Goal: Task Accomplishment & Management: Manage account settings

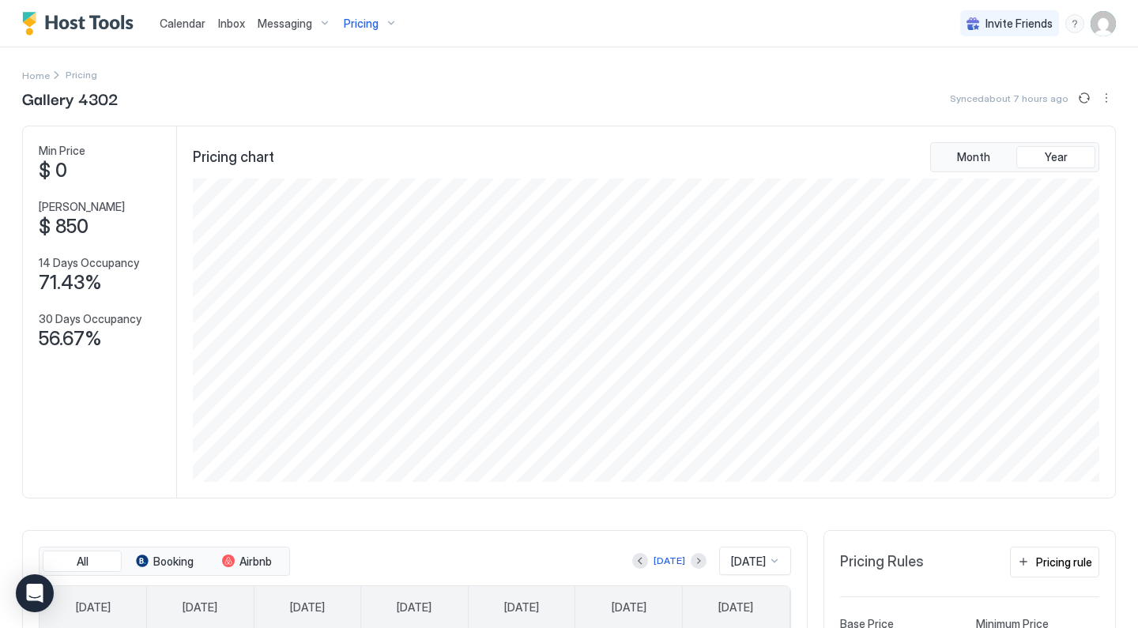
click at [189, 27] on span "Calendar" at bounding box center [183, 23] width 46 height 13
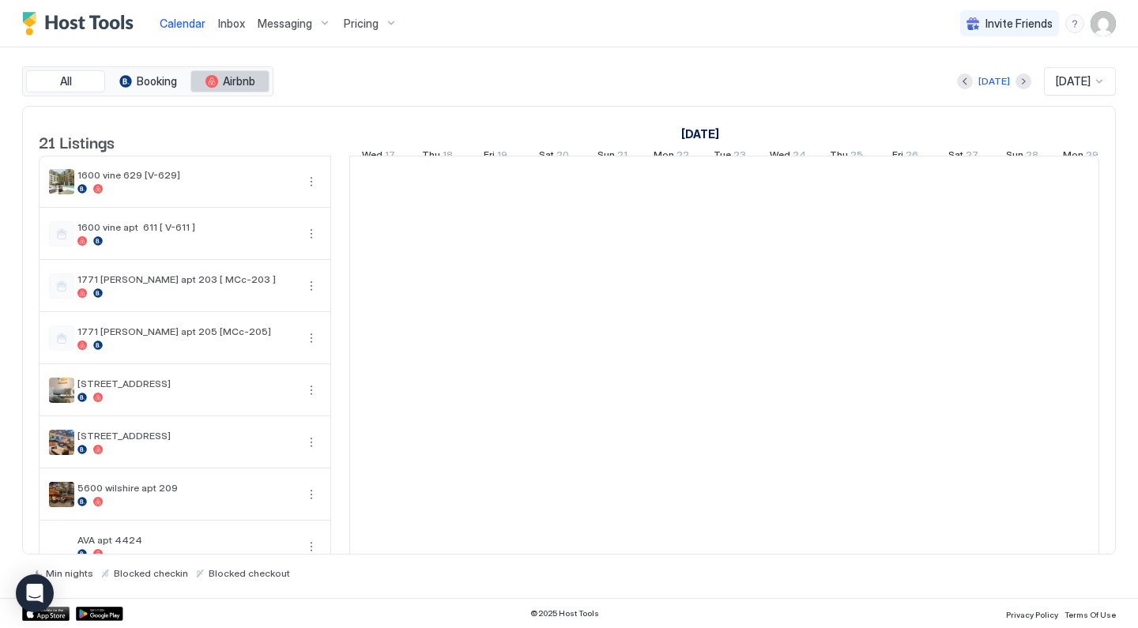
scroll to position [0, 878]
click at [307, 20] on span "Messaging" at bounding box center [285, 24] width 55 height 14
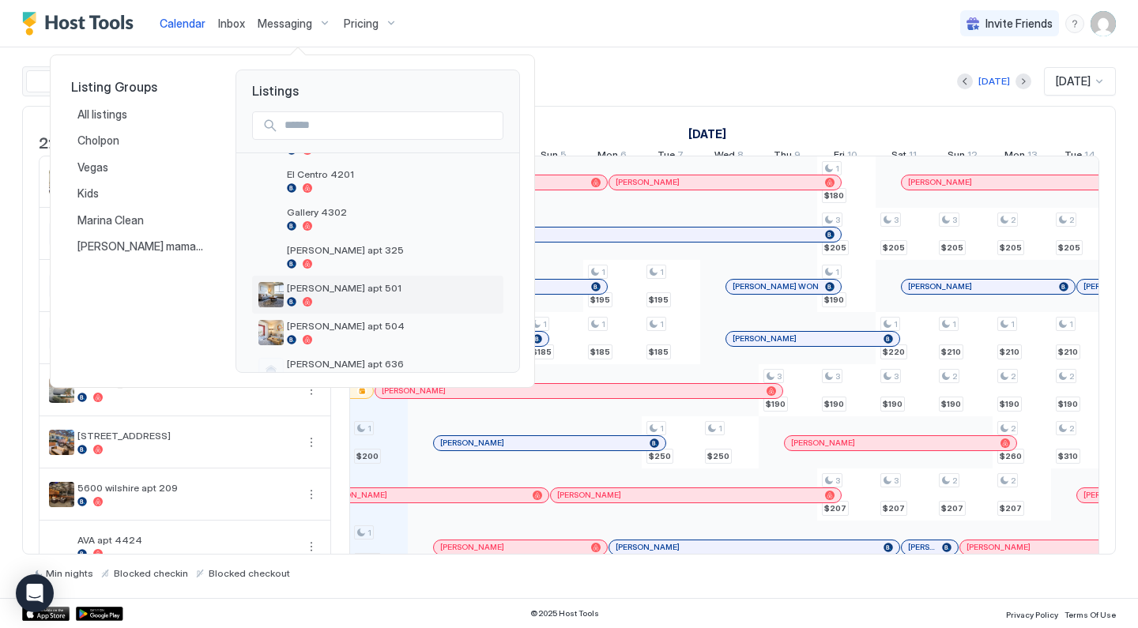
scroll to position [423, 0]
click at [351, 214] on div "Gallery 4302" at bounding box center [392, 214] width 210 height 25
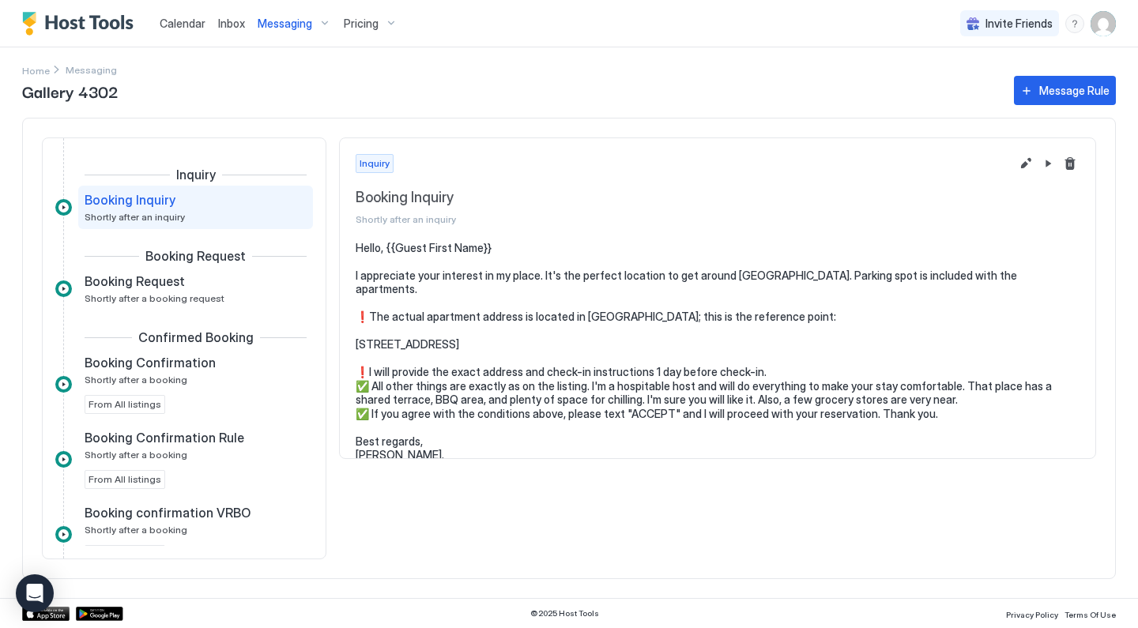
click at [181, 20] on span "Calendar" at bounding box center [183, 23] width 46 height 13
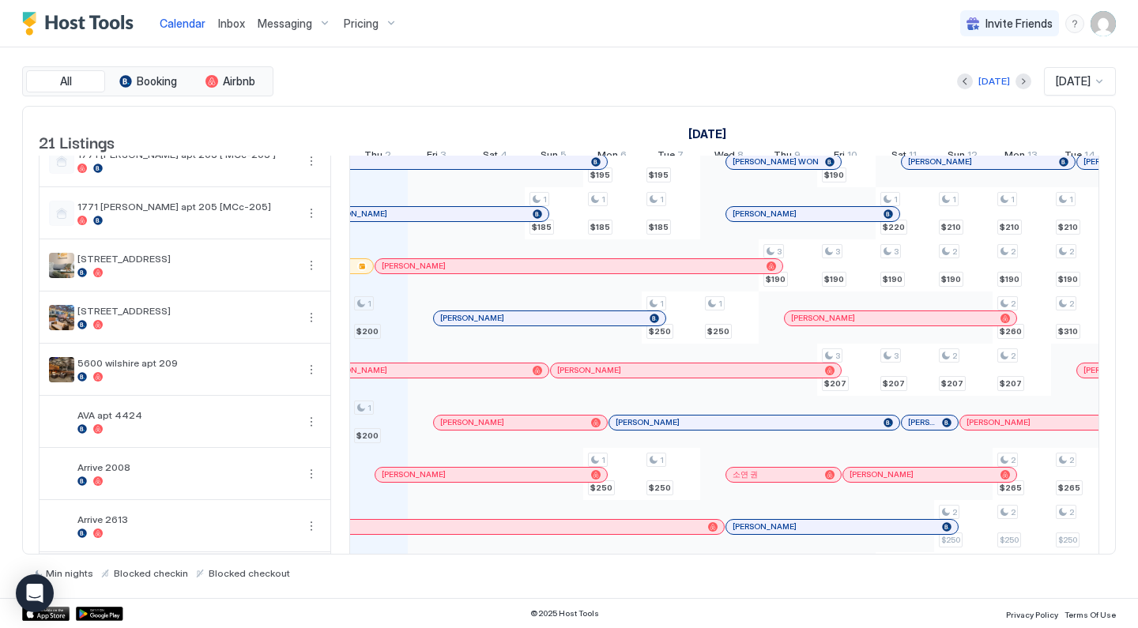
scroll to position [397, 0]
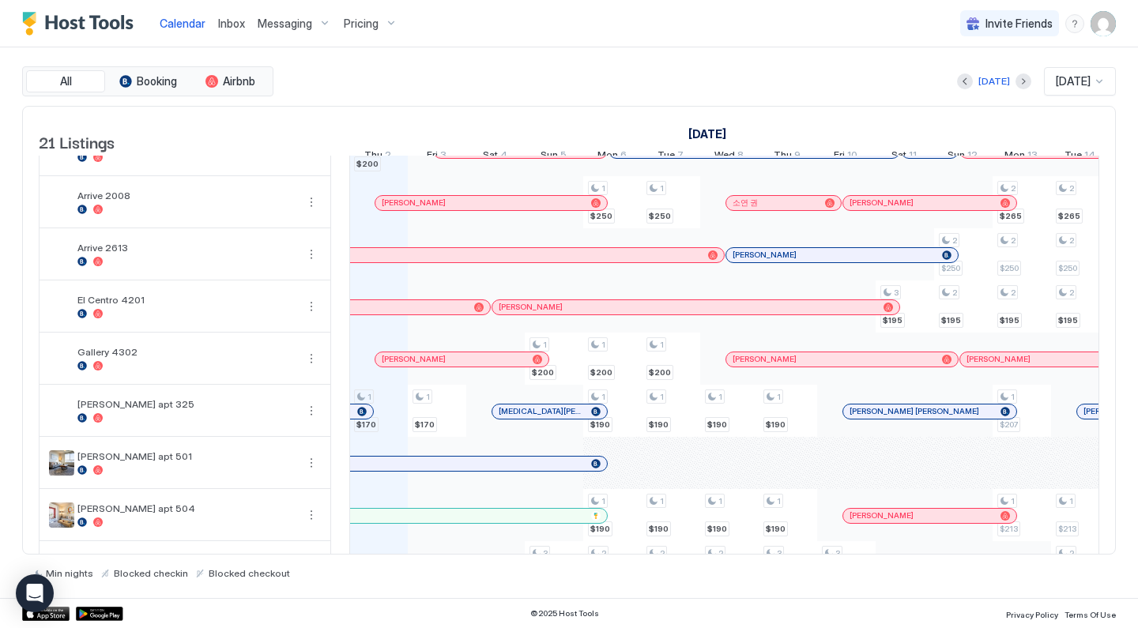
click at [301, 20] on span "Messaging" at bounding box center [285, 24] width 55 height 14
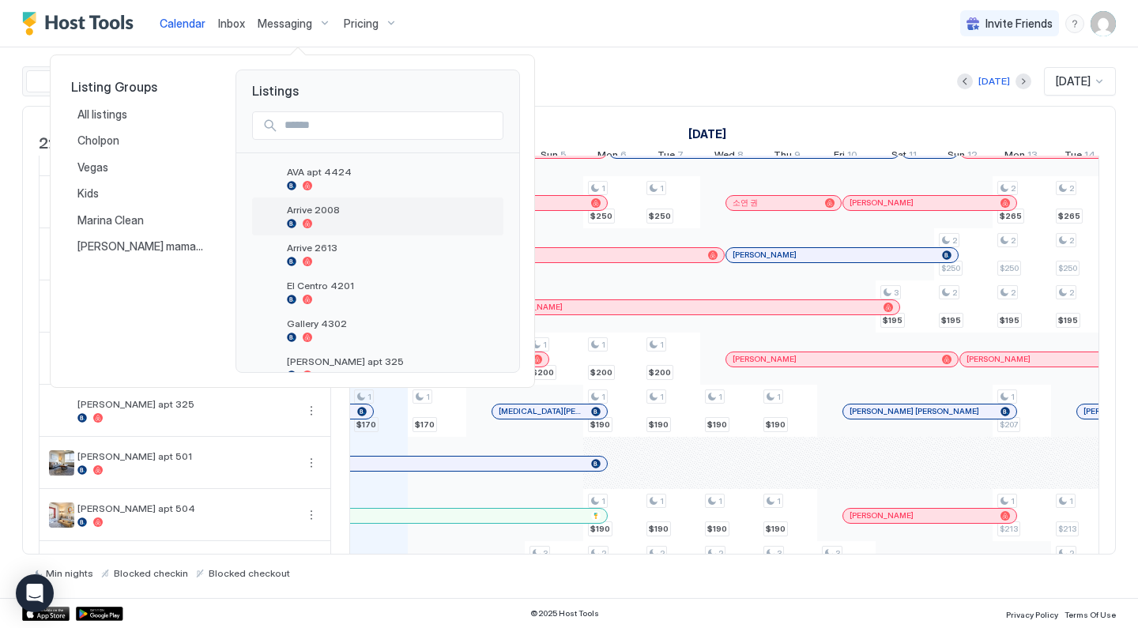
scroll to position [308, 0]
click at [357, 325] on span "Gallery 4302" at bounding box center [392, 322] width 210 height 12
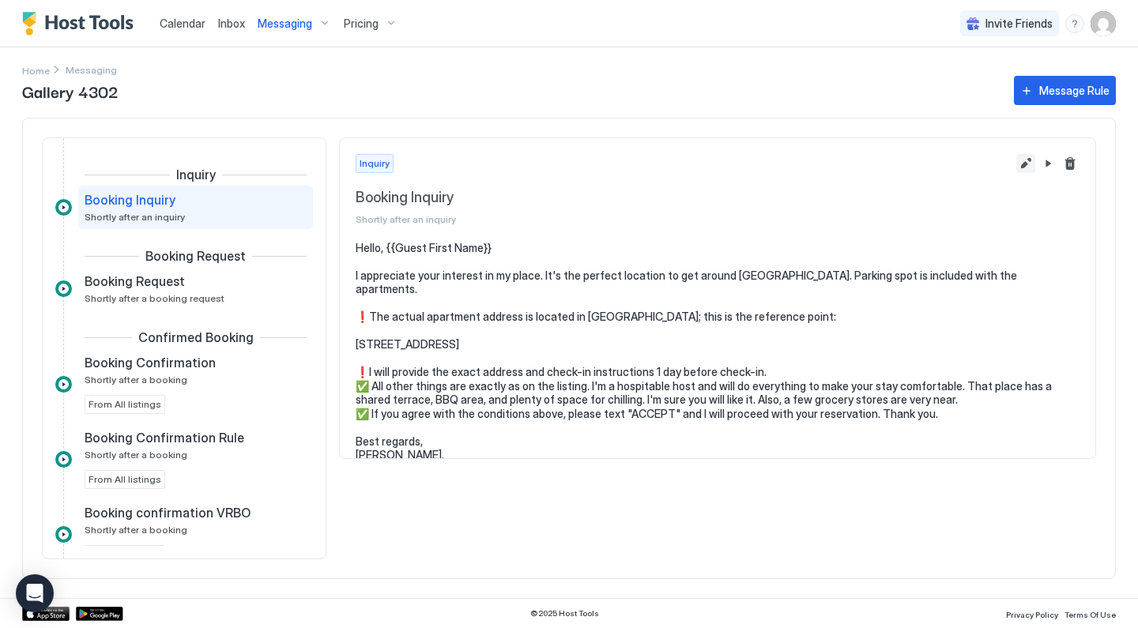
click at [1032, 166] on button "Edit message rule" at bounding box center [1025, 163] width 19 height 19
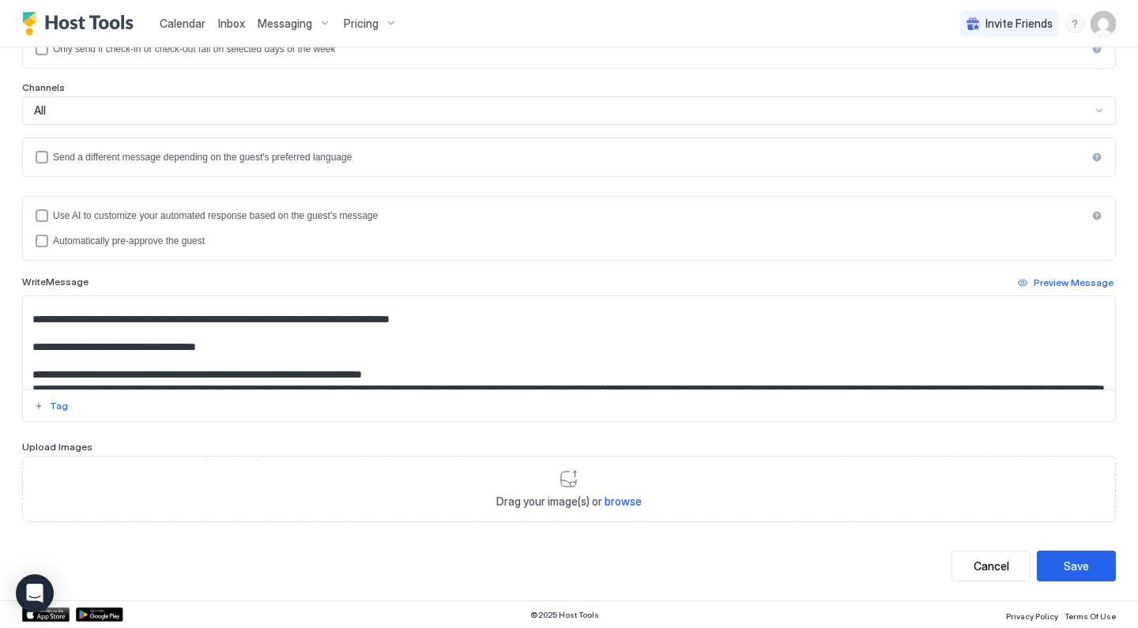
scroll to position [48, 0]
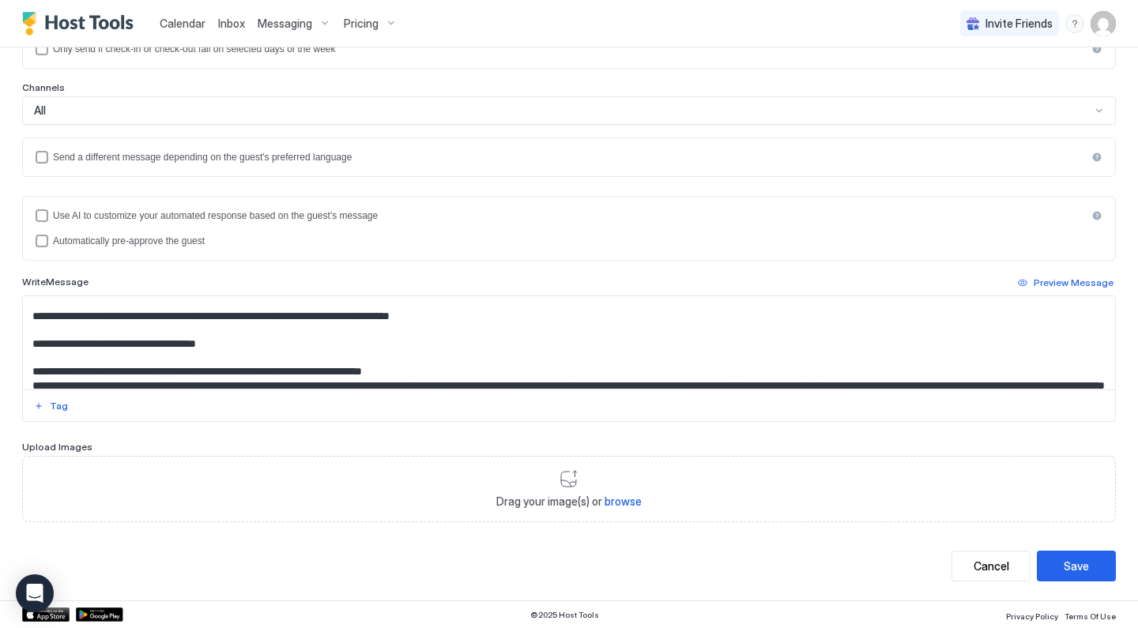
click at [375, 360] on textarea "**********" at bounding box center [569, 342] width 1092 height 93
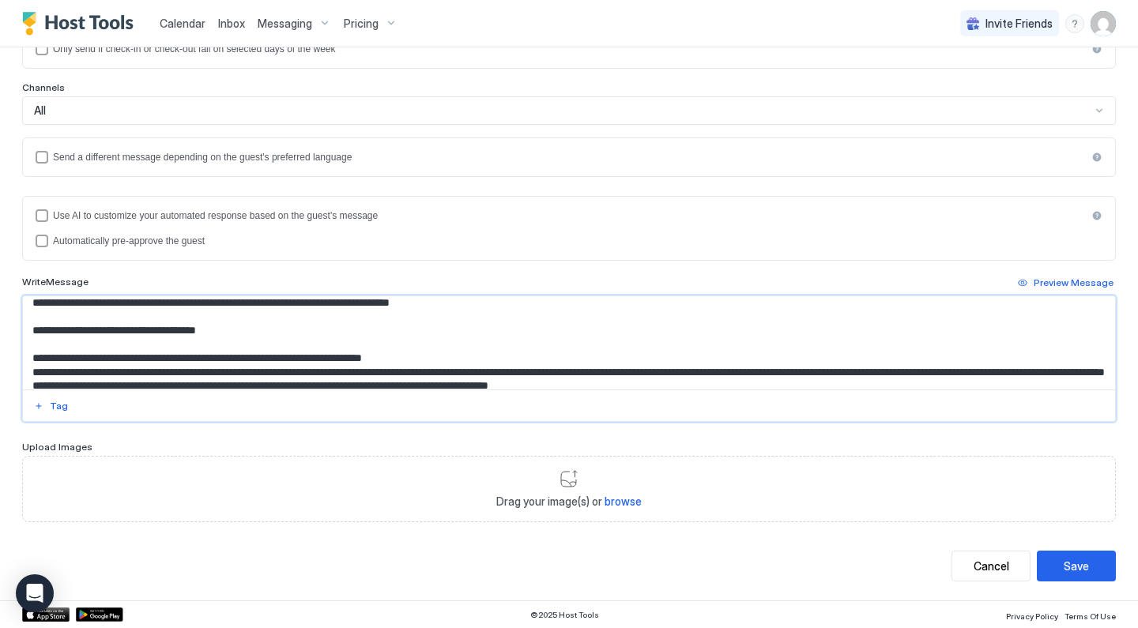
scroll to position [69, 0]
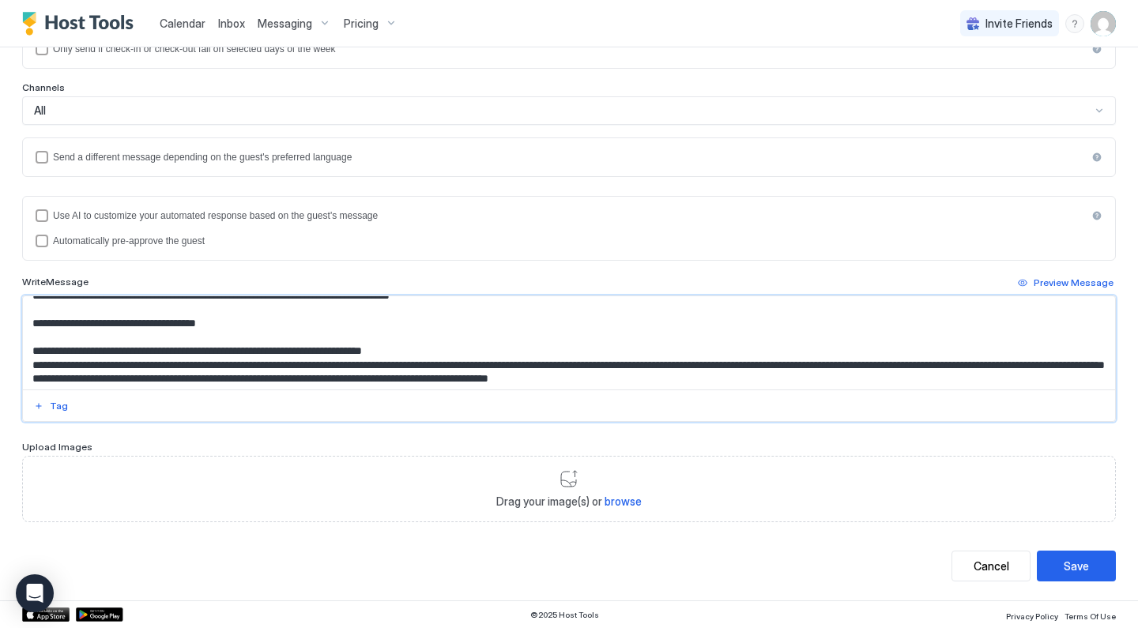
click at [36, 319] on textarea "**********" at bounding box center [569, 342] width 1092 height 93
click at [34, 322] on textarea "**********" at bounding box center [569, 342] width 1092 height 93
drag, startPoint x: 78, startPoint y: 322, endPoint x: 307, endPoint y: 329, distance: 229.3
click at [310, 330] on textarea "**********" at bounding box center [569, 342] width 1092 height 93
paste textarea "**"
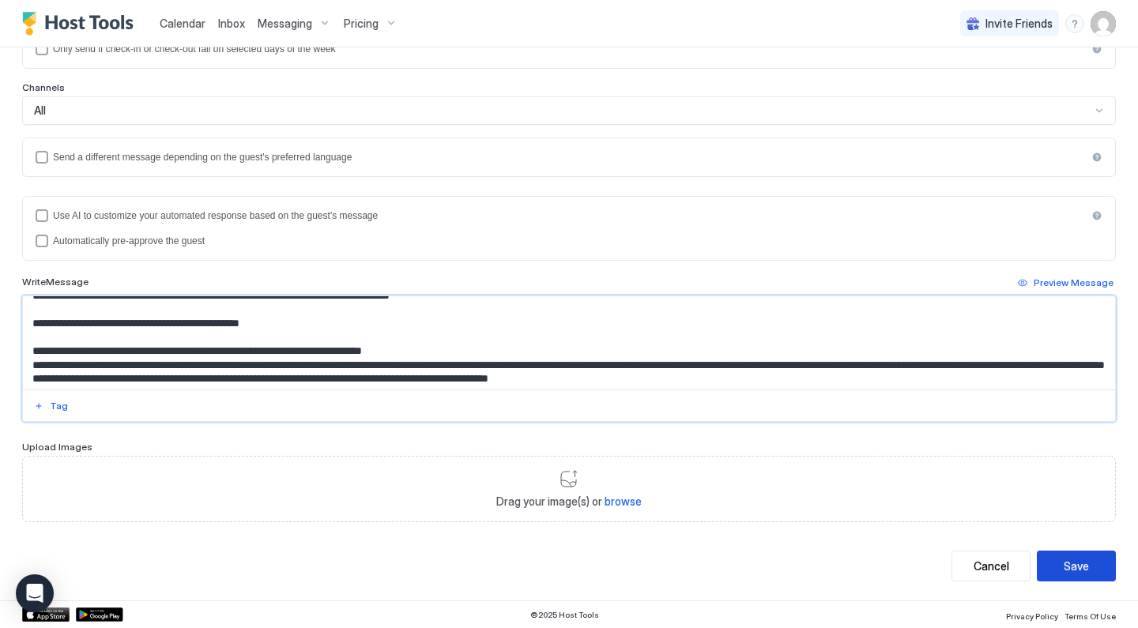
type textarea "**********"
click at [1062, 562] on button "Save" at bounding box center [1076, 566] width 79 height 31
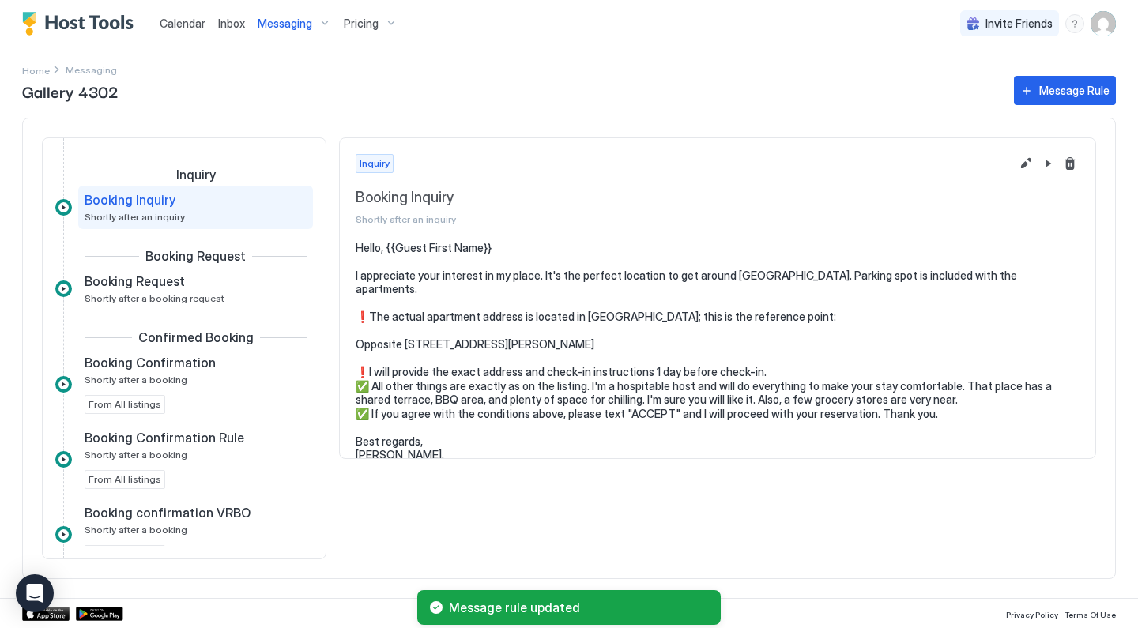
click at [304, 32] on div "Messaging" at bounding box center [294, 23] width 86 height 27
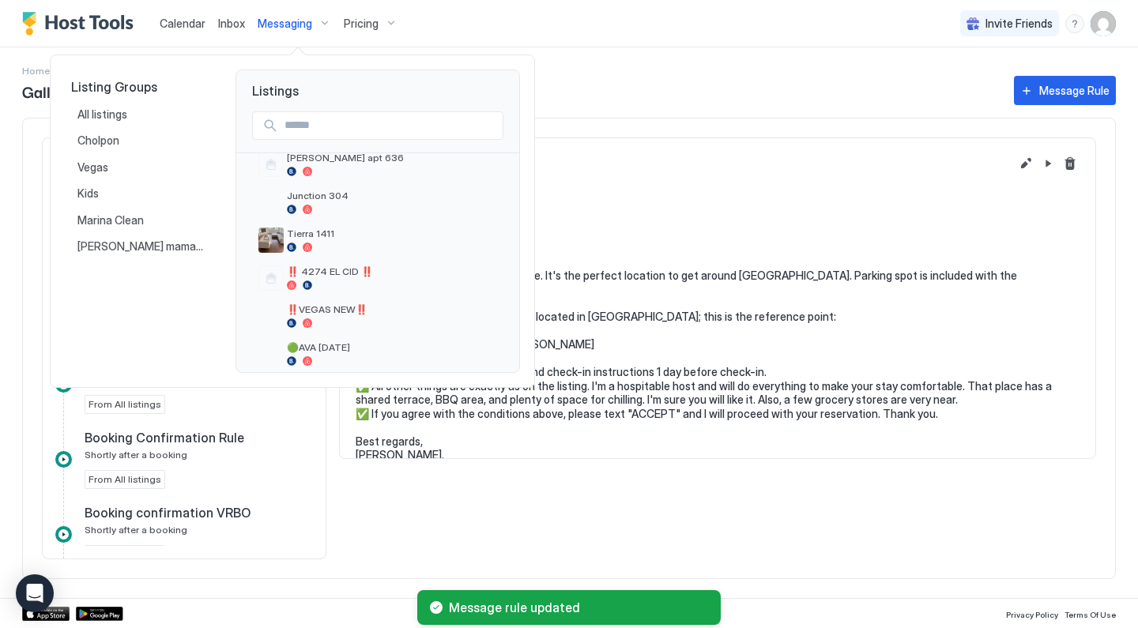
scroll to position [641, 0]
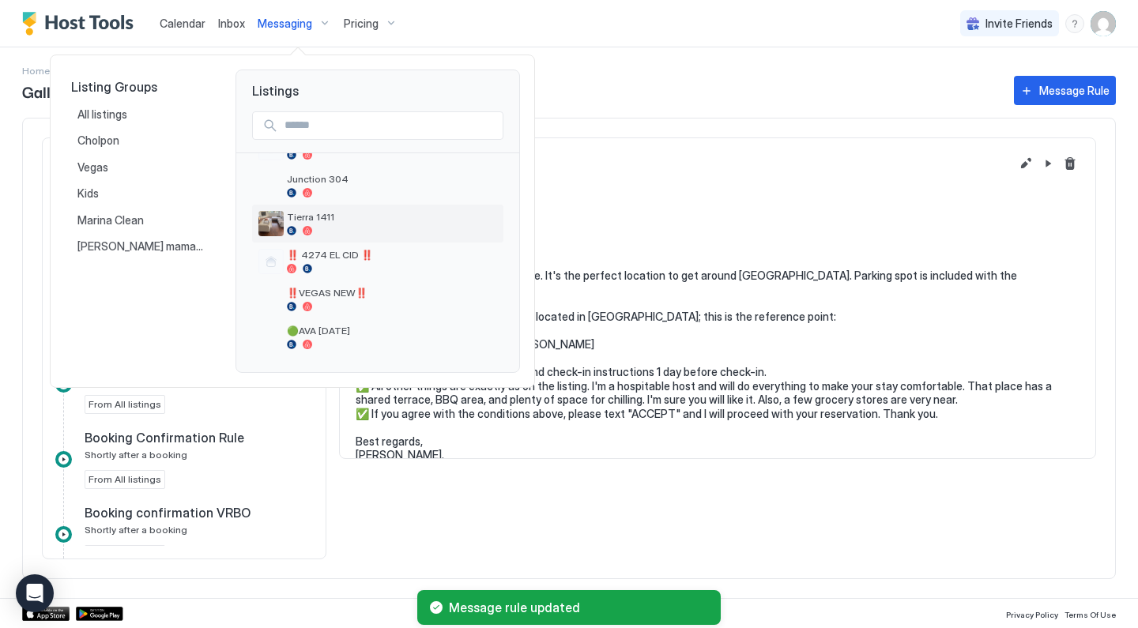
click at [337, 213] on span "Tierra 1411" at bounding box center [392, 217] width 210 height 12
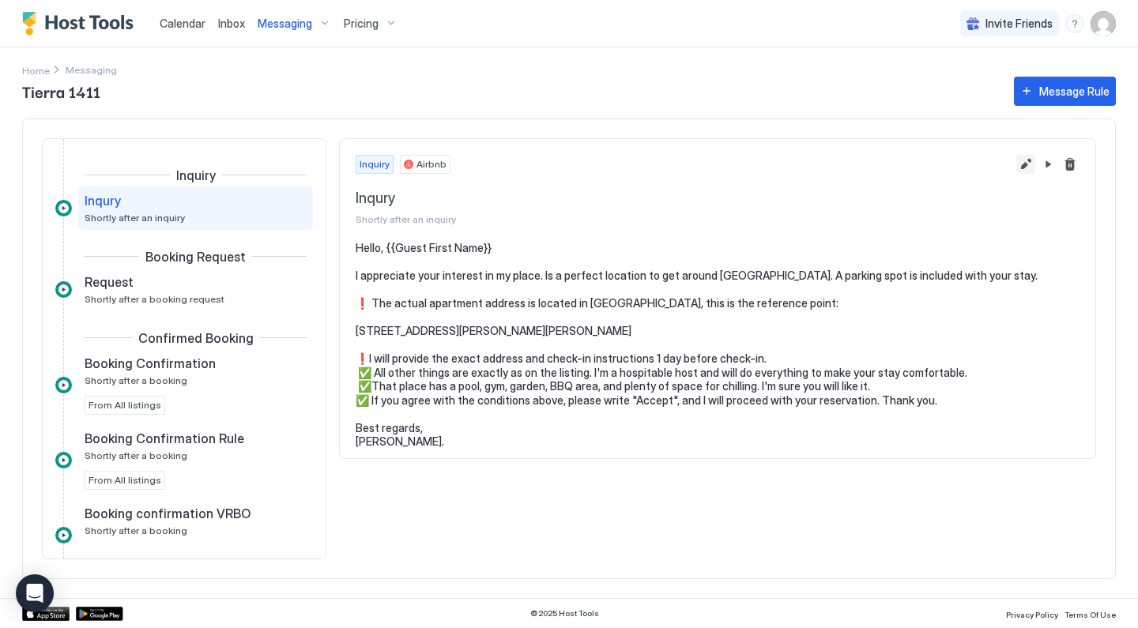
click at [1025, 165] on button "Edit message rule" at bounding box center [1025, 164] width 19 height 19
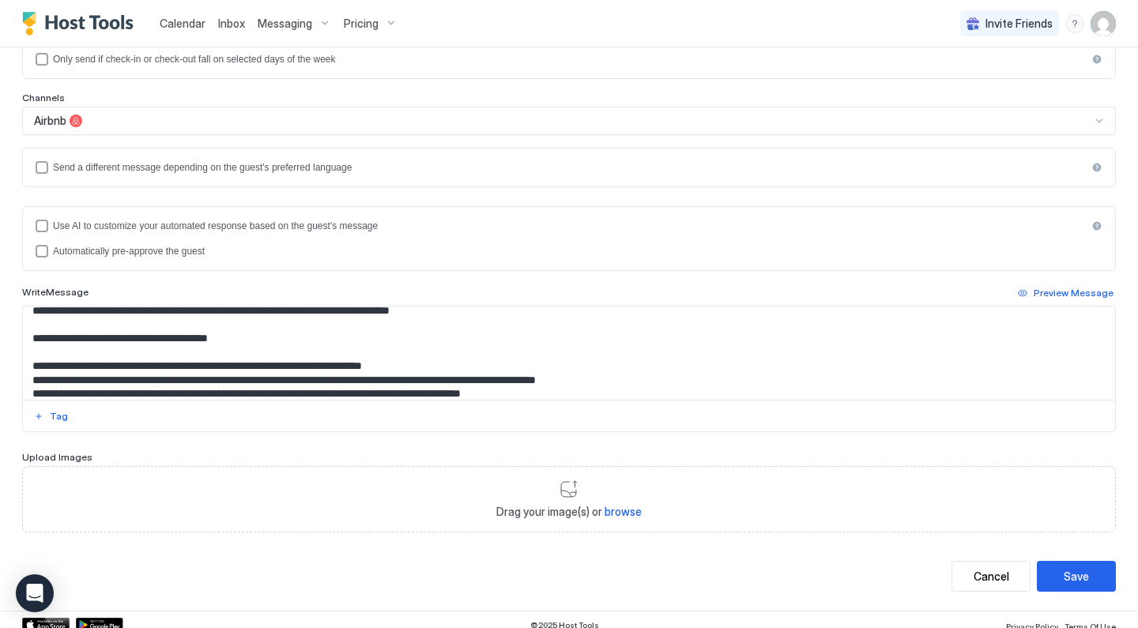
scroll to position [84, 0]
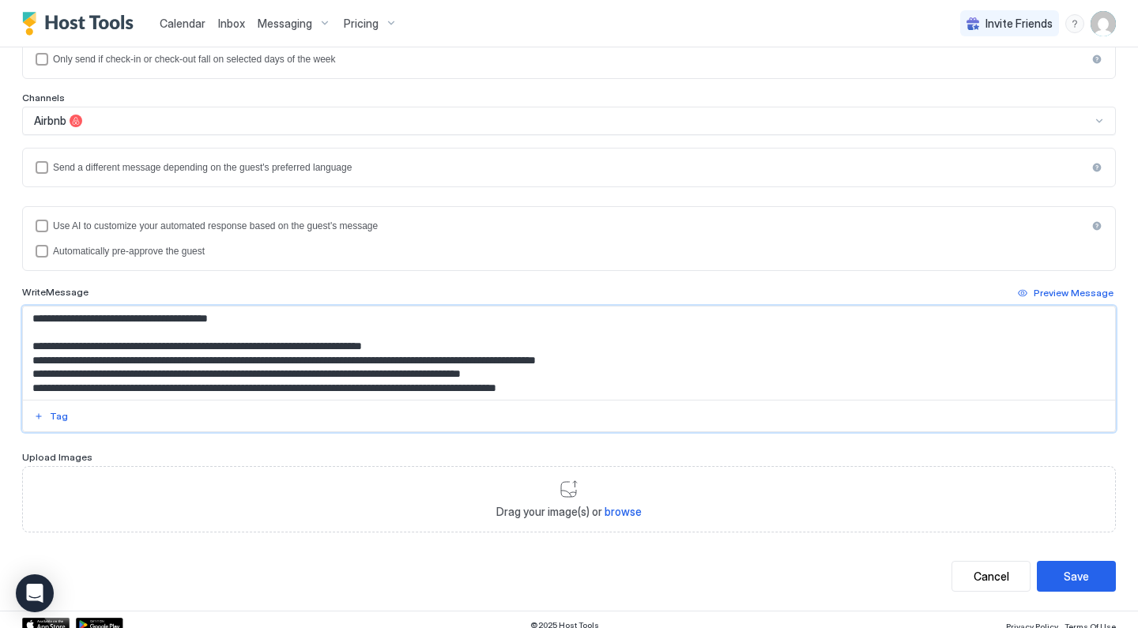
drag, startPoint x: 262, startPoint y: 316, endPoint x: 32, endPoint y: 315, distance: 230.0
click at [30, 315] on textarea "**********" at bounding box center [569, 353] width 1092 height 93
paste textarea "**********"
click at [207, 315] on textarea "**********" at bounding box center [569, 353] width 1092 height 93
type textarea "**********"
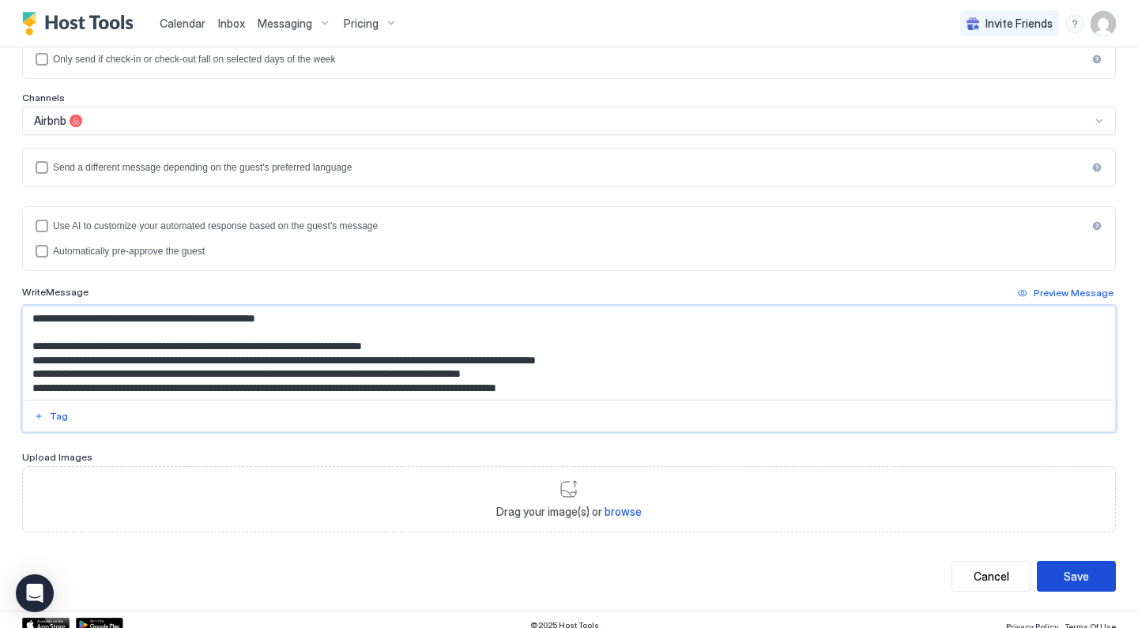
click at [1062, 572] on button "Save" at bounding box center [1076, 576] width 79 height 31
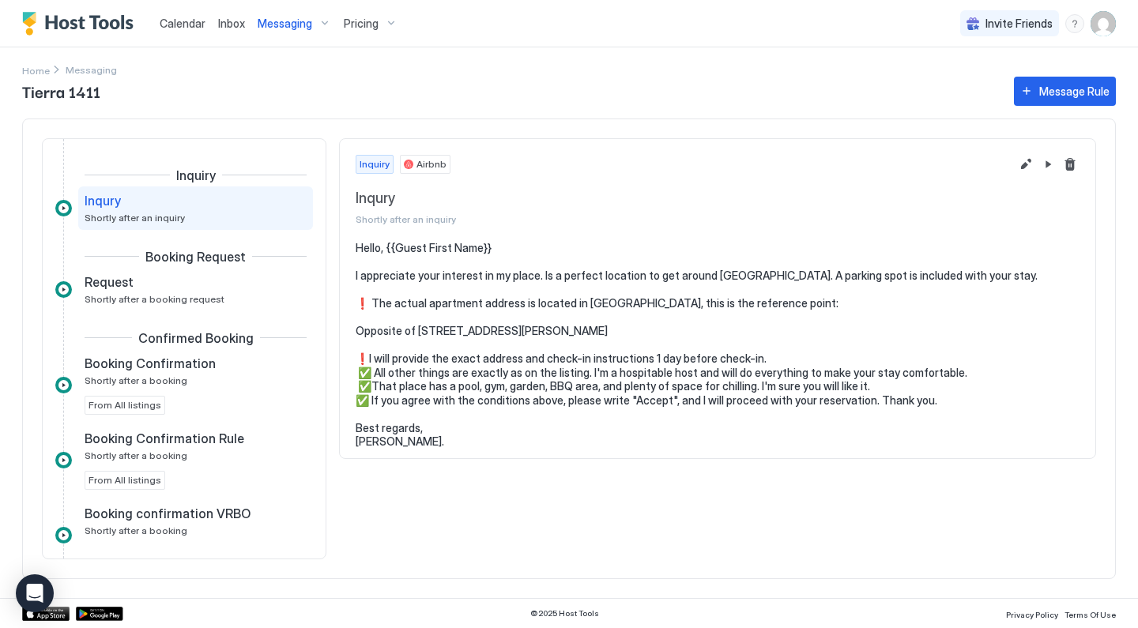
click at [302, 36] on div "Messaging" at bounding box center [294, 23] width 86 height 27
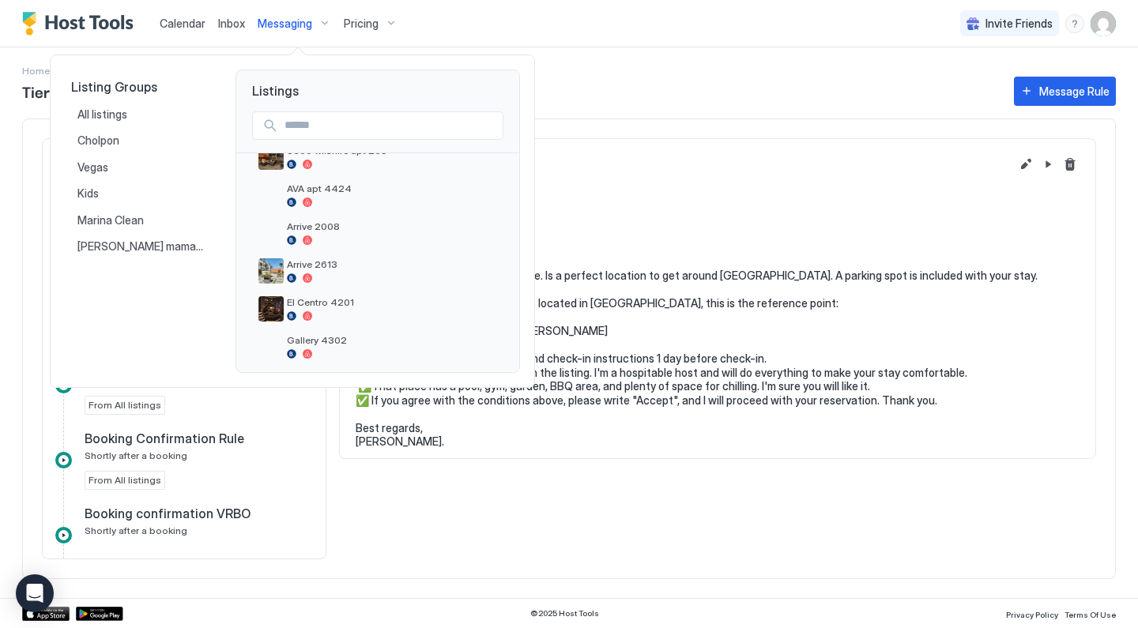
scroll to position [304, 0]
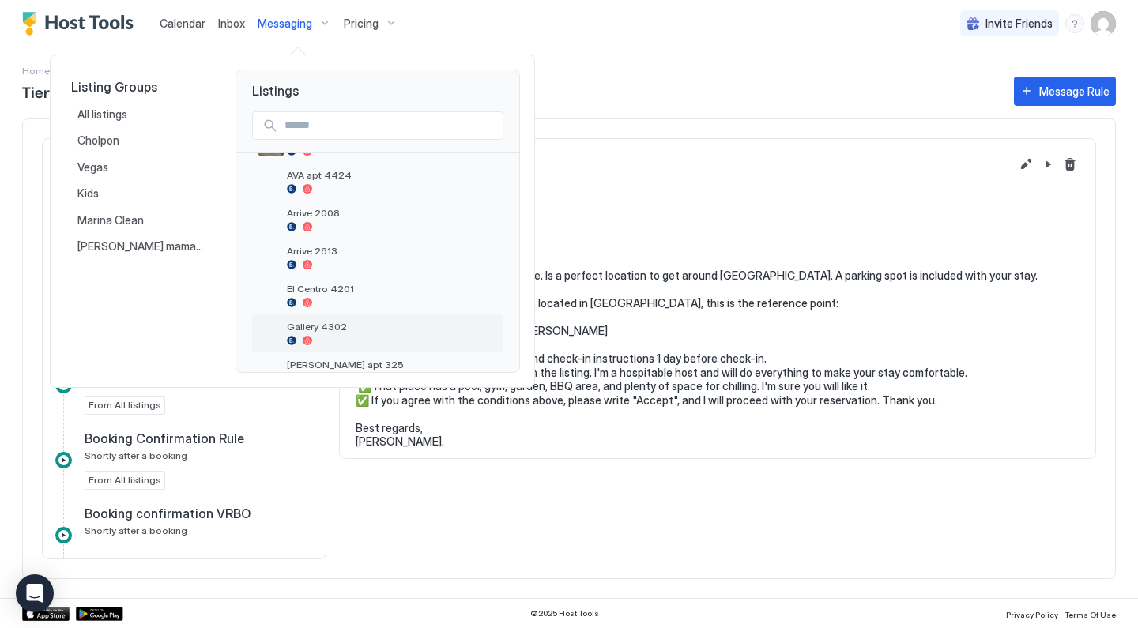
click at [326, 315] on div "Gallery 4302" at bounding box center [377, 334] width 251 height 38
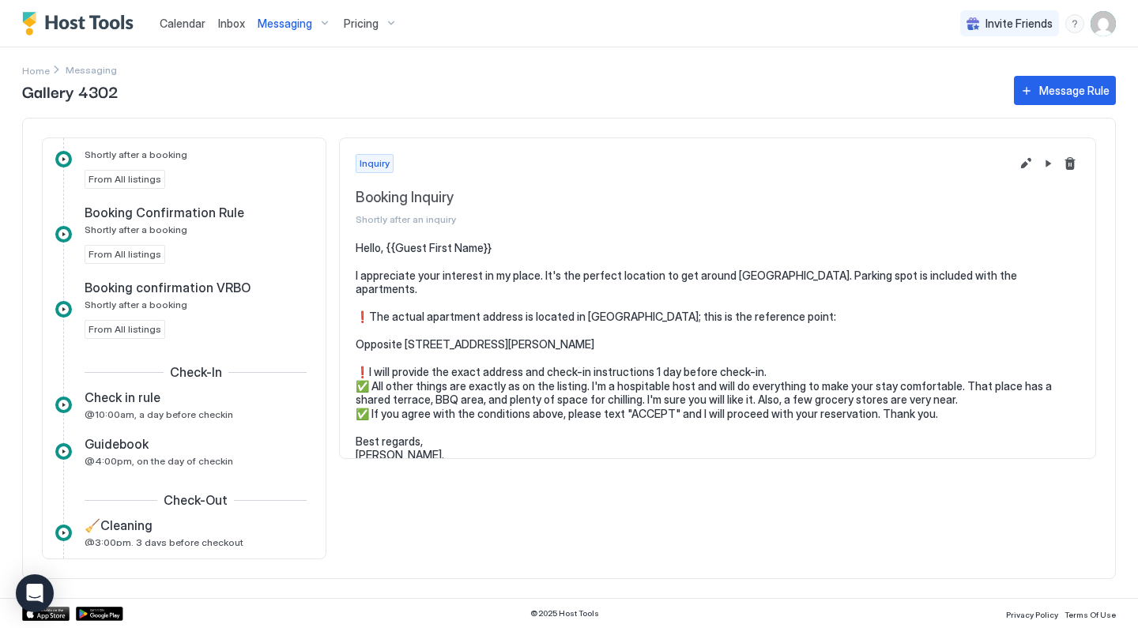
scroll to position [234, 0]
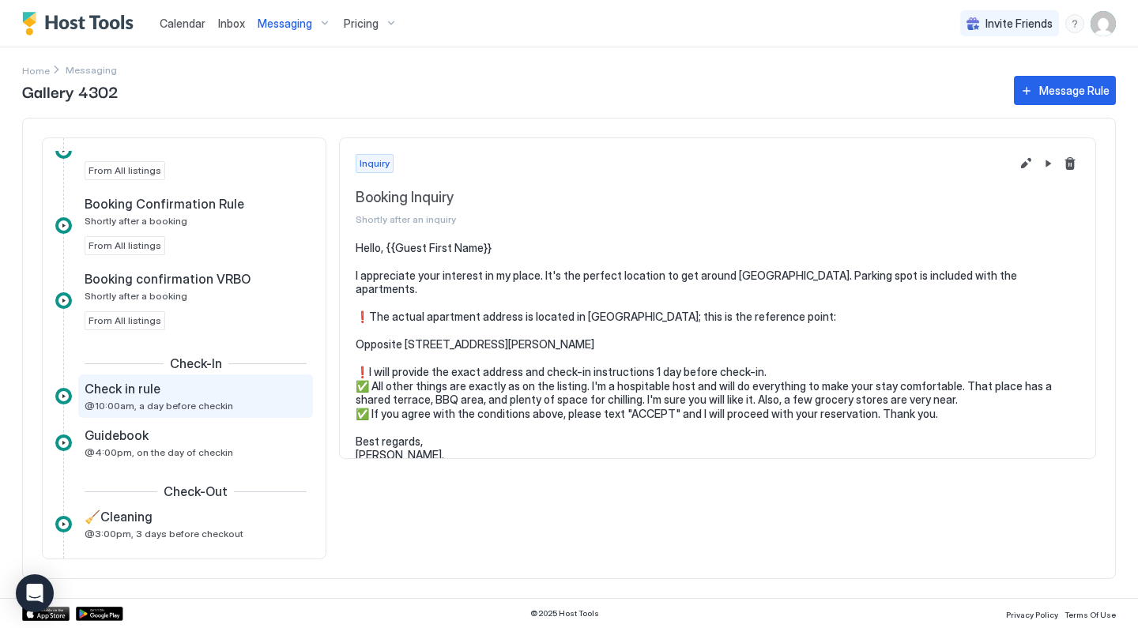
click at [188, 407] on span "@10:00am, a day before checkin" at bounding box center [159, 406] width 149 height 12
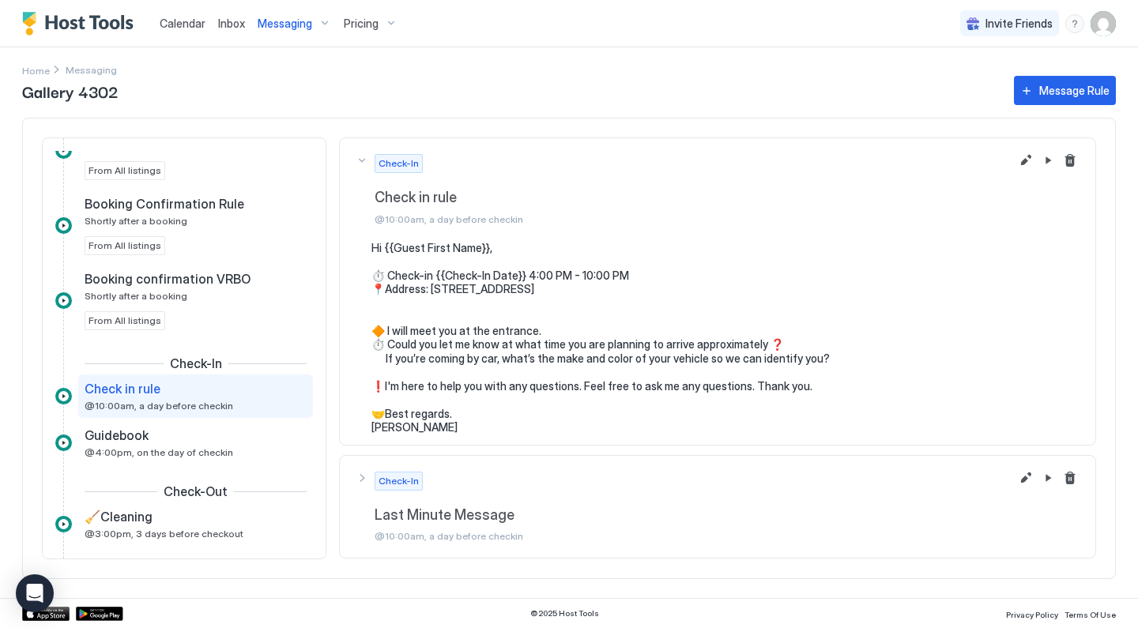
click at [313, 24] on div "Messaging" at bounding box center [294, 23] width 86 height 27
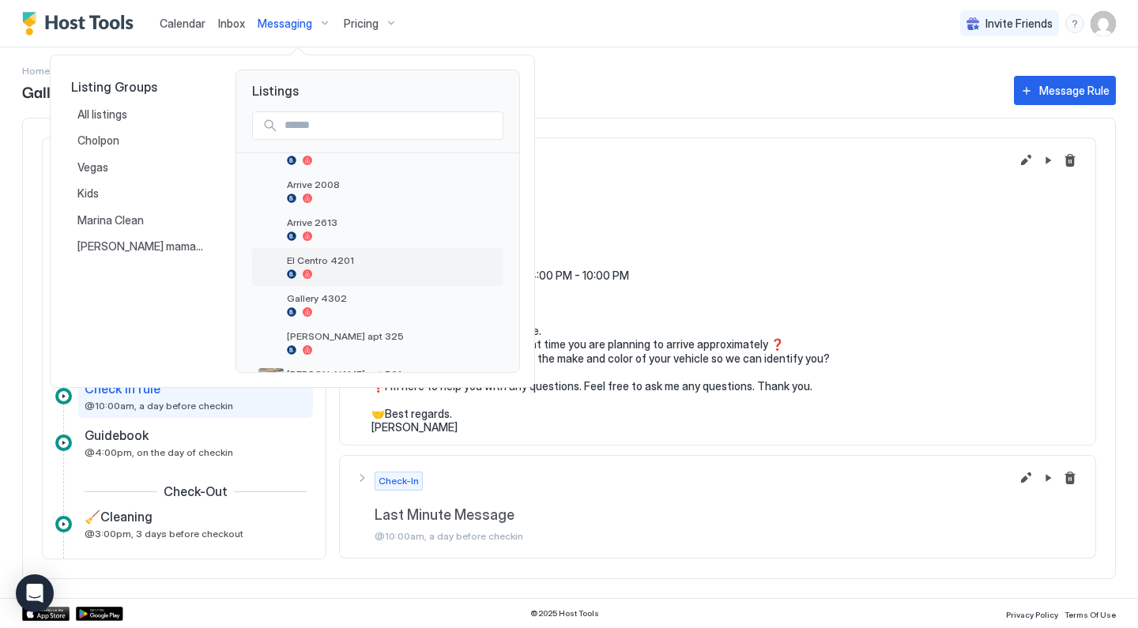
scroll to position [335, 0]
click at [343, 292] on span "Gallery 4302" at bounding box center [392, 295] width 210 height 12
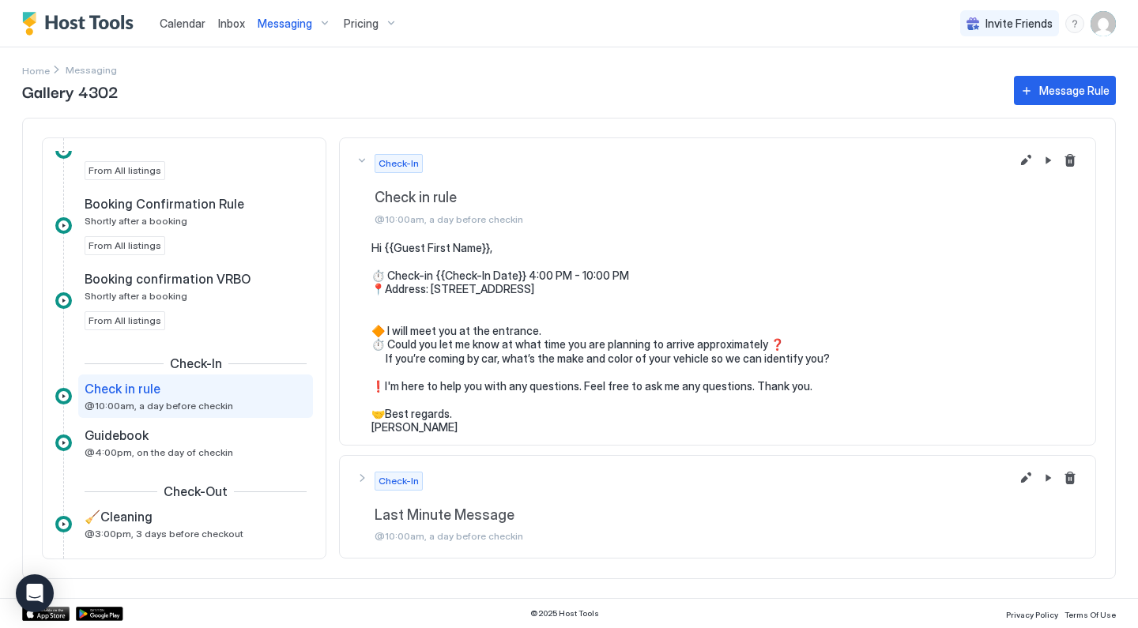
click at [314, 37] on button "Messaging" at bounding box center [294, 23] width 86 height 47
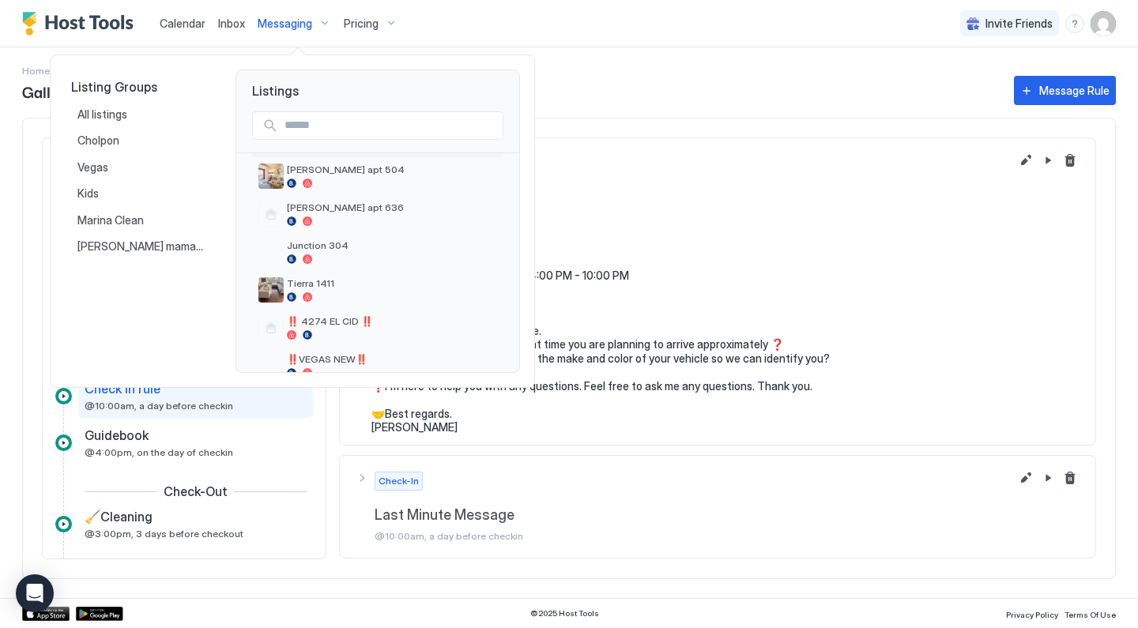
scroll to position [584, 0]
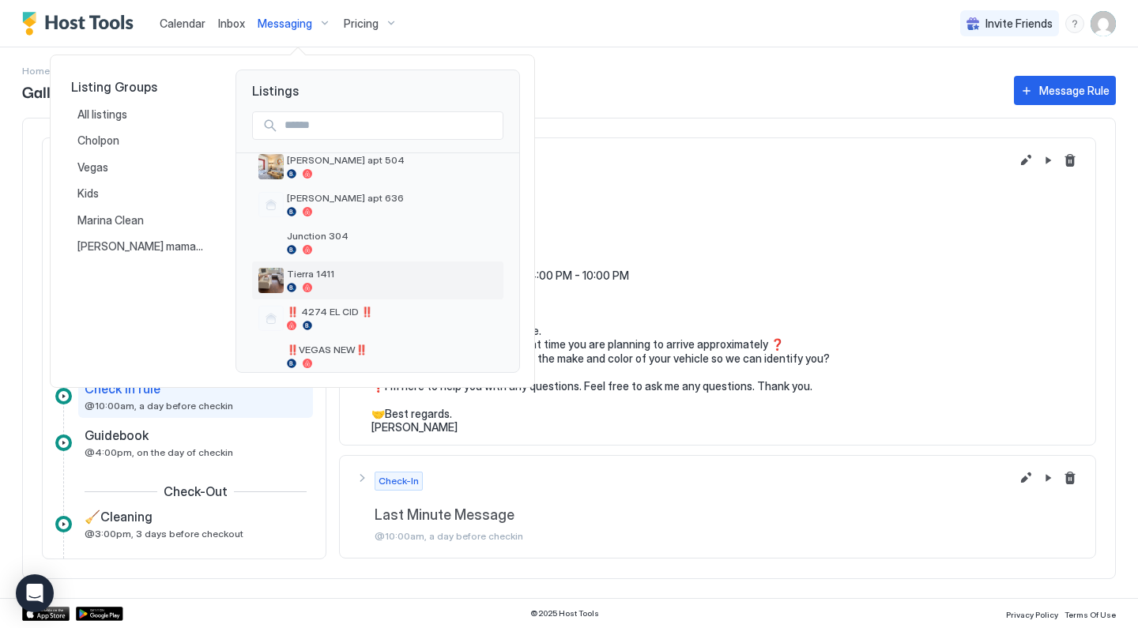
click at [328, 273] on span "Tierra 1411" at bounding box center [392, 274] width 210 height 12
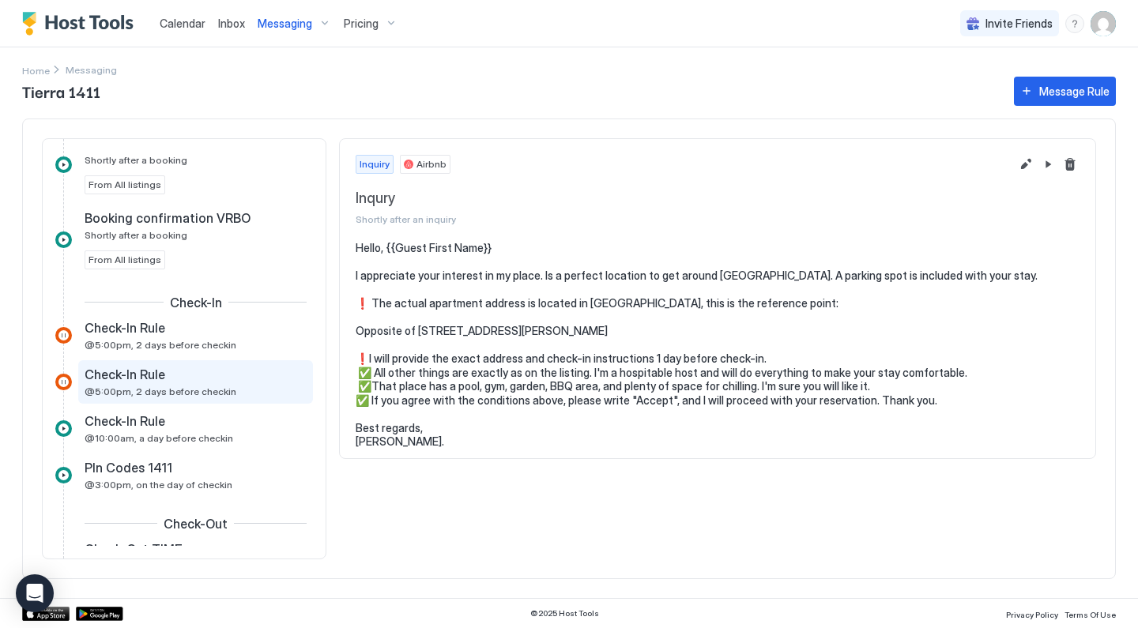
scroll to position [299, 0]
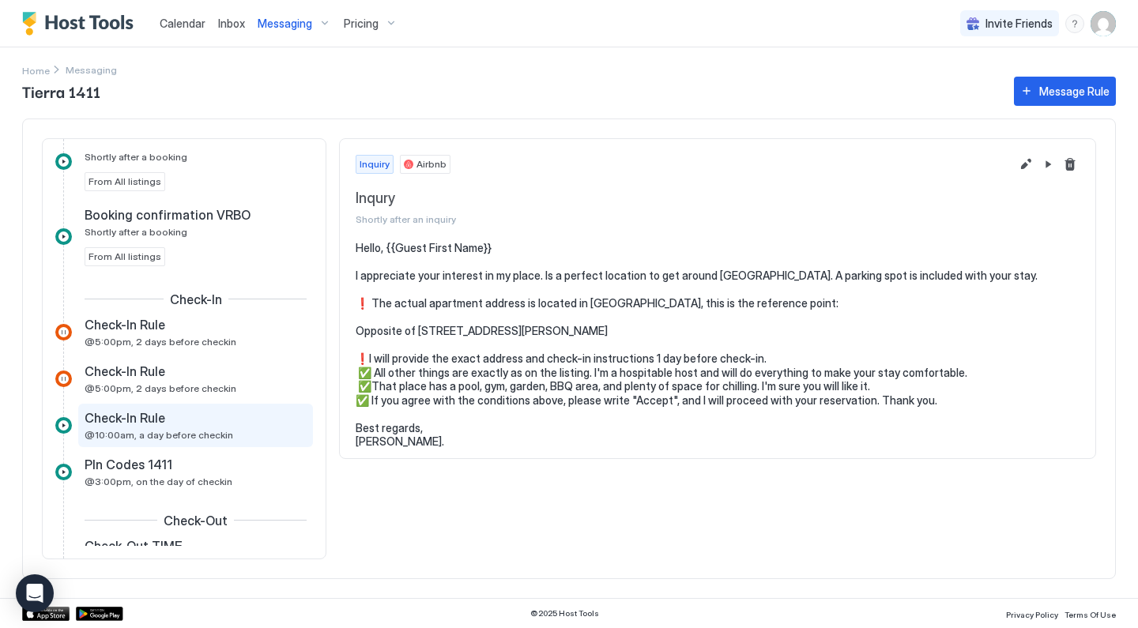
click at [195, 439] on span "@10:00am, a day before checkin" at bounding box center [159, 435] width 149 height 12
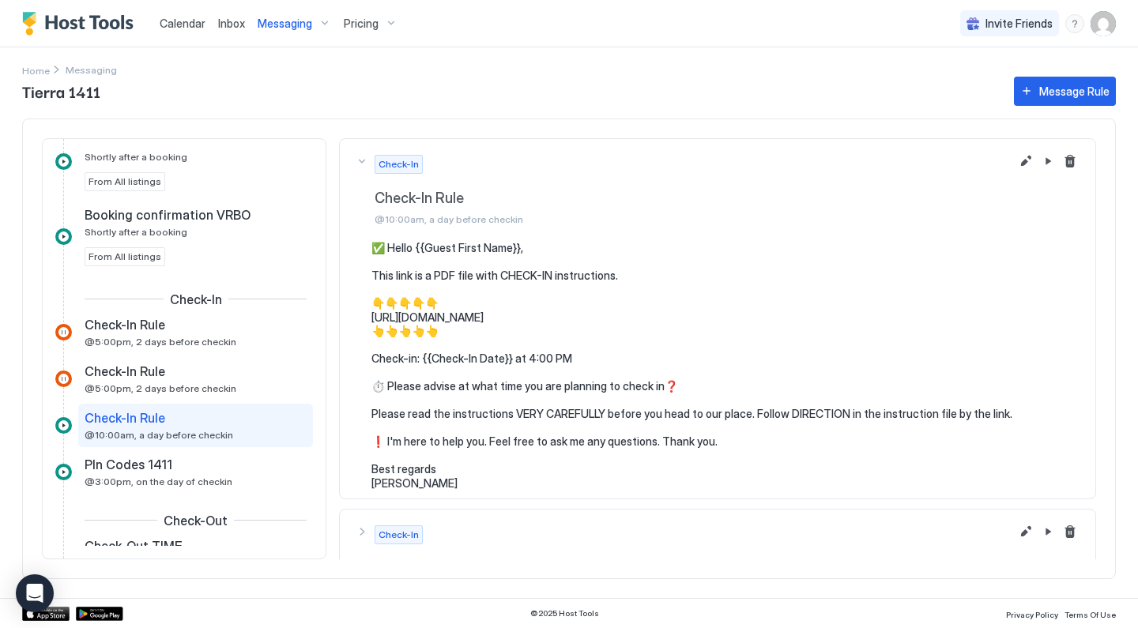
drag, startPoint x: 370, startPoint y: 246, endPoint x: 492, endPoint y: 481, distance: 265.1
click at [488, 482] on div "✅ Hello {{Guest First Name}}, This link is a PDF file with CHECK-IN instruction…" at bounding box center [718, 365] width 724 height 249
copy pre "✅ Hello {{Guest First Name}}, This link is a PDF file with CHECK-IN instruction…"
click at [290, 32] on div "Messaging" at bounding box center [294, 23] width 86 height 27
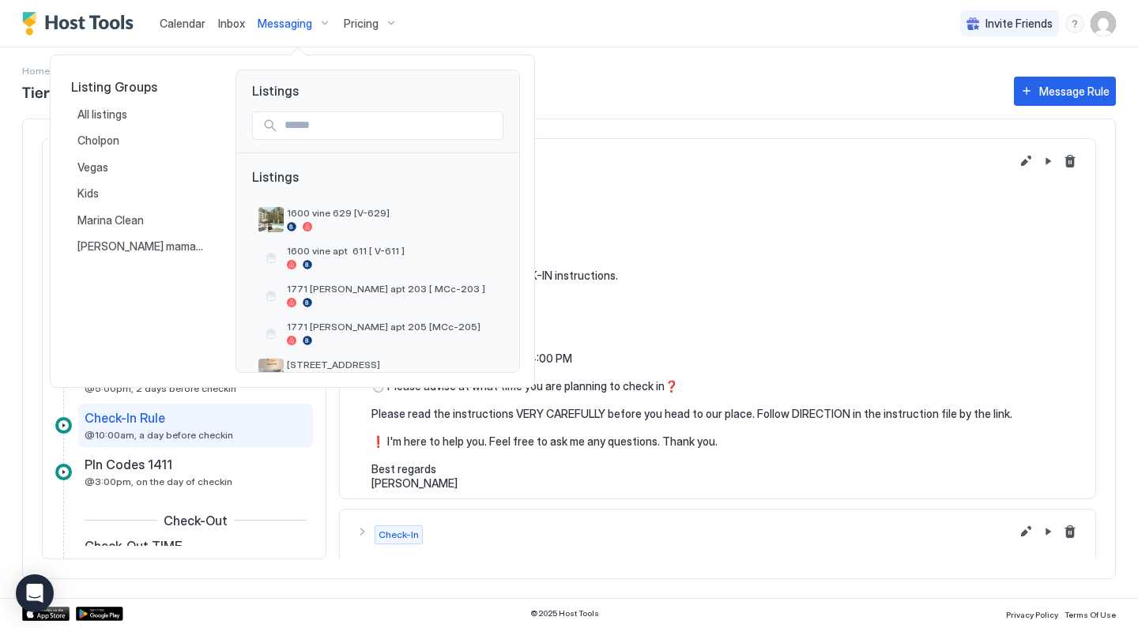
click at [466, 455] on div at bounding box center [569, 314] width 1138 height 628
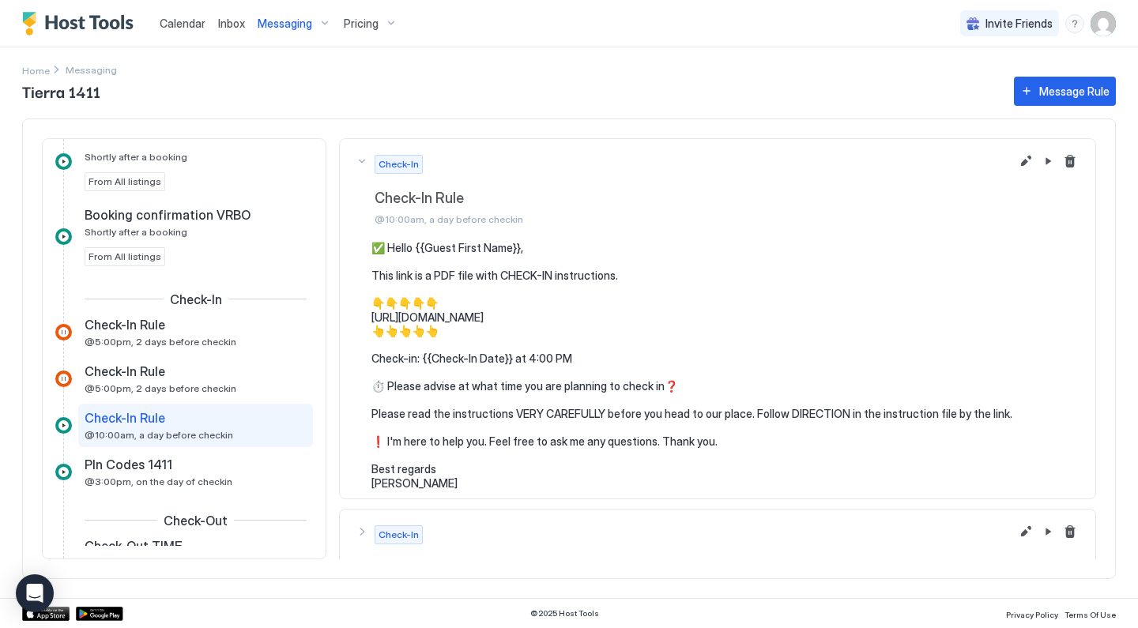
drag, startPoint x: 432, startPoint y: 476, endPoint x: 372, endPoint y: 252, distance: 231.6
click at [372, 251] on pre "✅ Hello {{Guest First Name}}, This link is a PDF file with CHECK-IN instruction…" at bounding box center [725, 365] width 708 height 249
copy pre "✅ Hello {{Guest First Name}}, This link is a PDF file with CHECK-IN instruction…"
click at [398, 32] on div "Pricing" at bounding box center [371, 23] width 66 height 27
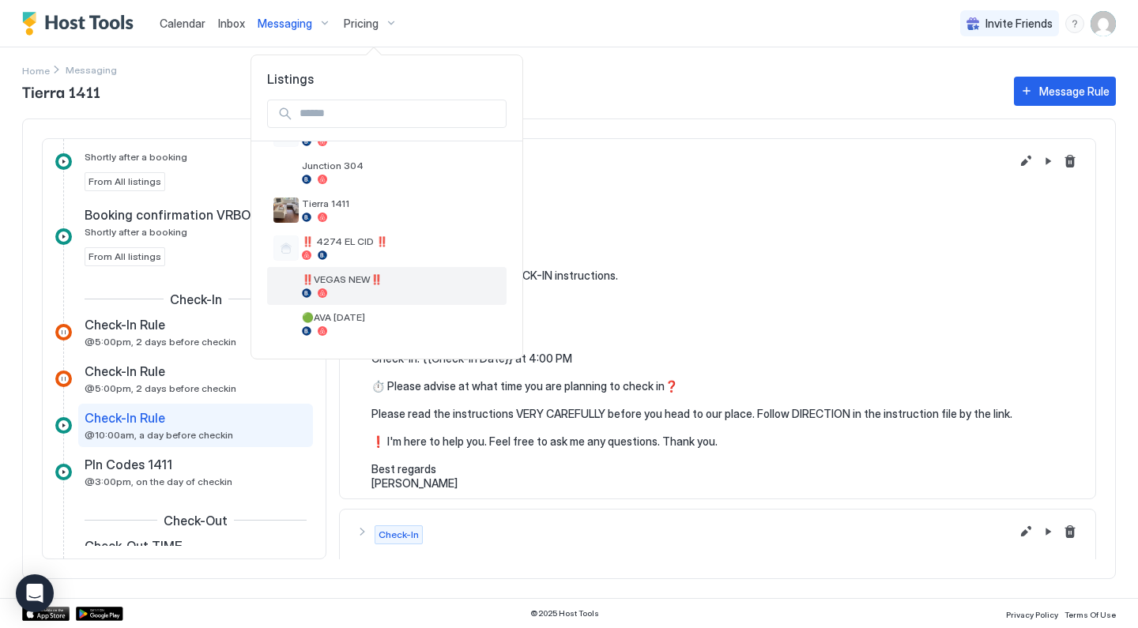
scroll to position [643, 0]
click at [353, 283] on span "‼️VEGAS NEW‼️" at bounding box center [401, 279] width 198 height 12
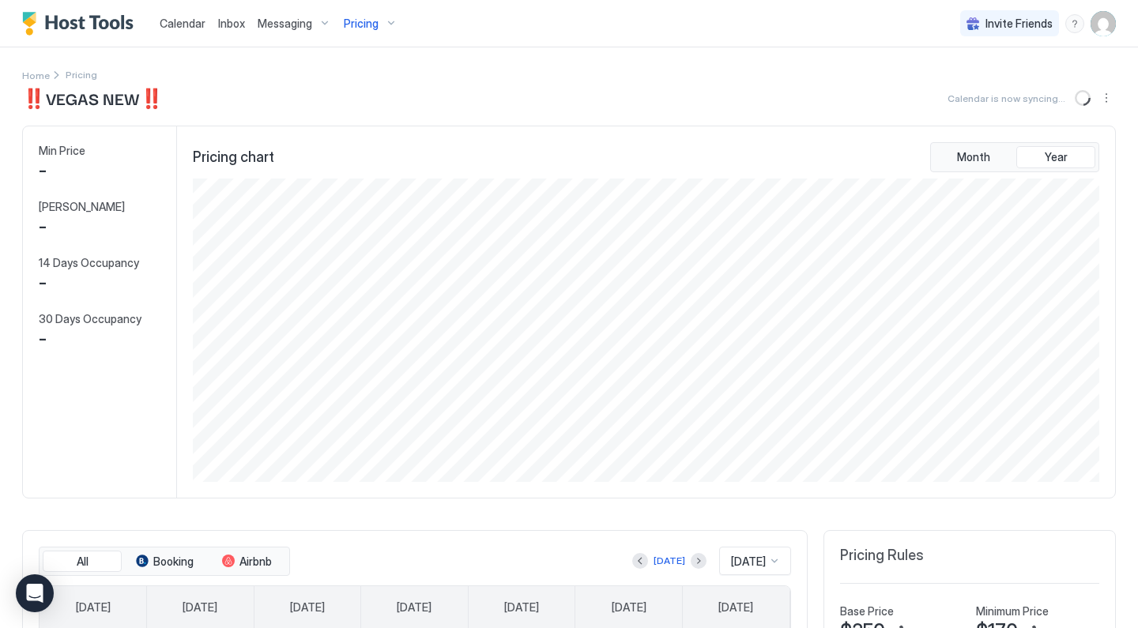
scroll to position [304, 910]
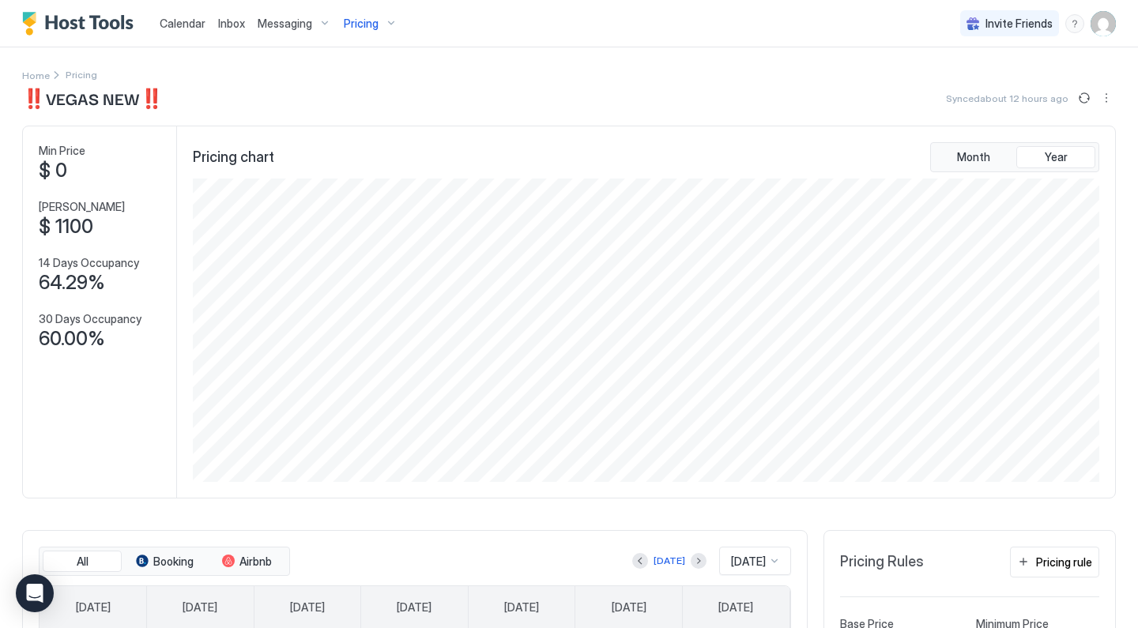
click at [260, 41] on button "Messaging" at bounding box center [294, 23] width 86 height 47
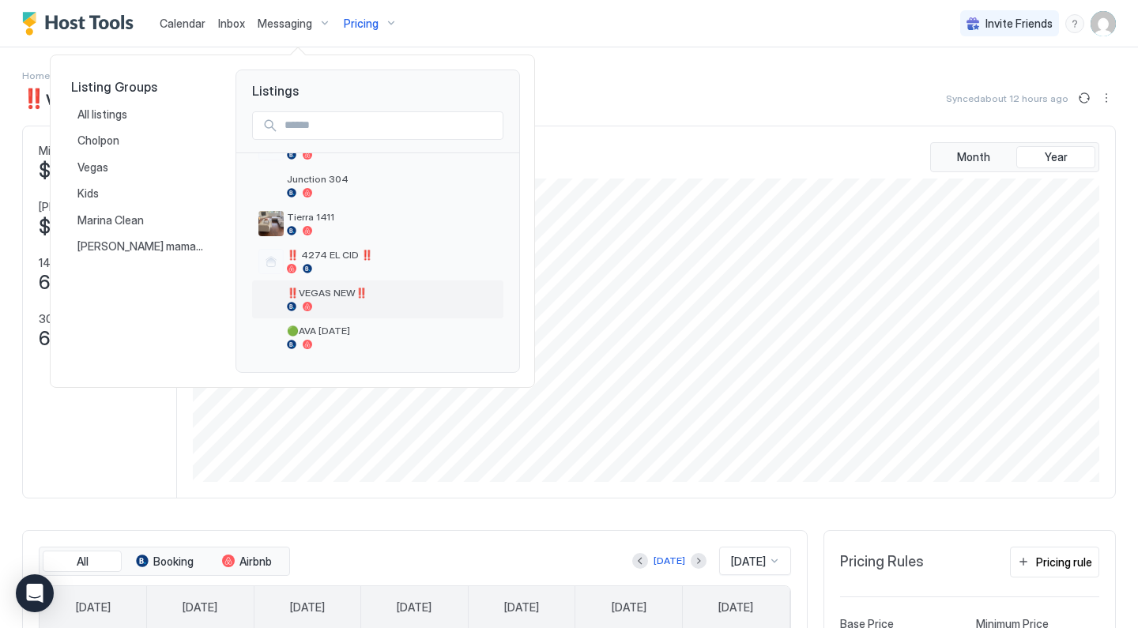
scroll to position [642, 0]
click at [307, 291] on span "‼️VEGAS NEW‼️" at bounding box center [392, 293] width 210 height 12
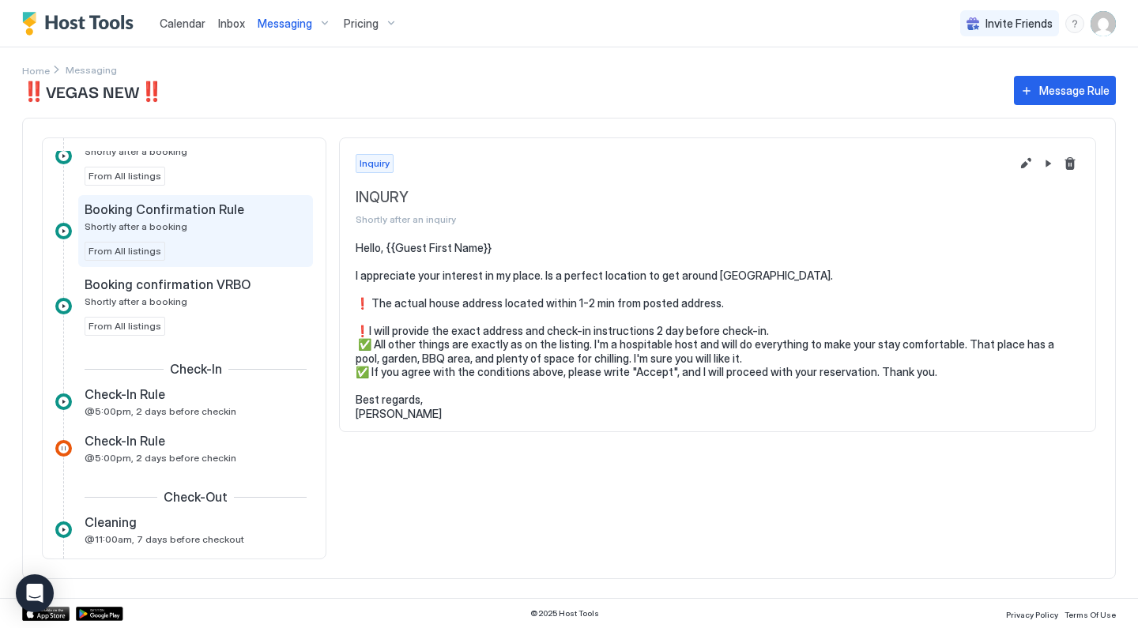
scroll to position [251, 0]
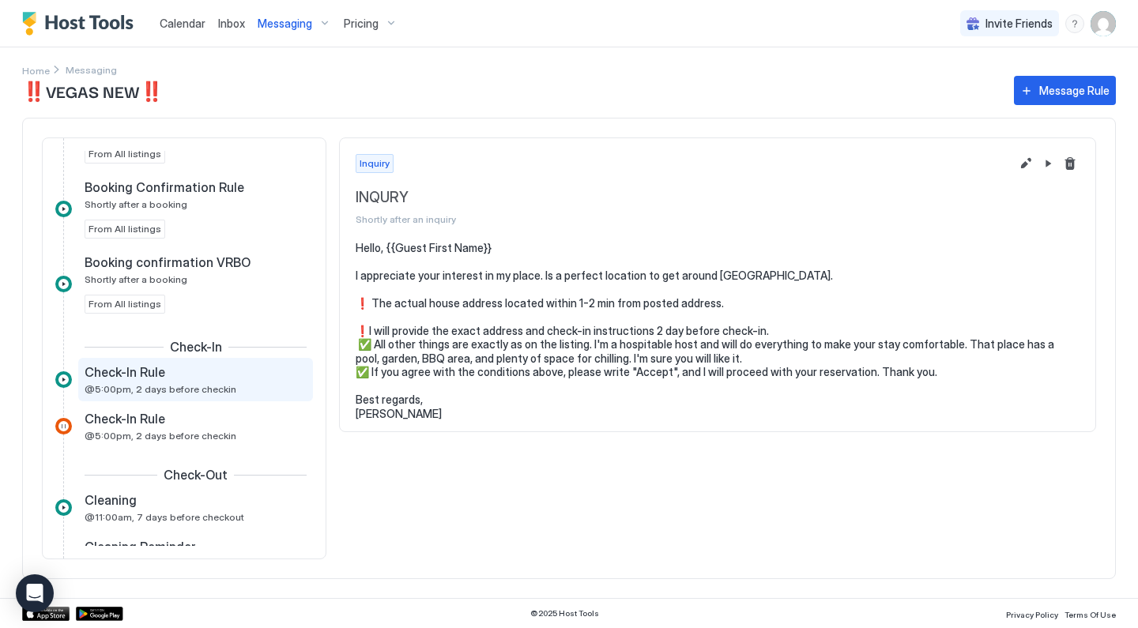
click at [158, 377] on span "Check-In Rule" at bounding box center [125, 372] width 81 height 16
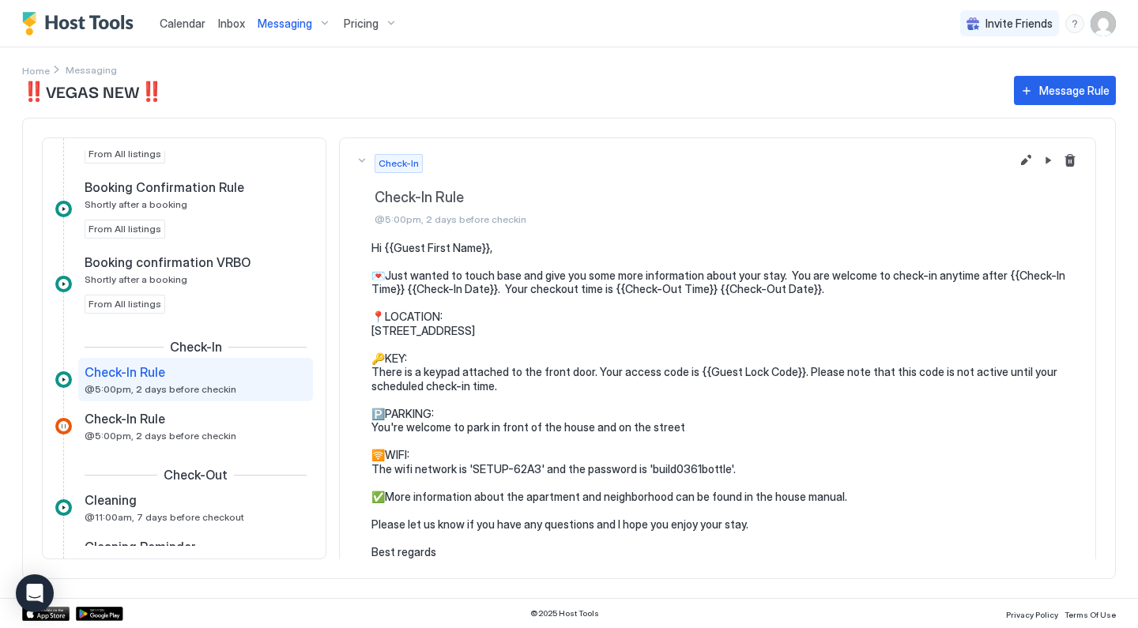
scroll to position [38, 0]
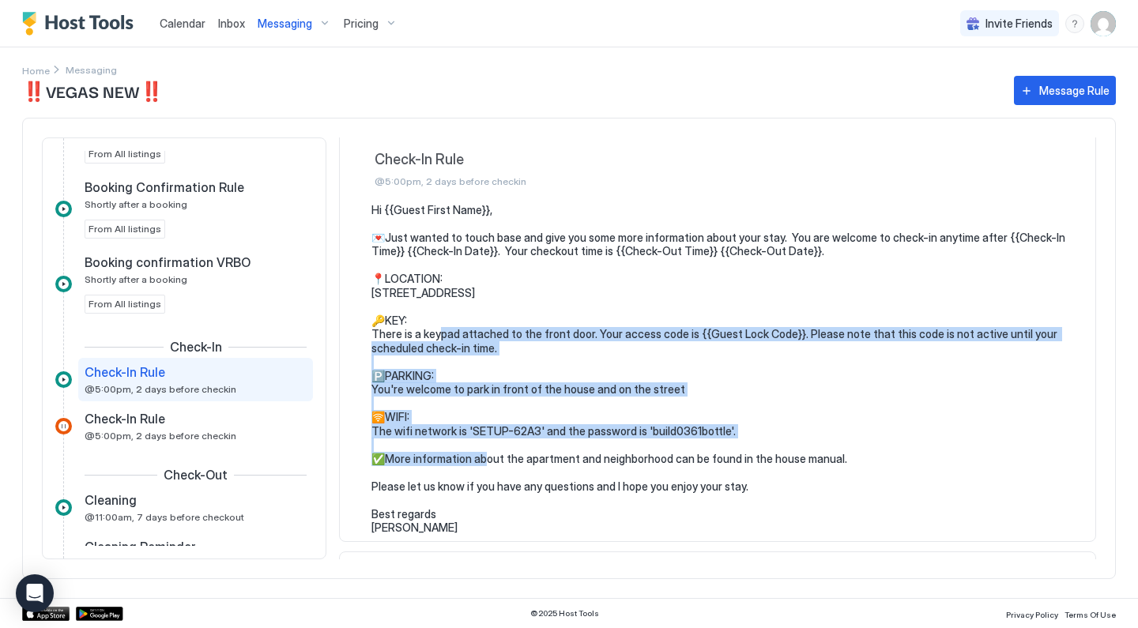
drag, startPoint x: 368, startPoint y: 322, endPoint x: 733, endPoint y: 432, distance: 380.6
click at [733, 432] on div "Hi {{Guest First Name}}, 💌Just wanted to touch base and give you some more info…" at bounding box center [718, 369] width 724 height 332
copy pre "EY: There is a keypad attached to the front door. Your access code is {{Guest L…"
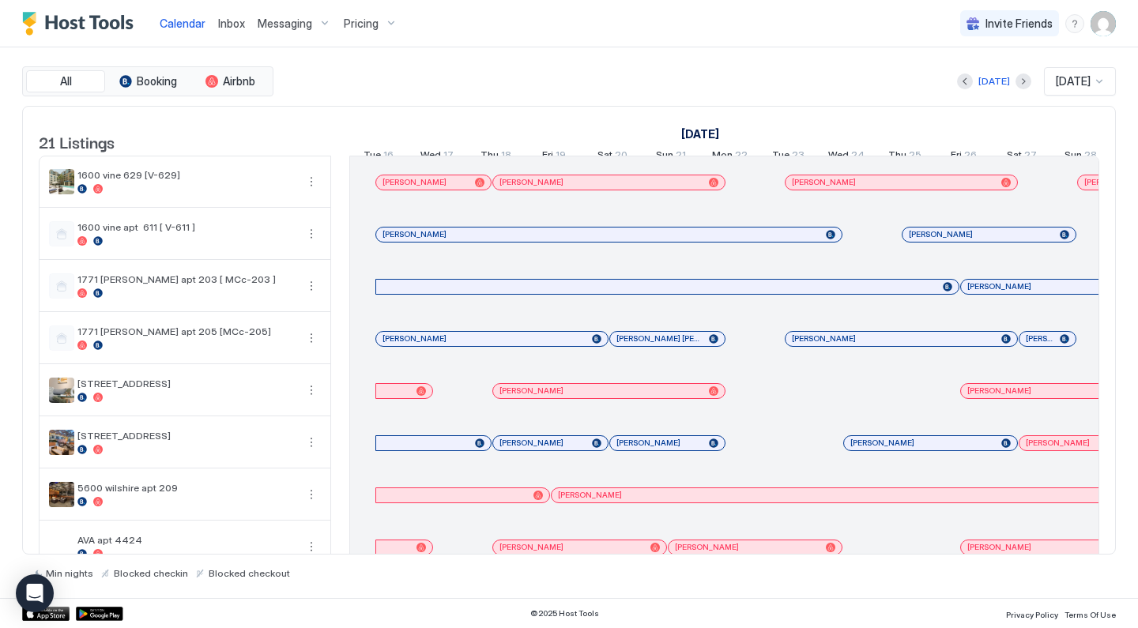
scroll to position [0, 1062]
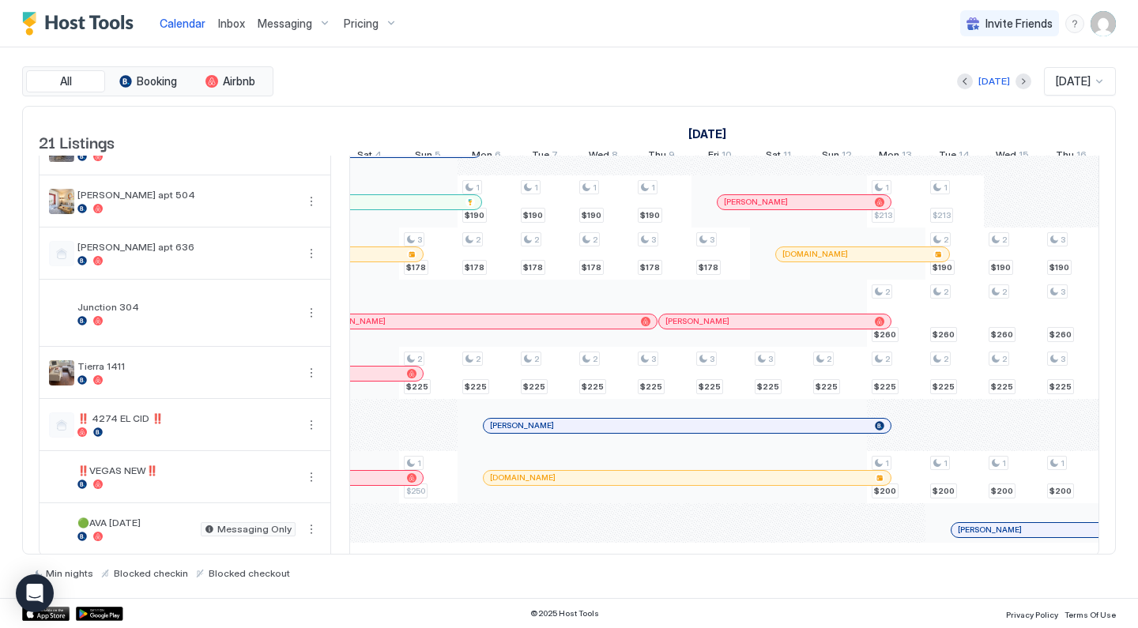
click at [294, 31] on div "Messaging" at bounding box center [294, 23] width 86 height 27
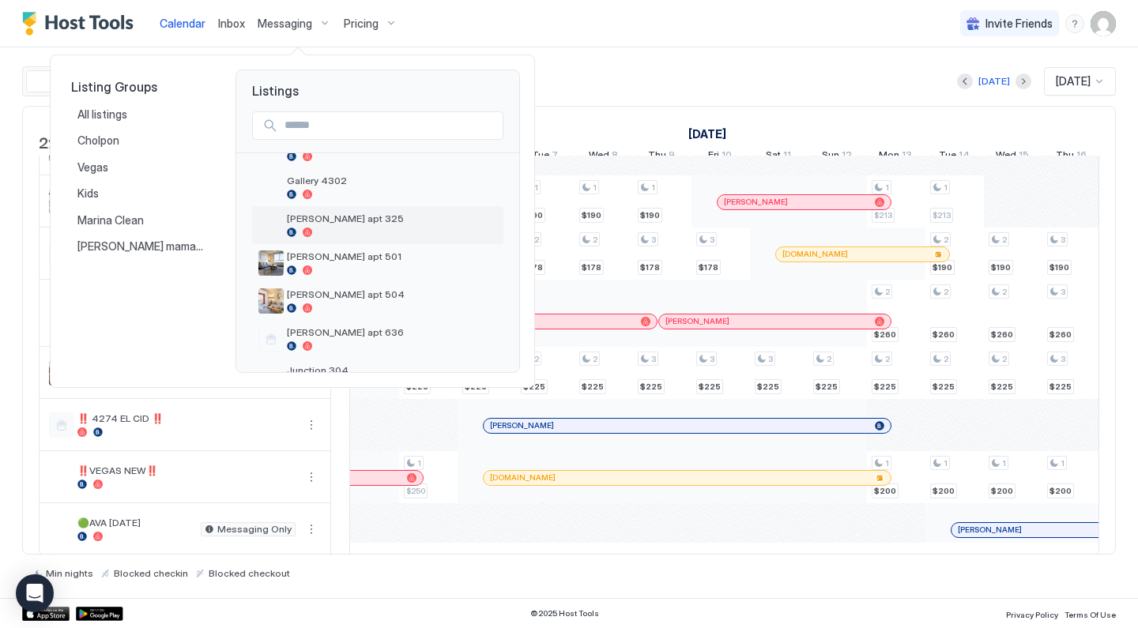
scroll to position [452, 0]
click at [338, 181] on span "Gallery 4302" at bounding box center [392, 178] width 210 height 12
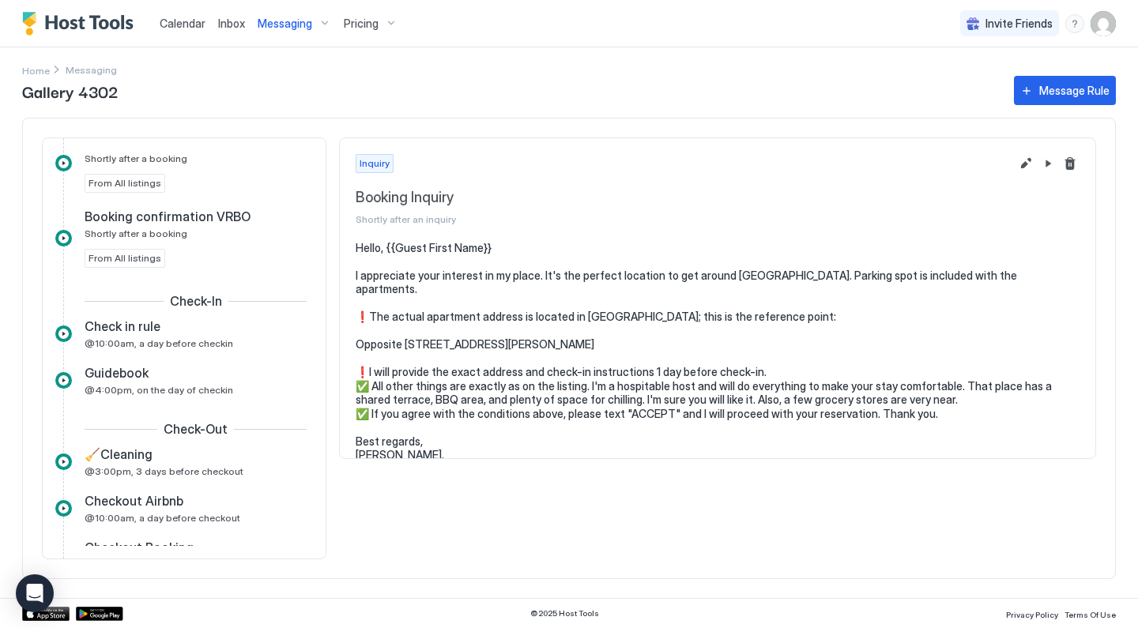
scroll to position [332, 0]
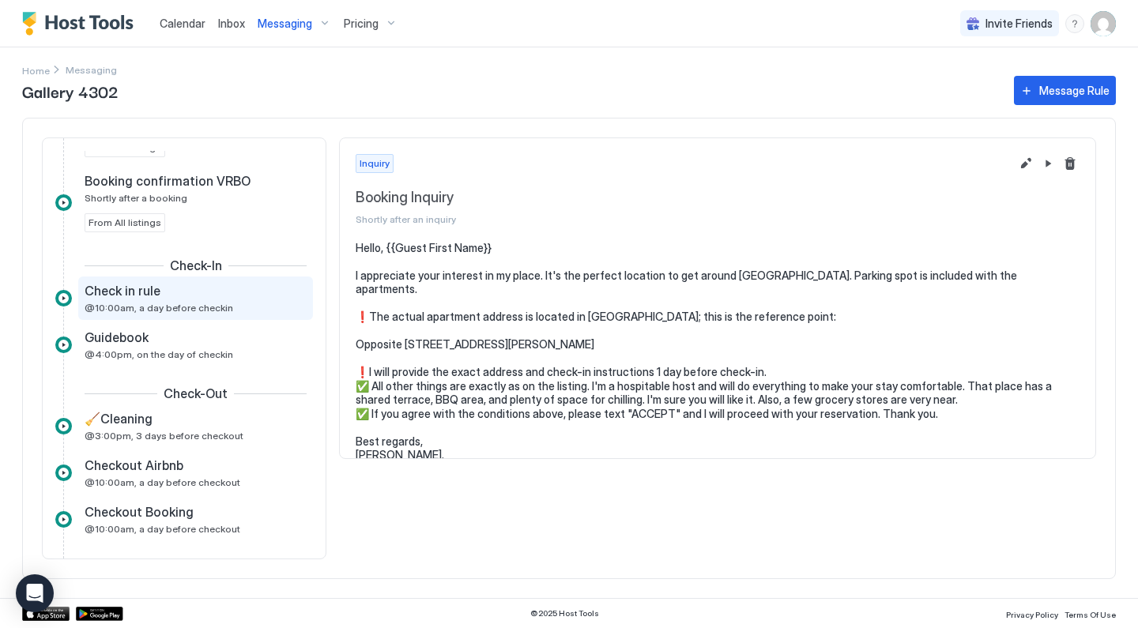
click at [189, 305] on span "@10:00am, a day before checkin" at bounding box center [159, 308] width 149 height 12
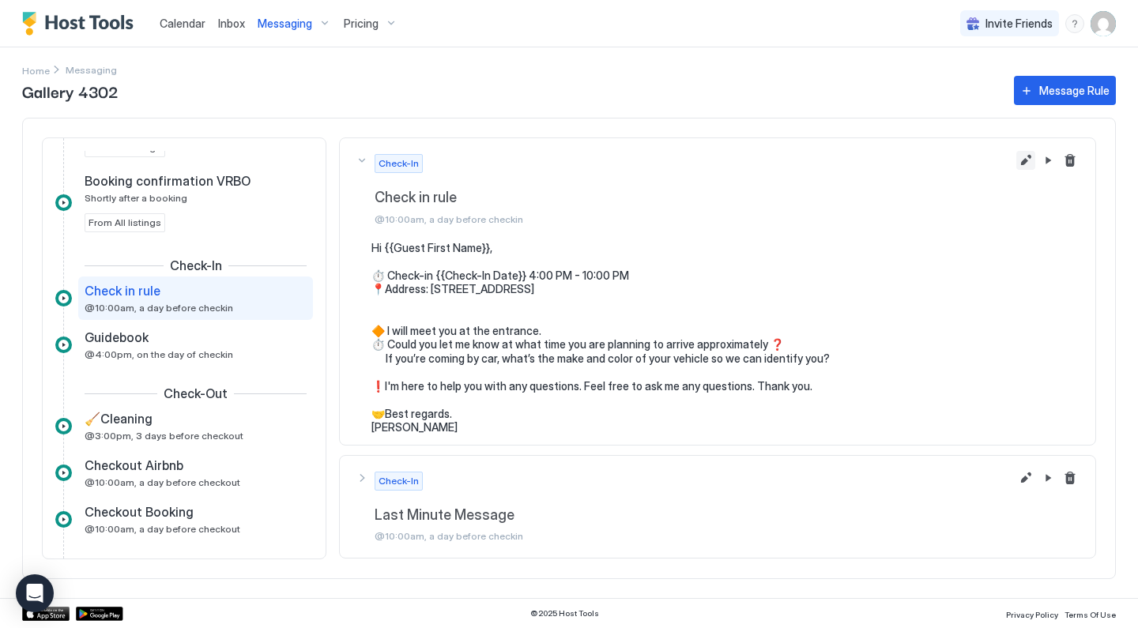
click at [1032, 156] on button "Edit message rule" at bounding box center [1025, 160] width 19 height 19
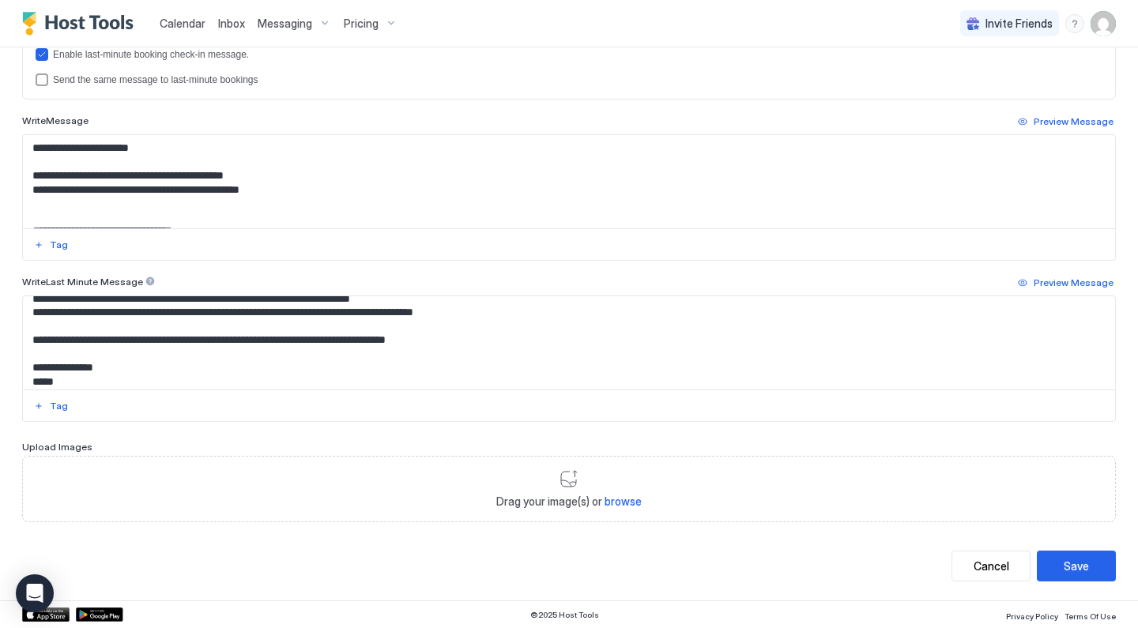
scroll to position [107, 0]
click at [341, 350] on textarea "**********" at bounding box center [569, 342] width 1092 height 93
paste textarea "**********"
type textarea "**********"
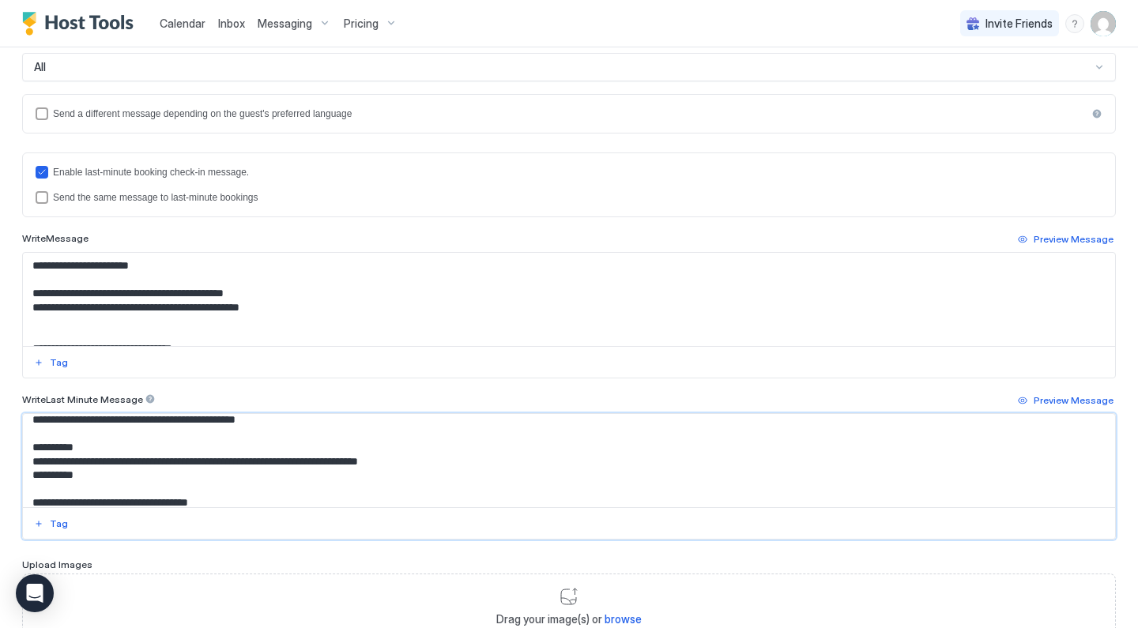
scroll to position [370, 0]
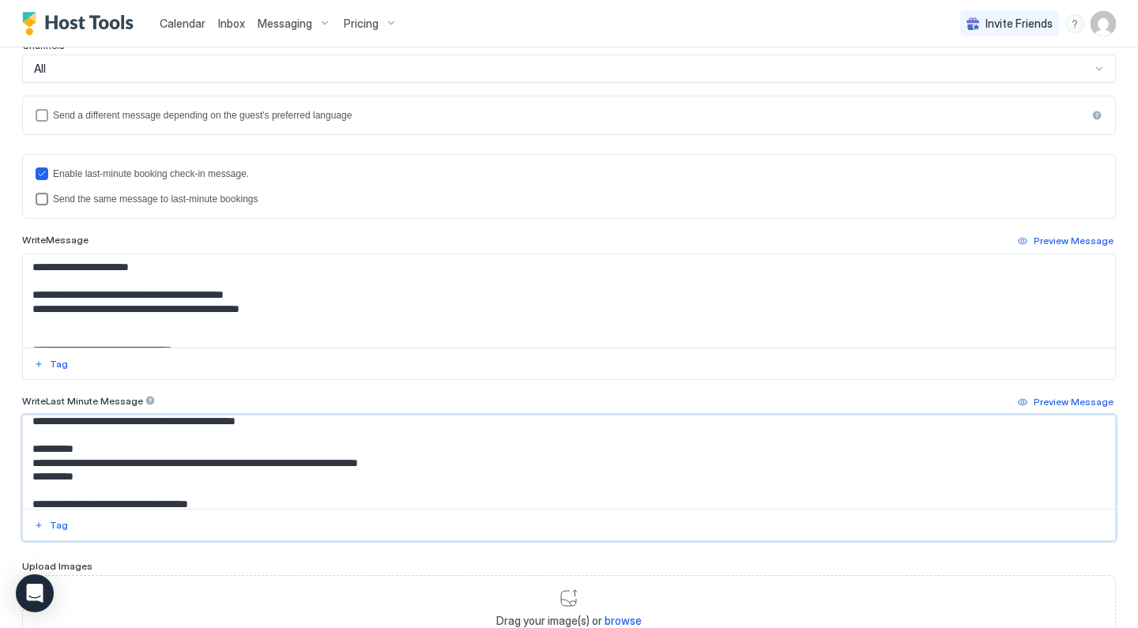
click at [192, 198] on div "Send the same message to last-minute bookings" at bounding box center [578, 199] width 1050 height 11
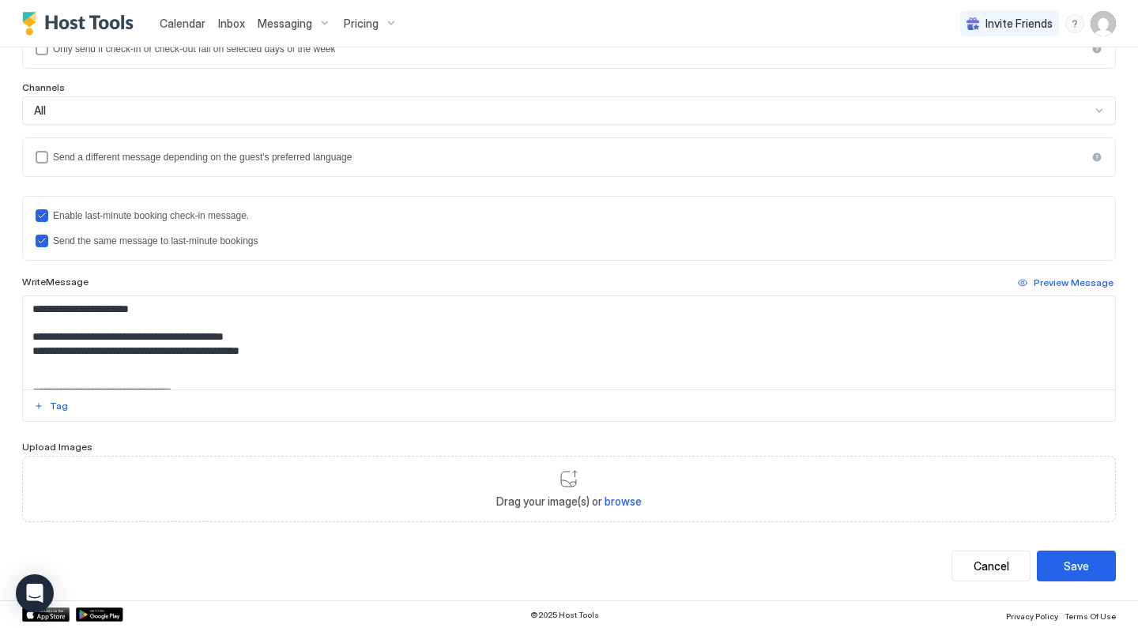
scroll to position [6, 0]
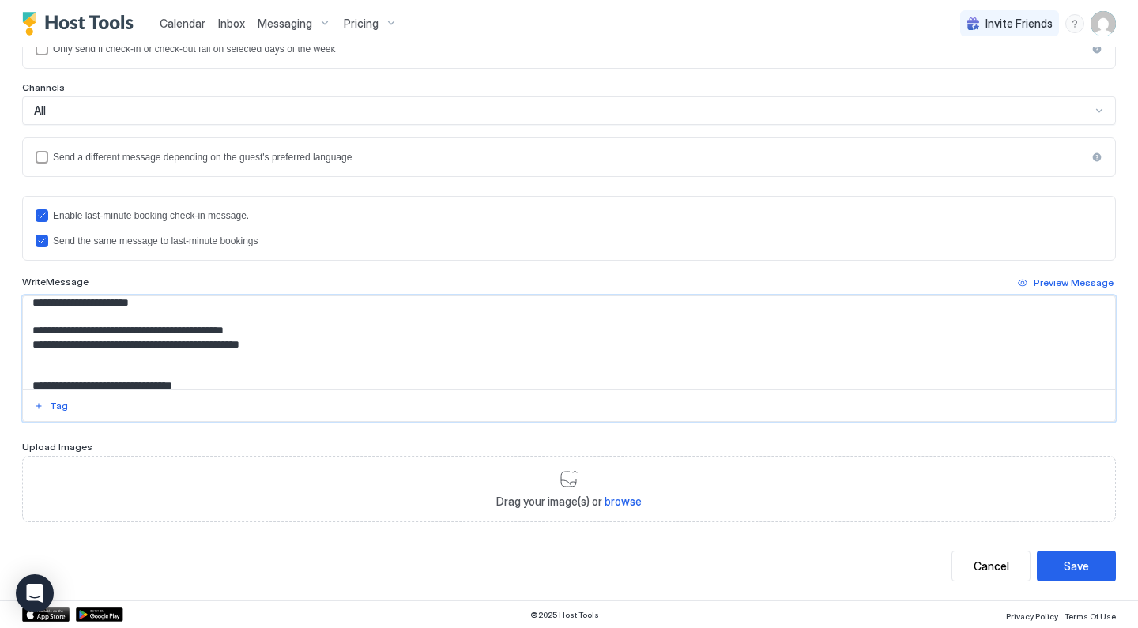
click at [174, 365] on textarea "**********" at bounding box center [569, 342] width 1092 height 93
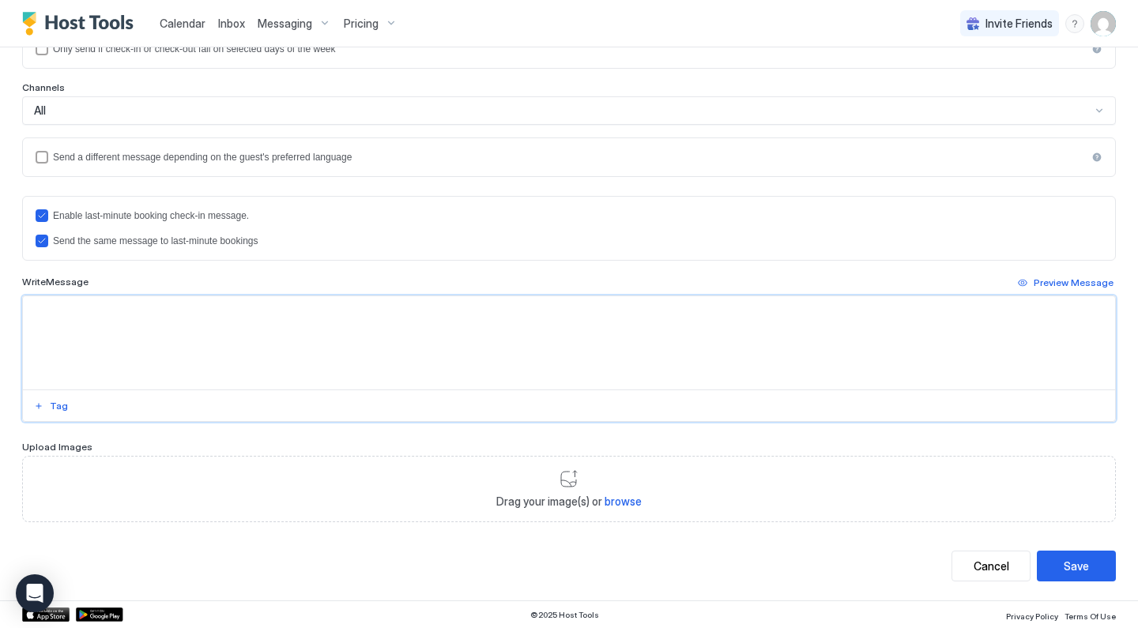
scroll to position [0, 0]
click at [251, 361] on textarea "Input Field" at bounding box center [569, 342] width 1092 height 93
paste textarea "**********"
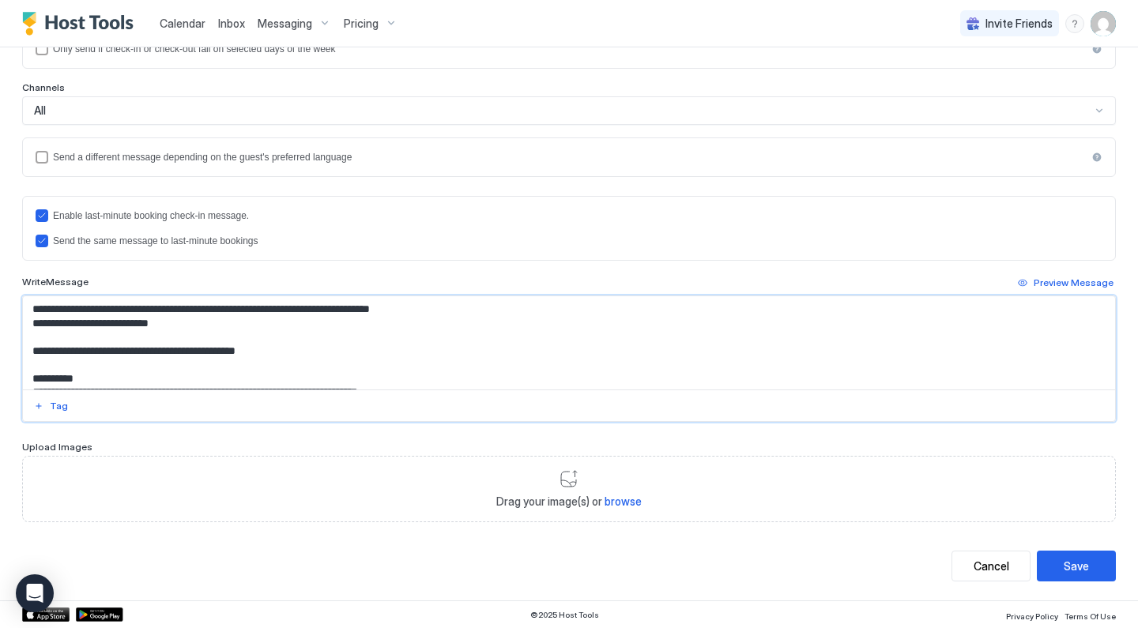
drag, startPoint x: 497, startPoint y: 310, endPoint x: 17, endPoint y: 296, distance: 480.8
click at [16, 296] on div "**********" at bounding box center [569, 159] width 1138 height 881
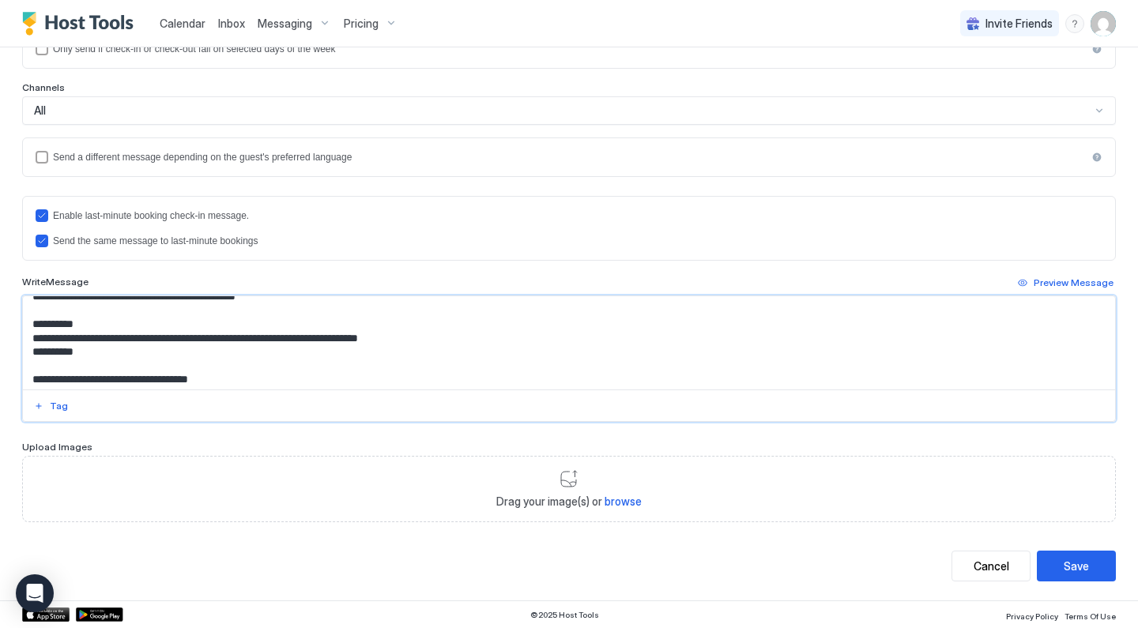
scroll to position [55, 0]
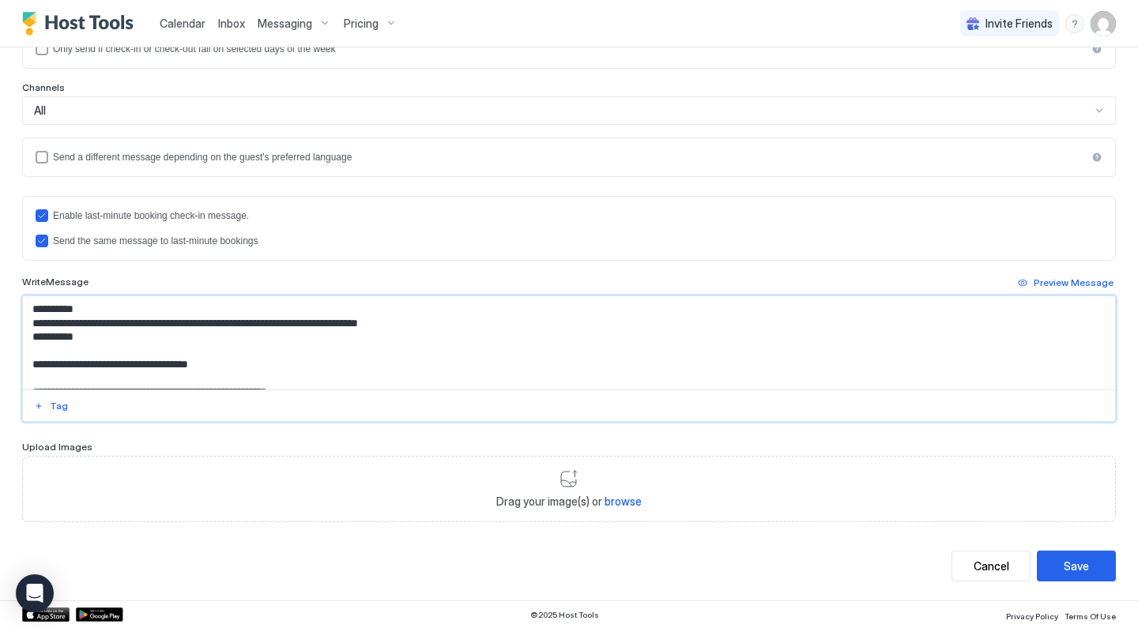
drag, startPoint x: 484, startPoint y: 326, endPoint x: 10, endPoint y: 316, distance: 473.6
click at [10, 316] on div "**********" at bounding box center [569, 159] width 1138 height 881
paste textarea "***"
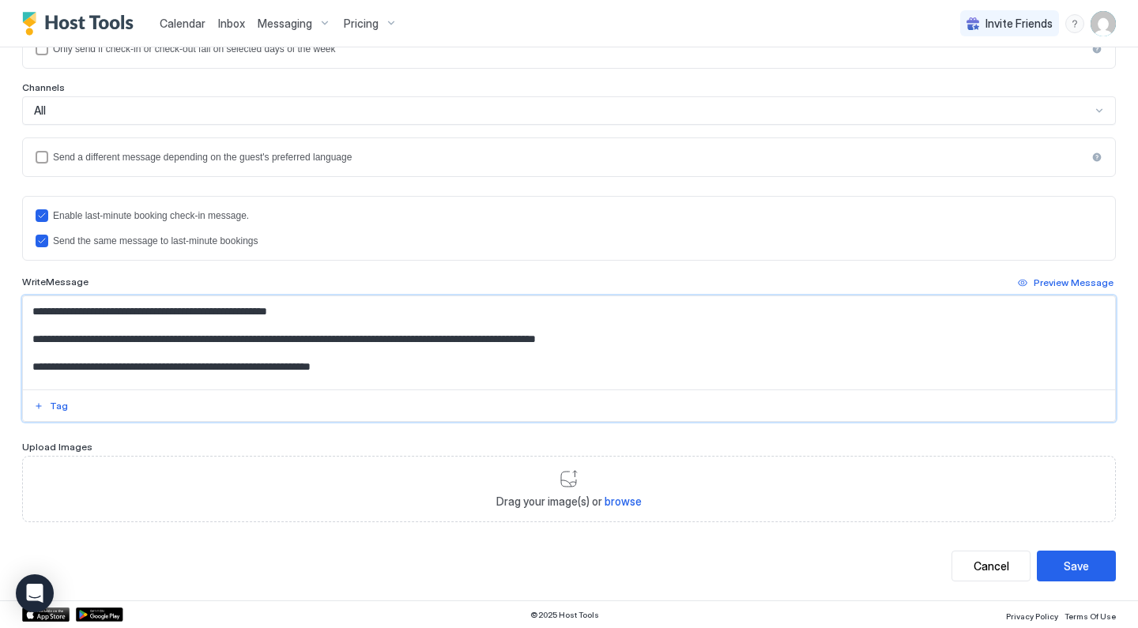
scroll to position [81, 0]
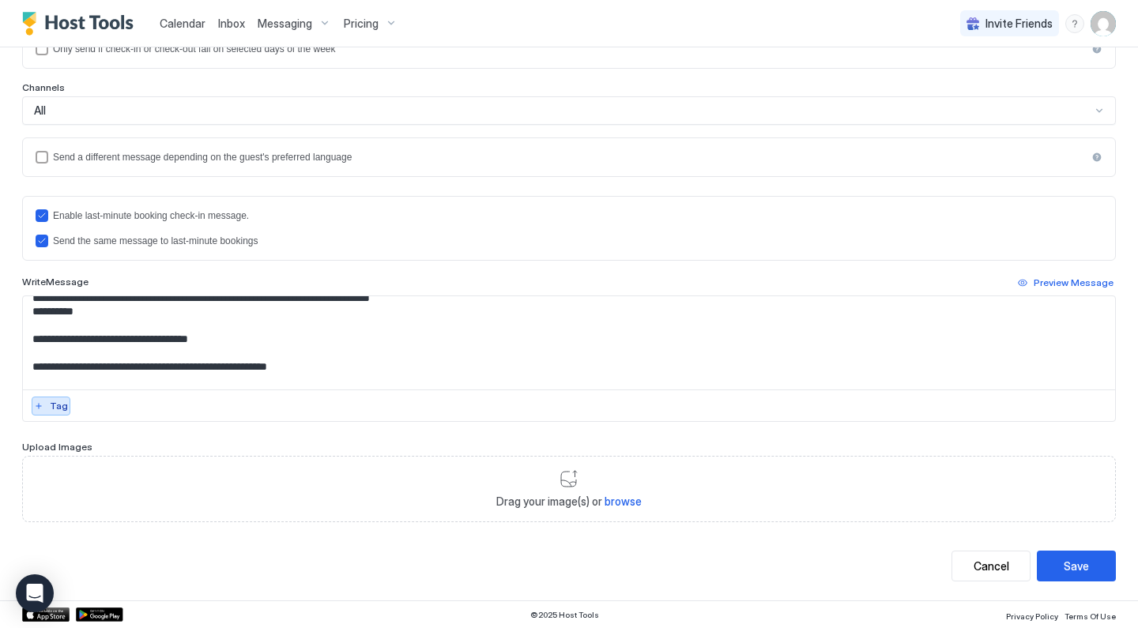
click at [61, 401] on div "Tag" at bounding box center [59, 406] width 18 height 14
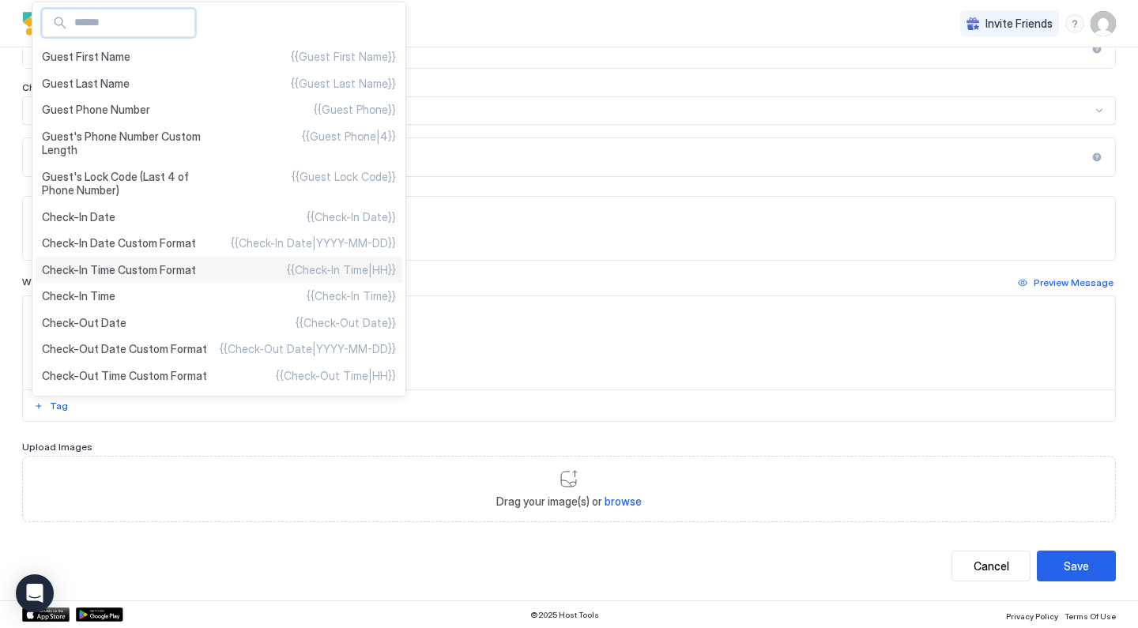
scroll to position [0, 0]
click at [239, 470] on div at bounding box center [569, 314] width 1138 height 628
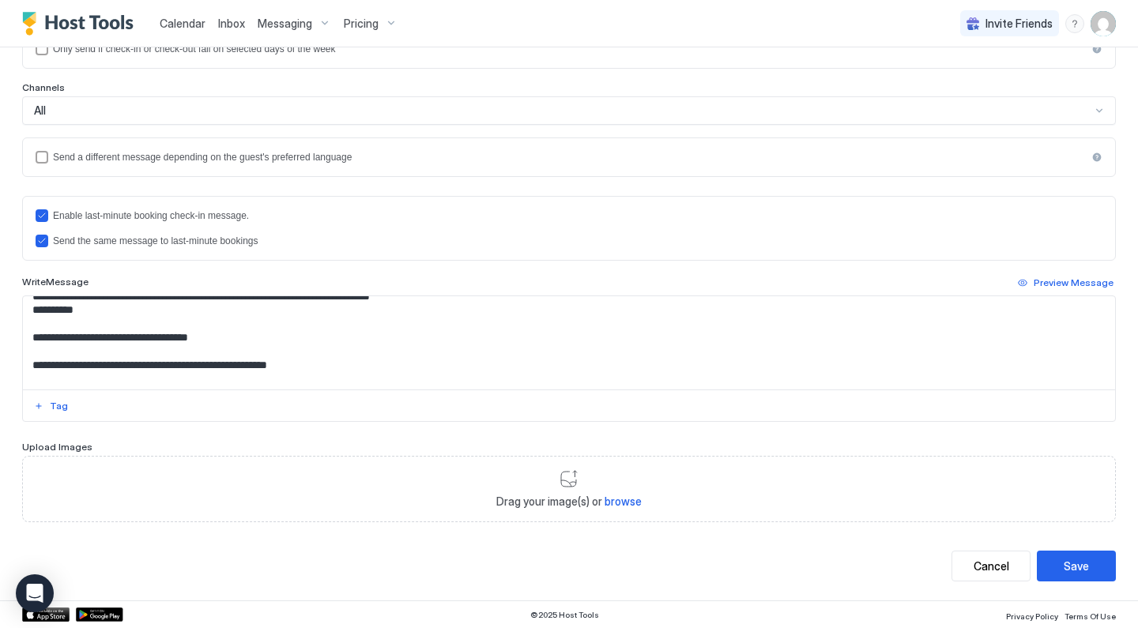
scroll to position [107, 0]
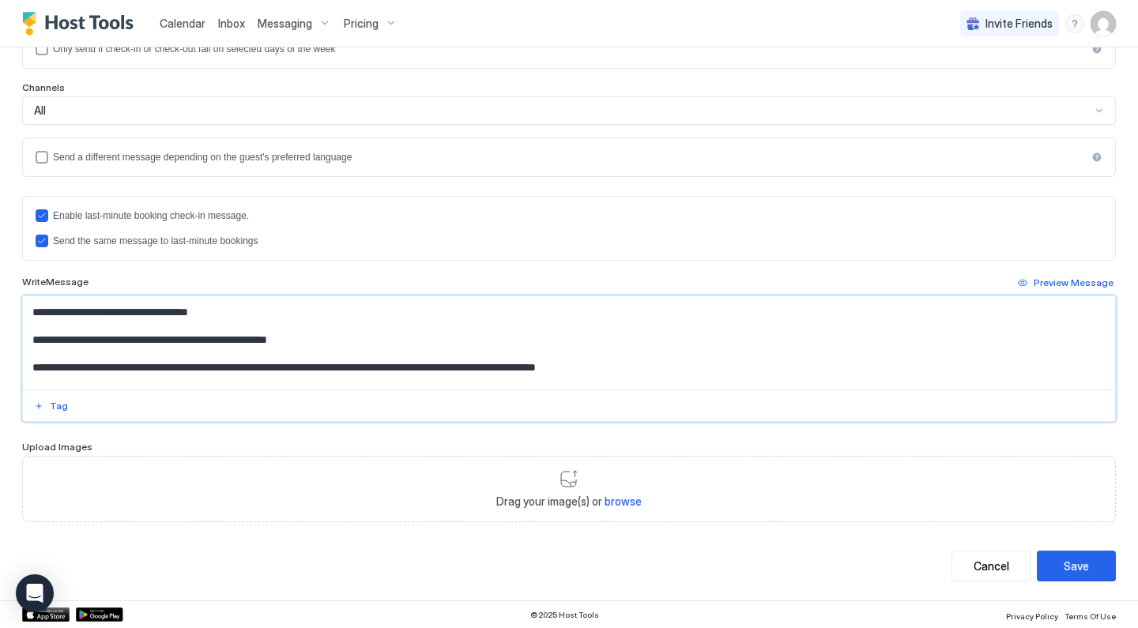
click at [327, 340] on textarea "**********" at bounding box center [569, 342] width 1092 height 93
click at [320, 325] on textarea "**********" at bounding box center [569, 342] width 1092 height 93
paste textarea "**********"
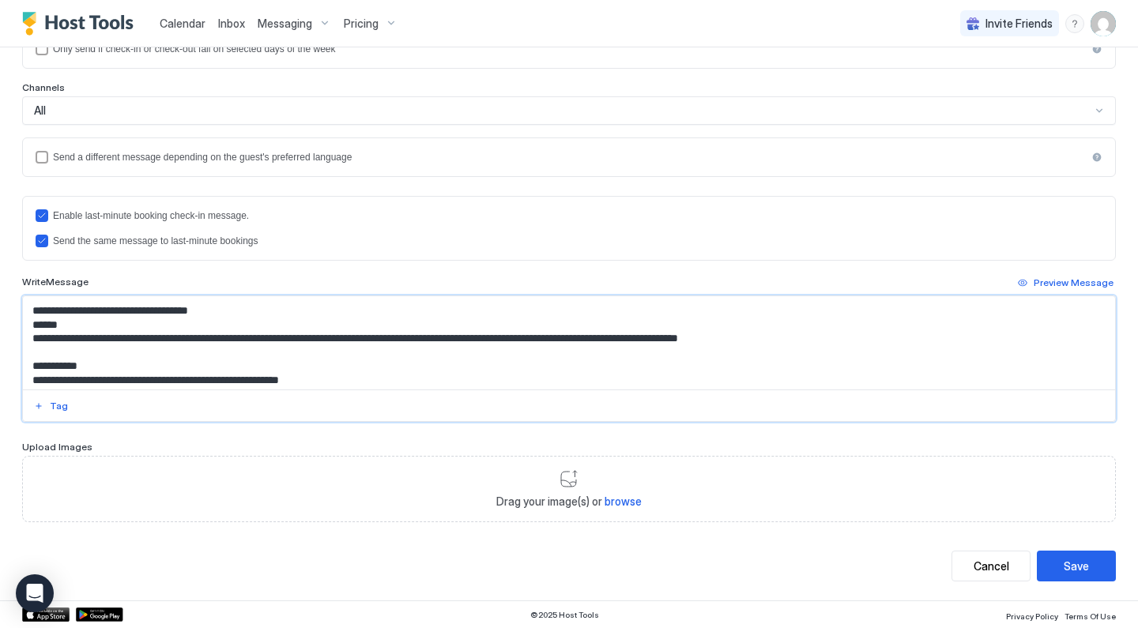
scroll to position [97, 0]
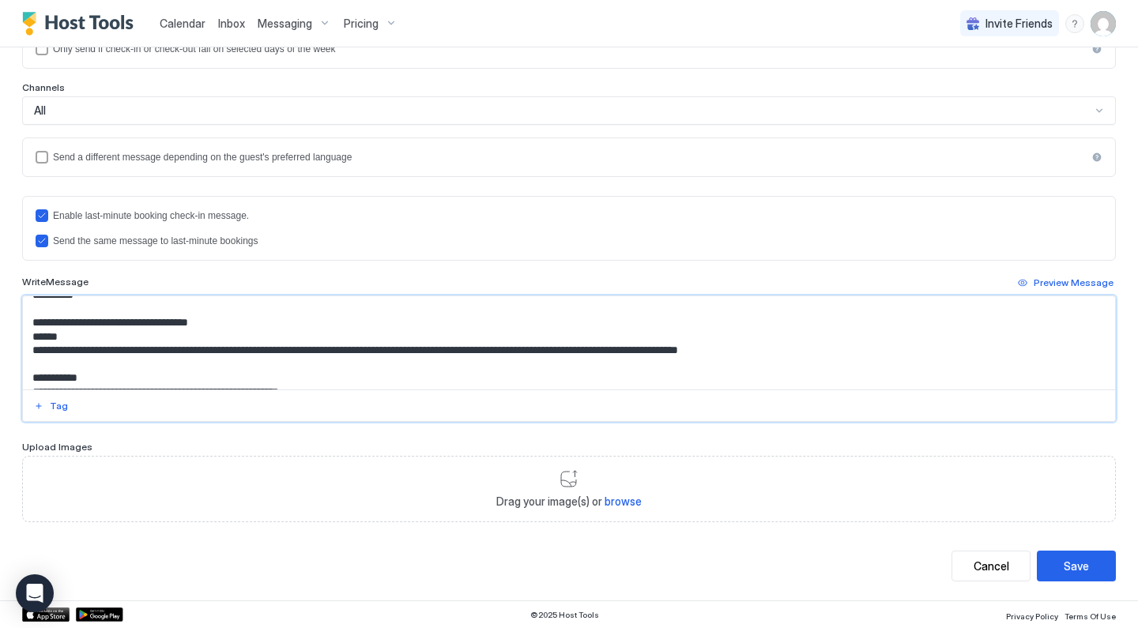
drag, startPoint x: 337, startPoint y: 388, endPoint x: 32, endPoint y: 374, distance: 305.4
click at [31, 375] on textarea "**********" at bounding box center [569, 342] width 1092 height 93
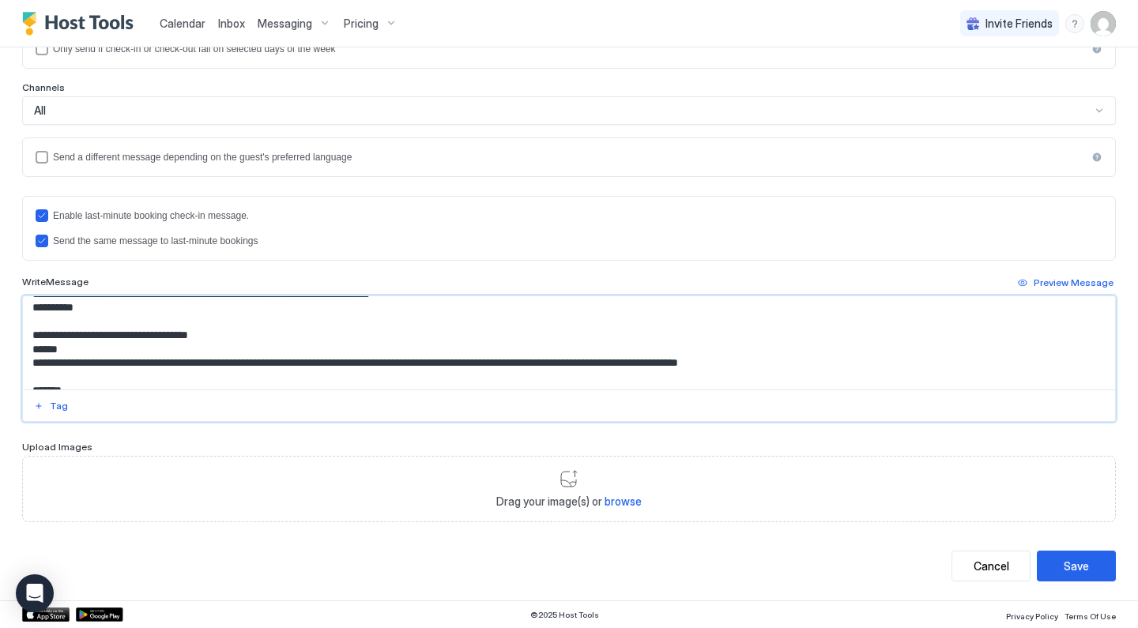
scroll to position [99, 0]
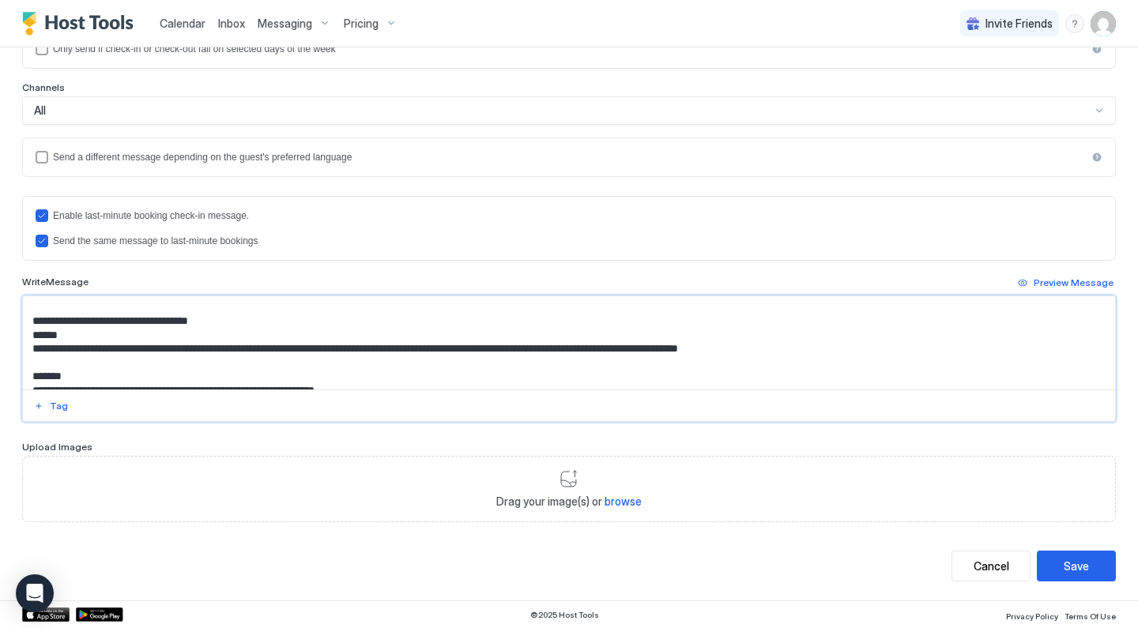
click at [36, 331] on textarea "**********" at bounding box center [569, 342] width 1092 height 93
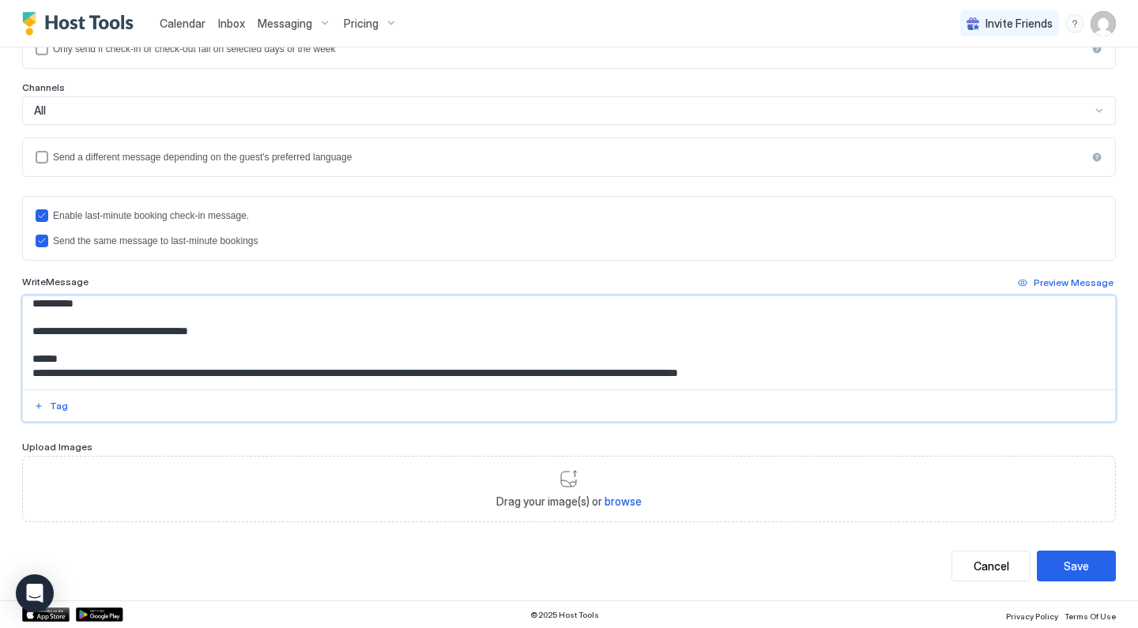
scroll to position [95, 0]
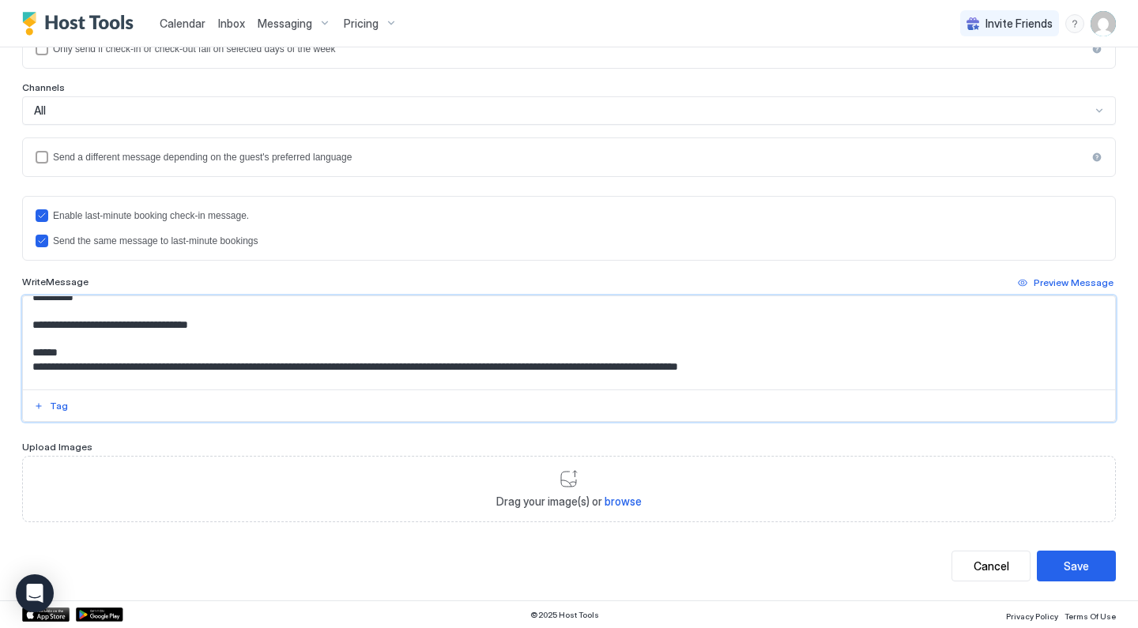
drag, startPoint x: 451, startPoint y: 362, endPoint x: 817, endPoint y: 365, distance: 366.8
drag, startPoint x: 71, startPoint y: 345, endPoint x: 25, endPoint y: 345, distance: 46.6
click at [25, 345] on textarea "**********" at bounding box center [569, 342] width 1092 height 93
click at [491, 360] on textarea "**********" at bounding box center [569, 342] width 1092 height 93
paste textarea "******"
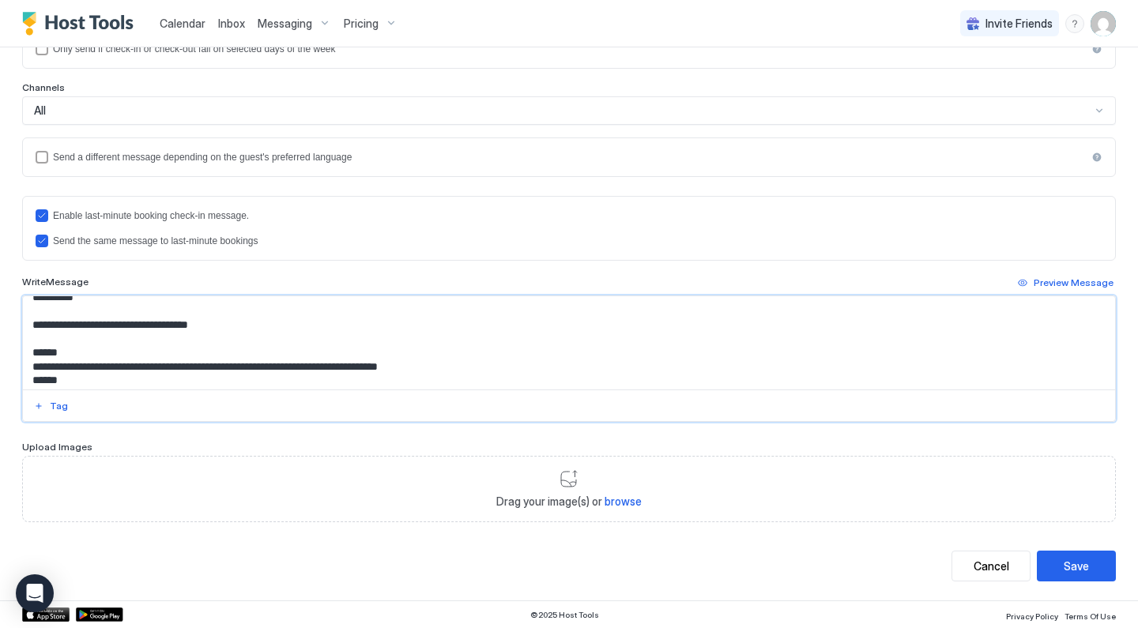
scroll to position [149, 0]
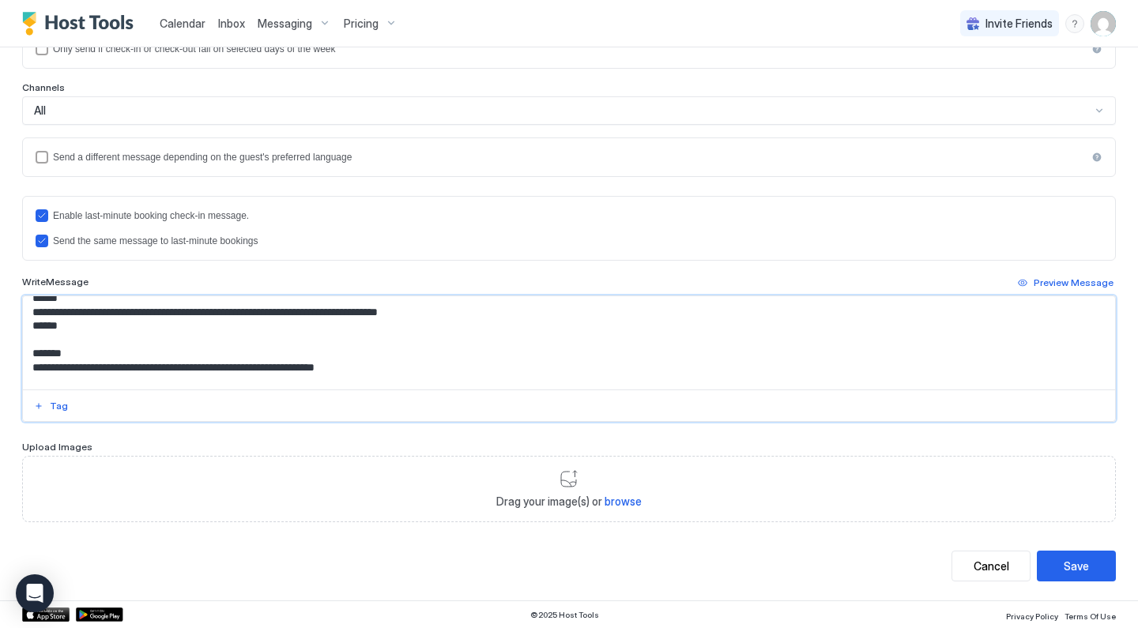
click at [66, 322] on textarea "**********" at bounding box center [569, 342] width 1092 height 93
click at [138, 317] on textarea "**********" at bounding box center [569, 342] width 1092 height 93
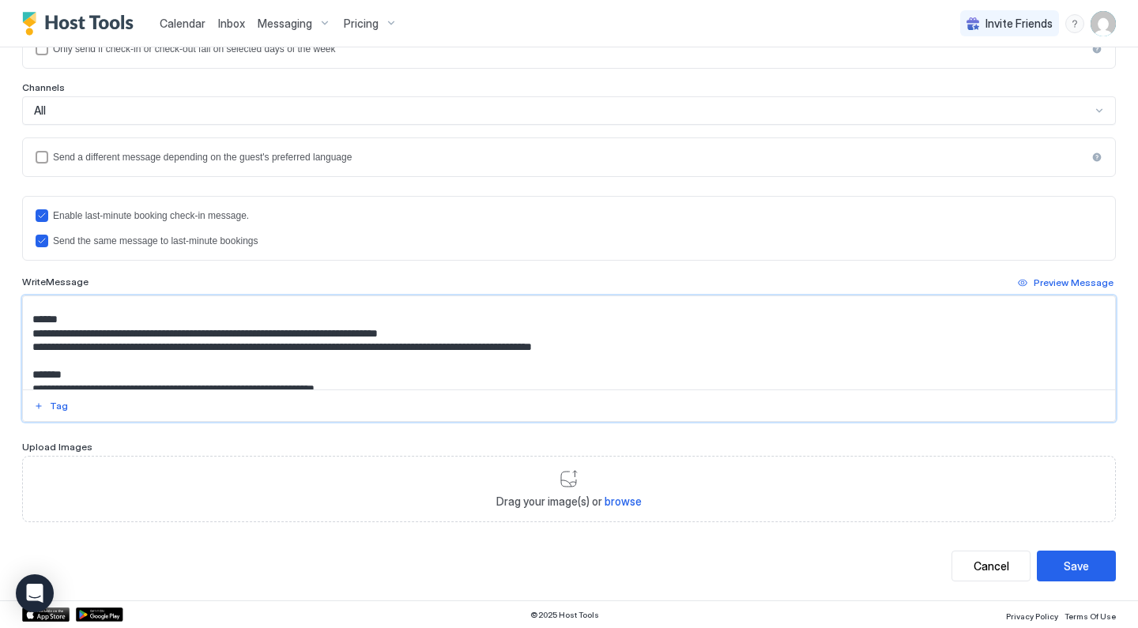
scroll to position [173, 0]
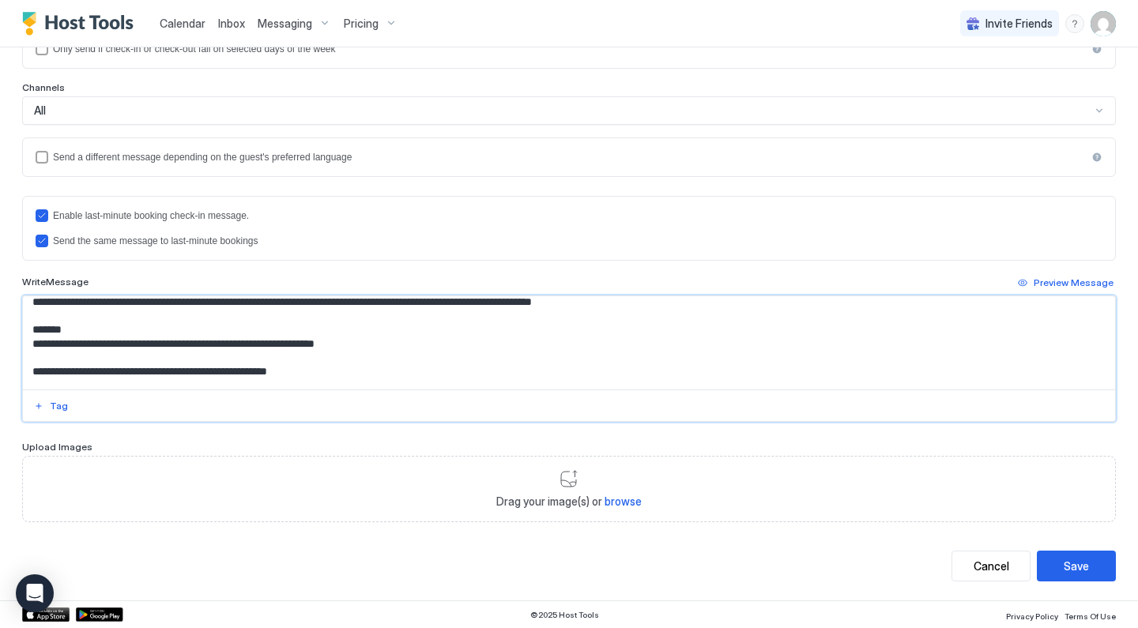
drag, startPoint x: 196, startPoint y: 337, endPoint x: 126, endPoint y: 338, distance: 70.4
click at [126, 338] on textarea "**********" at bounding box center [569, 342] width 1092 height 93
paste textarea "Input Field"
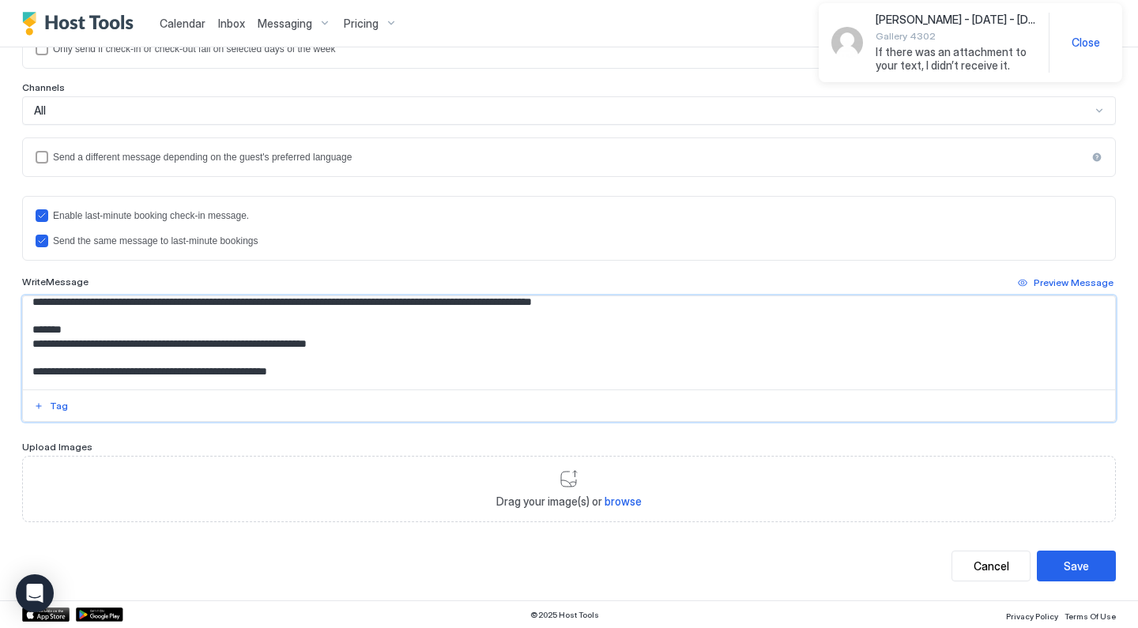
drag, startPoint x: 373, startPoint y: 339, endPoint x: 290, endPoint y: 339, distance: 83.0
click at [290, 339] on textarea "**********" at bounding box center [569, 342] width 1092 height 93
paste textarea "Input Field"
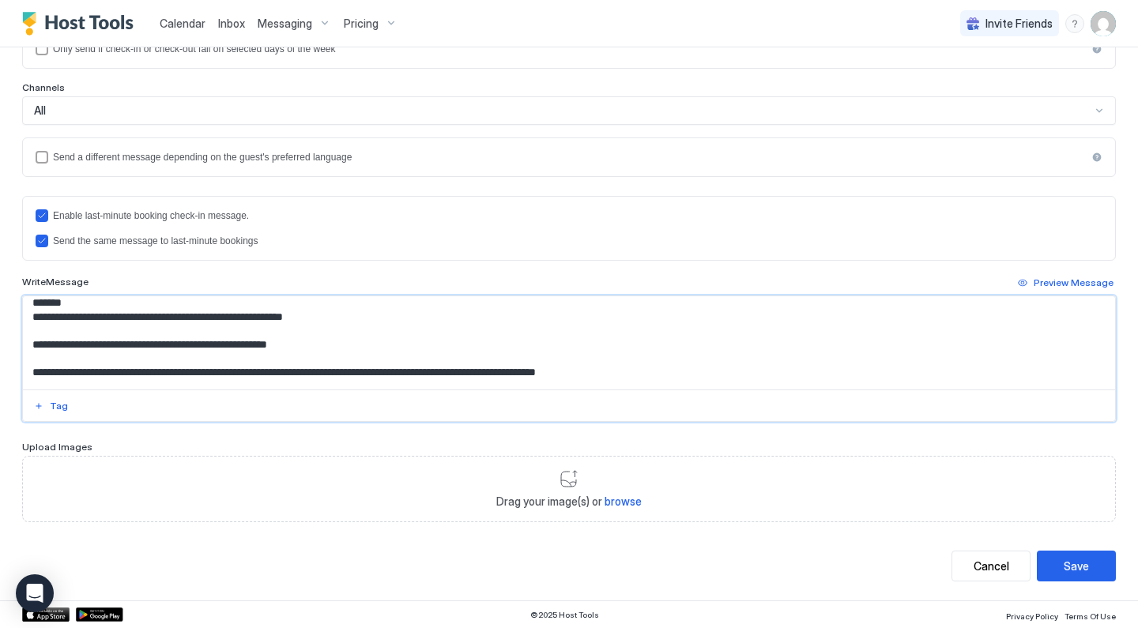
scroll to position [184, 0]
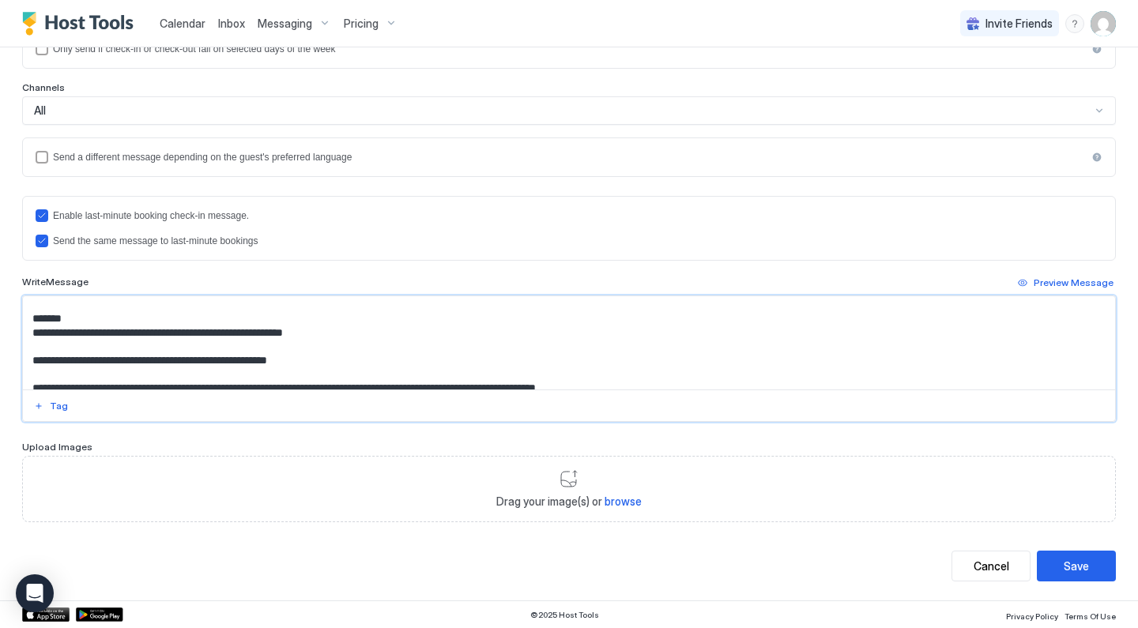
drag, startPoint x: 329, startPoint y: 356, endPoint x: 31, endPoint y: 353, distance: 298.0
click at [30, 353] on textarea "**********" at bounding box center [569, 342] width 1092 height 93
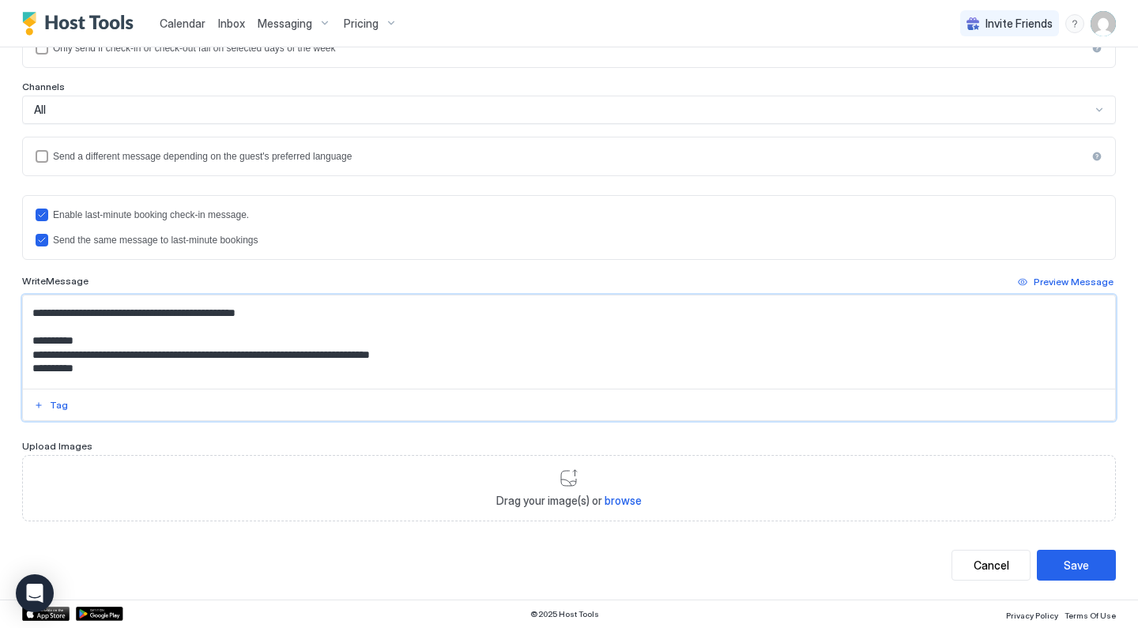
scroll to position [328, 0]
type textarea "**********"
click at [1065, 561] on div "Save" at bounding box center [1076, 566] width 25 height 17
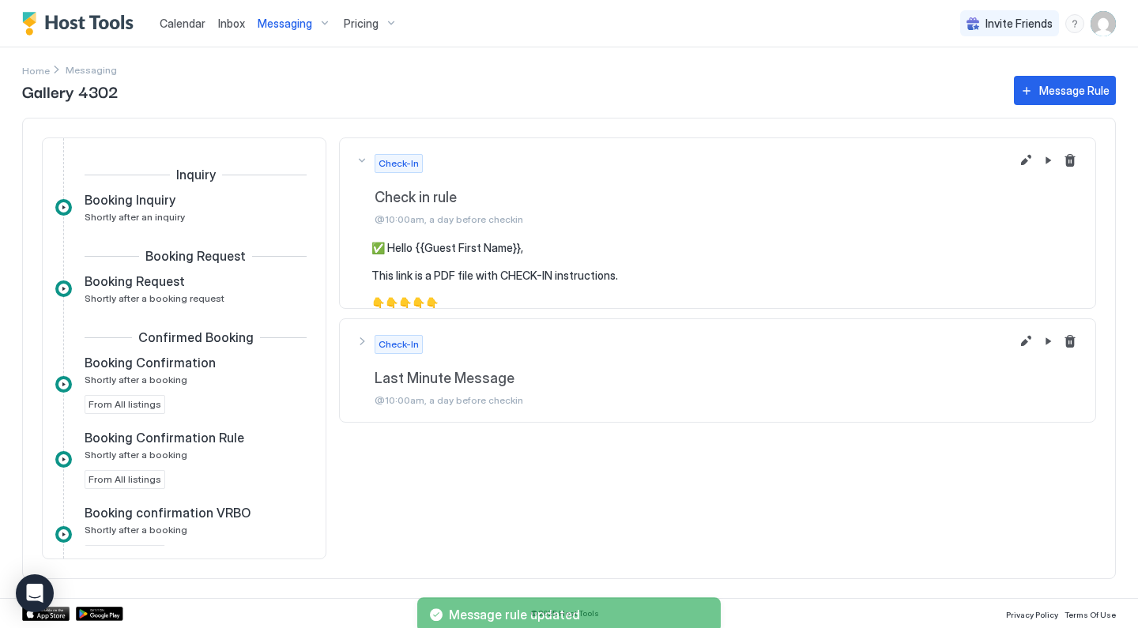
scroll to position [284, 0]
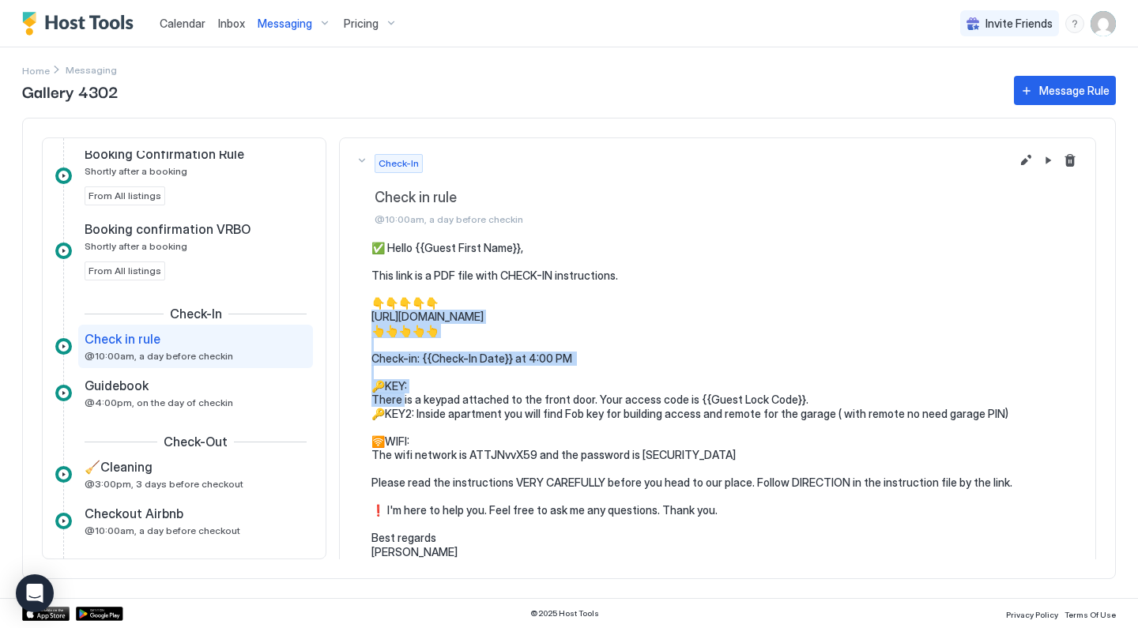
drag, startPoint x: 371, startPoint y: 314, endPoint x: 861, endPoint y: 301, distance: 489.4
click at [862, 305] on pre "✅ Hello {{Guest First Name}}, This link is a PDF file with CHECK-IN instruction…" at bounding box center [725, 400] width 708 height 319
copy pre "s"
click at [387, 327] on pre "✅ Hello {{Guest First Name}}, This link is a PDF file with CHECK-IN instruction…" at bounding box center [725, 400] width 708 height 319
drag, startPoint x: 371, startPoint y: 317, endPoint x: 858, endPoint y: 310, distance: 487.0
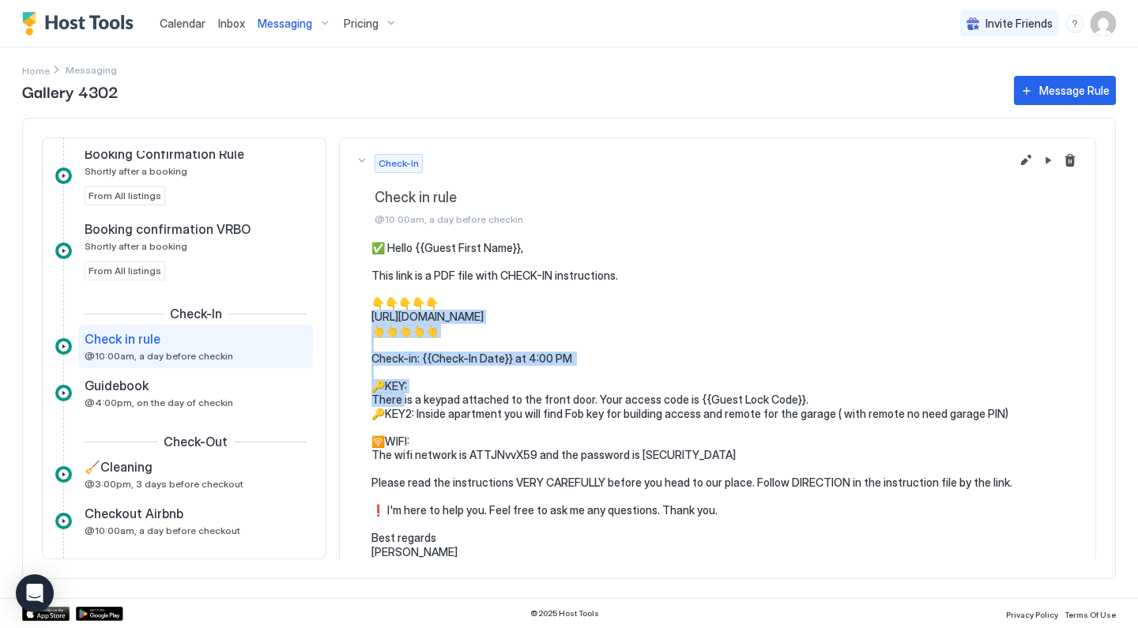
click at [858, 311] on pre "✅ Hello {{Guest First Name}}, This link is a PDF file with CHECK-IN instruction…" at bounding box center [725, 400] width 708 height 319
copy pre "://drive.google.com/file/d/1IL-U5nlHkyNPnKFwlGFOQBmd74B5weDE/view?usp=share_lin…"
click at [371, 243] on div "✅ Hello {{Guest First Name}}, This link is a PDF file with CHECK-IN instruction…" at bounding box center [718, 400] width 724 height 319
drag, startPoint x: 372, startPoint y: 245, endPoint x: 515, endPoint y: 545, distance: 332.0
click at [516, 545] on pre "✅ Hello {{Guest First Name}}, This link is a PDF file with CHECK-IN instruction…" at bounding box center [725, 400] width 708 height 319
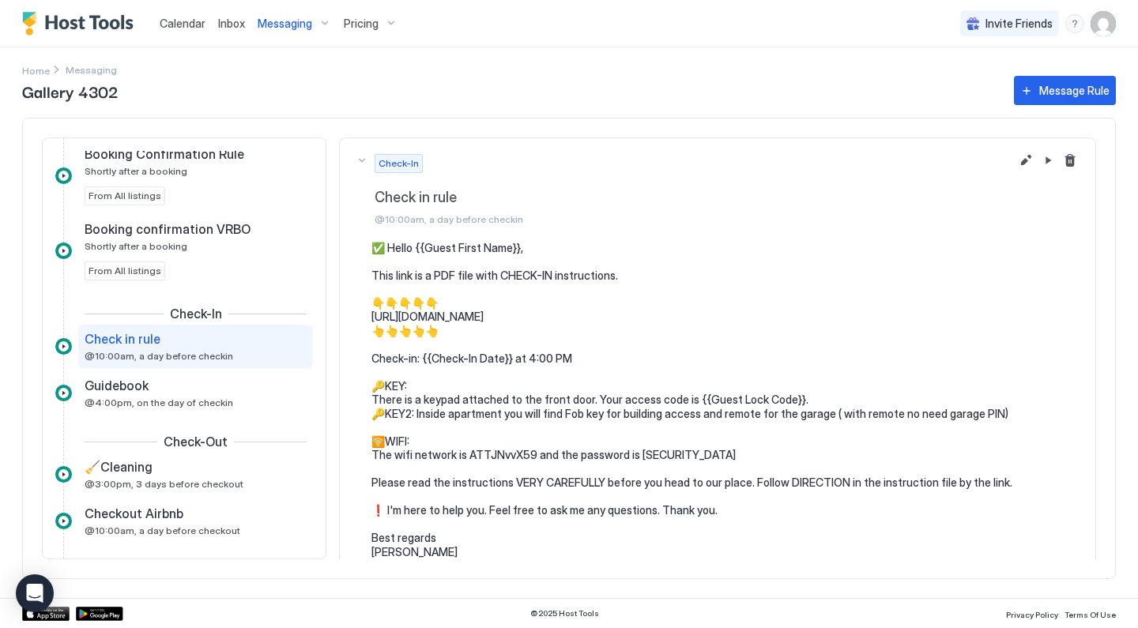
copy pre "✅ Hello {{Guest First Name}}, This link is a PDF file with CHECK-IN instruction…"
click at [234, 28] on span "Inbox" at bounding box center [231, 23] width 27 height 13
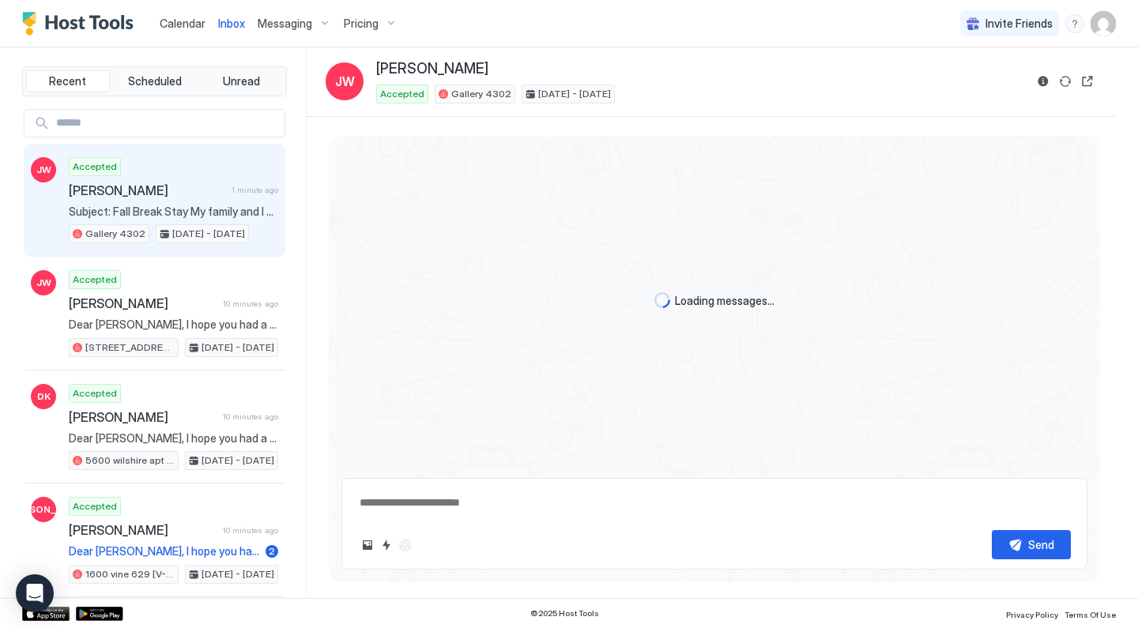
scroll to position [1778, 0]
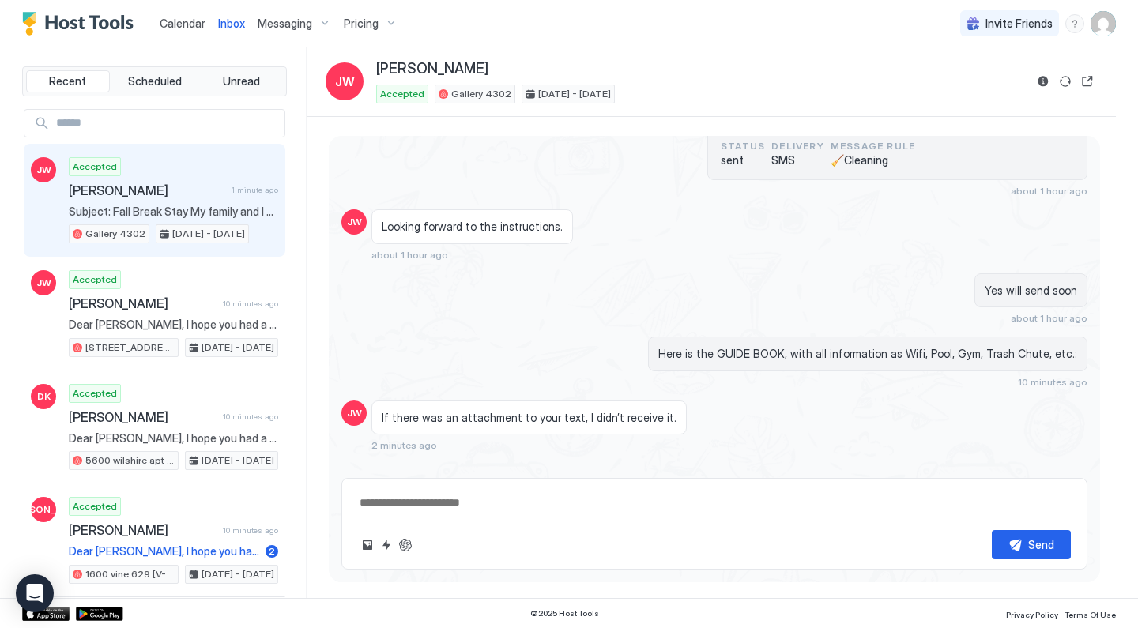
click at [439, 506] on textarea at bounding box center [714, 502] width 713 height 29
paste textarea "**********"
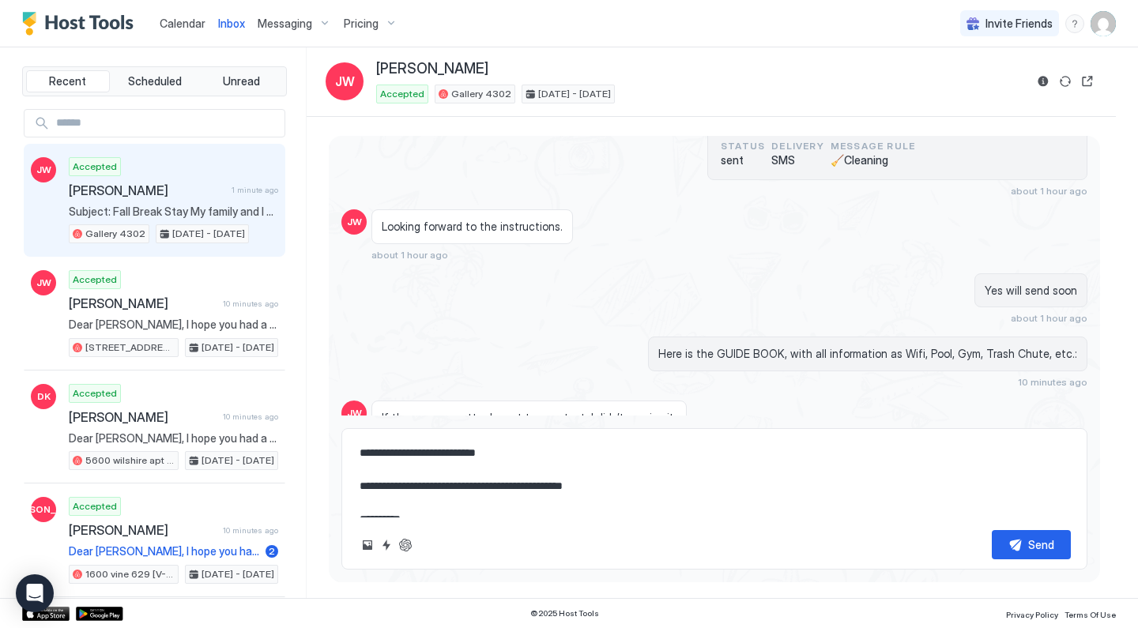
scroll to position [0, 0]
drag, startPoint x: 508, startPoint y: 454, endPoint x: 405, endPoint y: 458, distance: 102.8
click at [405, 458] on textarea "**********" at bounding box center [714, 478] width 713 height 79
drag, startPoint x: 498, startPoint y: 477, endPoint x: 410, endPoint y: 478, distance: 87.7
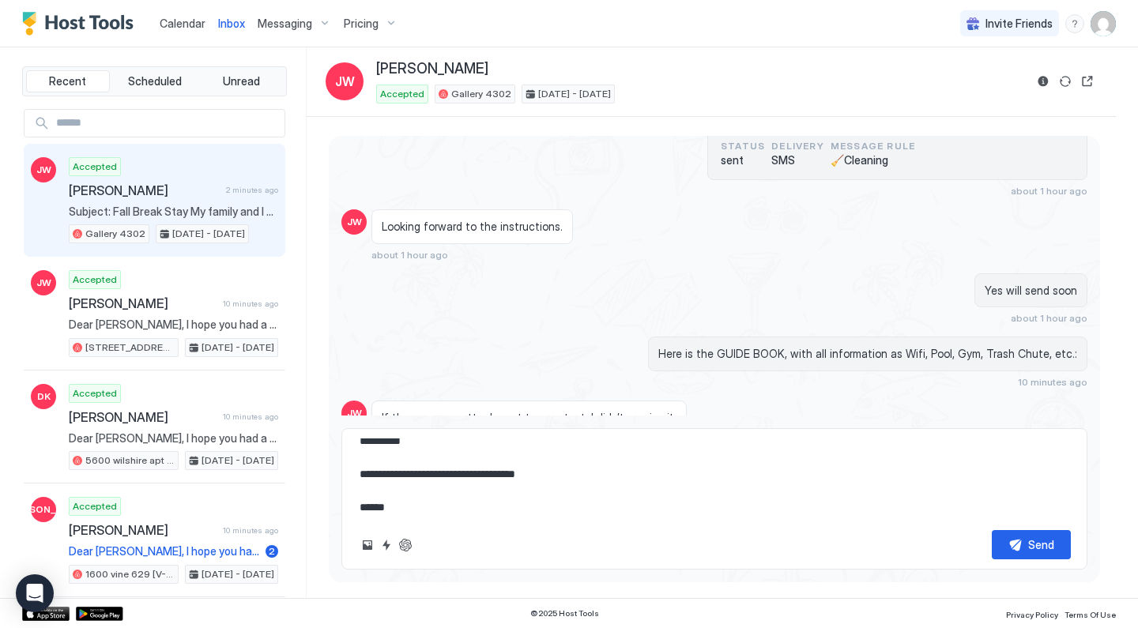
click at [410, 477] on textarea "**********" at bounding box center [714, 478] width 713 height 79
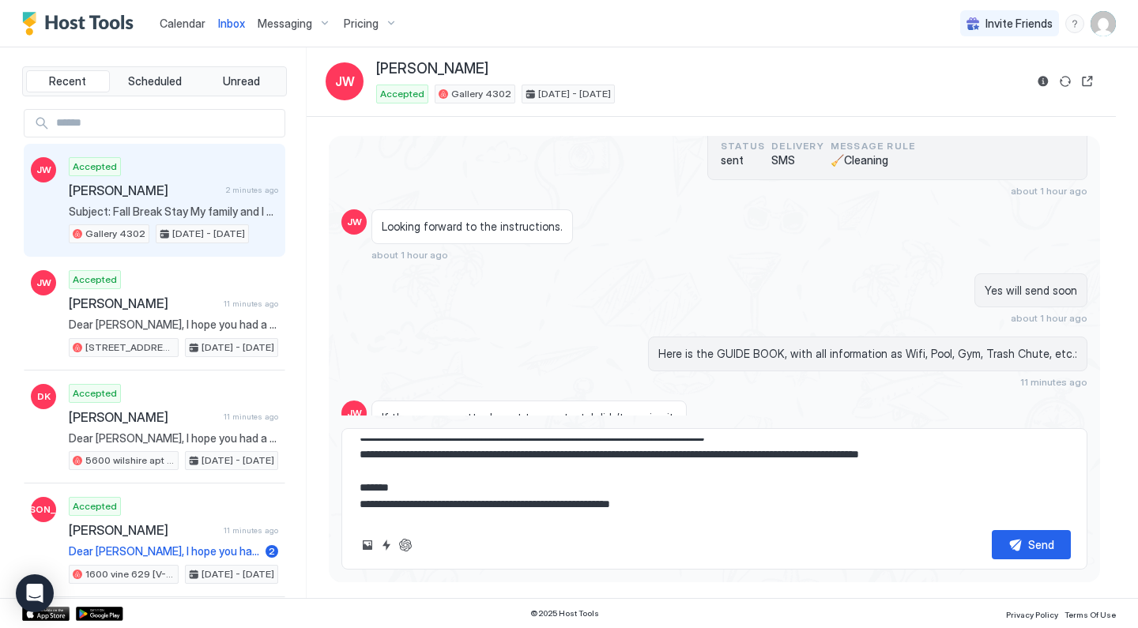
scroll to position [186, 0]
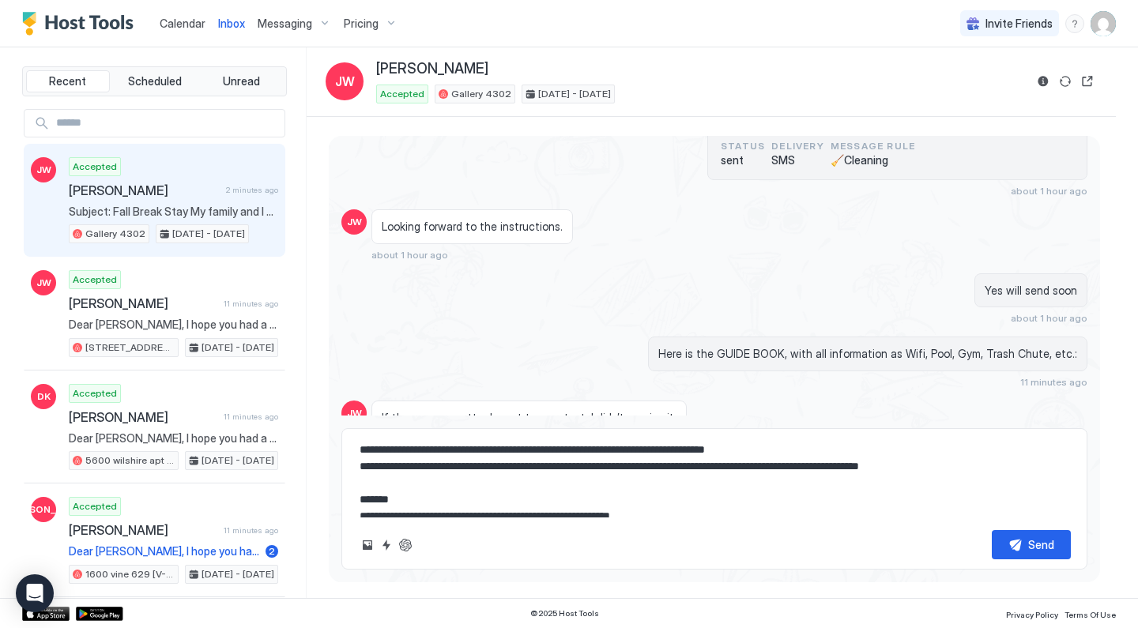
drag, startPoint x: 606, startPoint y: 452, endPoint x: 624, endPoint y: 452, distance: 18.2
click at [624, 452] on textarea "**********" at bounding box center [714, 478] width 713 height 79
drag, startPoint x: 604, startPoint y: 452, endPoint x: 628, endPoint y: 450, distance: 23.8
click at [628, 450] on textarea "**********" at bounding box center [714, 478] width 713 height 79
click at [597, 450] on textarea "**********" at bounding box center [714, 478] width 713 height 79
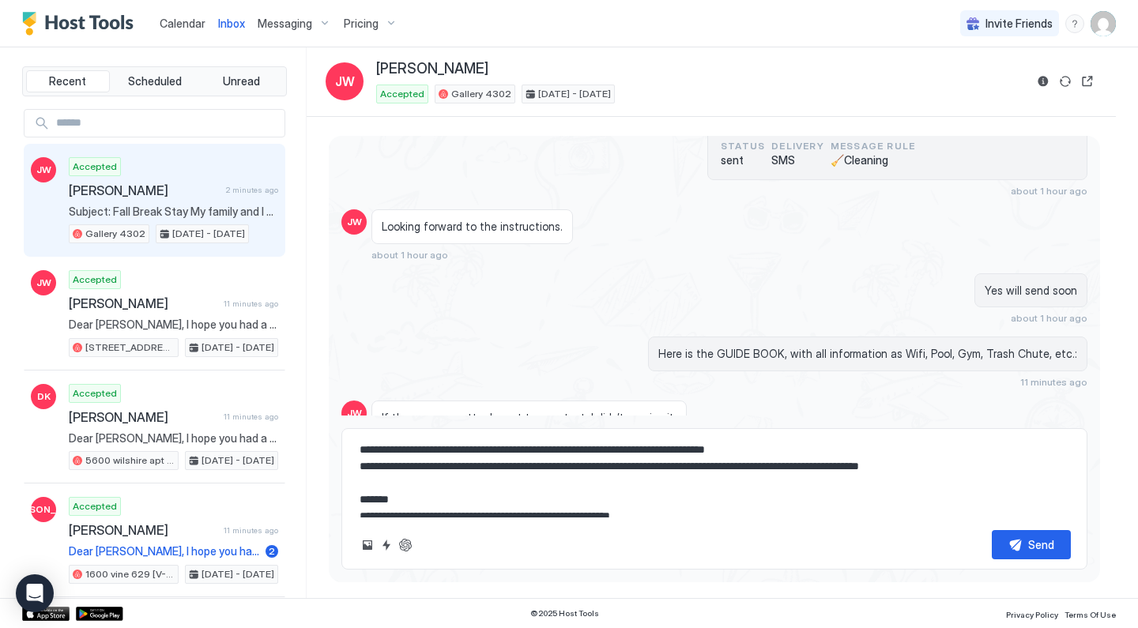
click at [597, 450] on textarea "**********" at bounding box center [714, 478] width 713 height 79
click at [578, 446] on textarea "**********" at bounding box center [714, 478] width 713 height 79
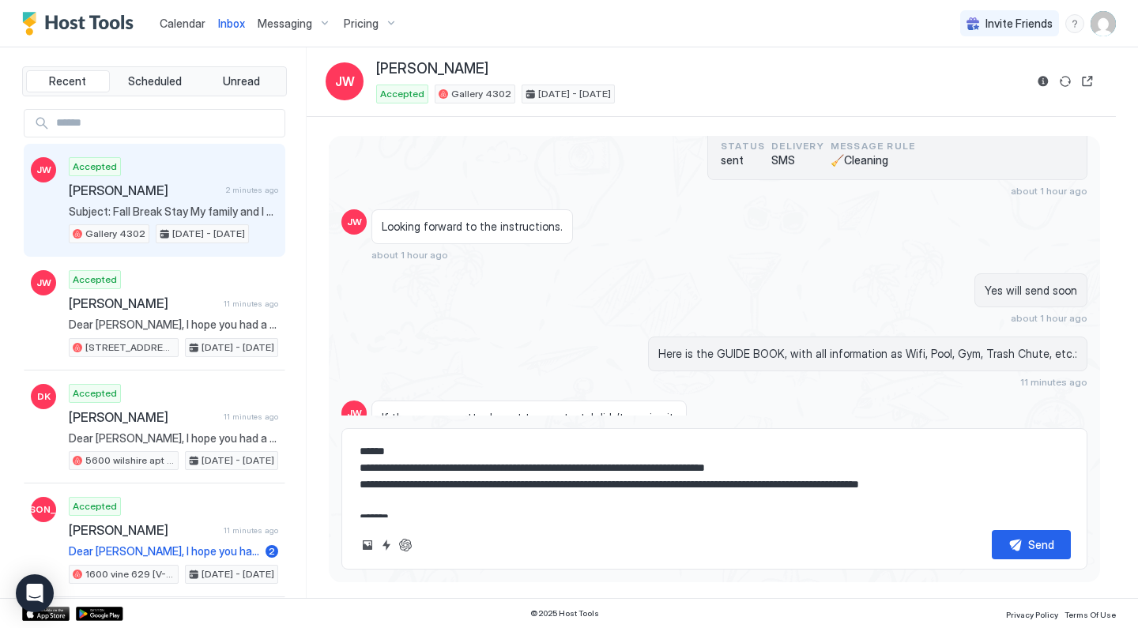
scroll to position [164, 0]
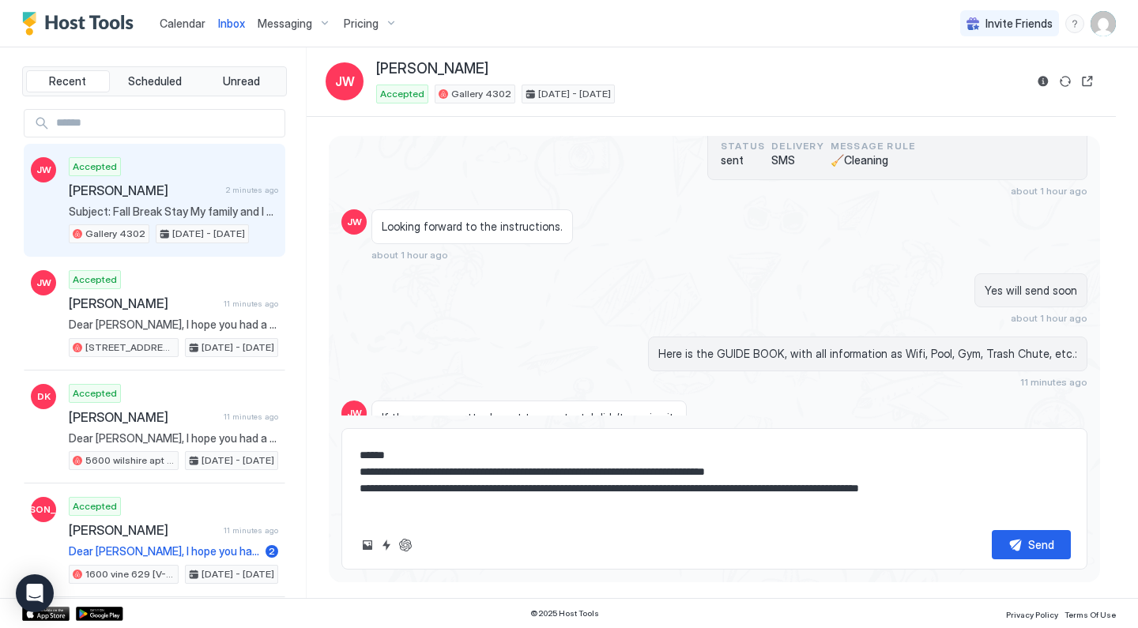
click at [403, 472] on textarea "**********" at bounding box center [714, 478] width 713 height 79
click at [602, 467] on textarea "**********" at bounding box center [714, 478] width 713 height 79
drag, startPoint x: 839, startPoint y: 473, endPoint x: 737, endPoint y: 476, distance: 102.0
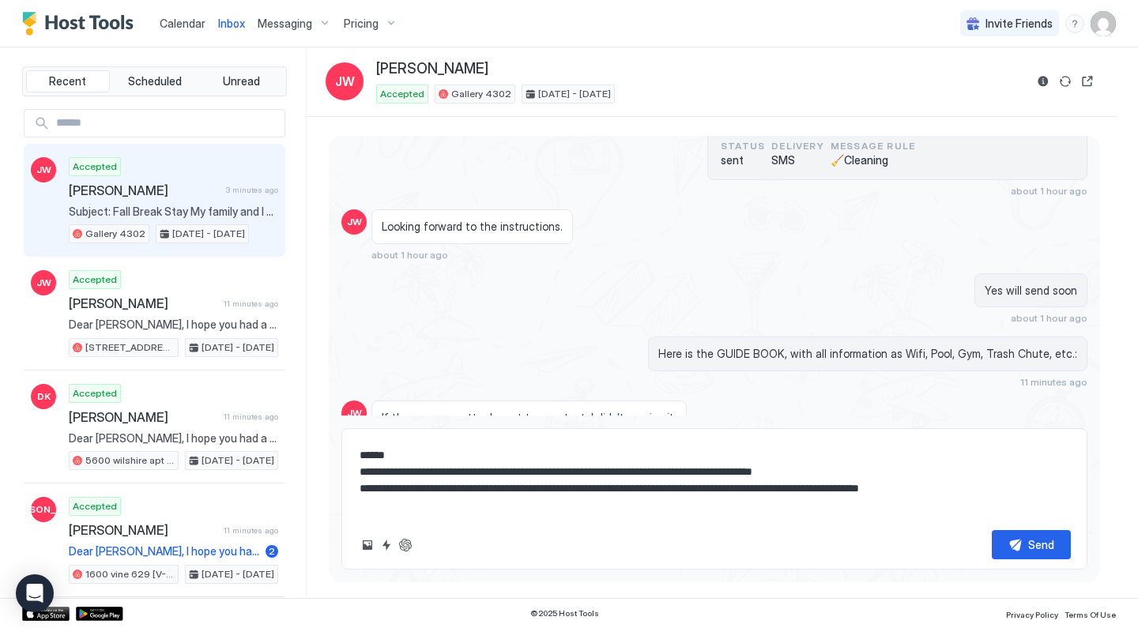
click at [737, 476] on textarea "**********" at bounding box center [714, 478] width 713 height 79
click at [771, 471] on textarea "**********" at bounding box center [714, 478] width 713 height 79
paste textarea "*"
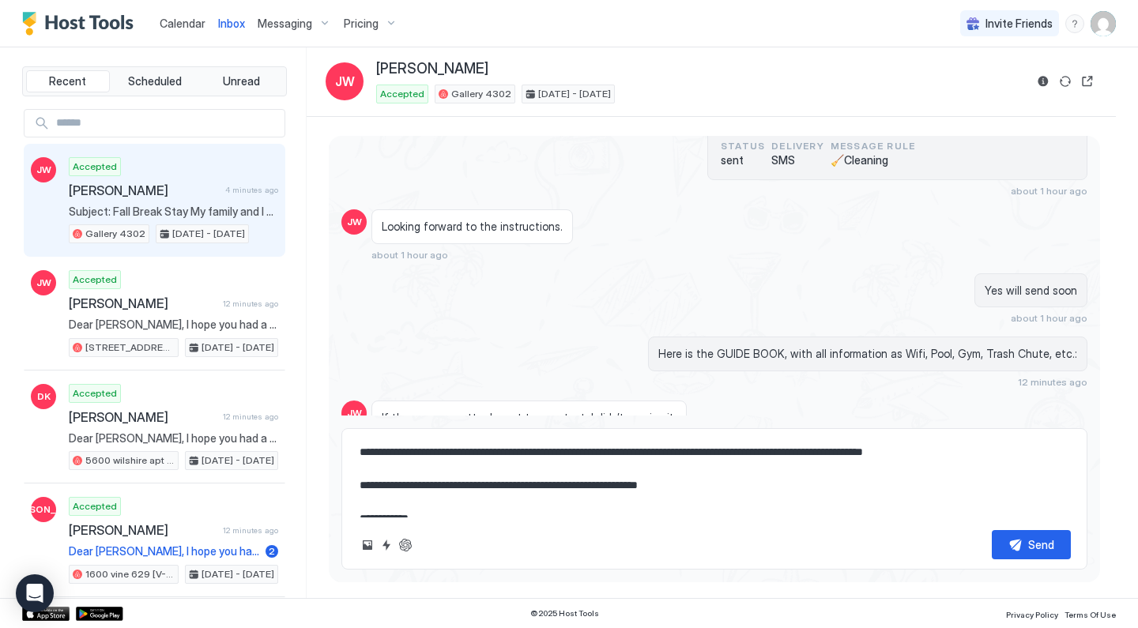
scroll to position [280, 0]
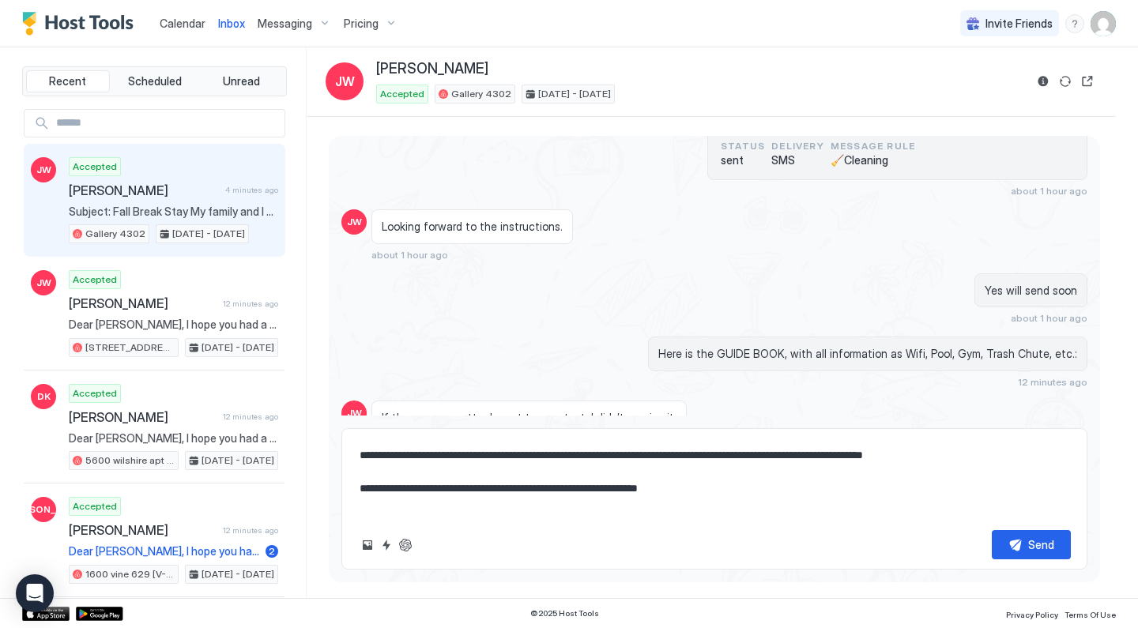
drag, startPoint x: 740, startPoint y: 459, endPoint x: 1020, endPoint y: 439, distance: 281.3
click at [1017, 454] on textarea "**********" at bounding box center [714, 478] width 713 height 79
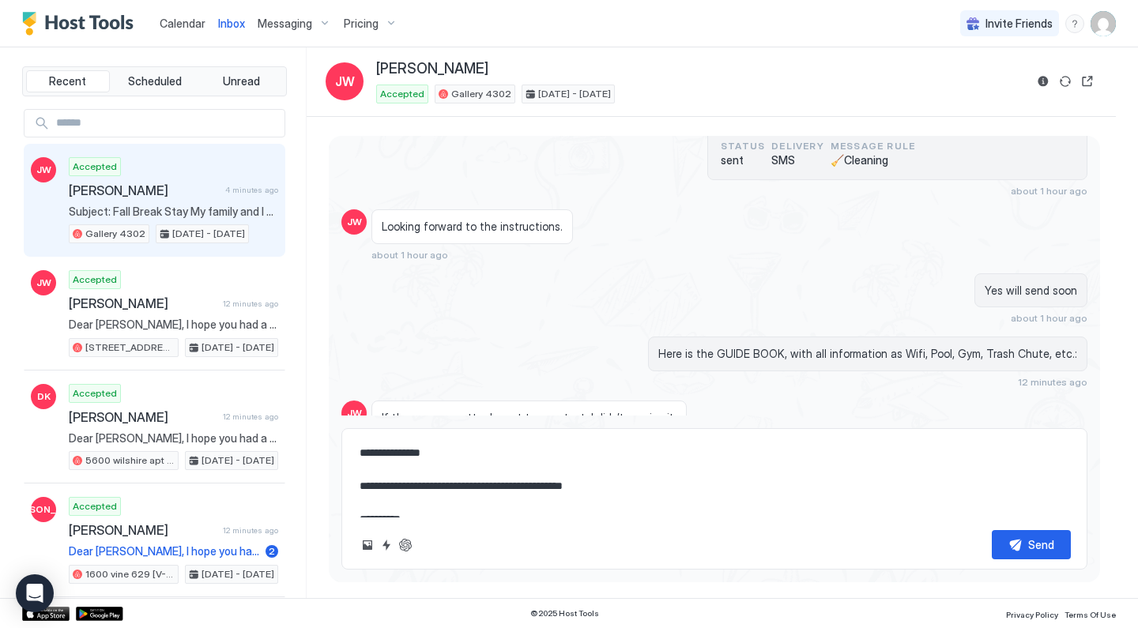
scroll to position [0, 0]
type textarea "**********"
click at [1008, 546] on button "Send" at bounding box center [1031, 544] width 79 height 29
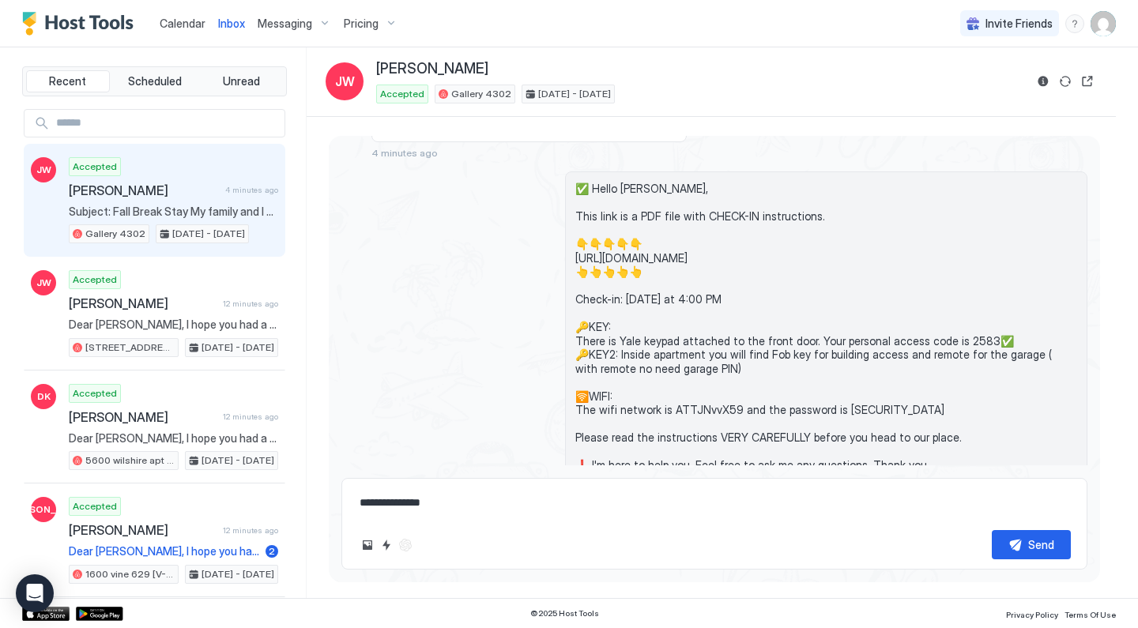
scroll to position [2076, 0]
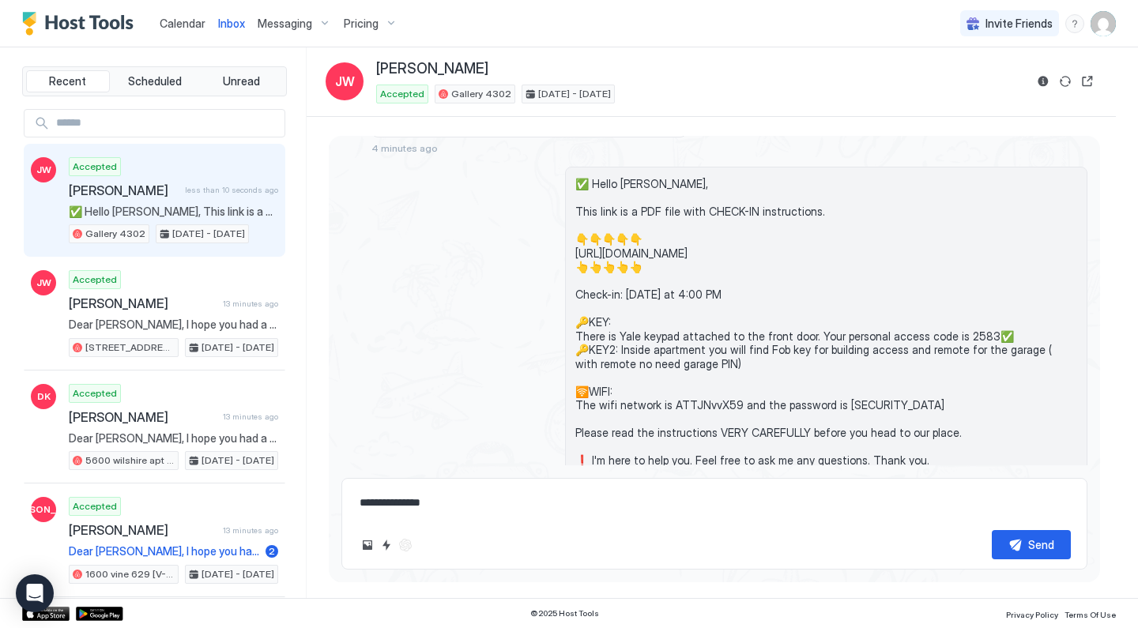
click at [288, 19] on span "Messaging" at bounding box center [285, 24] width 55 height 14
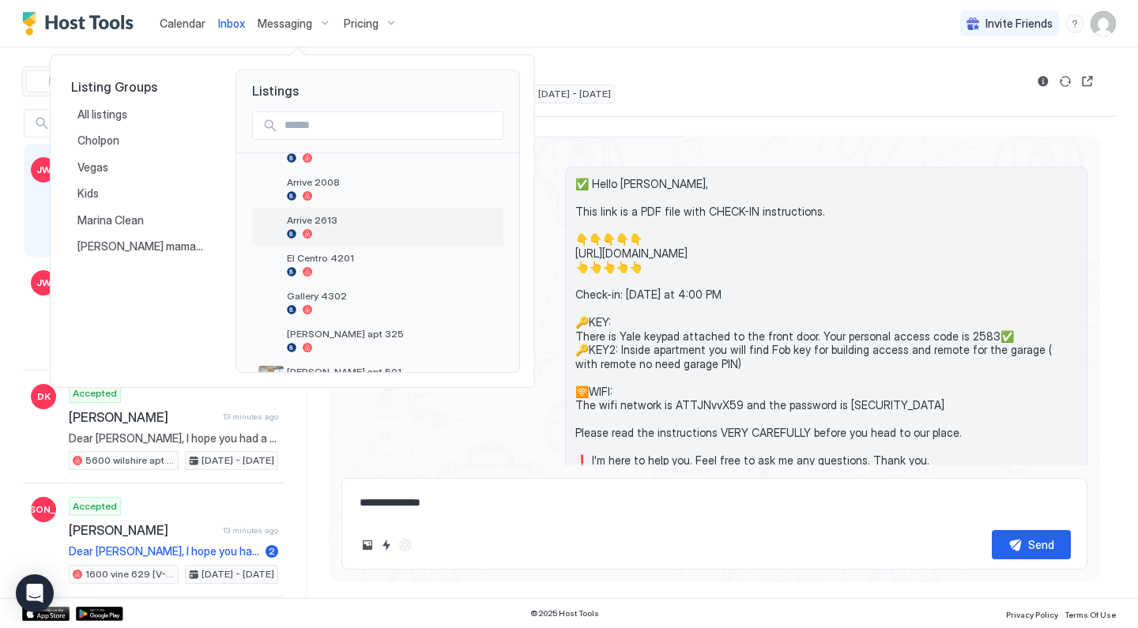
scroll to position [336, 0]
click at [359, 296] on span "Gallery 4302" at bounding box center [392, 295] width 210 height 12
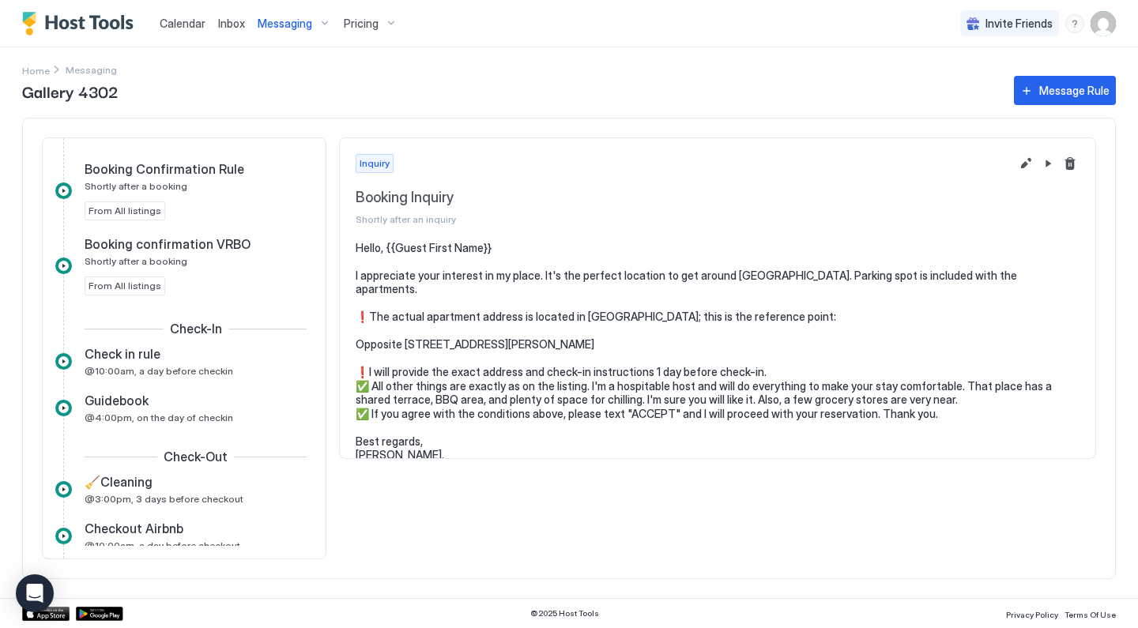
scroll to position [277, 0]
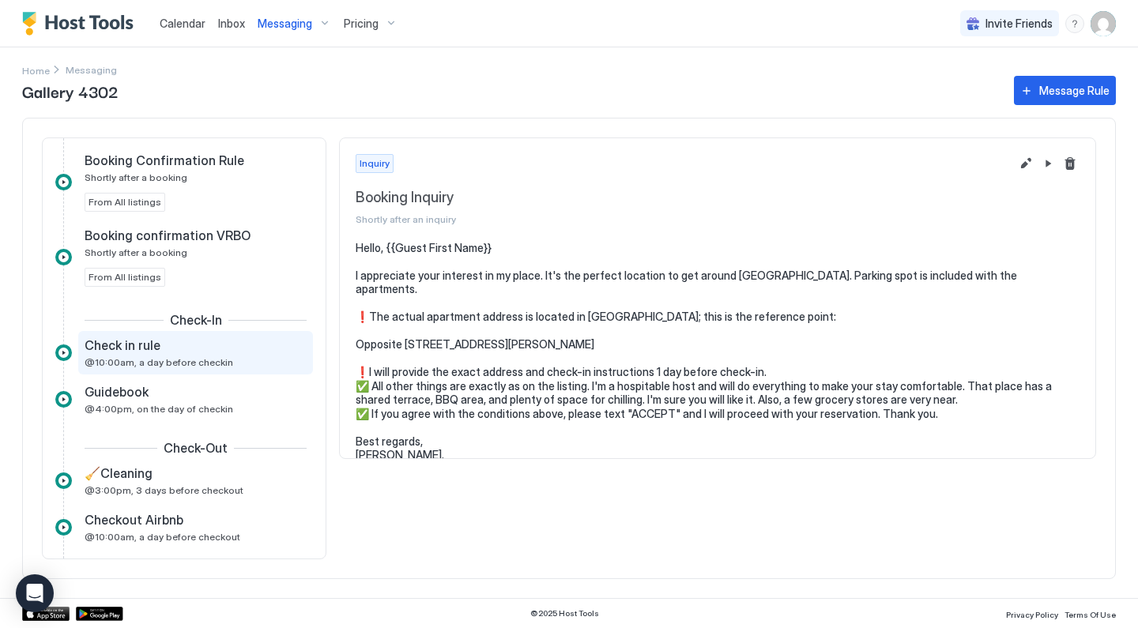
click at [219, 360] on span "@10:00am, a day before checkin" at bounding box center [159, 362] width 149 height 12
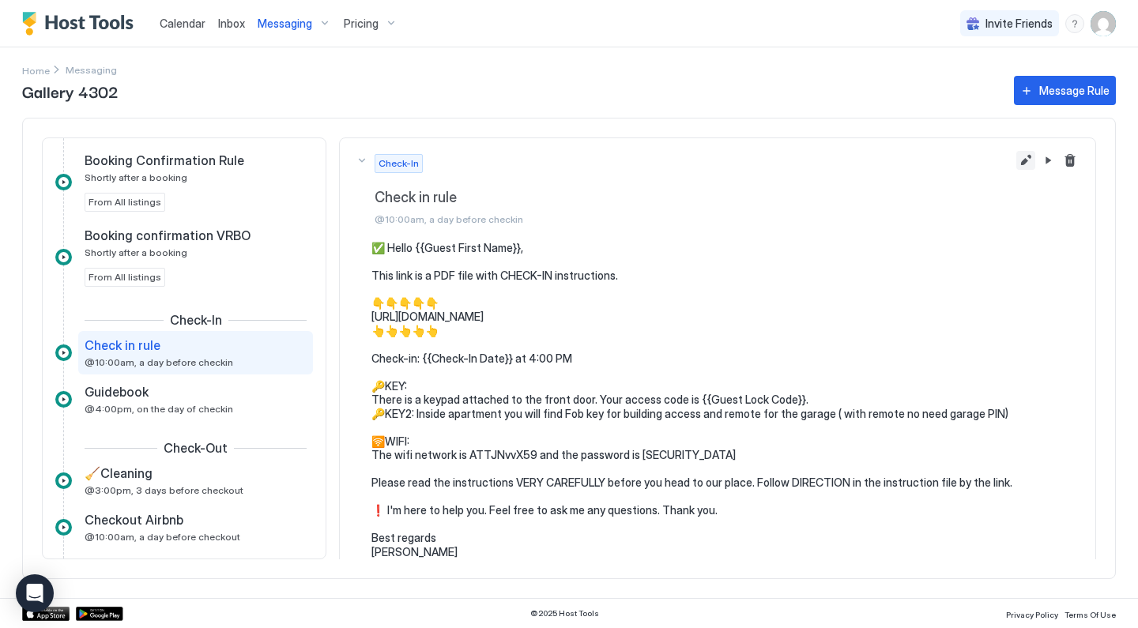
click at [1022, 158] on button "Edit message rule" at bounding box center [1025, 160] width 19 height 19
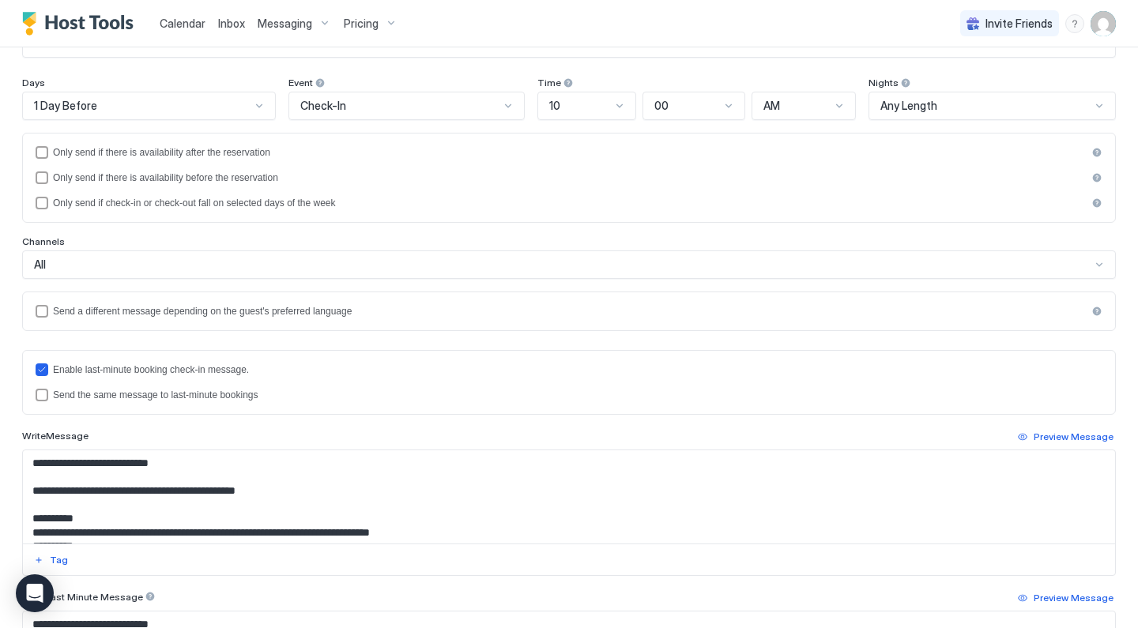
scroll to position [182, 0]
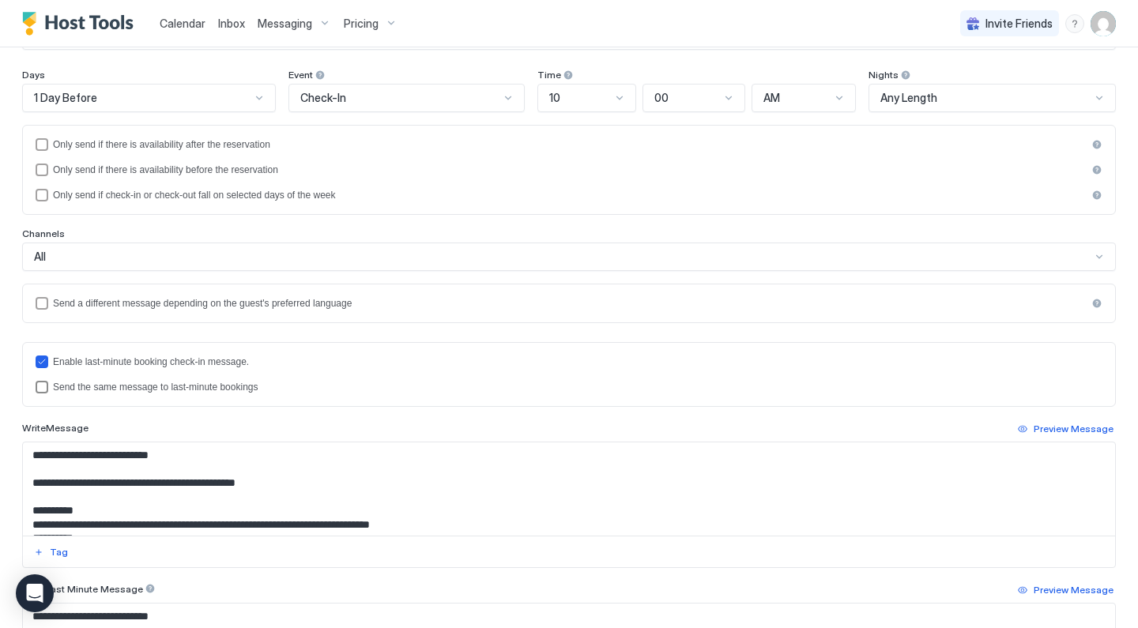
click at [238, 391] on div "Send the same message to last-minute bookings" at bounding box center [578, 387] width 1050 height 11
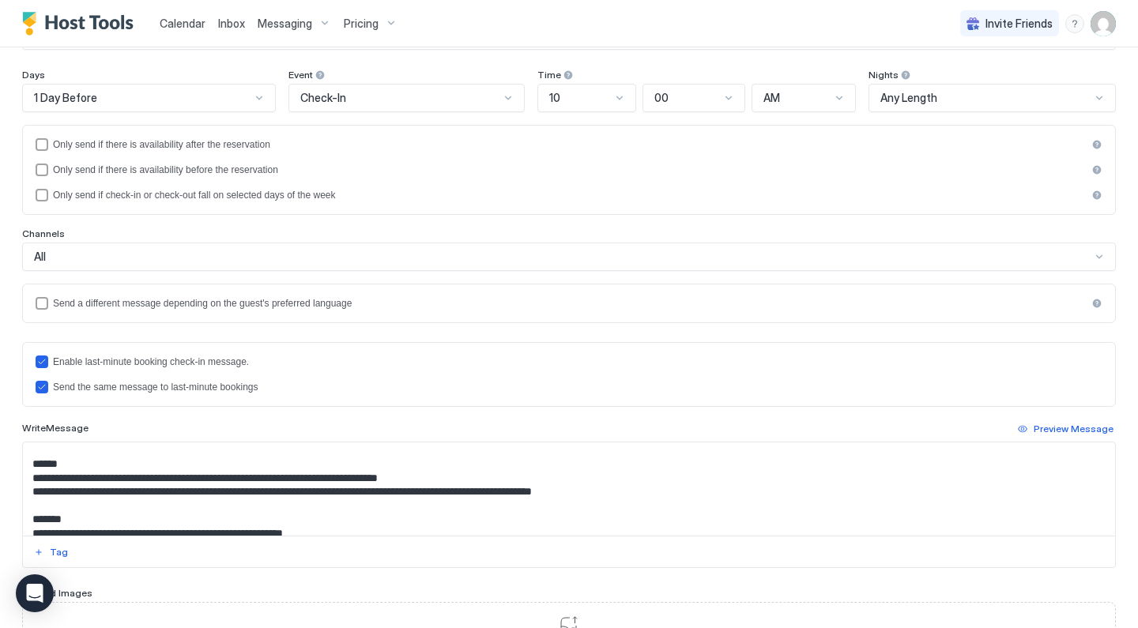
scroll to position [118, 0]
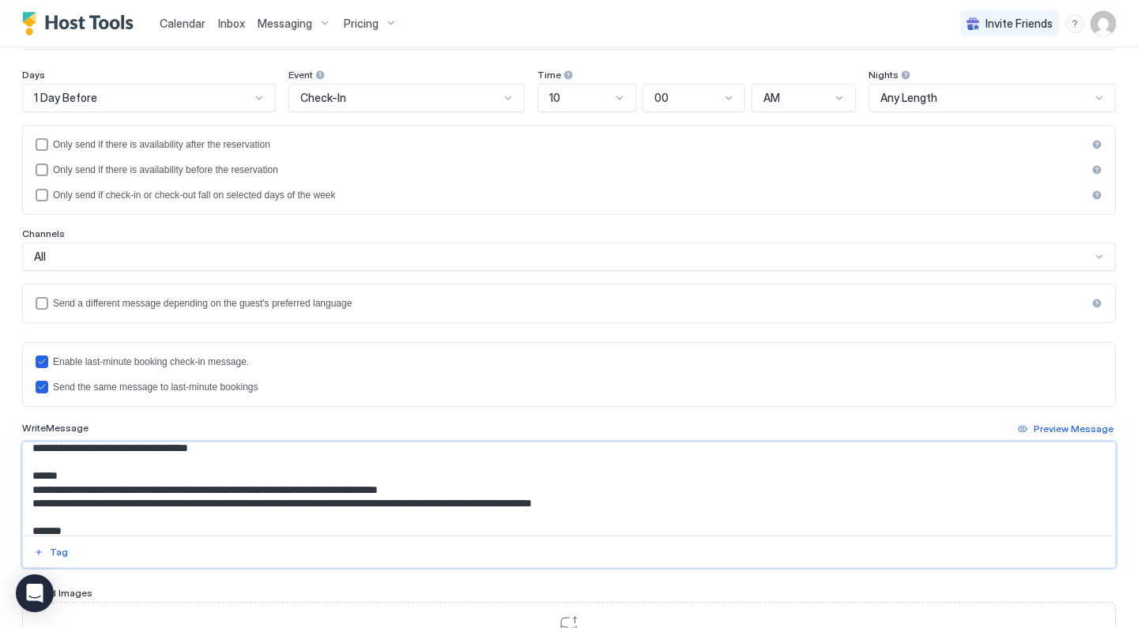
click at [448, 487] on textarea "**********" at bounding box center [569, 489] width 1092 height 93
paste textarea "*"
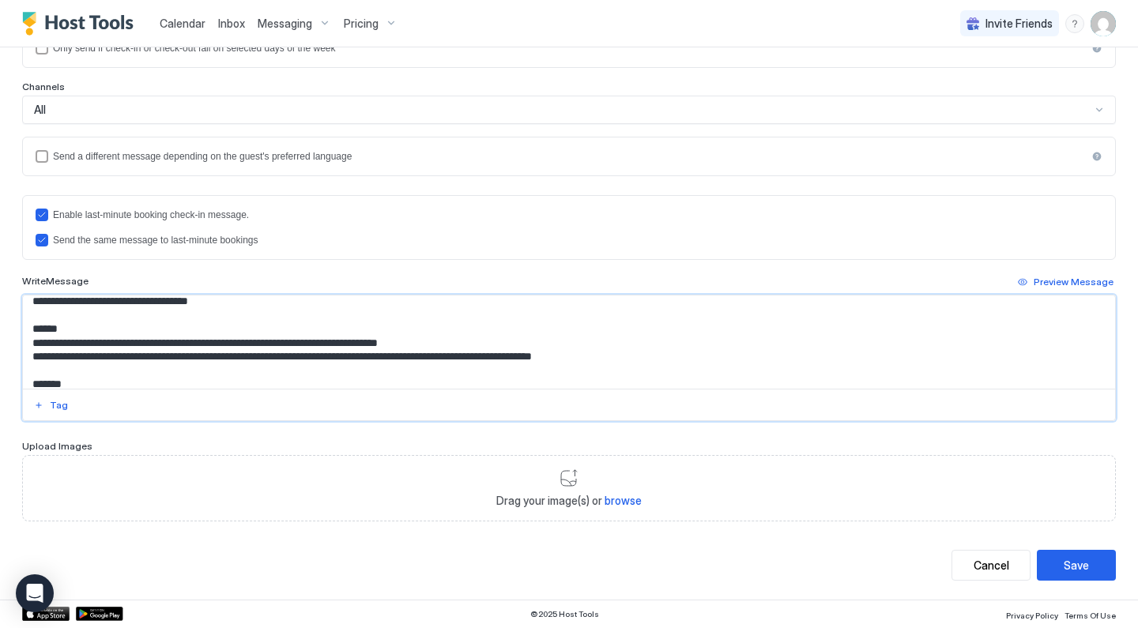
scroll to position [328, 0]
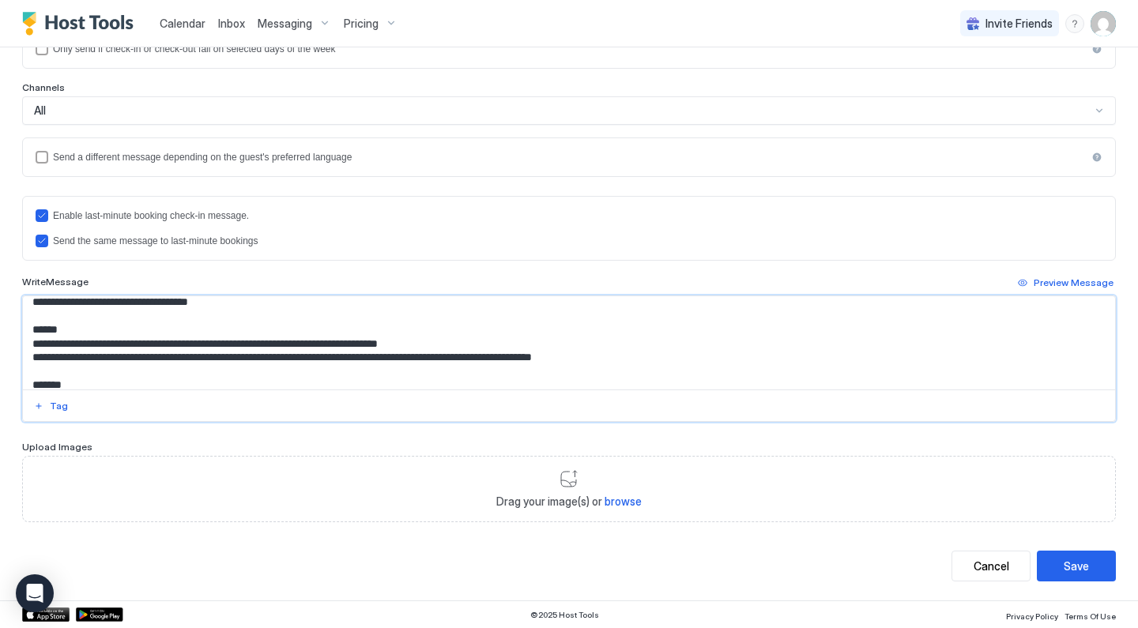
type textarea "**********"
click at [1079, 573] on div "Save" at bounding box center [1076, 566] width 25 height 17
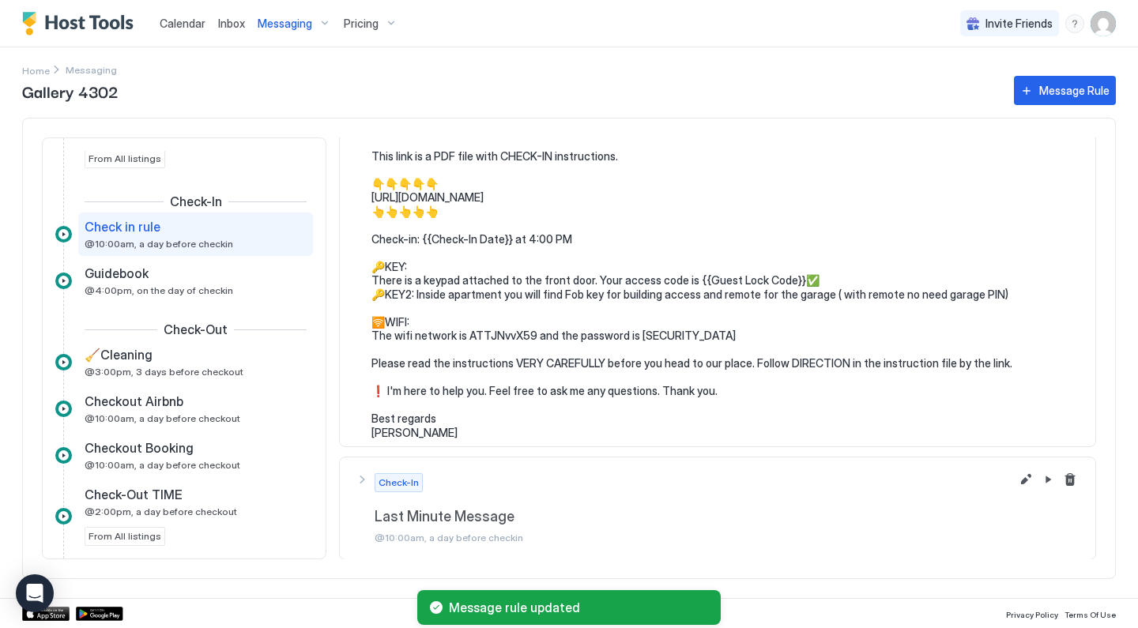
scroll to position [397, 0]
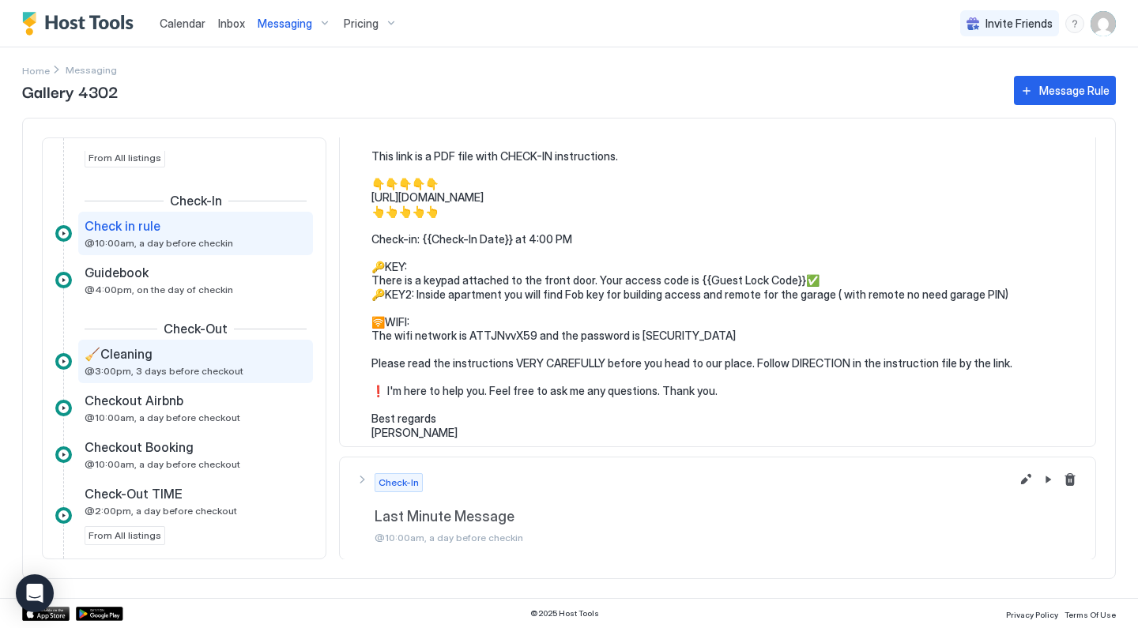
click at [229, 364] on div "🧹Cleaning @3:00pm, 3 days before checkout" at bounding box center [185, 361] width 200 height 31
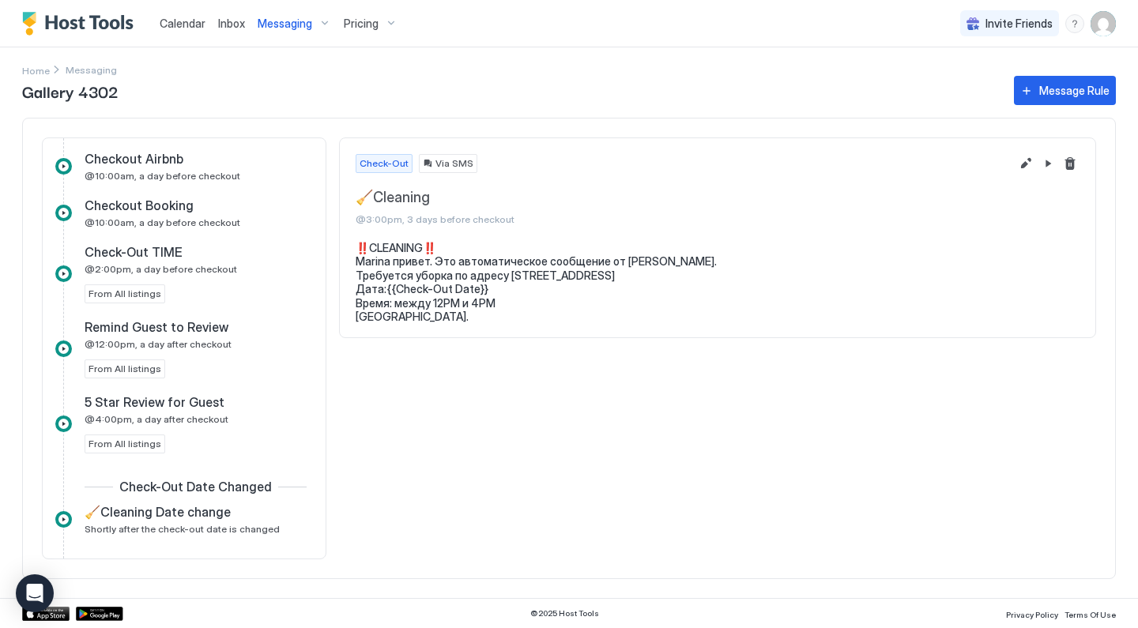
scroll to position [563, 0]
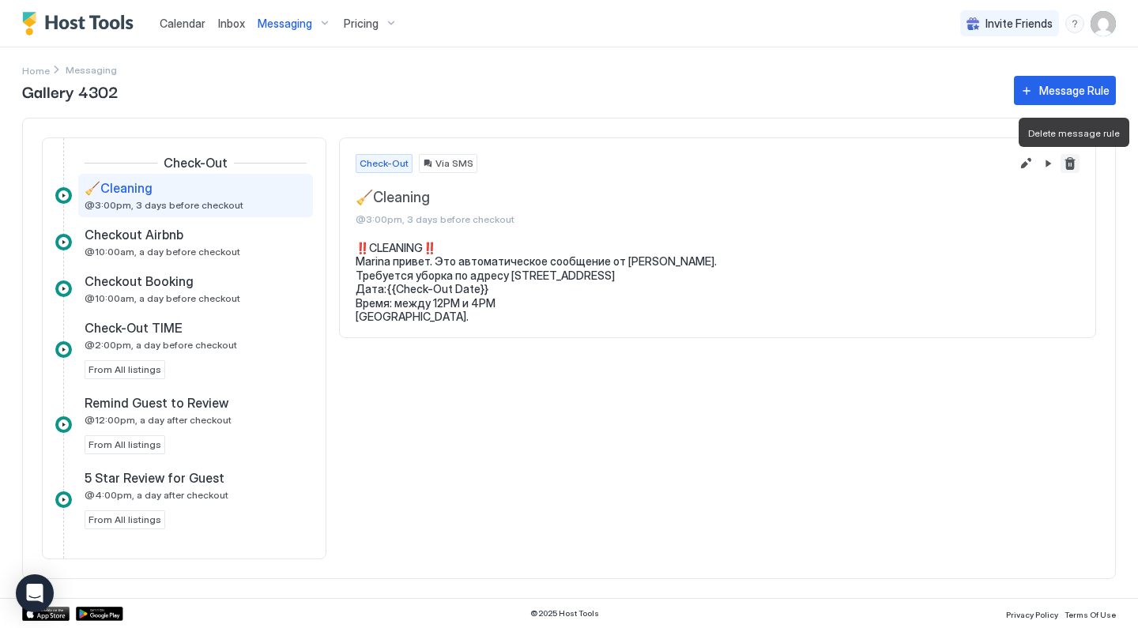
click at [1076, 162] on button "Delete message rule" at bounding box center [1070, 163] width 19 height 19
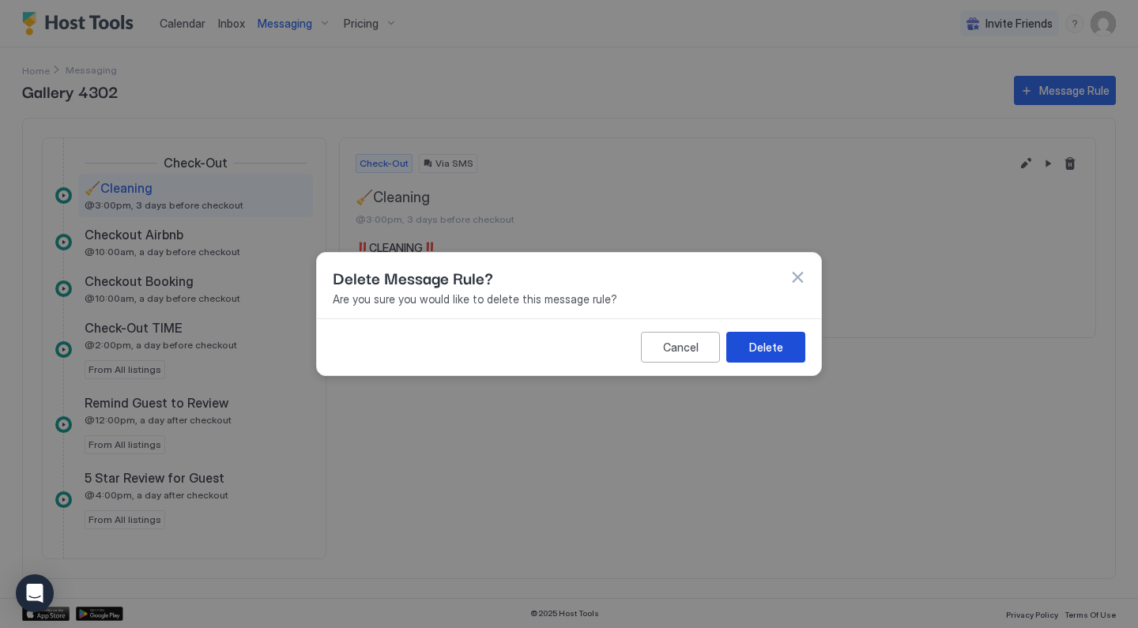
click at [784, 353] on button "Delete" at bounding box center [765, 347] width 79 height 31
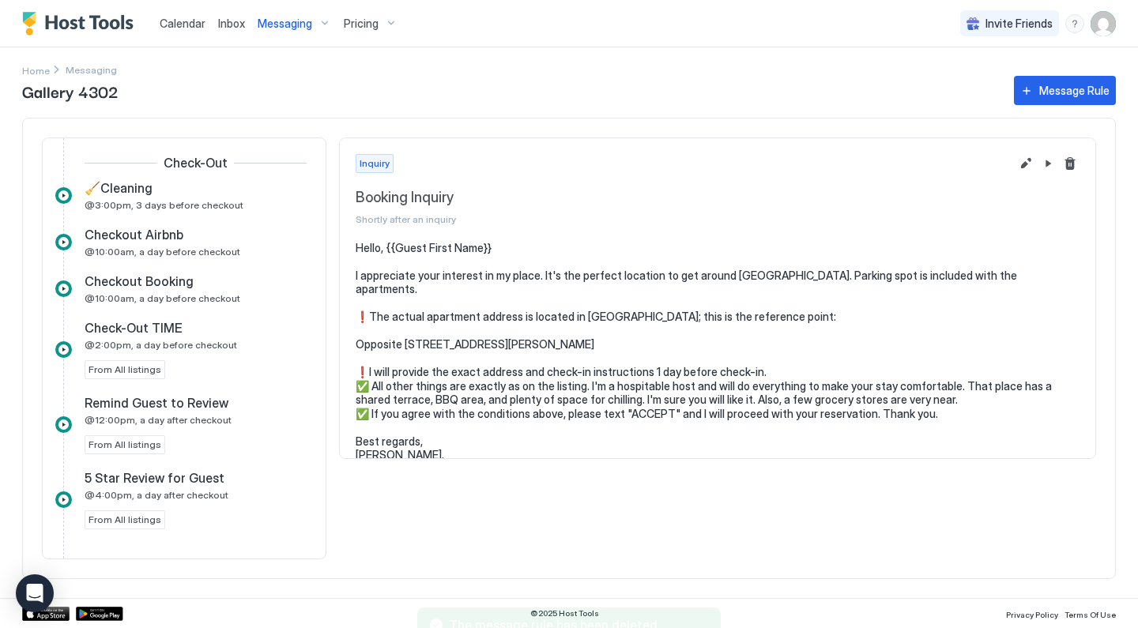
scroll to position [0, 0]
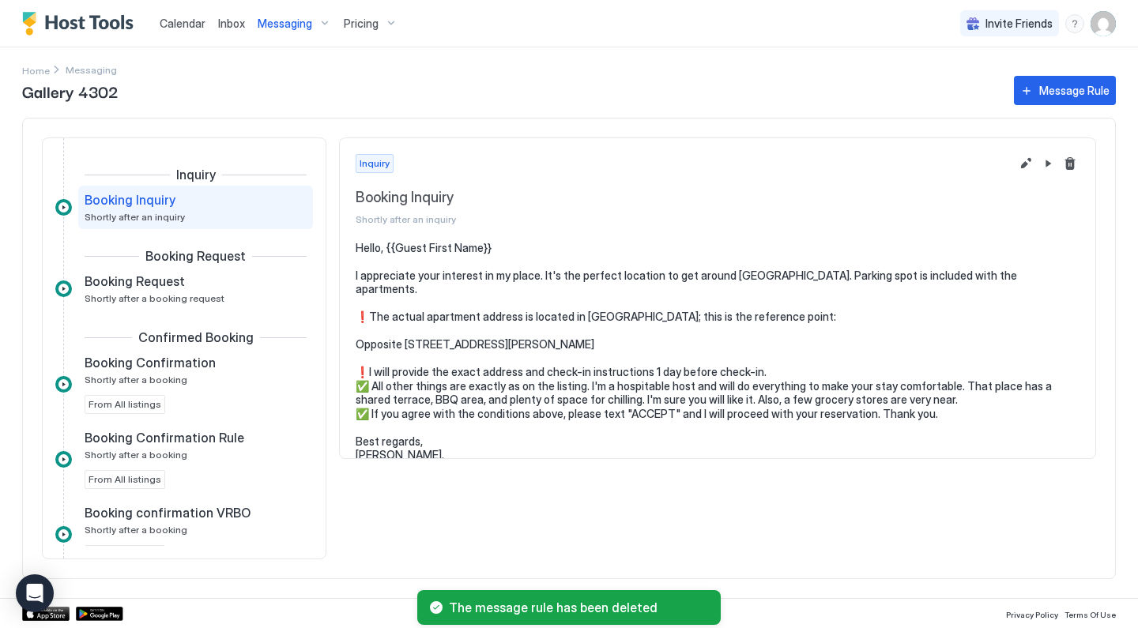
click at [302, 28] on span "Messaging" at bounding box center [285, 24] width 55 height 14
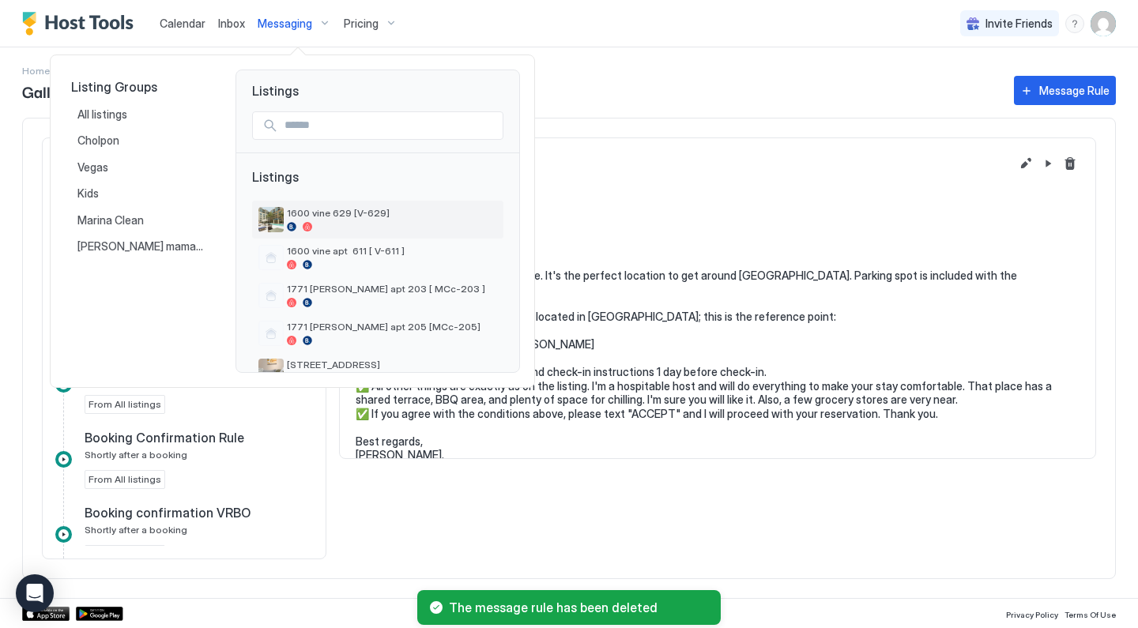
click at [305, 218] on span "1600 vine 629 [V-629]" at bounding box center [392, 213] width 210 height 12
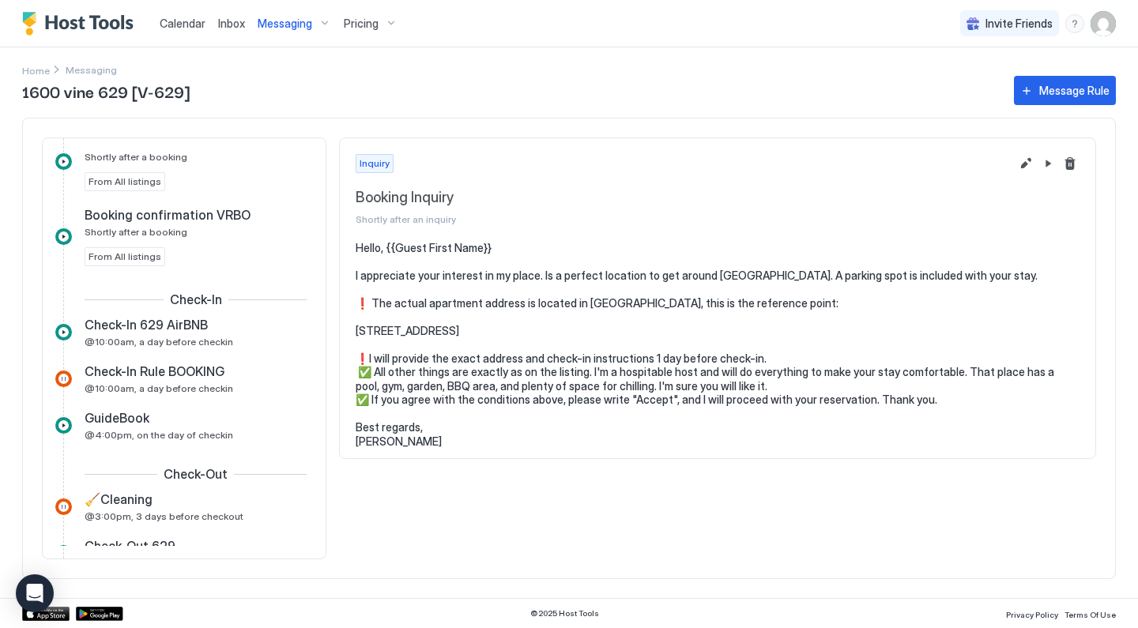
scroll to position [468, 0]
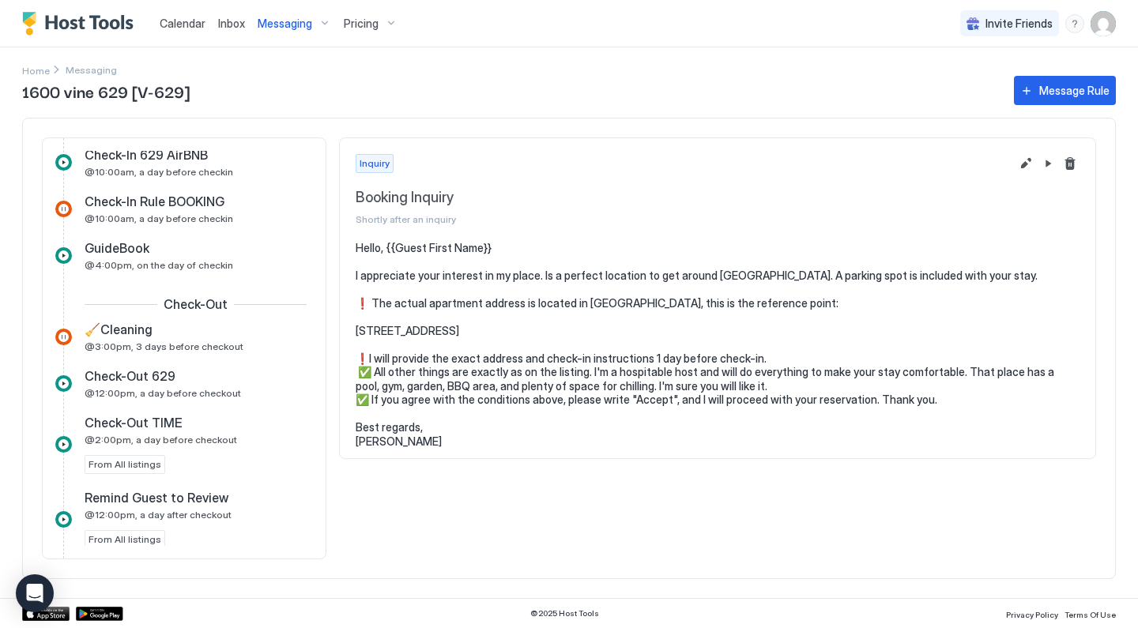
click at [301, 24] on span "Messaging" at bounding box center [285, 24] width 55 height 14
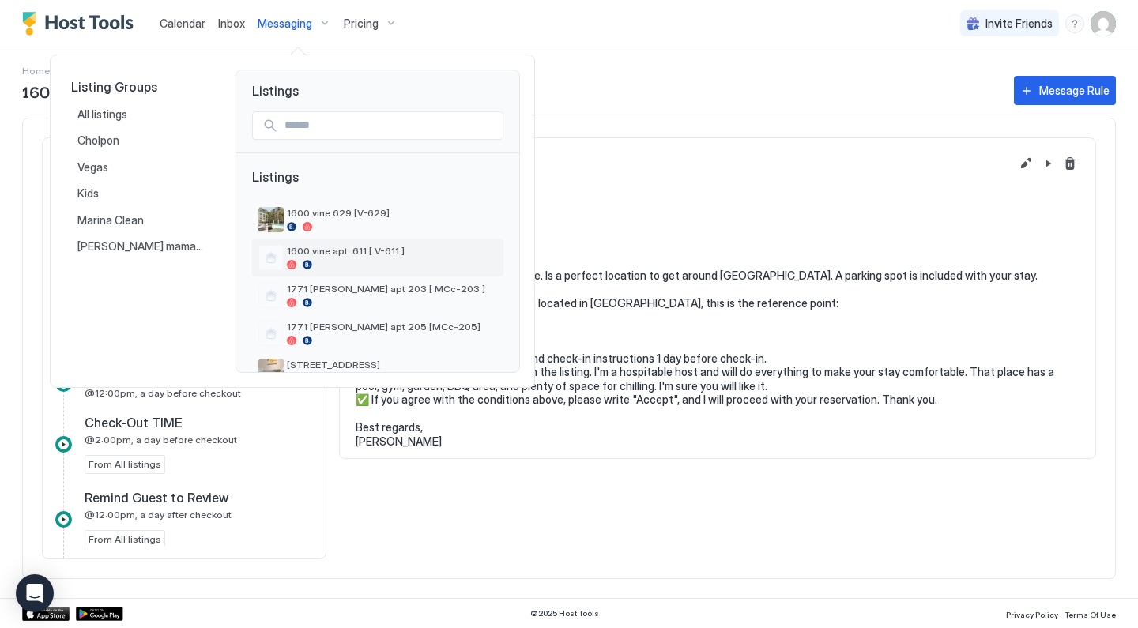
click at [365, 267] on div at bounding box center [392, 264] width 210 height 9
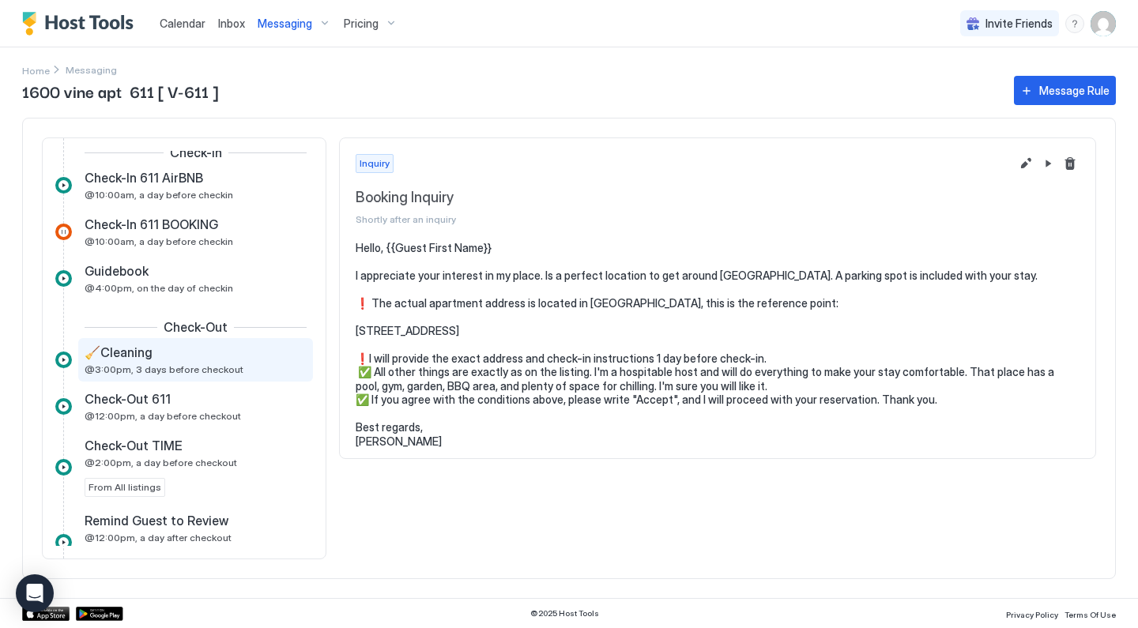
scroll to position [456, 0]
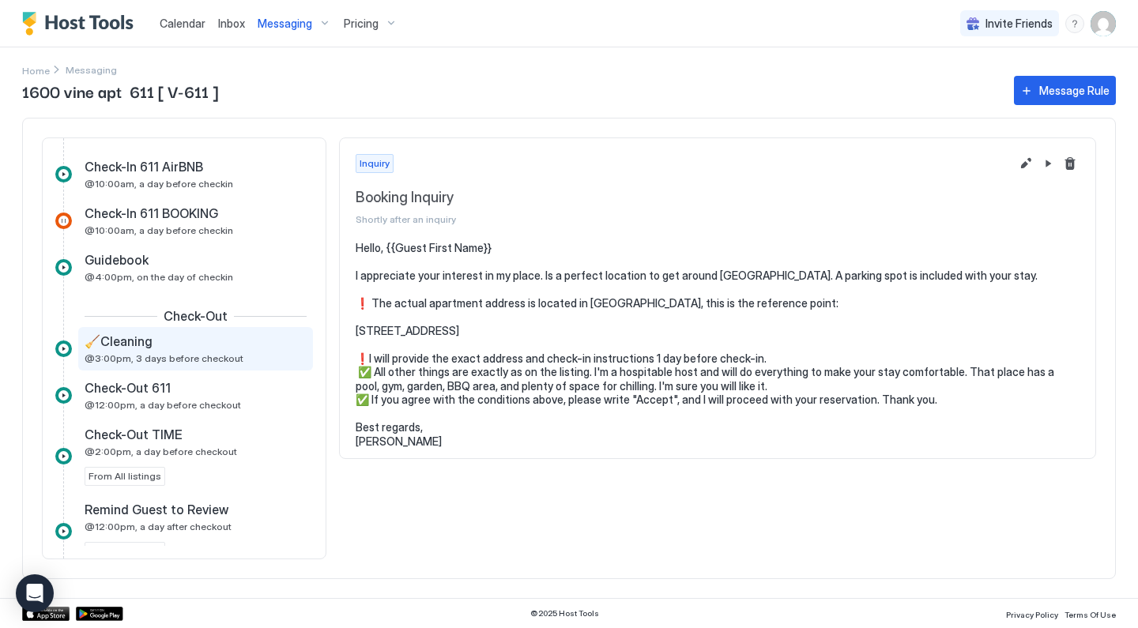
click at [255, 352] on div "🧹Cleaning @3:00pm, 3 days before checkout" at bounding box center [185, 349] width 200 height 31
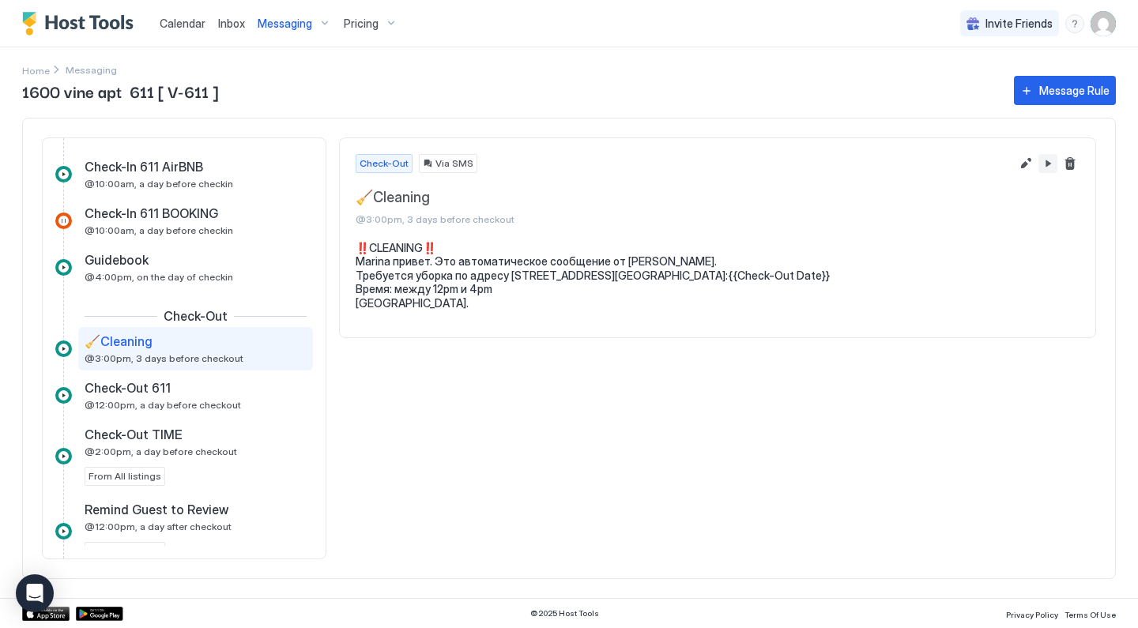
click at [1051, 162] on button "Pause Message Rule" at bounding box center [1048, 163] width 19 height 19
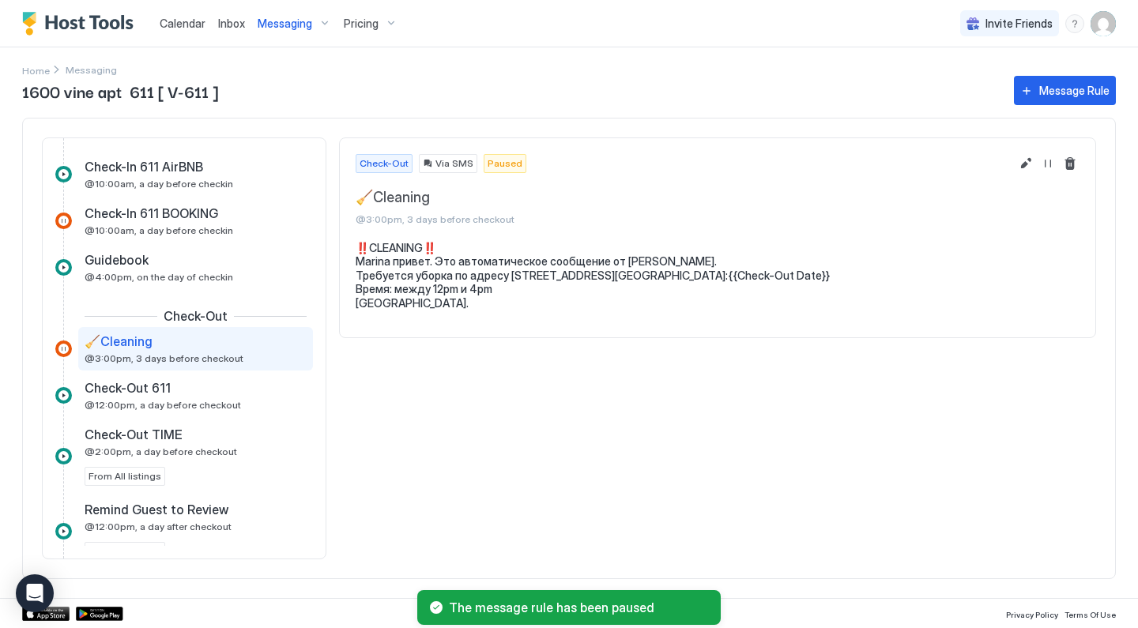
click at [316, 24] on div "Messaging" at bounding box center [294, 23] width 86 height 27
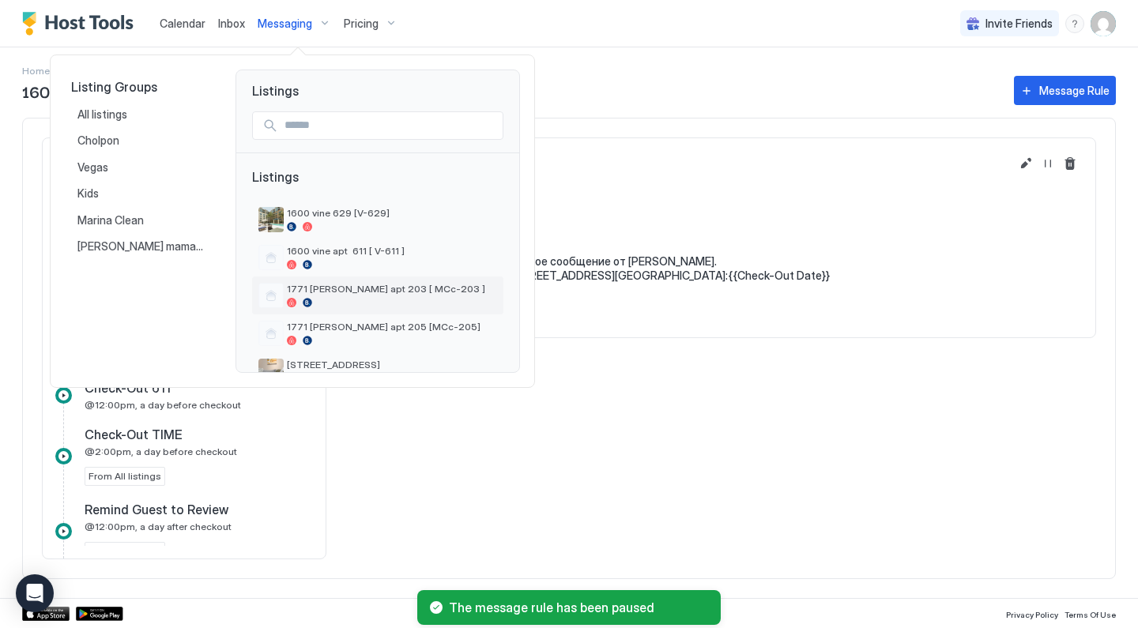
click at [341, 297] on div "1771 [PERSON_NAME] apt 203 [ MCc-203 ]" at bounding box center [392, 295] width 210 height 25
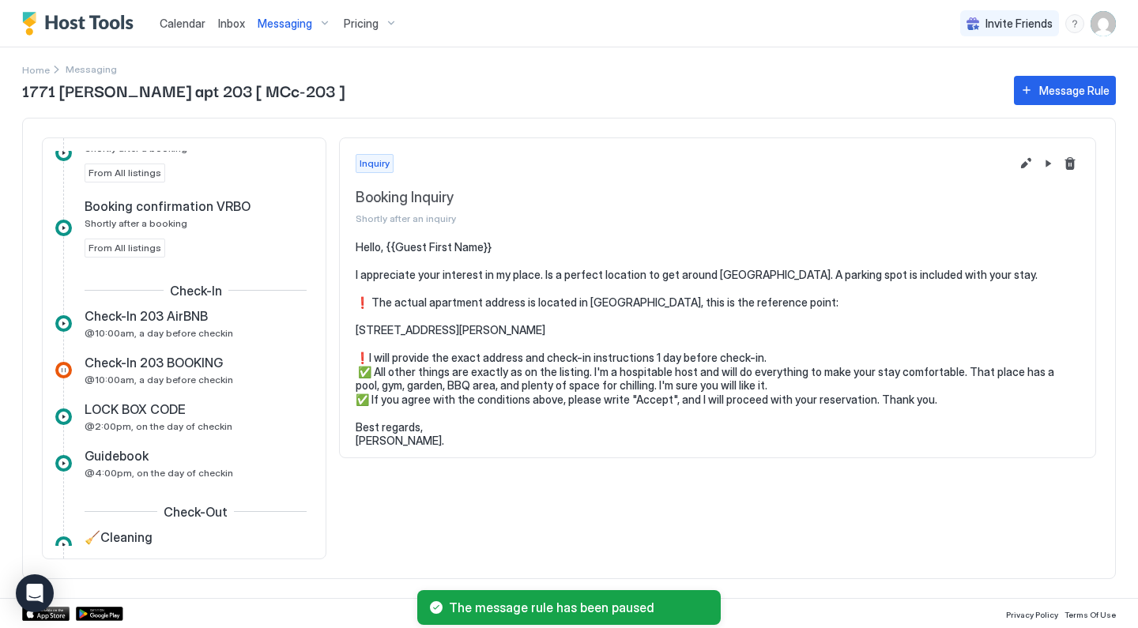
scroll to position [385, 0]
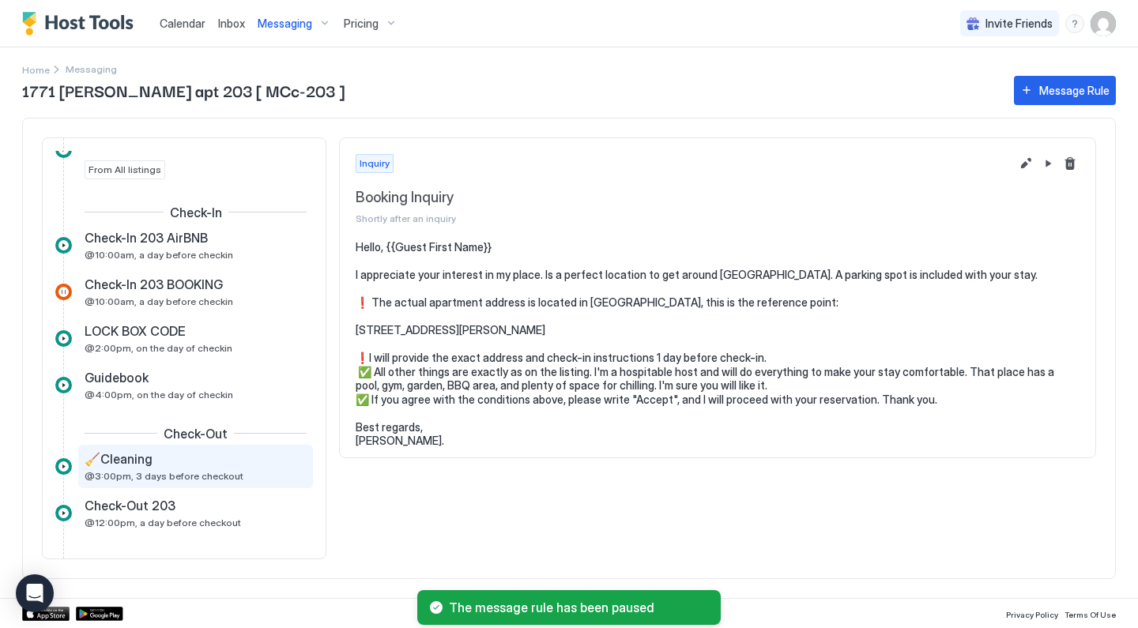
click at [212, 470] on div "🧹Cleaning @3:00pm, 3 days before checkout" at bounding box center [185, 466] width 200 height 31
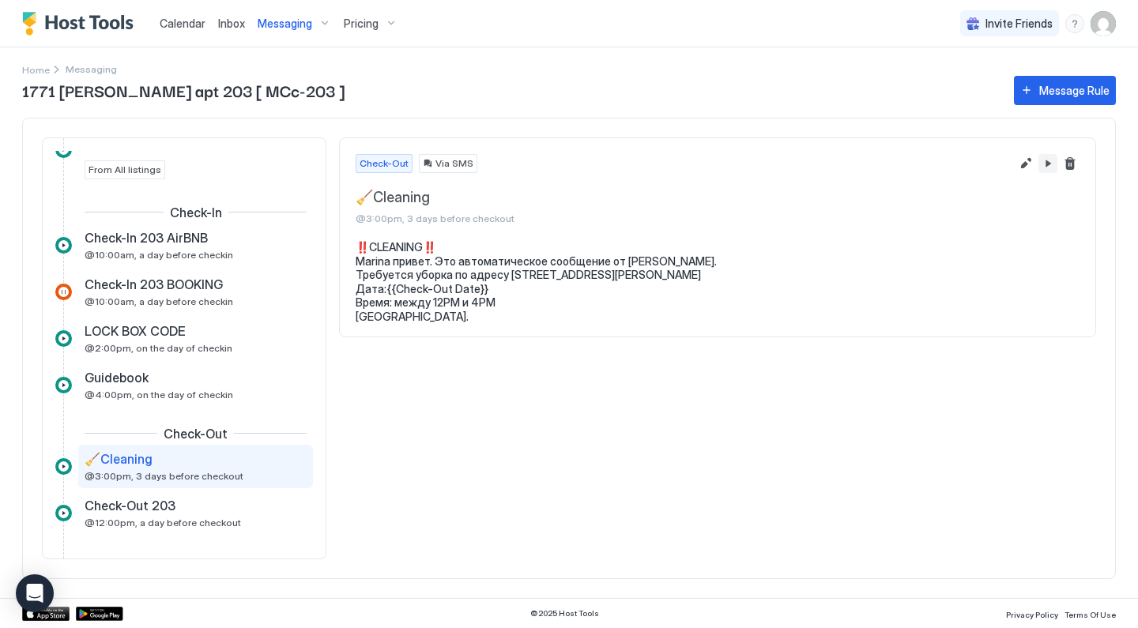
click at [1051, 170] on button "Pause Message Rule" at bounding box center [1048, 163] width 19 height 19
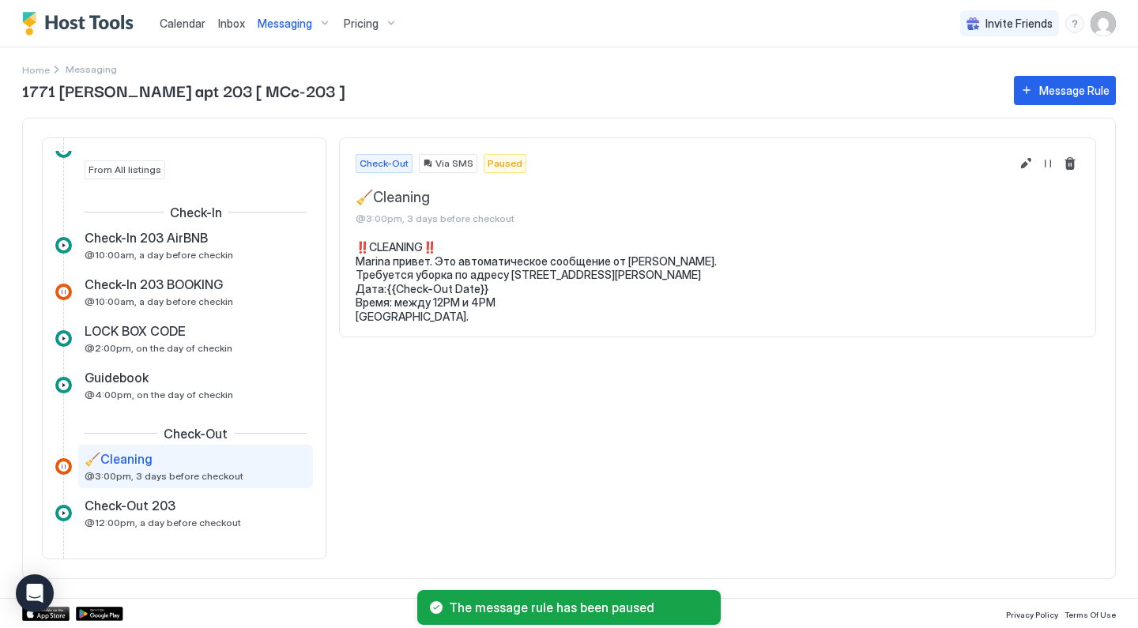
click at [283, 25] on span "Messaging" at bounding box center [285, 24] width 55 height 14
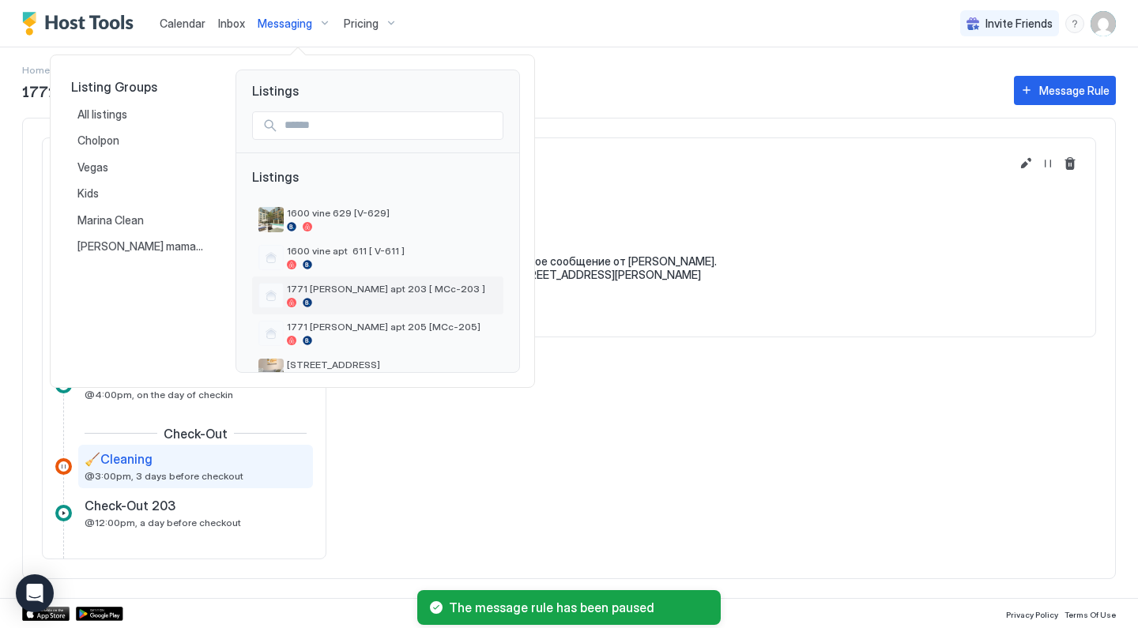
scroll to position [4, 0]
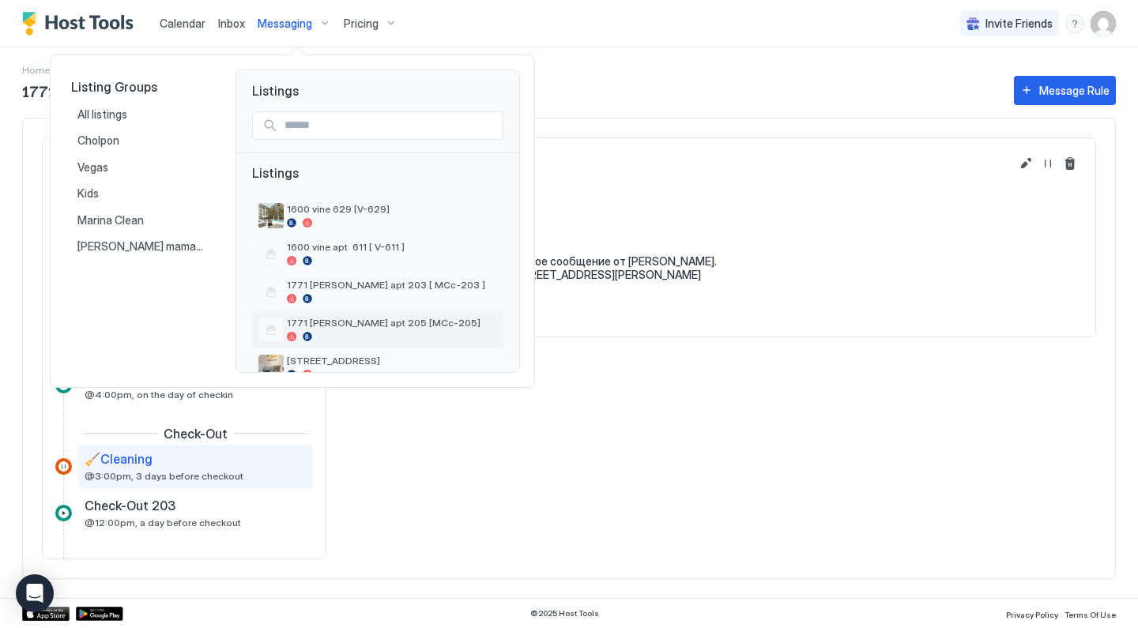
click at [318, 326] on span "1771 [PERSON_NAME] apt 205 [MCc-205]" at bounding box center [392, 323] width 210 height 12
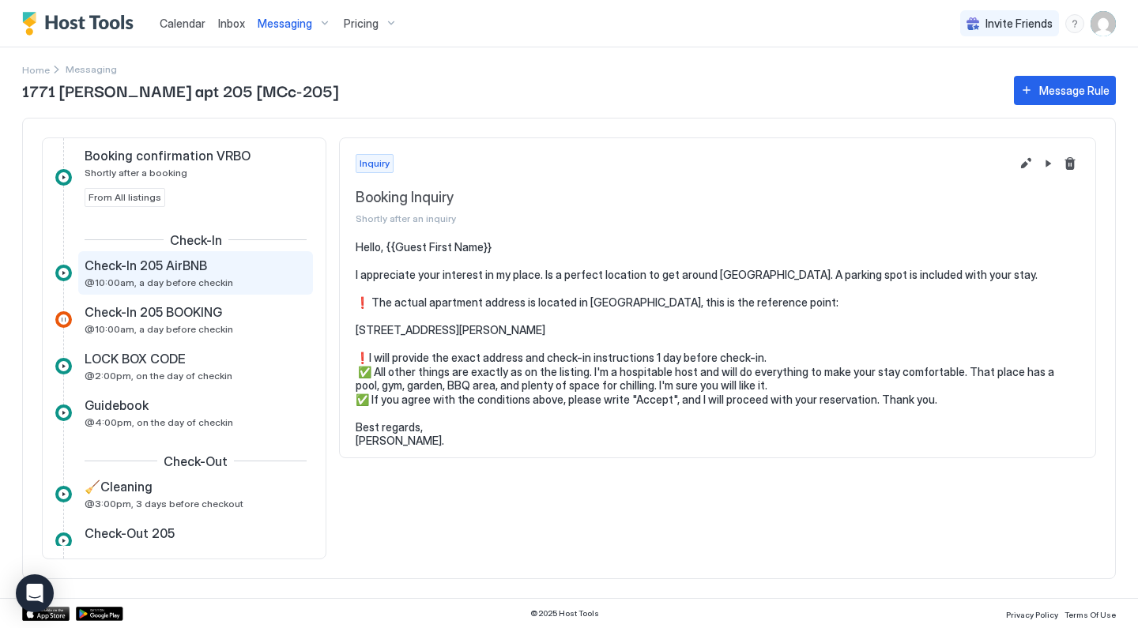
scroll to position [356, 0]
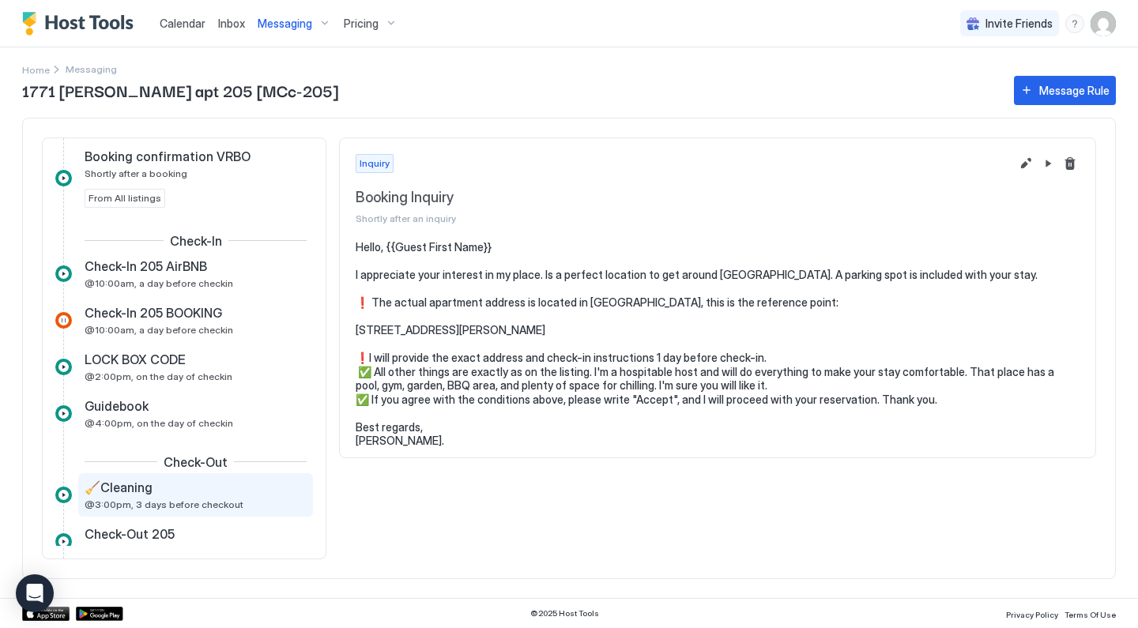
click at [215, 497] on div "🧹Cleaning @3:00pm, 3 days before checkout" at bounding box center [185, 495] width 200 height 31
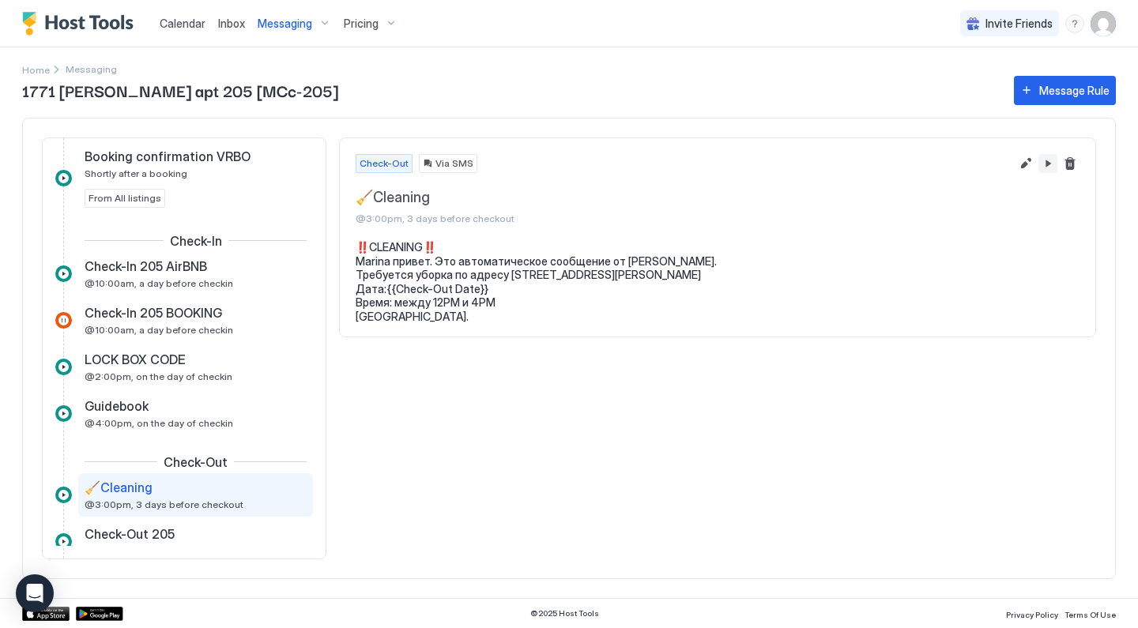
click at [1054, 160] on button "Pause Message Rule" at bounding box center [1048, 163] width 19 height 19
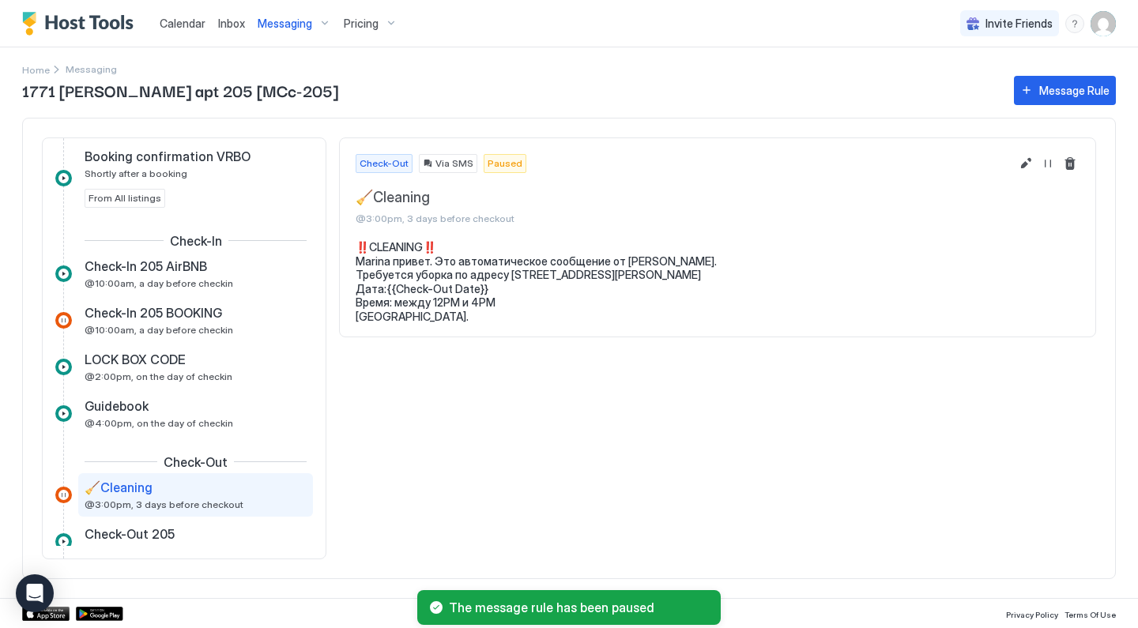
click at [304, 28] on span "Messaging" at bounding box center [285, 24] width 55 height 14
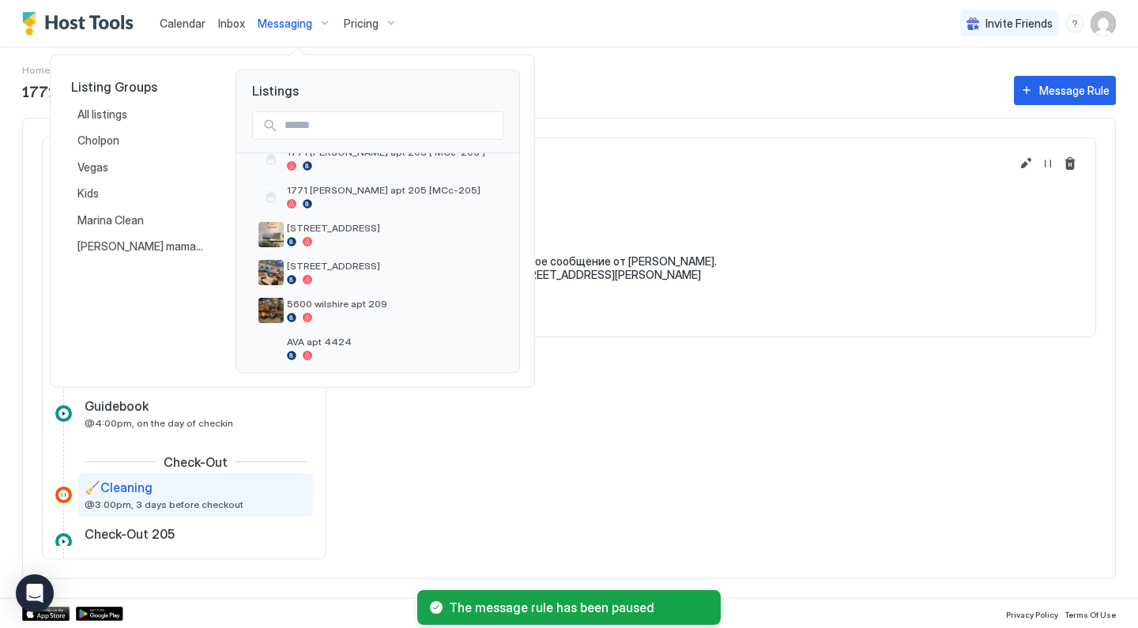
scroll to position [140, 0]
click at [304, 232] on div "[STREET_ADDRESS]" at bounding box center [392, 231] width 210 height 25
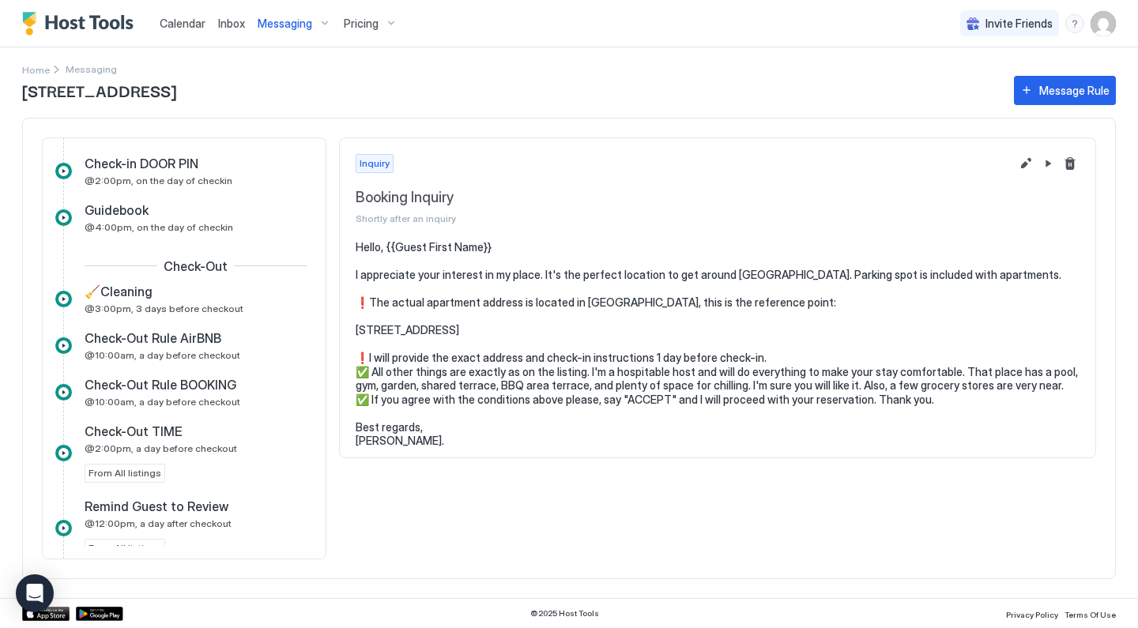
scroll to position [564, 0]
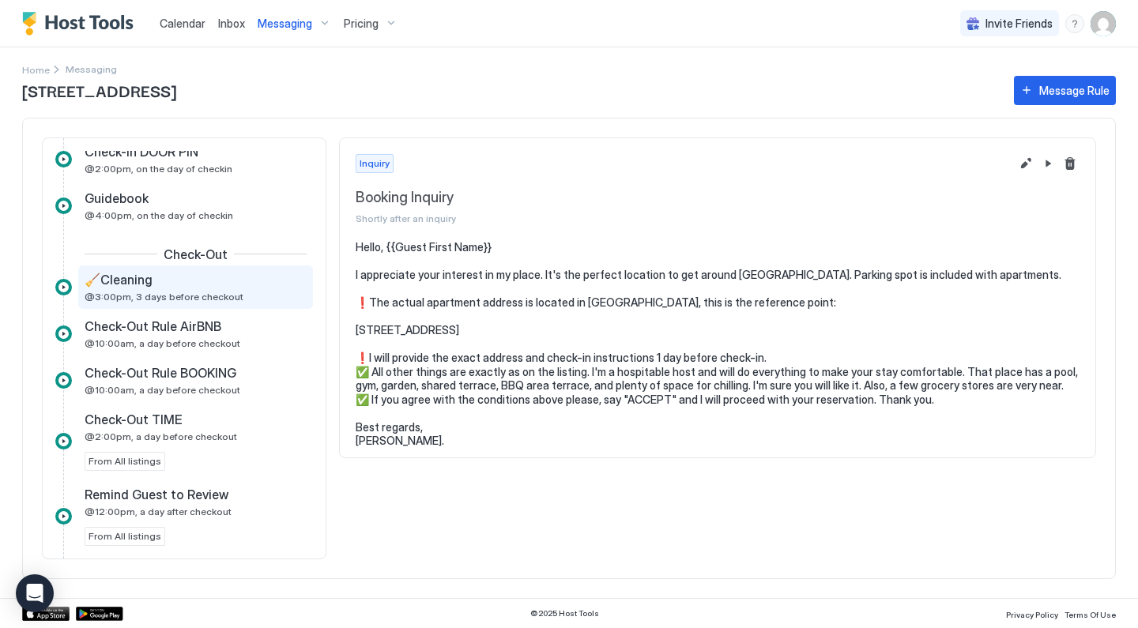
click at [219, 290] on div "🧹Cleaning @3:00pm, 3 days before checkout" at bounding box center [185, 287] width 200 height 31
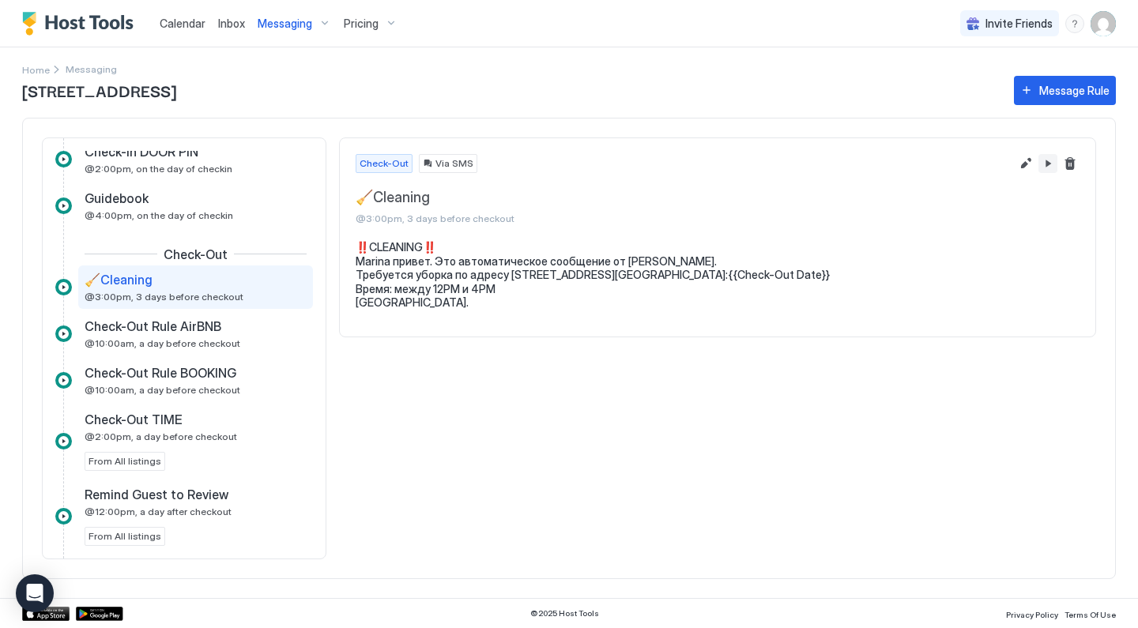
click at [1048, 166] on button "Pause Message Rule" at bounding box center [1048, 163] width 19 height 19
click at [322, 19] on div "Messaging" at bounding box center [294, 23] width 86 height 27
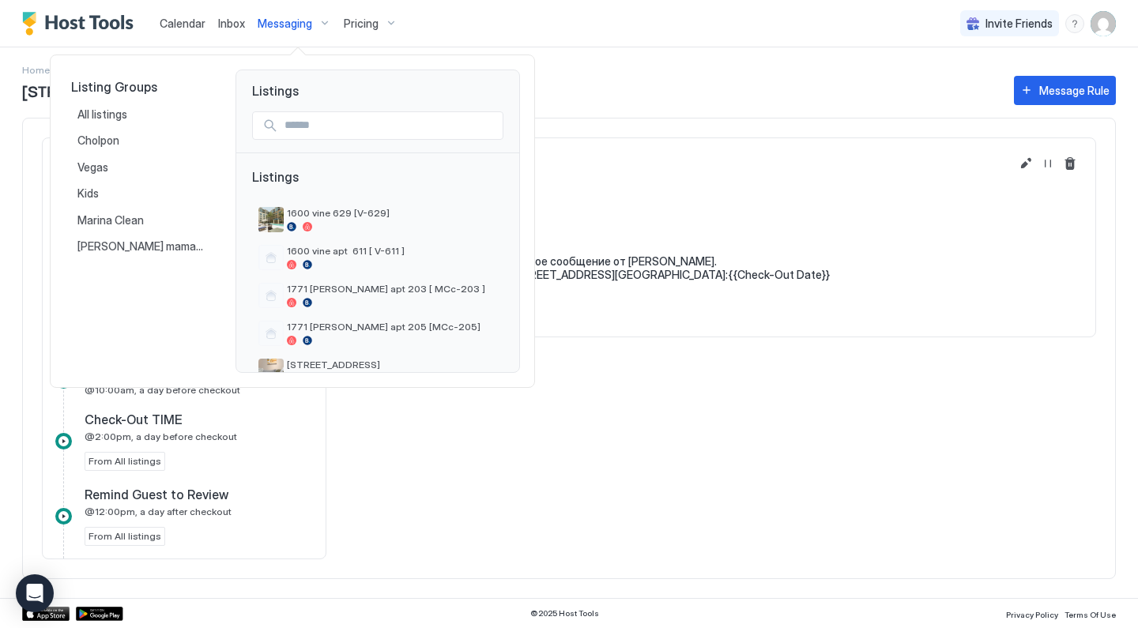
click at [322, 19] on div at bounding box center [569, 314] width 1138 height 628
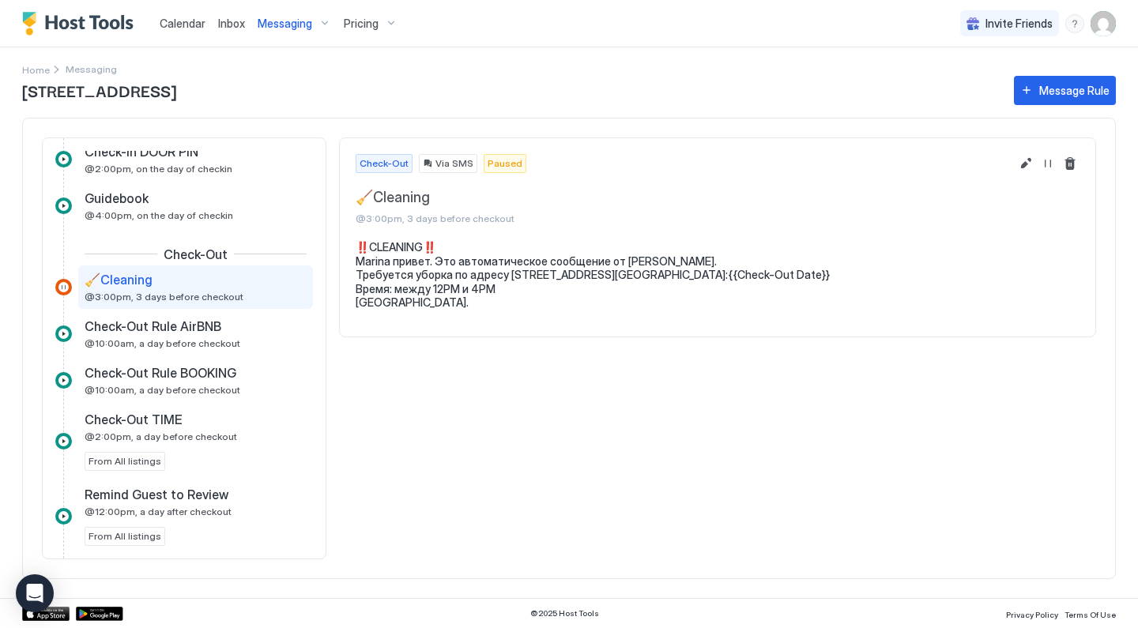
click at [320, 22] on div "Messaging" at bounding box center [294, 23] width 86 height 27
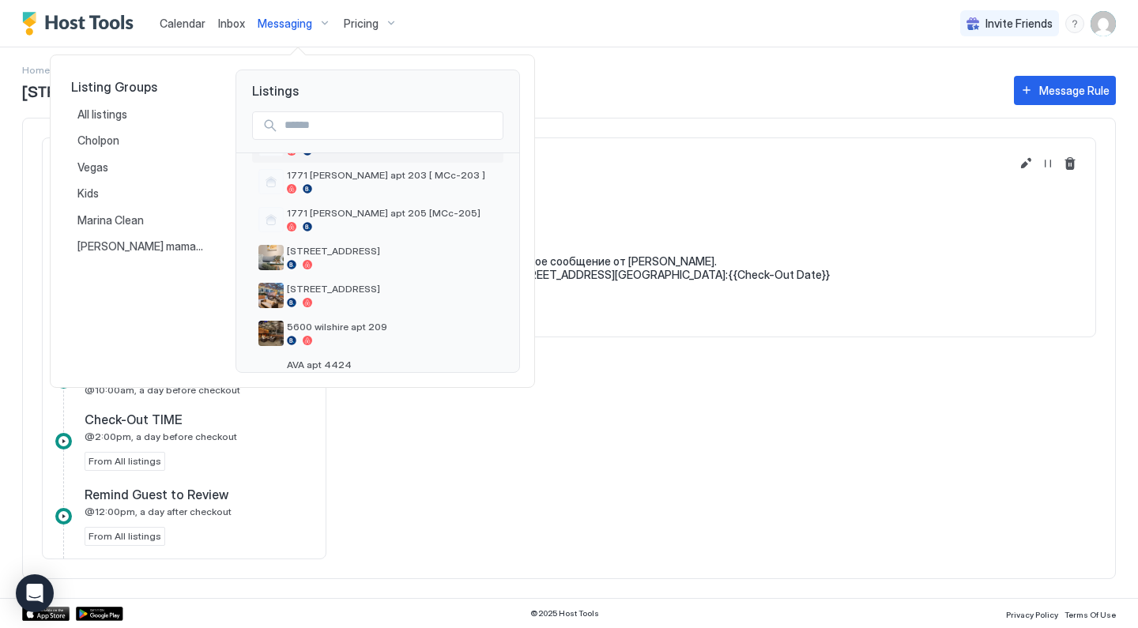
scroll to position [119, 0]
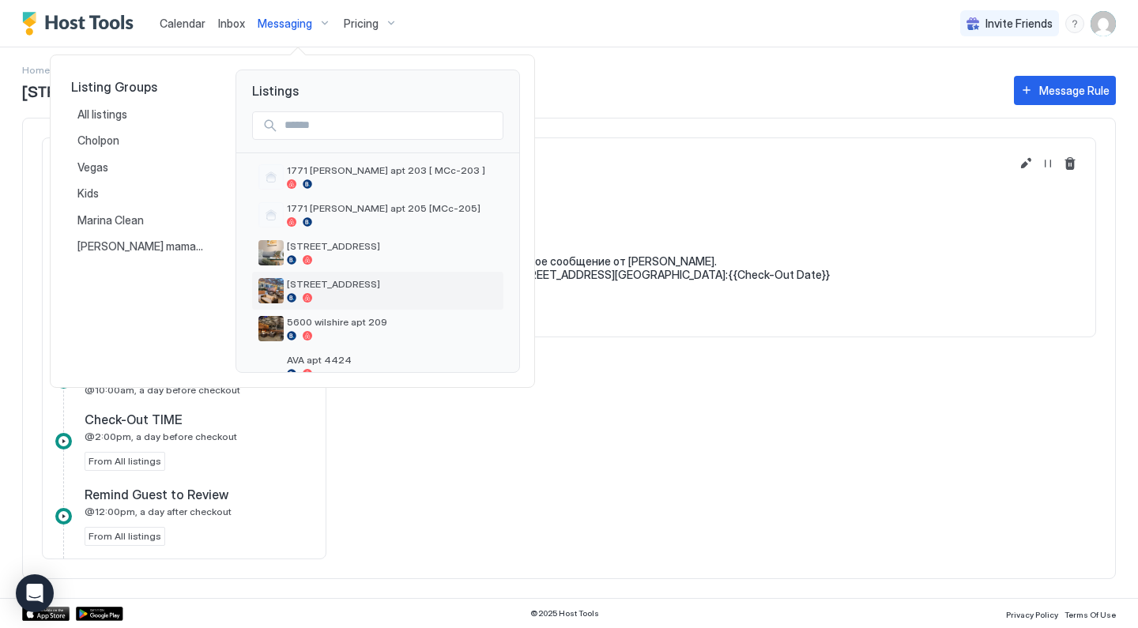
click at [349, 283] on span "[STREET_ADDRESS]" at bounding box center [392, 284] width 210 height 12
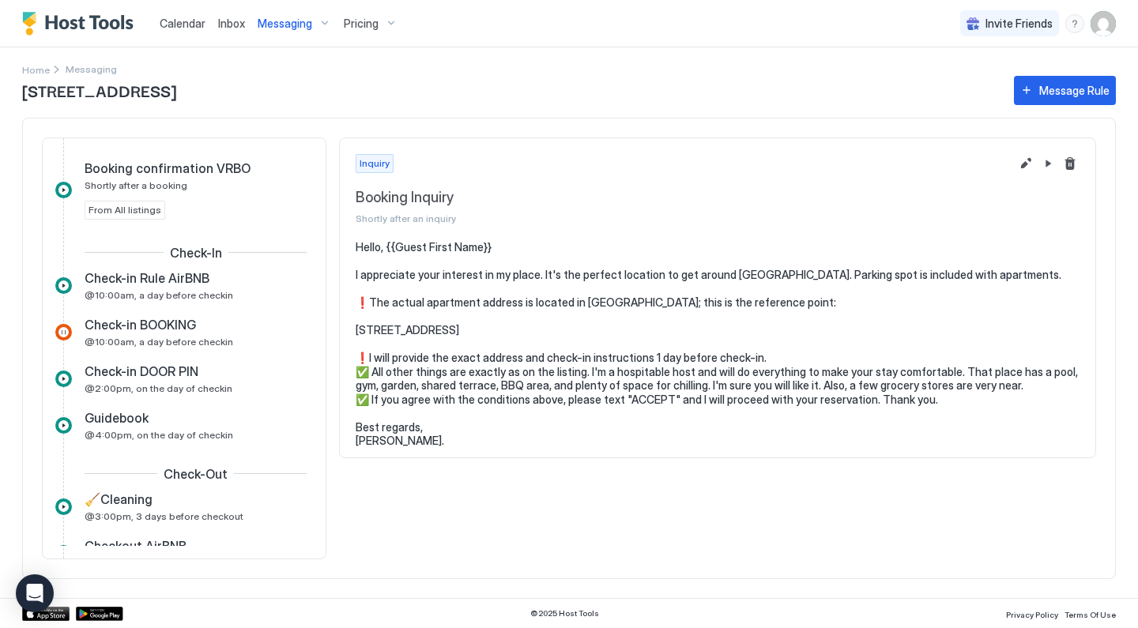
scroll to position [440, 0]
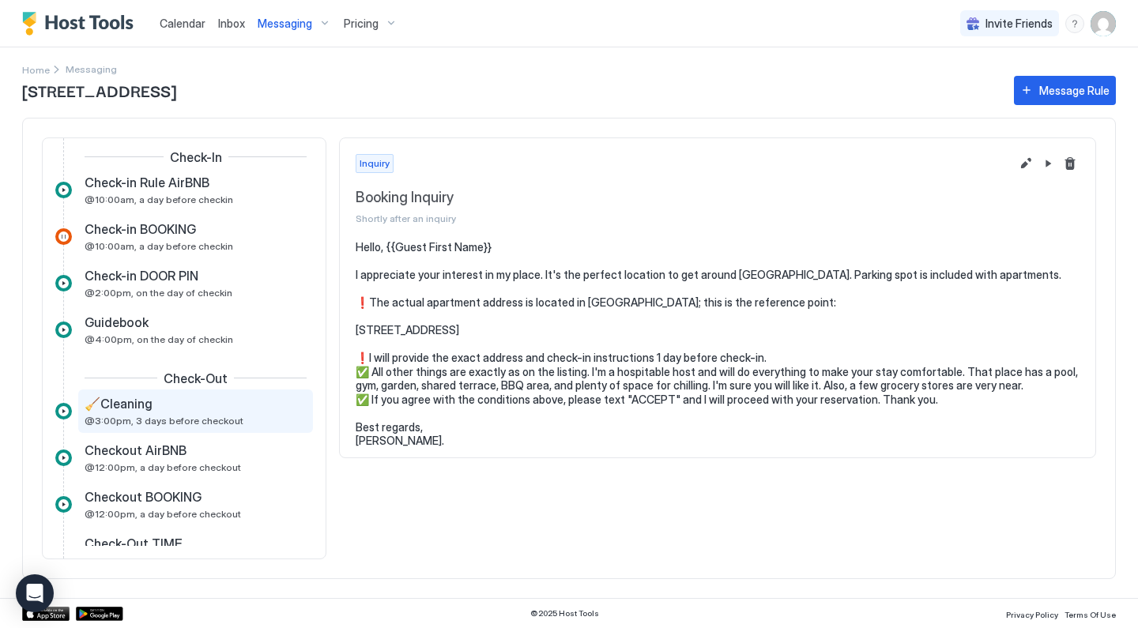
click at [219, 402] on div "🧹Cleaning" at bounding box center [185, 404] width 200 height 16
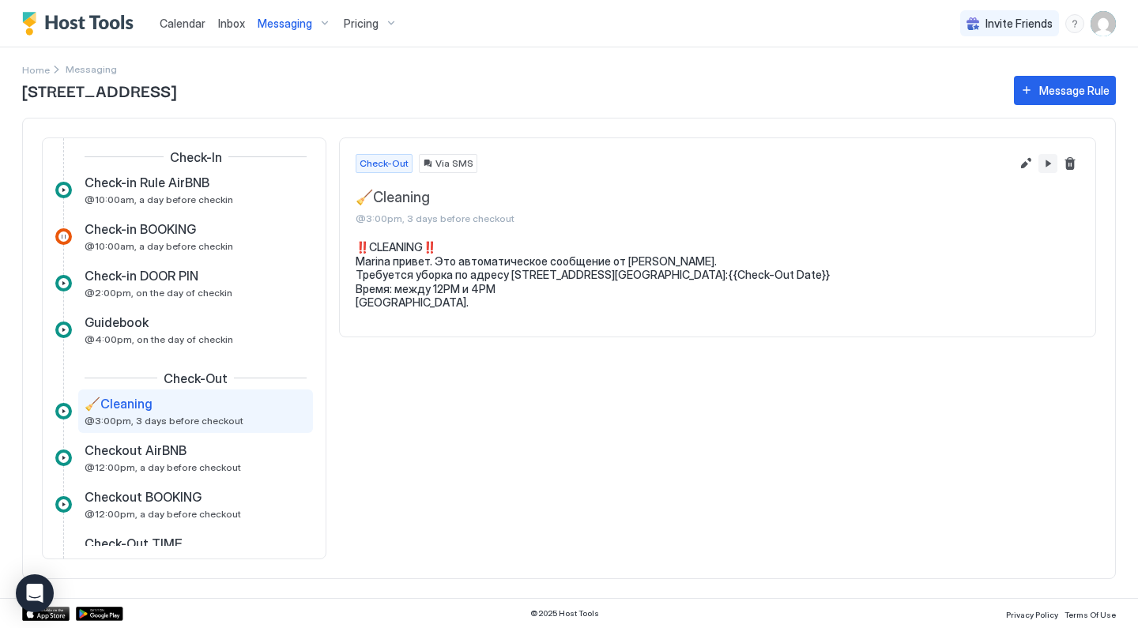
click at [1044, 164] on button "Pause Message Rule" at bounding box center [1048, 163] width 19 height 19
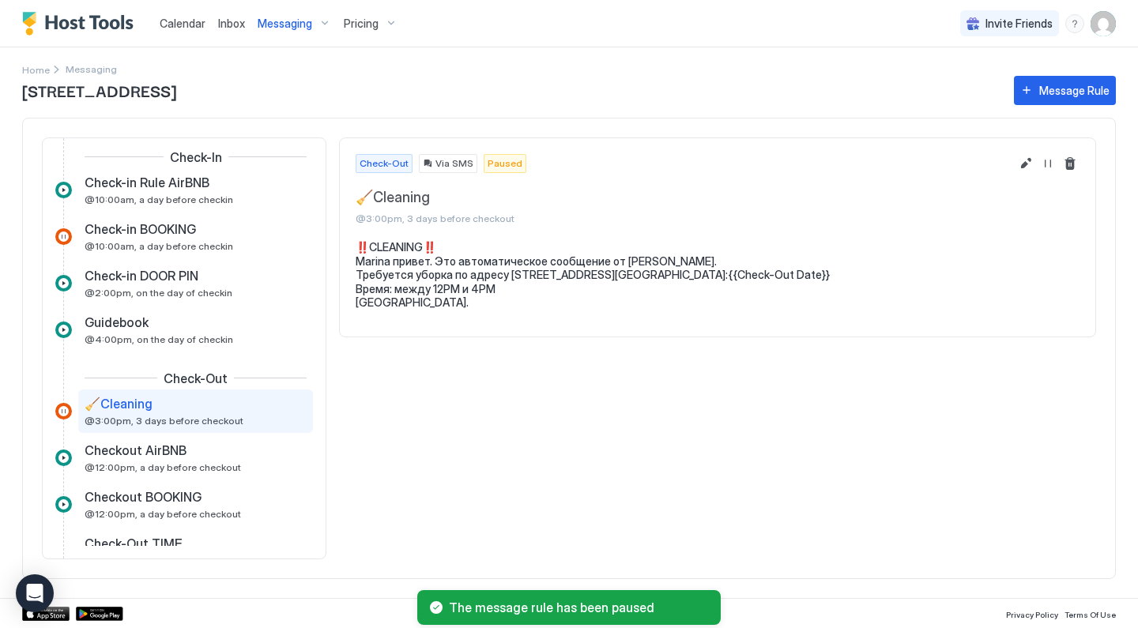
click at [312, 34] on div "Messaging" at bounding box center [294, 23] width 86 height 27
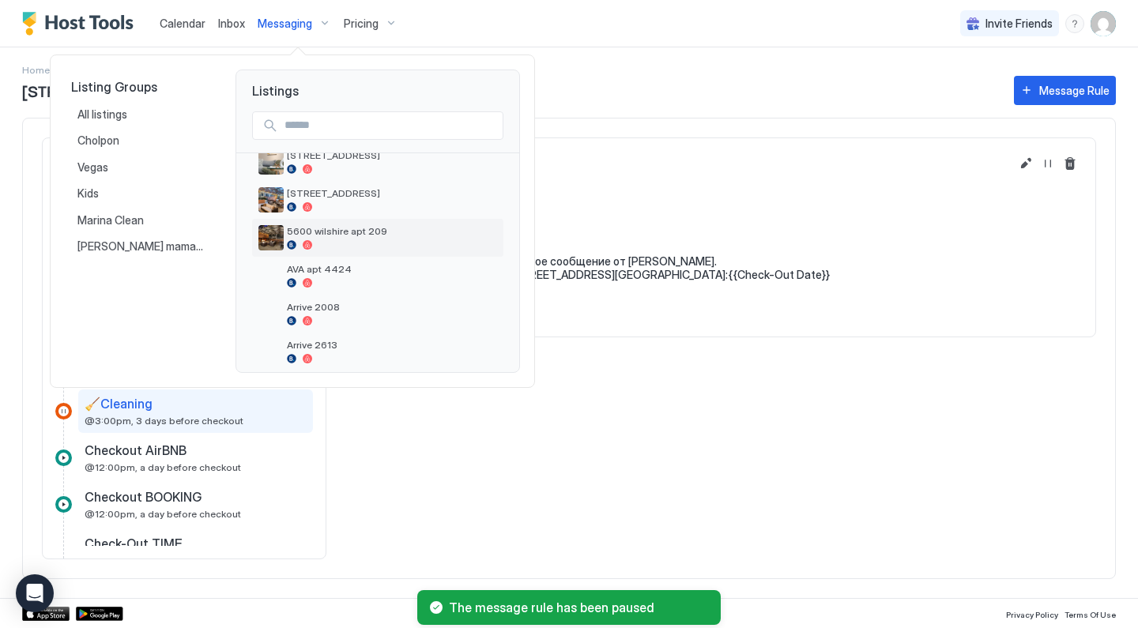
scroll to position [210, 0]
click at [322, 236] on div "5600 wilshire apt 209" at bounding box center [392, 236] width 210 height 25
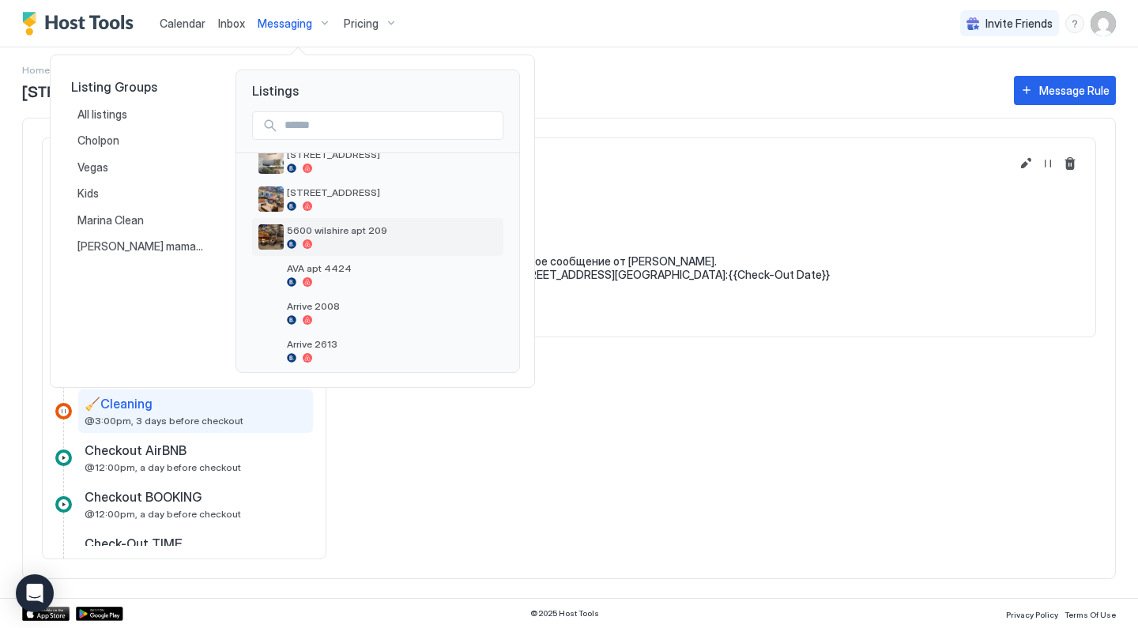
click at [314, 249] on div at bounding box center [392, 243] width 210 height 9
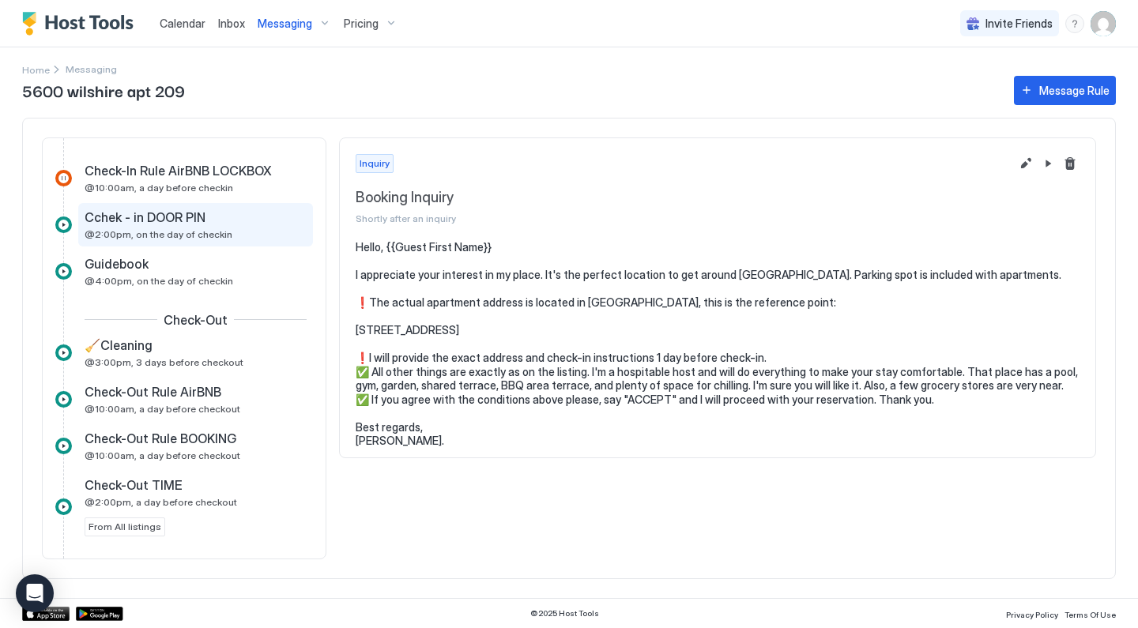
scroll to position [506, 0]
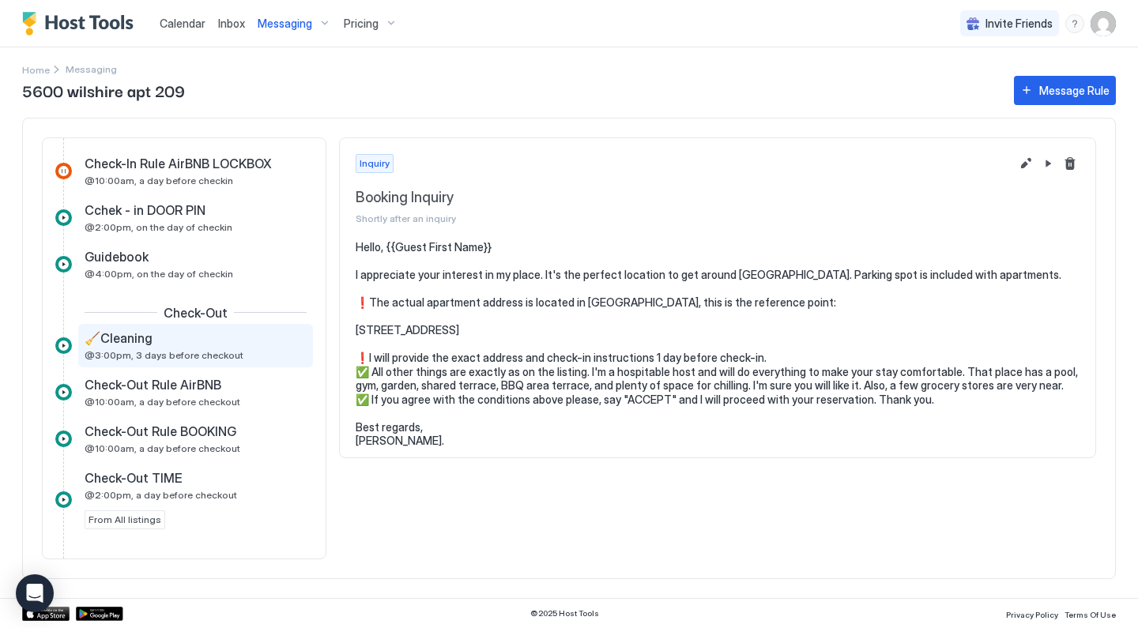
click at [228, 364] on div "🧹Cleaning @3:00pm, 3 days before checkout" at bounding box center [195, 345] width 235 height 43
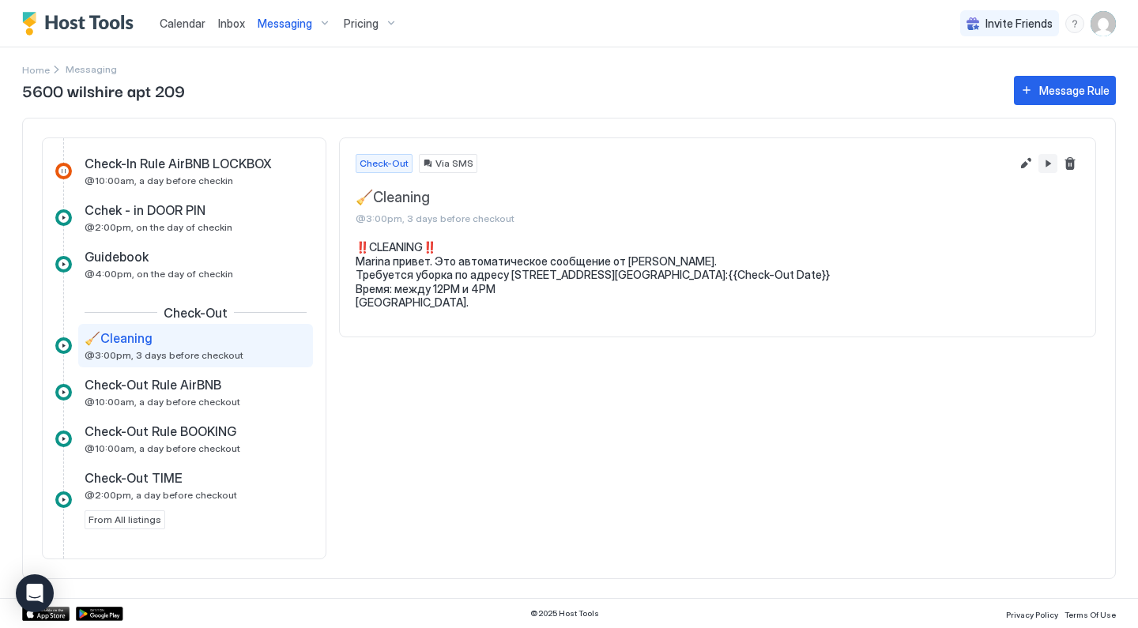
click at [1048, 171] on button "Pause Message Rule" at bounding box center [1048, 163] width 19 height 19
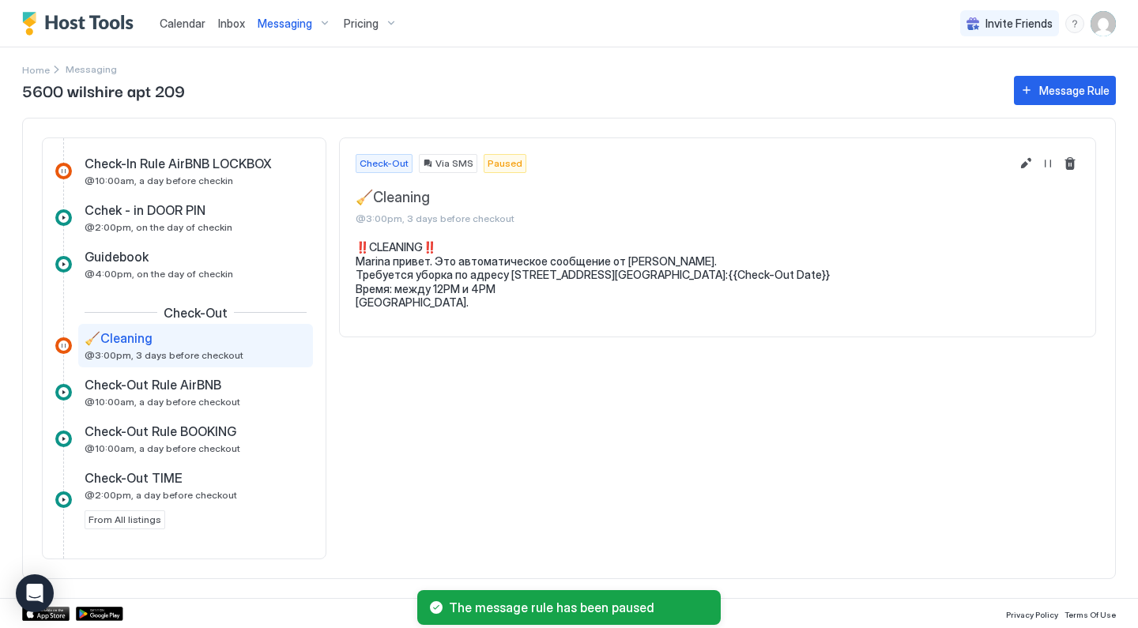
click at [292, 25] on span "Messaging" at bounding box center [285, 24] width 55 height 14
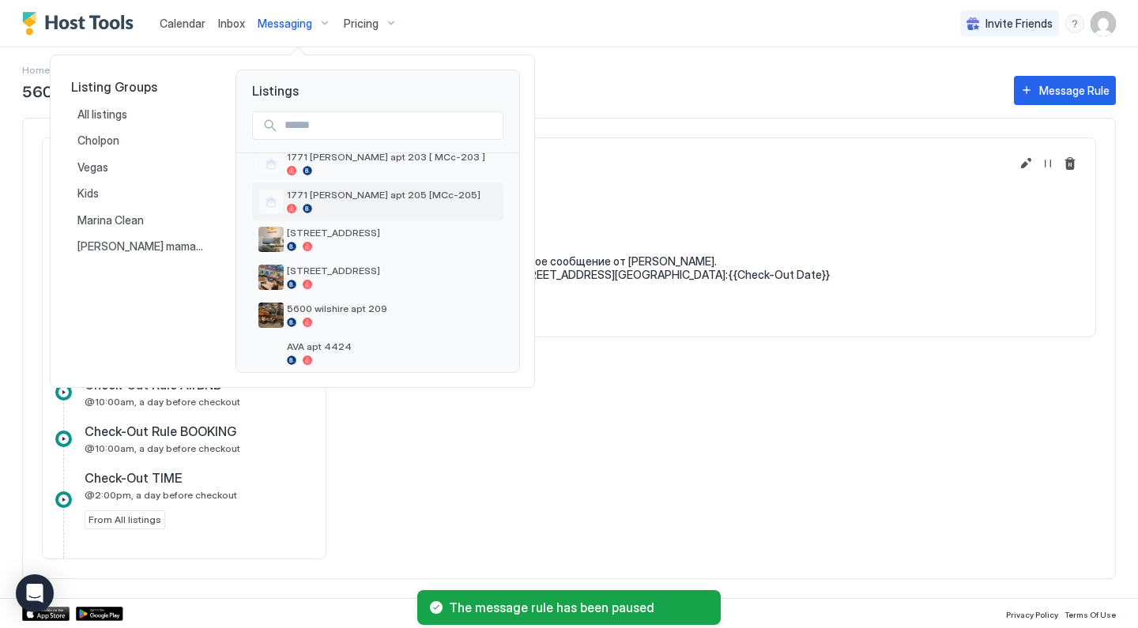
scroll to position [220, 0]
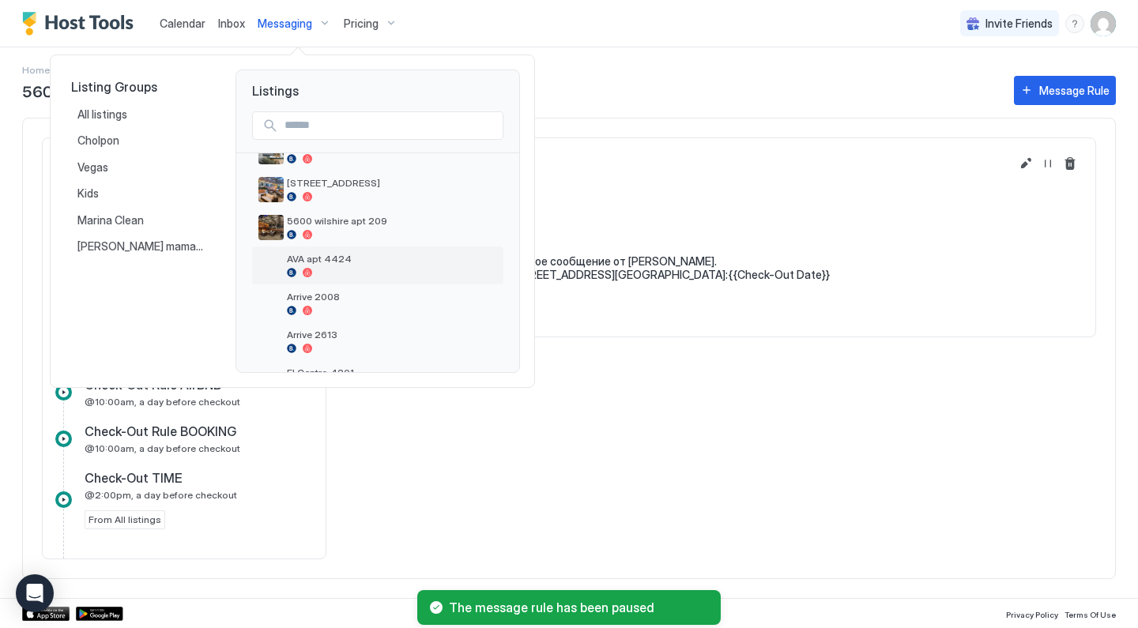
click at [315, 265] on span "AVA apt 4424" at bounding box center [392, 259] width 210 height 12
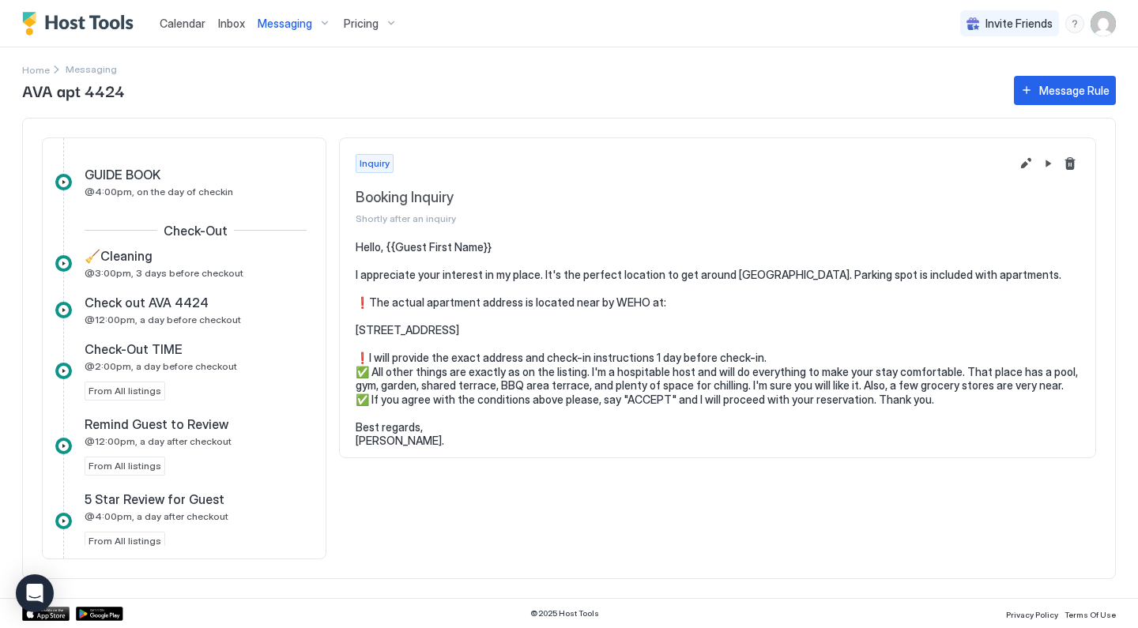
scroll to position [646, 0]
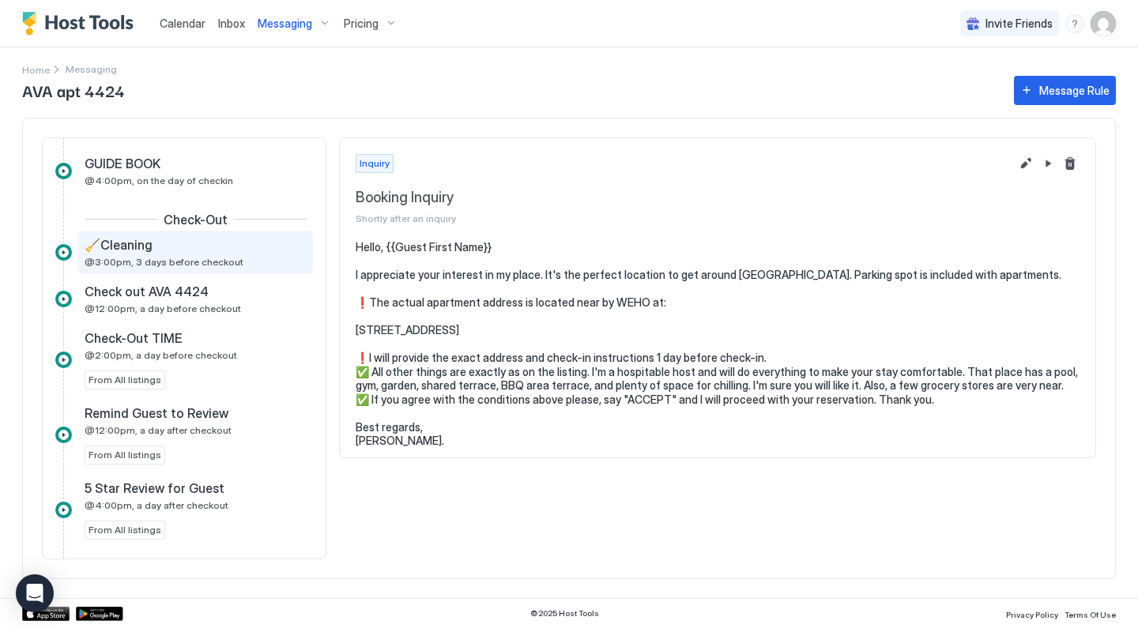
click at [228, 255] on div "🧹Cleaning @3:00pm, 3 days before checkout" at bounding box center [185, 252] width 200 height 31
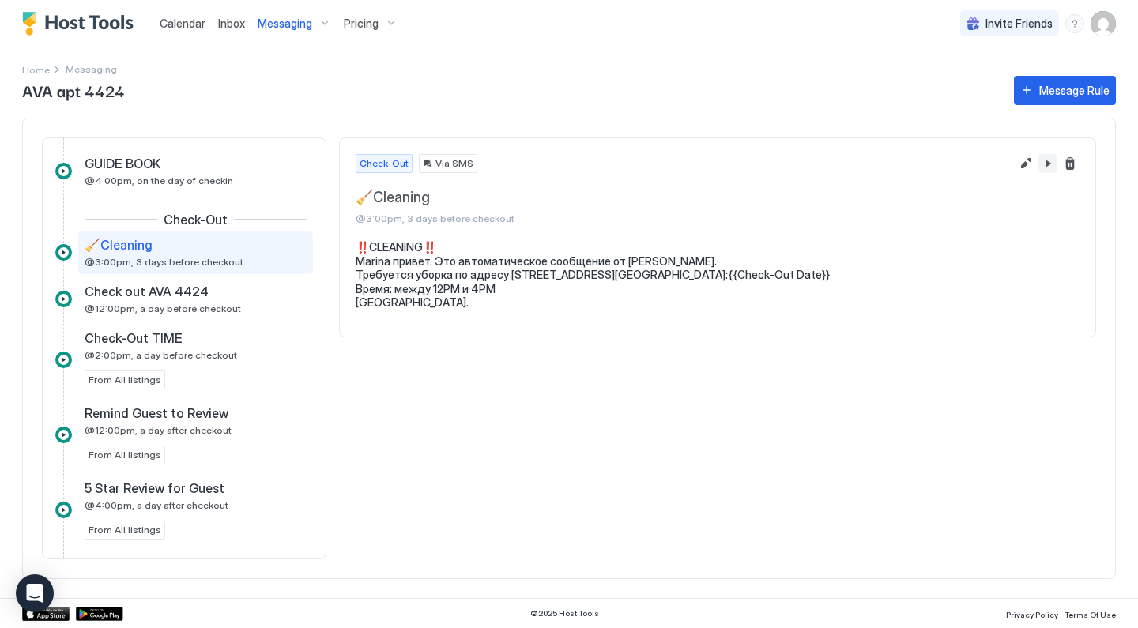
click at [1050, 160] on button "Pause Message Rule" at bounding box center [1048, 163] width 19 height 19
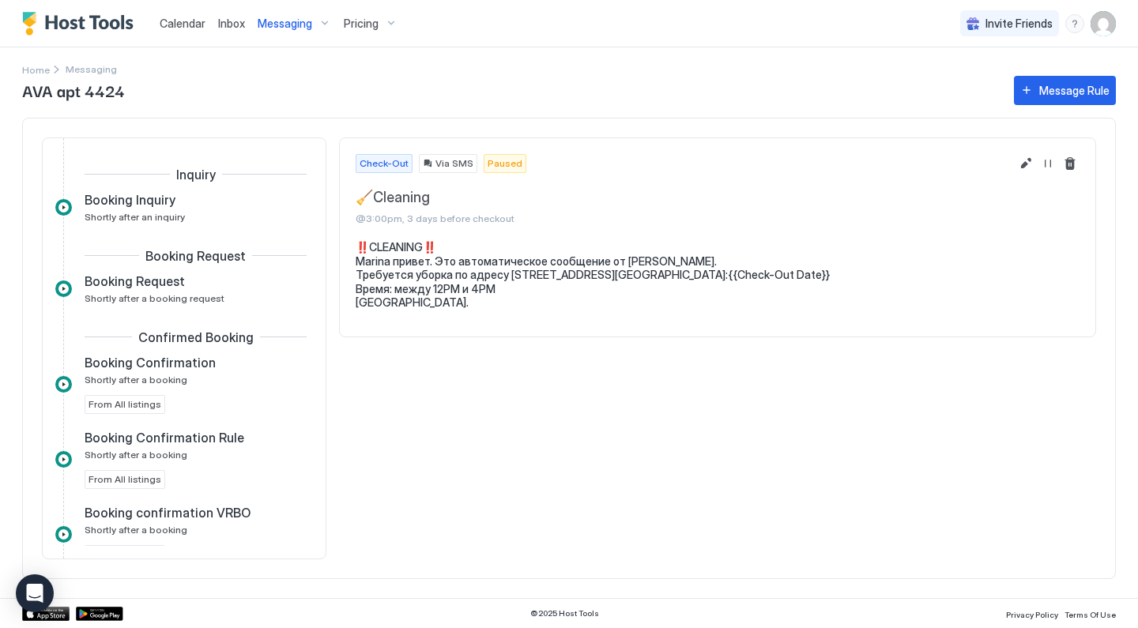
click at [304, 32] on div "Messaging" at bounding box center [294, 23] width 86 height 27
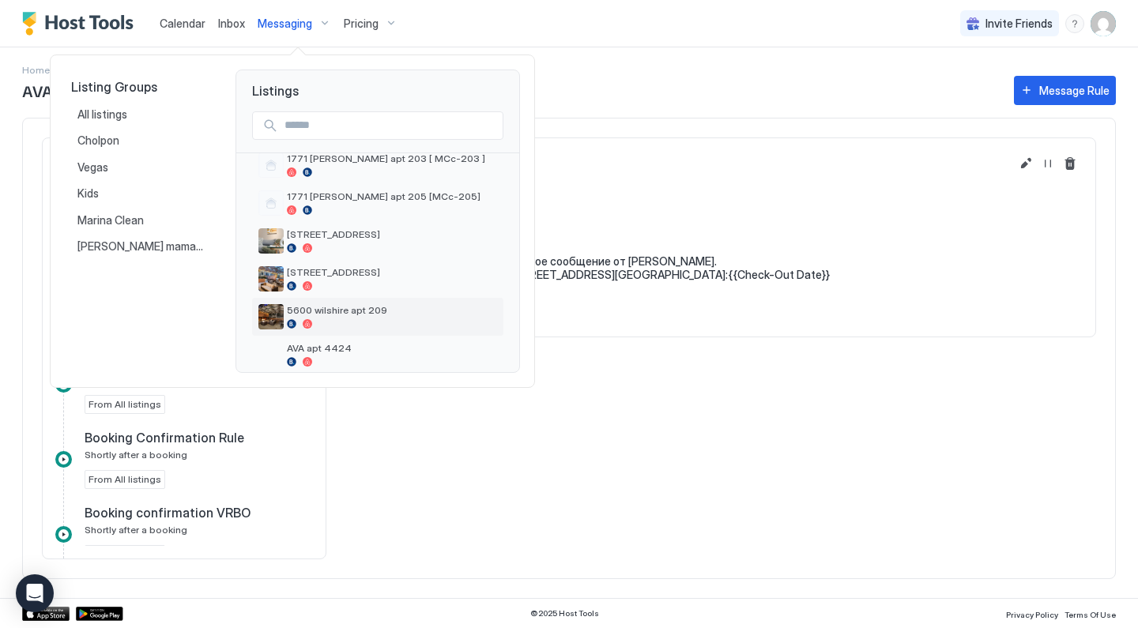
scroll to position [174, 0]
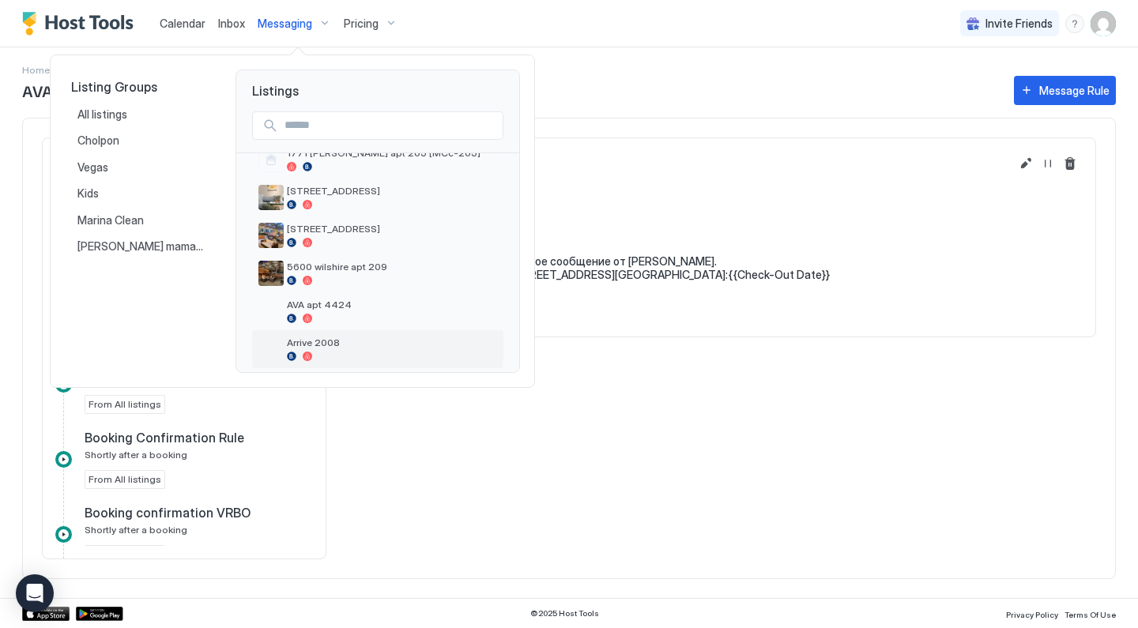
click at [360, 337] on span "Arrive 2008" at bounding box center [392, 343] width 210 height 12
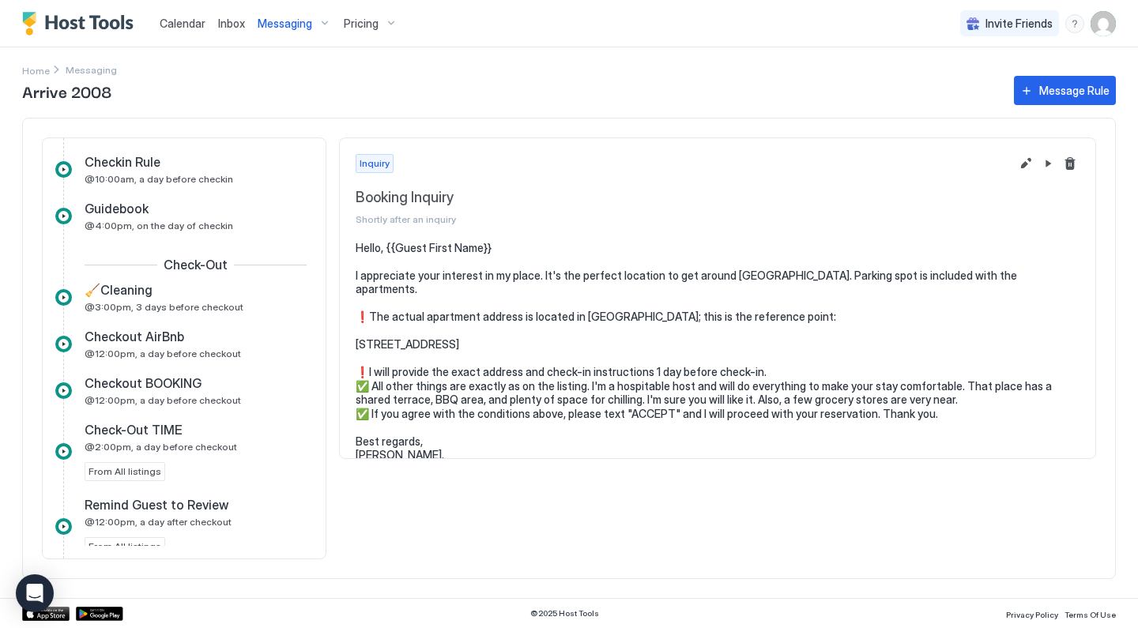
scroll to position [508, 0]
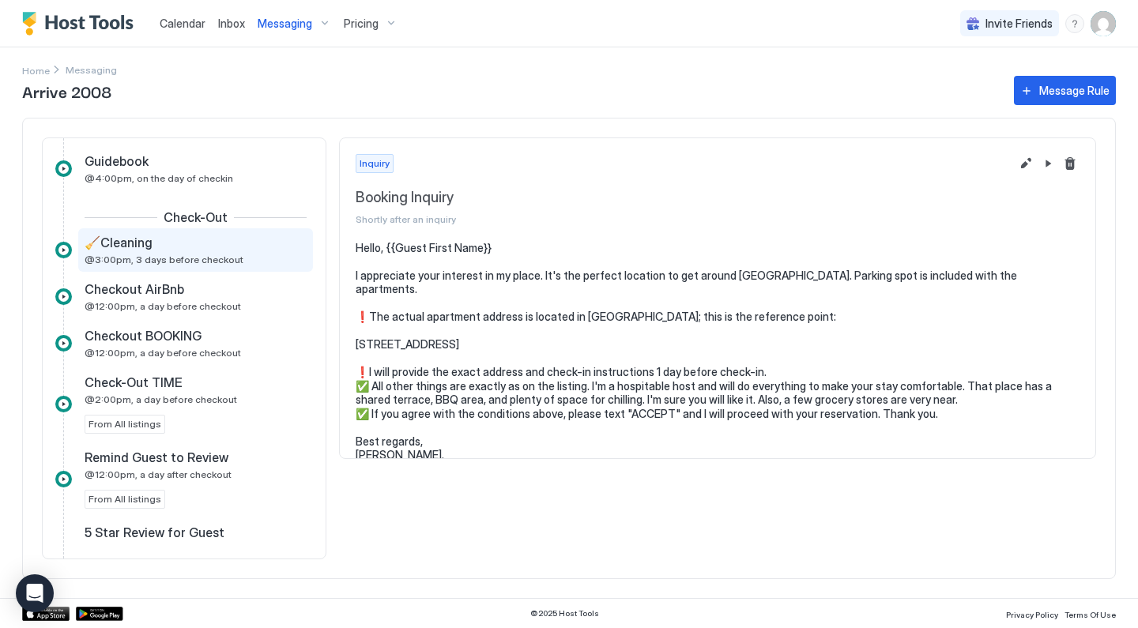
click at [224, 255] on span "@3:00pm, 3 days before checkout" at bounding box center [164, 260] width 159 height 12
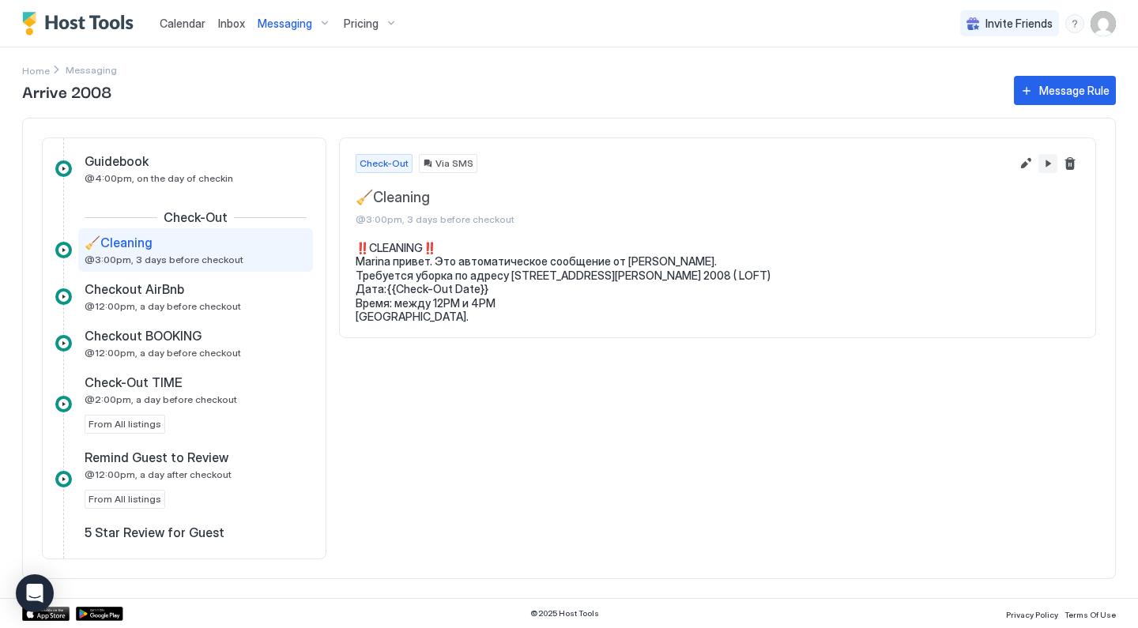
click at [1046, 160] on button "Pause Message Rule" at bounding box center [1048, 163] width 19 height 19
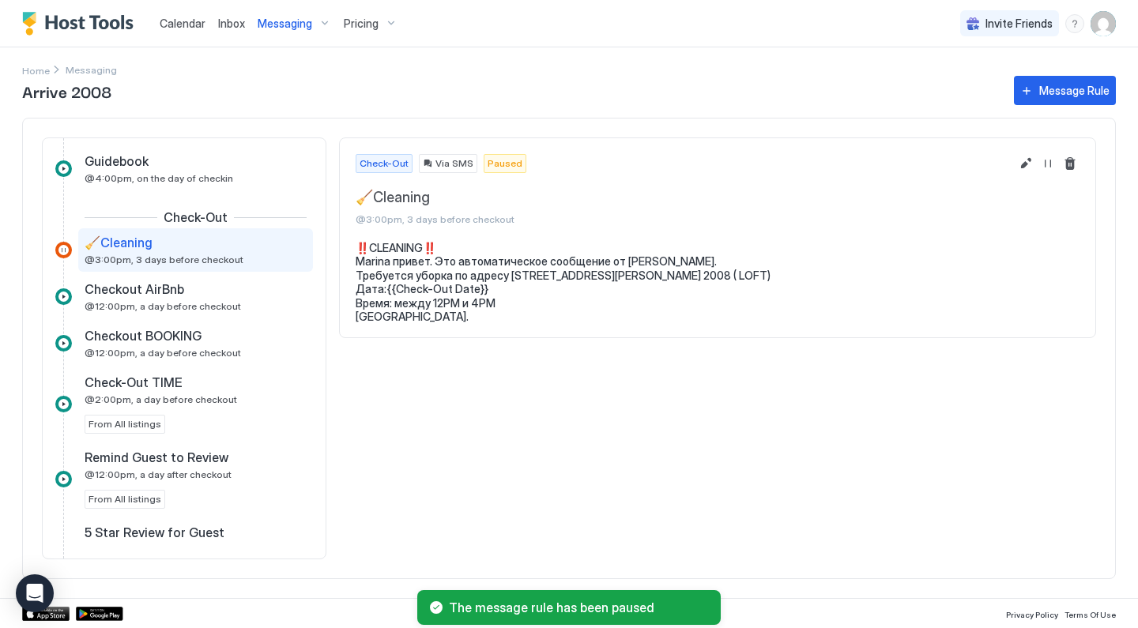
click at [300, 25] on span "Messaging" at bounding box center [285, 24] width 55 height 14
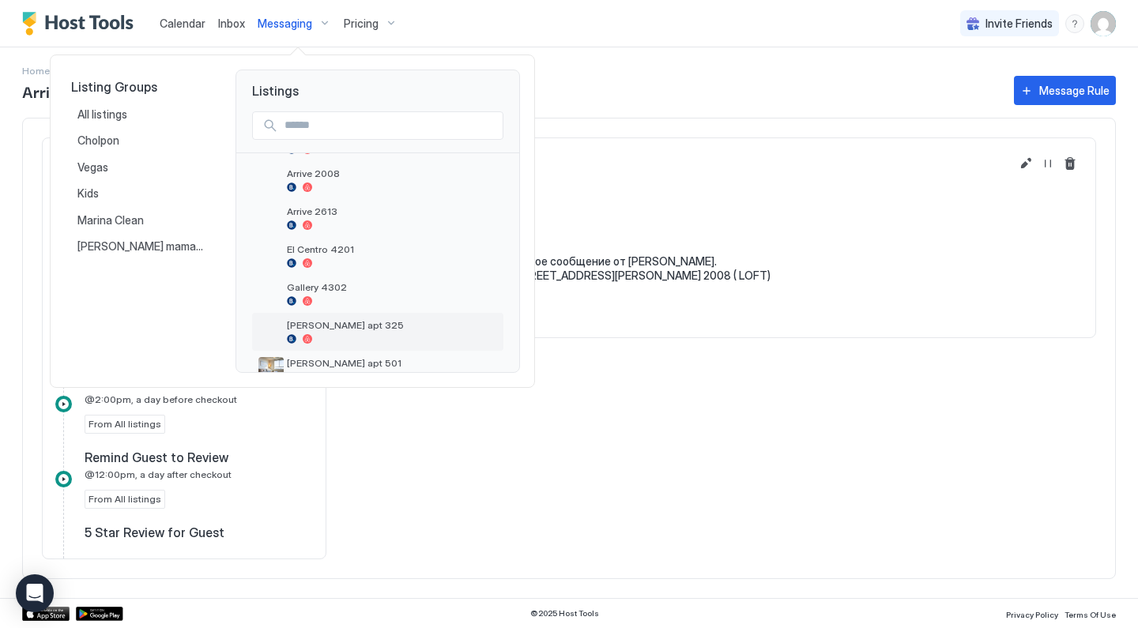
scroll to position [341, 0]
click at [344, 222] on div at bounding box center [392, 226] width 210 height 9
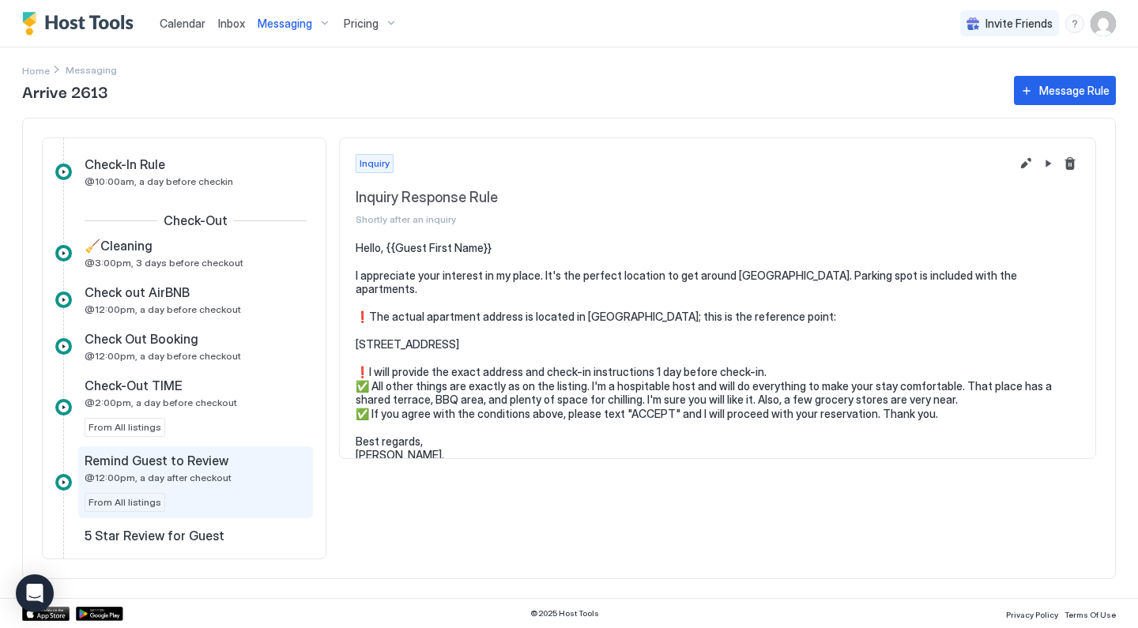
scroll to position [507, 0]
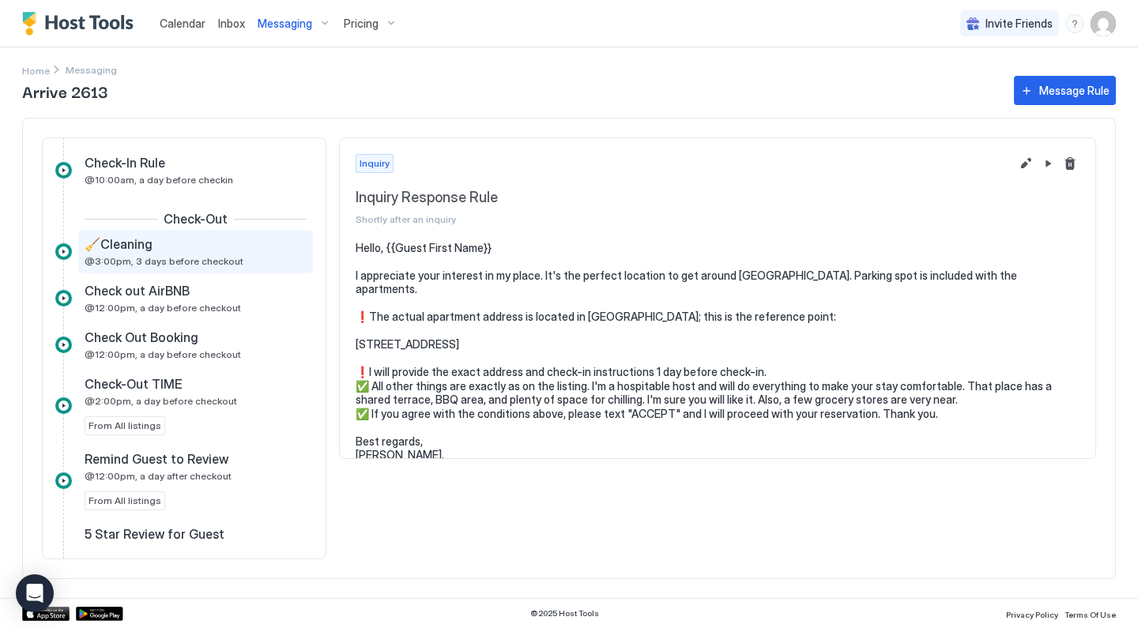
click at [232, 257] on div "🧹Cleaning @3:00pm, 3 days before checkout" at bounding box center [185, 251] width 200 height 31
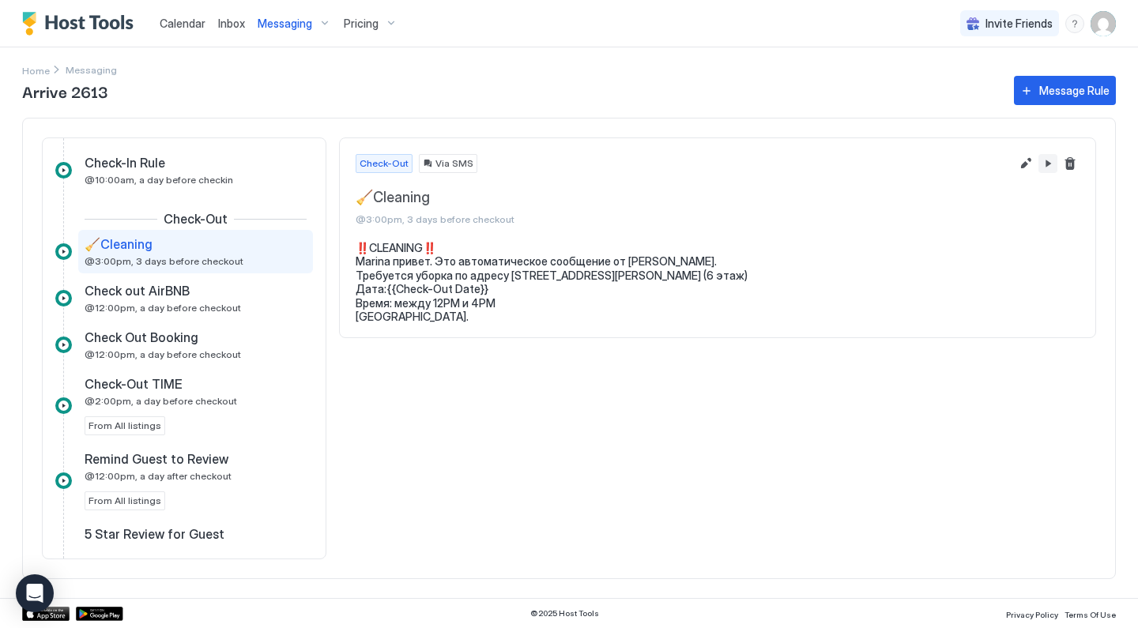
click at [1050, 166] on button "Pause Message Rule" at bounding box center [1048, 163] width 19 height 19
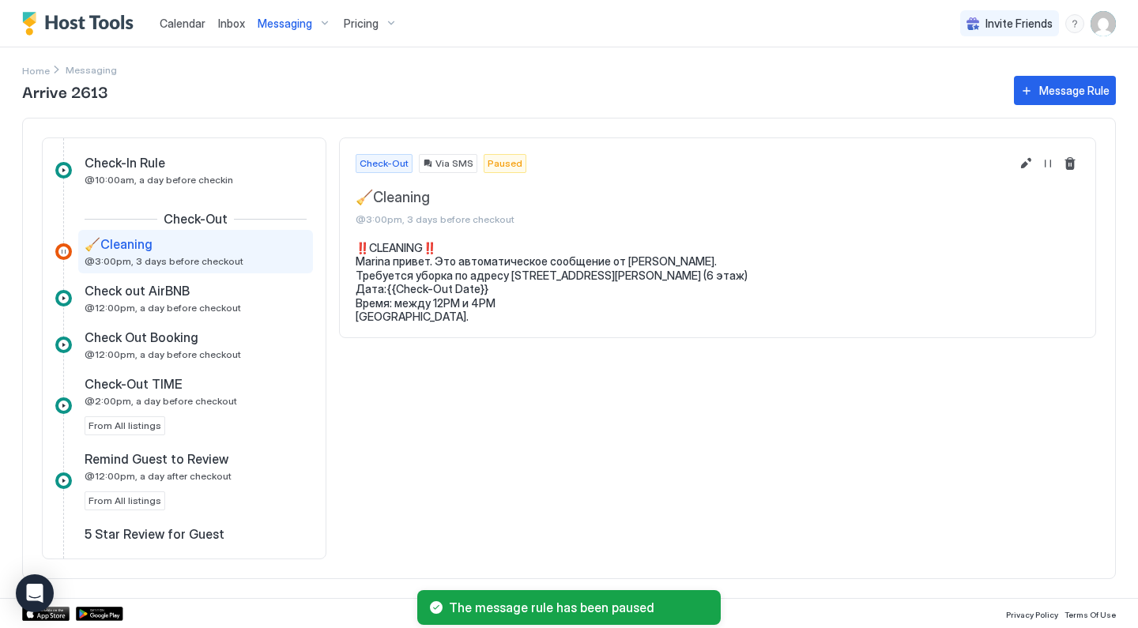
click at [310, 24] on span "Messaging" at bounding box center [285, 24] width 55 height 14
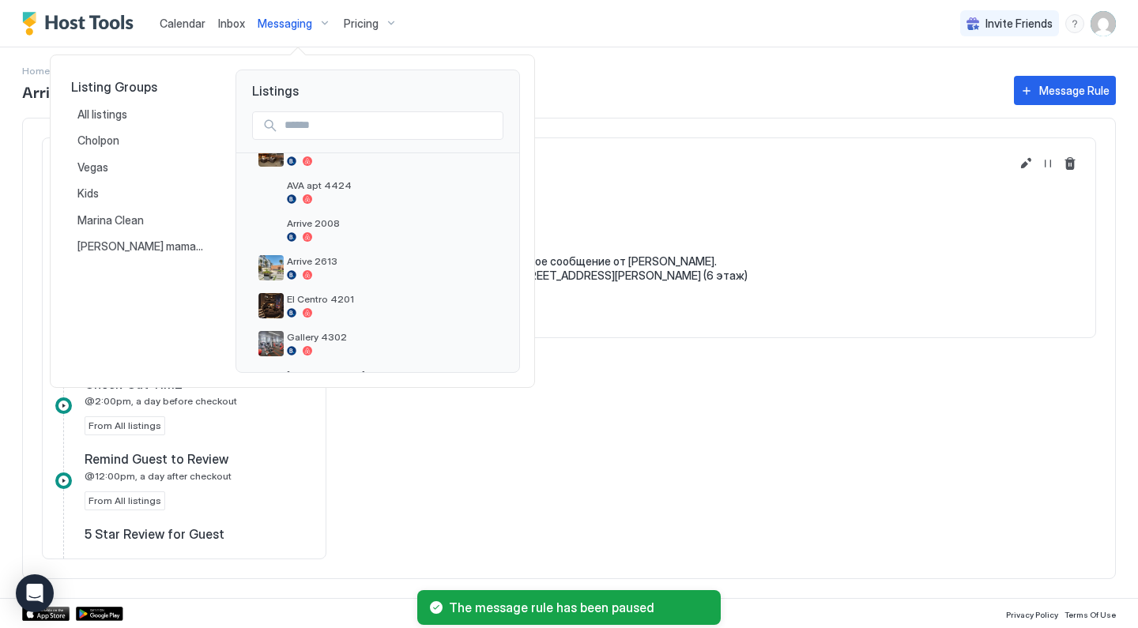
scroll to position [356, 0]
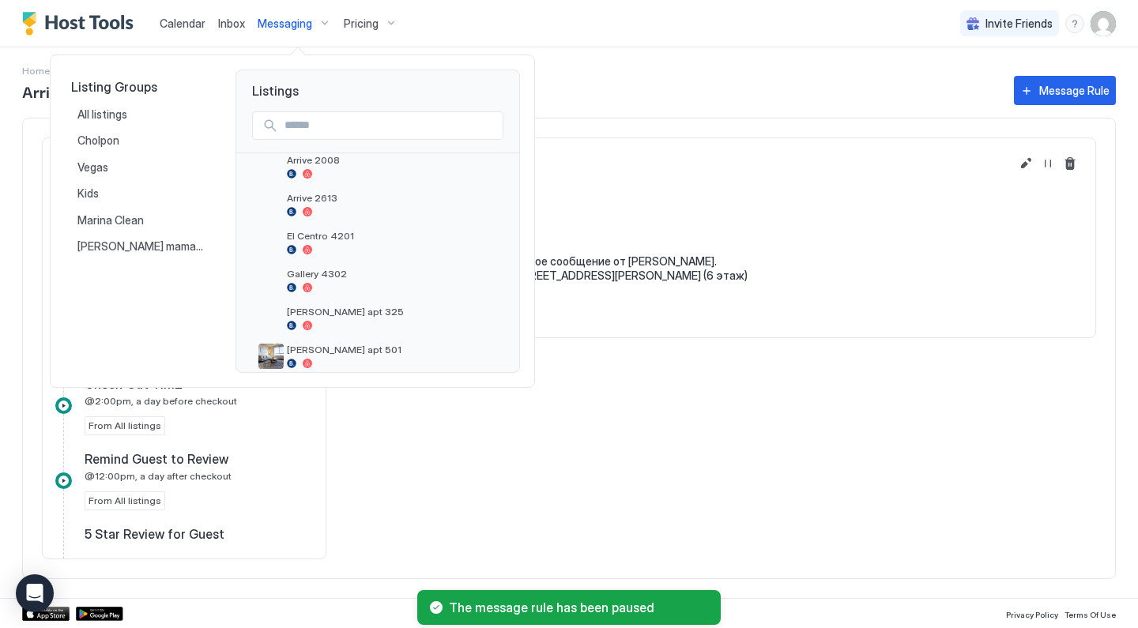
click at [417, 443] on div at bounding box center [569, 314] width 1138 height 628
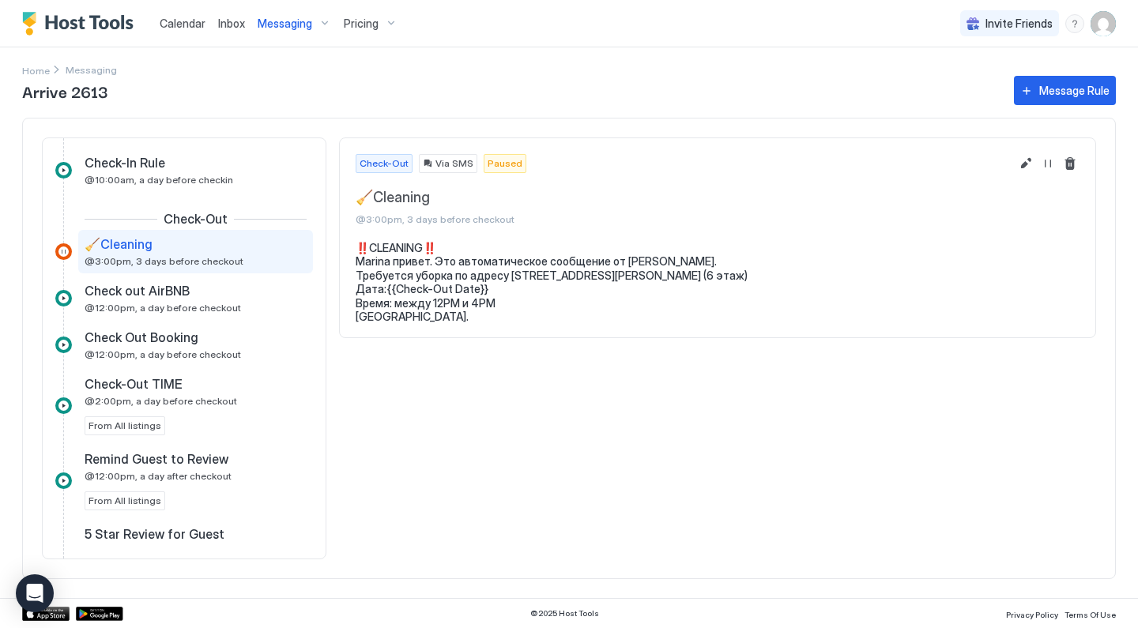
click at [304, 30] on div "Messaging" at bounding box center [294, 23] width 86 height 27
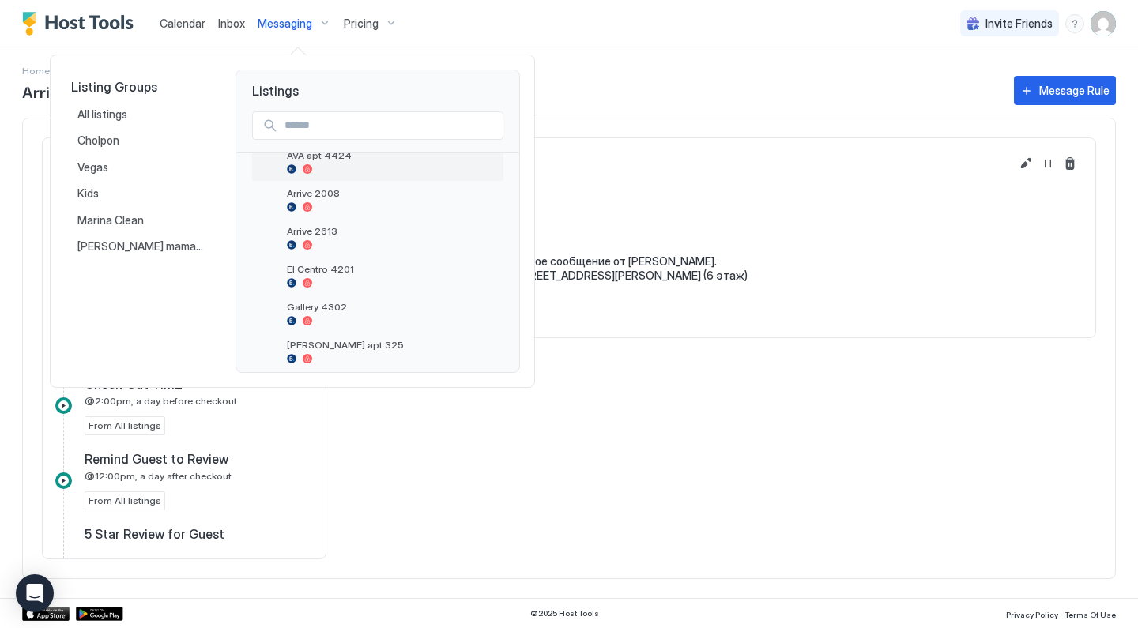
scroll to position [326, 0]
click at [304, 256] on div "El Centro 4201" at bounding box center [377, 273] width 251 height 38
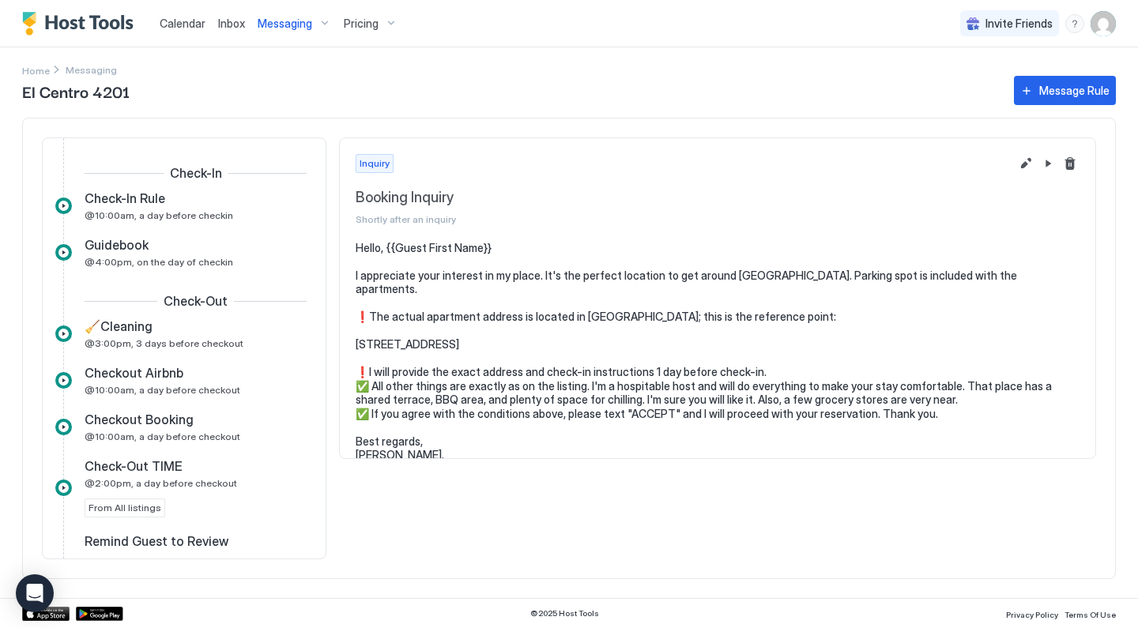
scroll to position [495, 0]
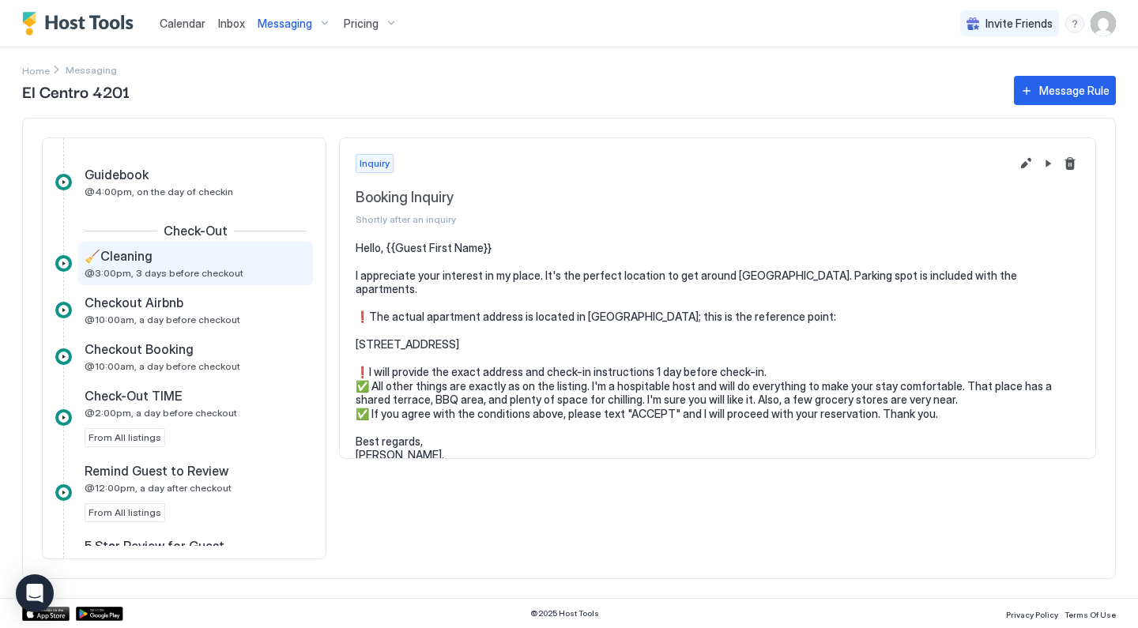
click at [266, 274] on div "🧹Cleaning @3:00pm, 3 days before checkout" at bounding box center [185, 263] width 200 height 31
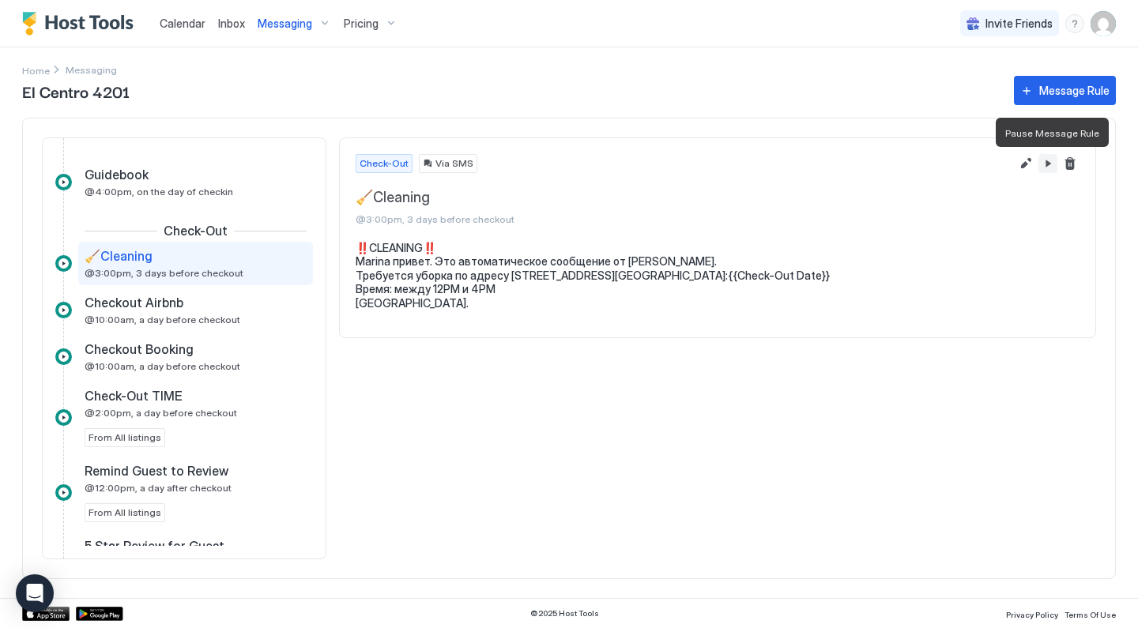
click at [1053, 170] on button "Pause Message Rule" at bounding box center [1048, 163] width 19 height 19
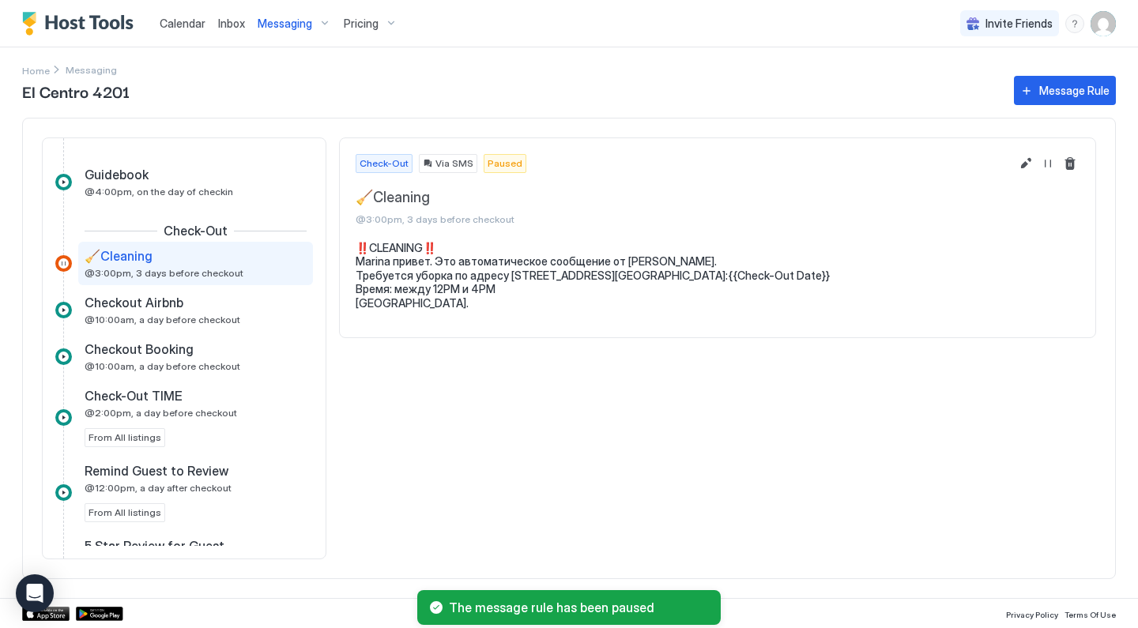
click at [296, 21] on span "Messaging" at bounding box center [285, 24] width 55 height 14
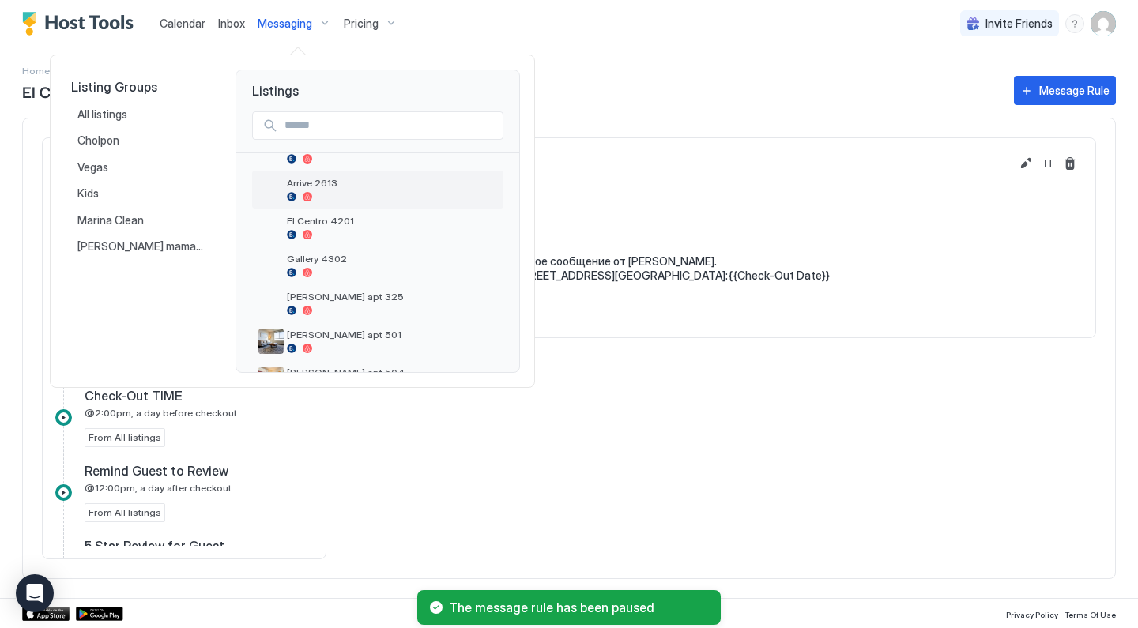
scroll to position [373, 0]
click at [289, 258] on span "Gallery 4302" at bounding box center [392, 257] width 210 height 12
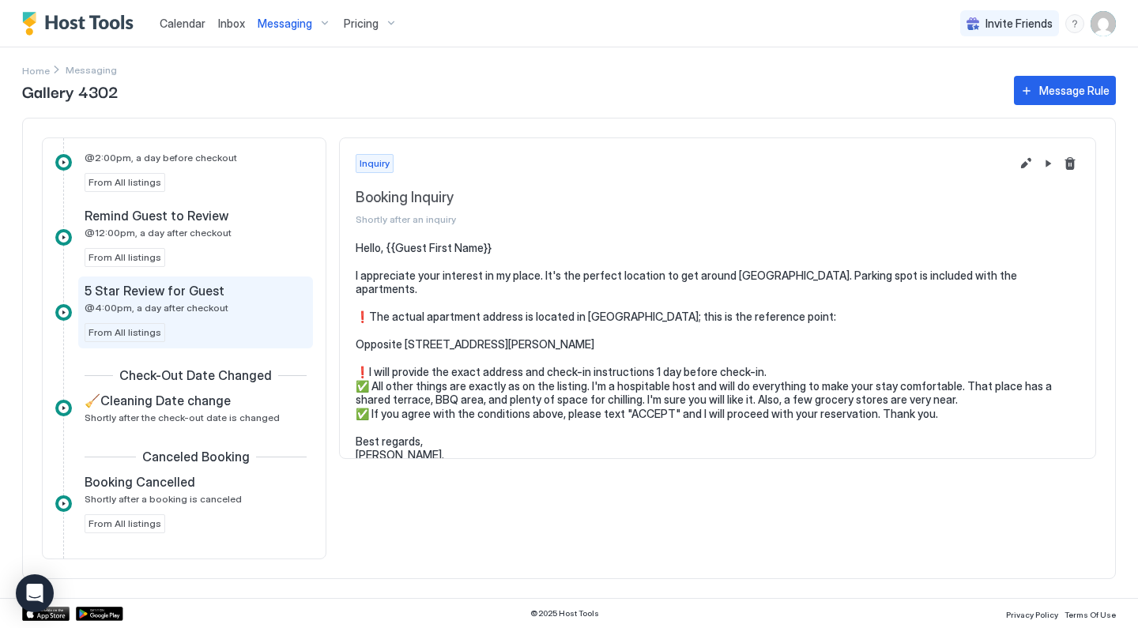
scroll to position [712, 0]
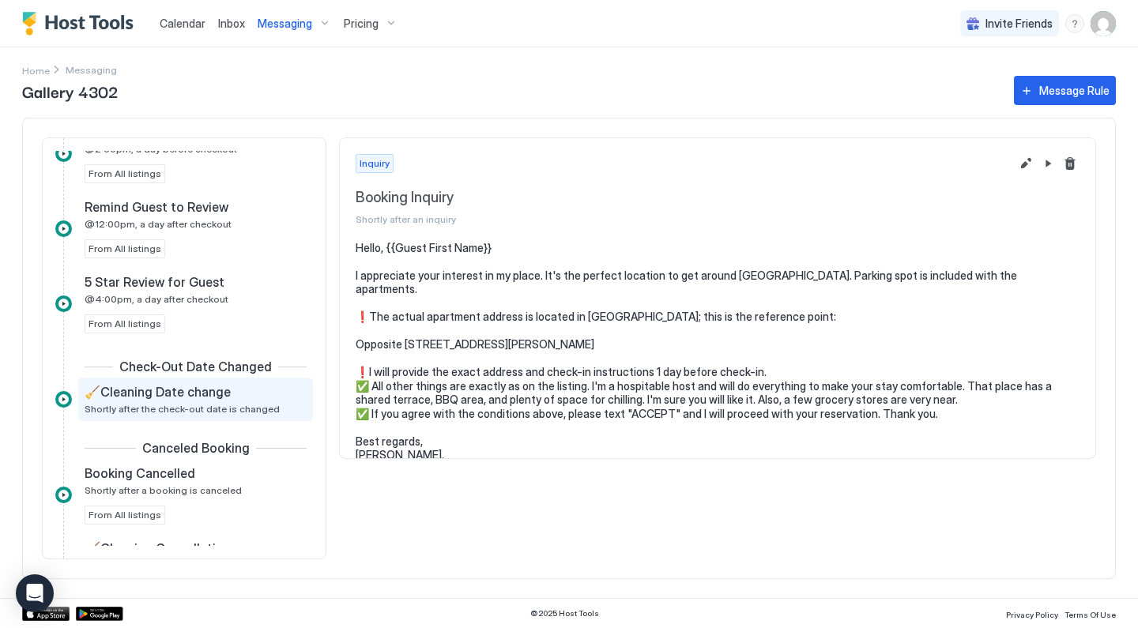
click at [243, 394] on div "🧹Cleaning Date change" at bounding box center [185, 392] width 200 height 16
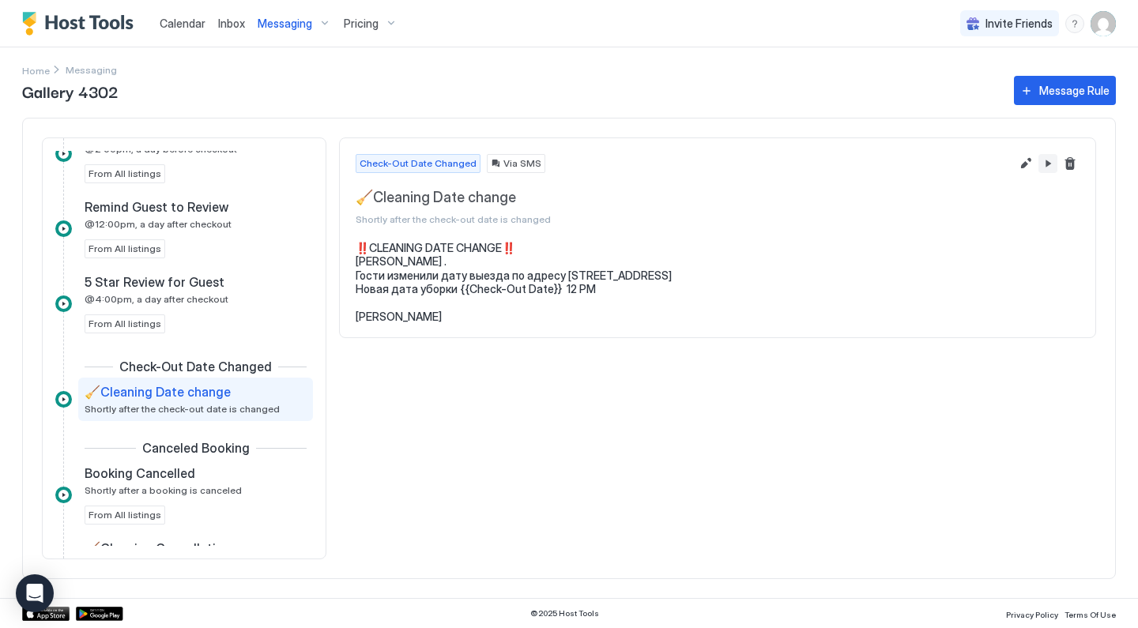
click at [1054, 161] on button "Pause Message Rule" at bounding box center [1048, 163] width 19 height 19
click at [296, 32] on div "Messaging" at bounding box center [294, 23] width 86 height 27
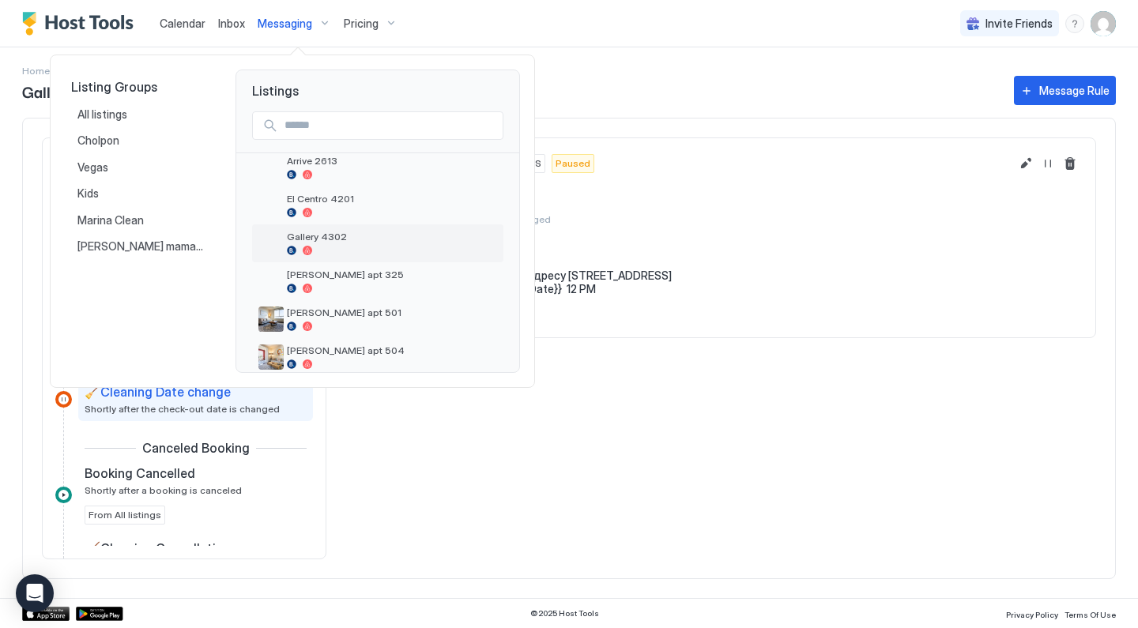
scroll to position [394, 0]
click at [307, 274] on span "[PERSON_NAME] apt 325" at bounding box center [392, 274] width 210 height 12
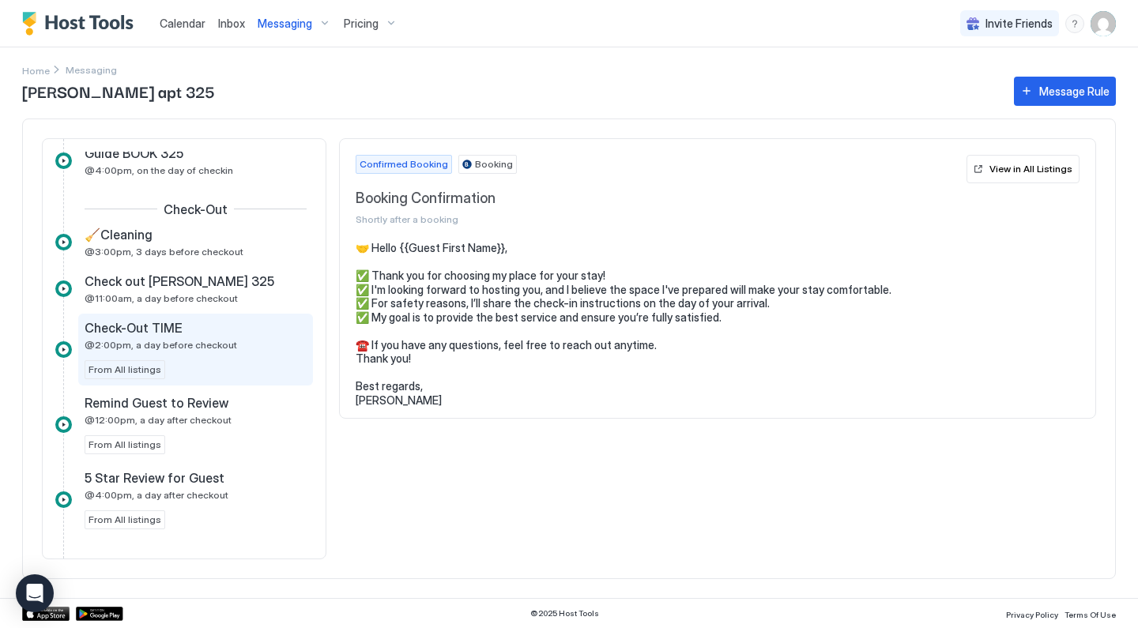
scroll to position [469, 0]
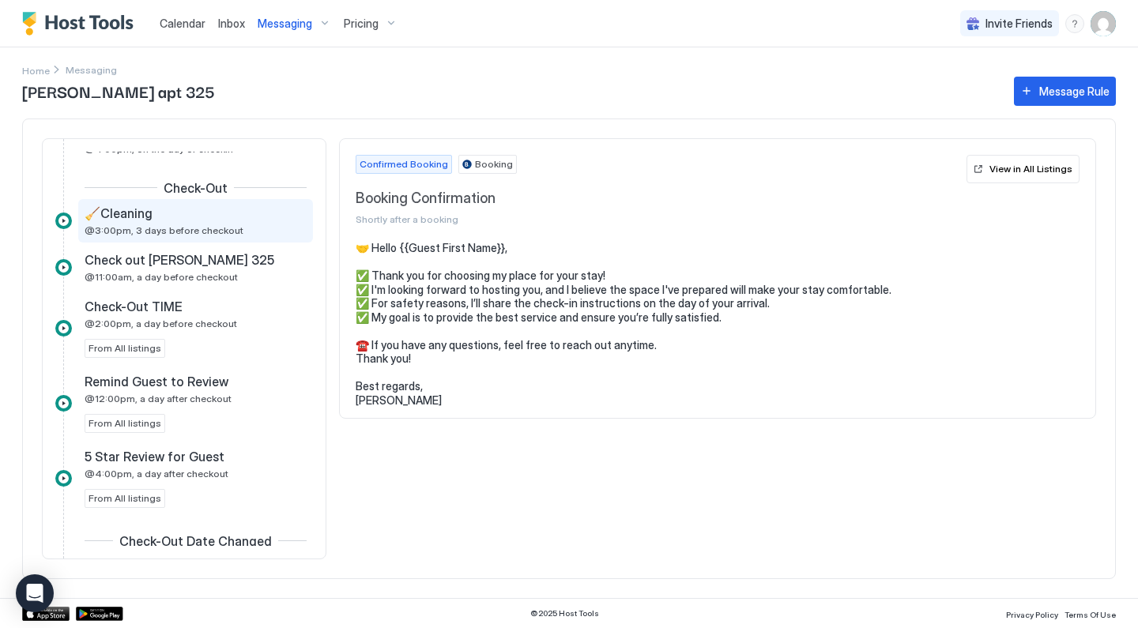
click at [232, 227] on div "🧹Cleaning @3:00pm, 3 days before checkout" at bounding box center [185, 221] width 200 height 31
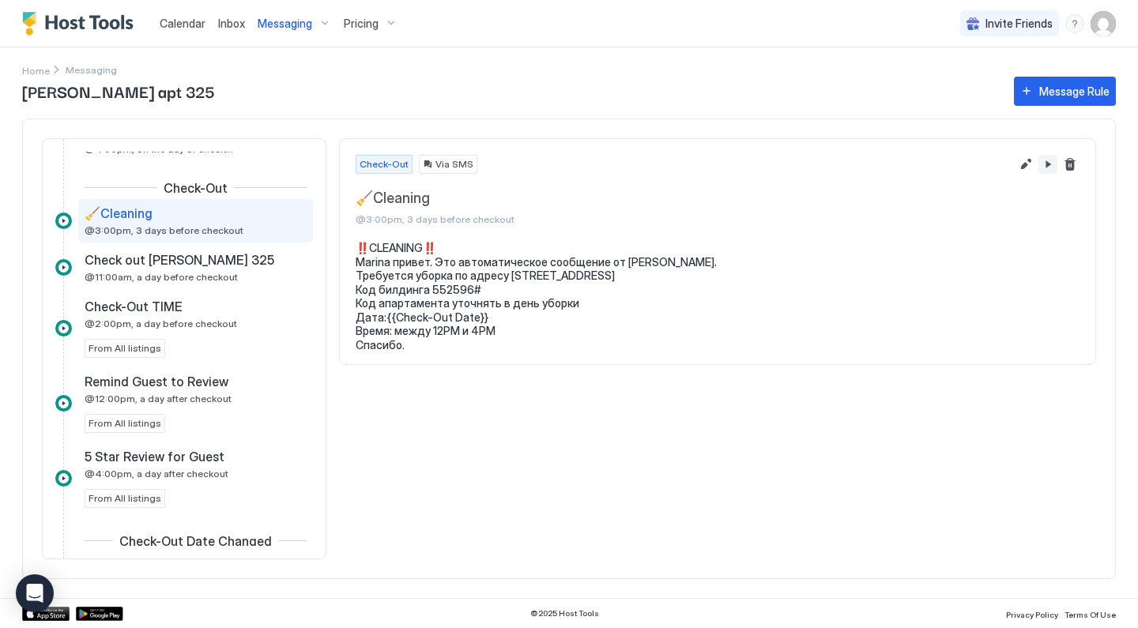
click at [1050, 169] on button "Pause Message Rule" at bounding box center [1048, 164] width 19 height 19
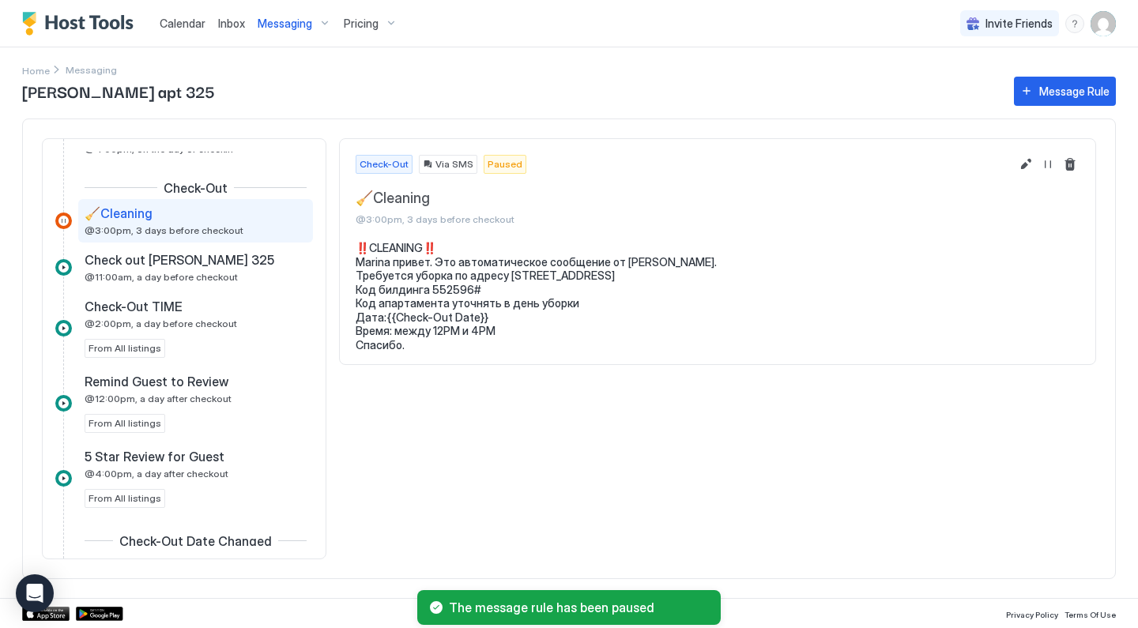
click at [307, 30] on div "Messaging" at bounding box center [294, 23] width 86 height 27
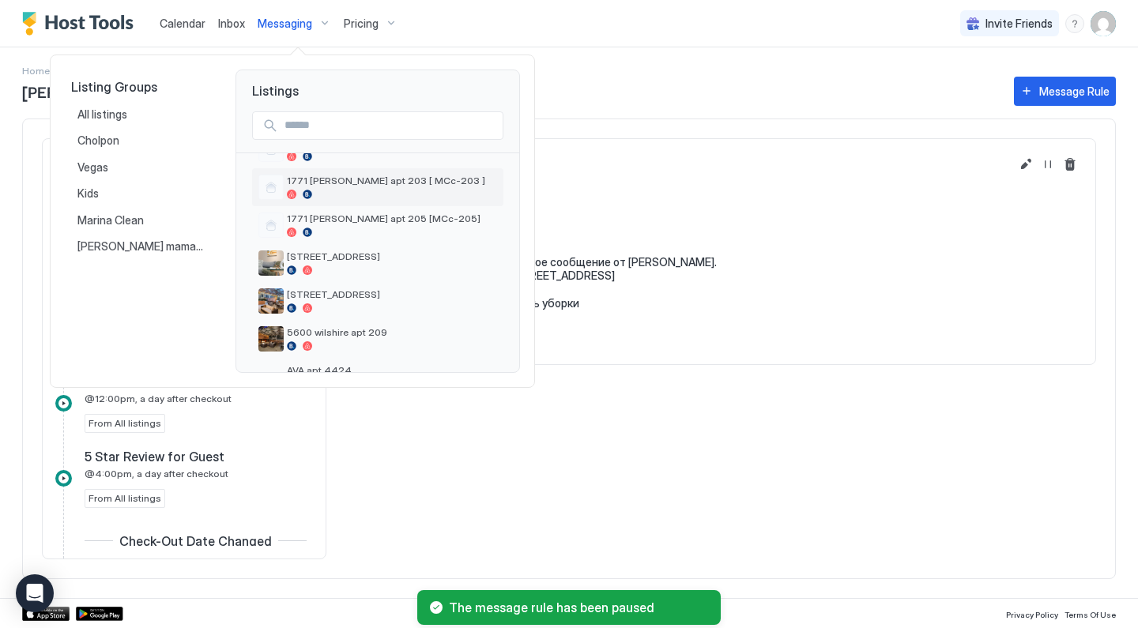
scroll to position [111, 0]
click at [398, 441] on div at bounding box center [569, 314] width 1138 height 628
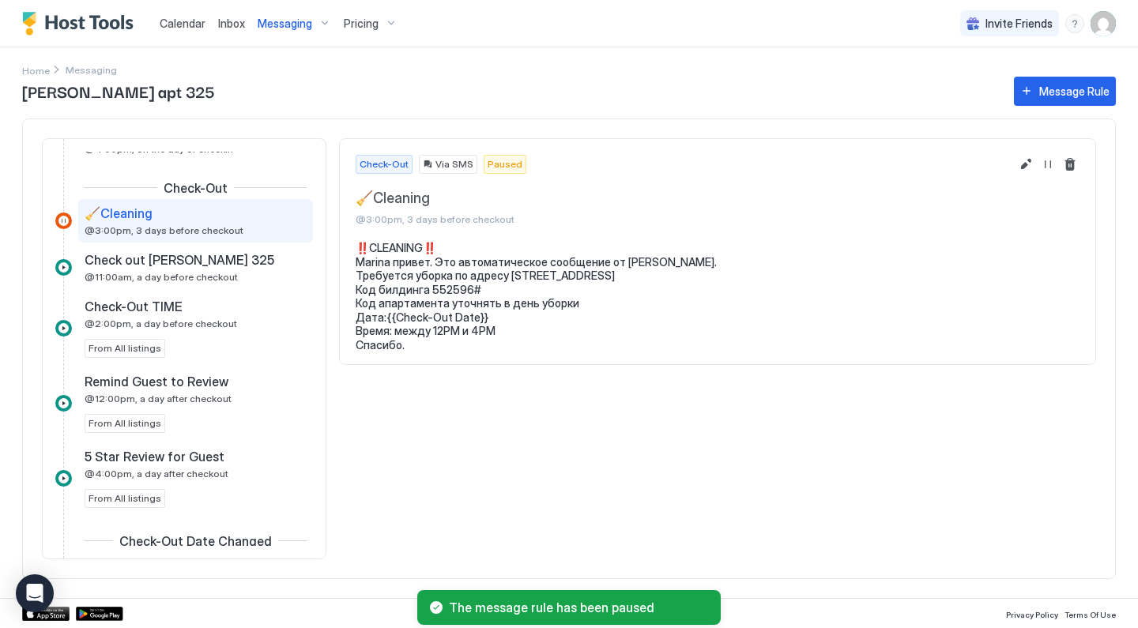
click at [300, 25] on span "Messaging" at bounding box center [285, 24] width 55 height 14
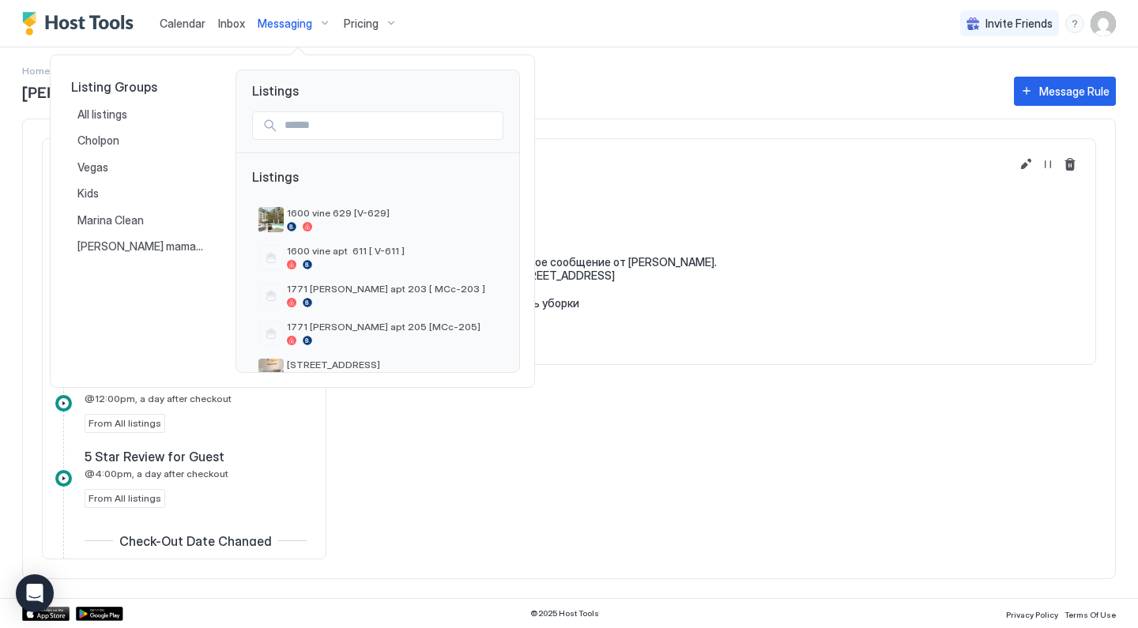
click at [403, 435] on div at bounding box center [569, 314] width 1138 height 628
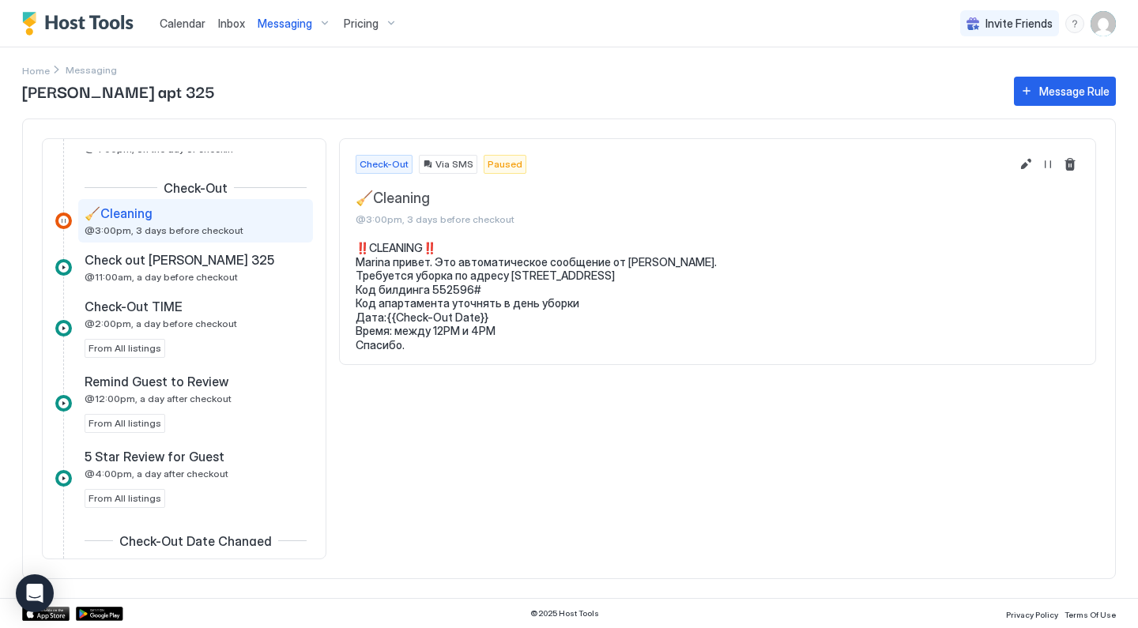
click at [285, 28] on span "Messaging" at bounding box center [285, 24] width 55 height 14
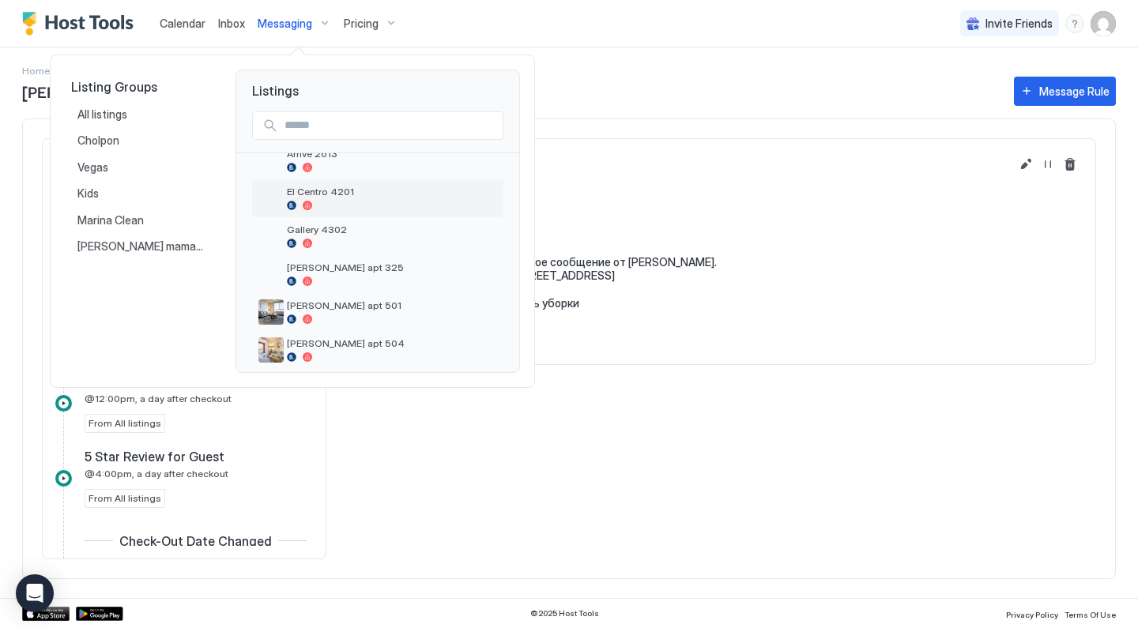
scroll to position [403, 0]
click at [310, 346] on span "[PERSON_NAME] apt 504" at bounding box center [392, 341] width 210 height 12
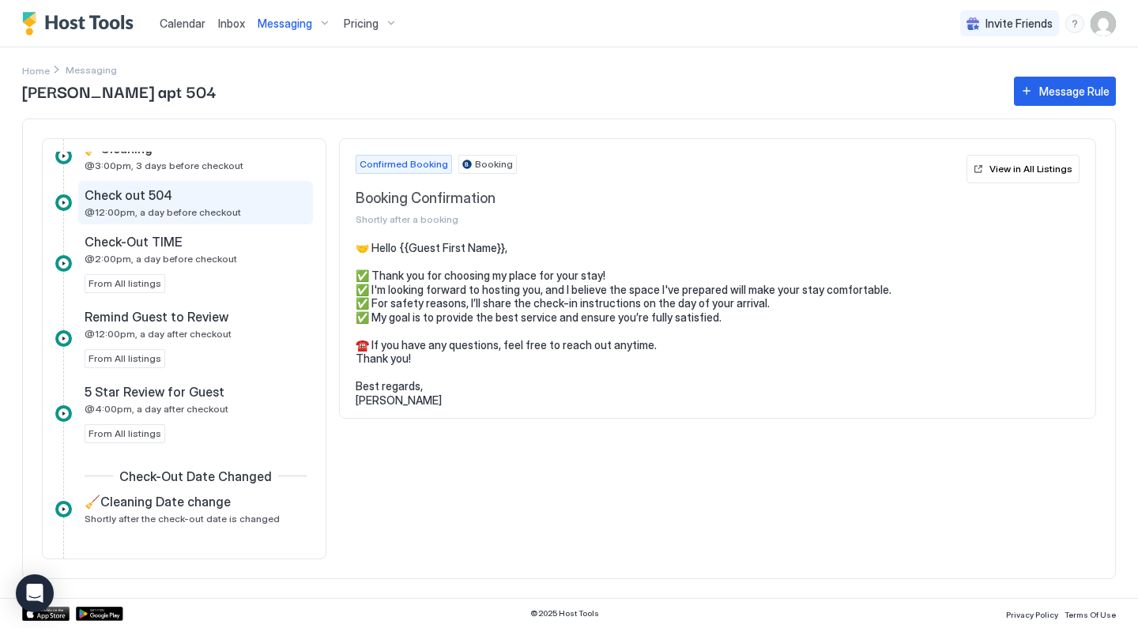
scroll to position [352, 0]
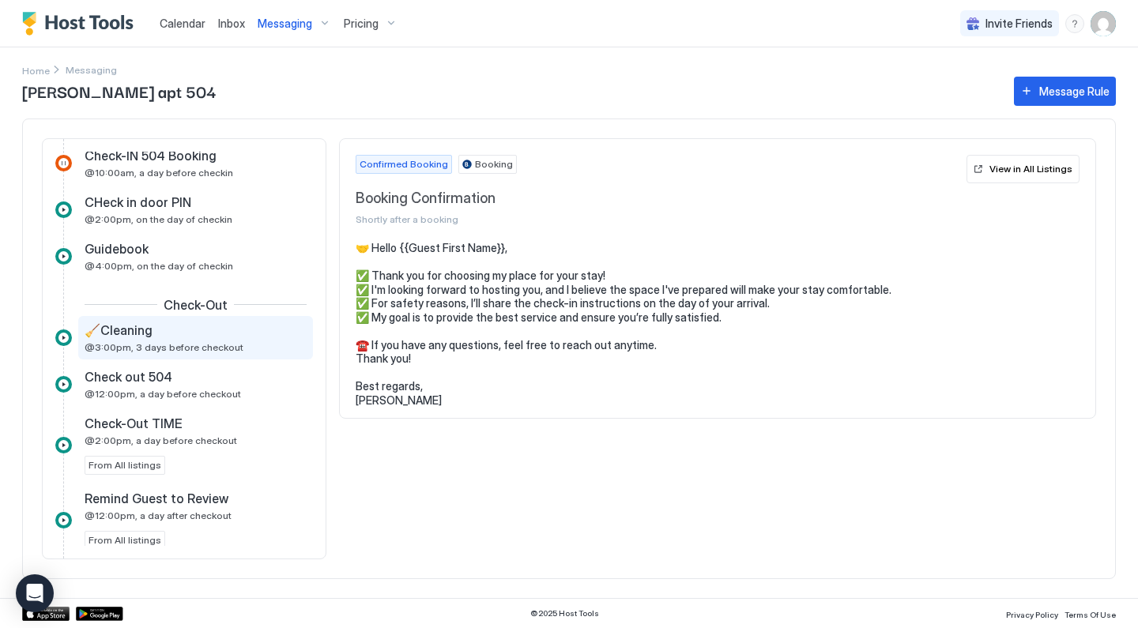
click at [195, 348] on span "@3:00pm, 3 days before checkout" at bounding box center [164, 347] width 159 height 12
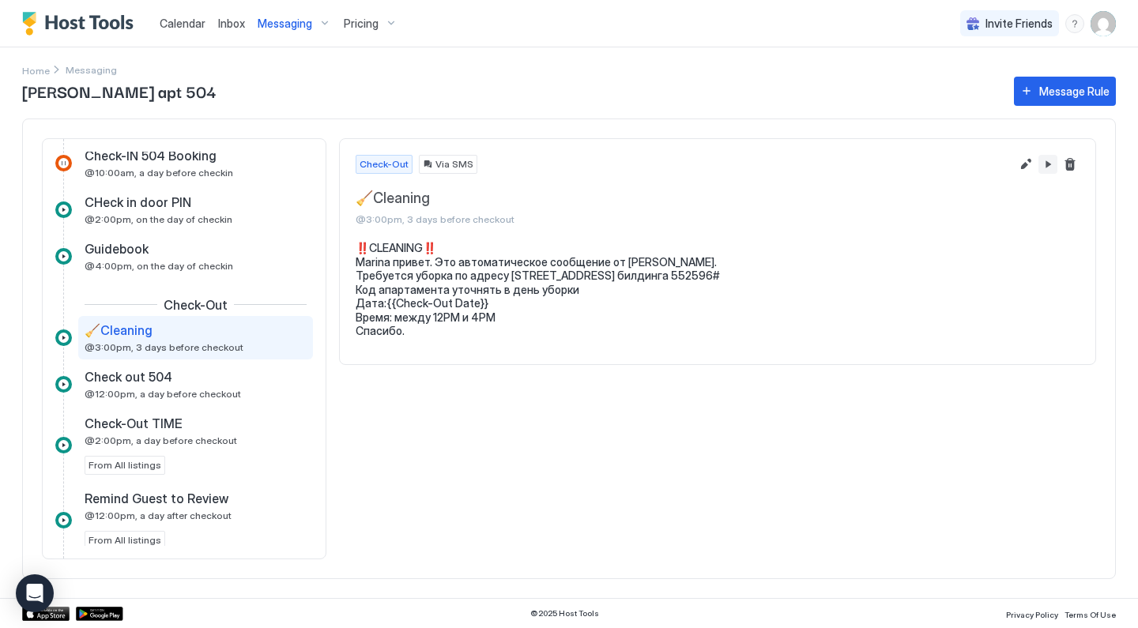
click at [1046, 168] on button "Pause Message Rule" at bounding box center [1048, 164] width 19 height 19
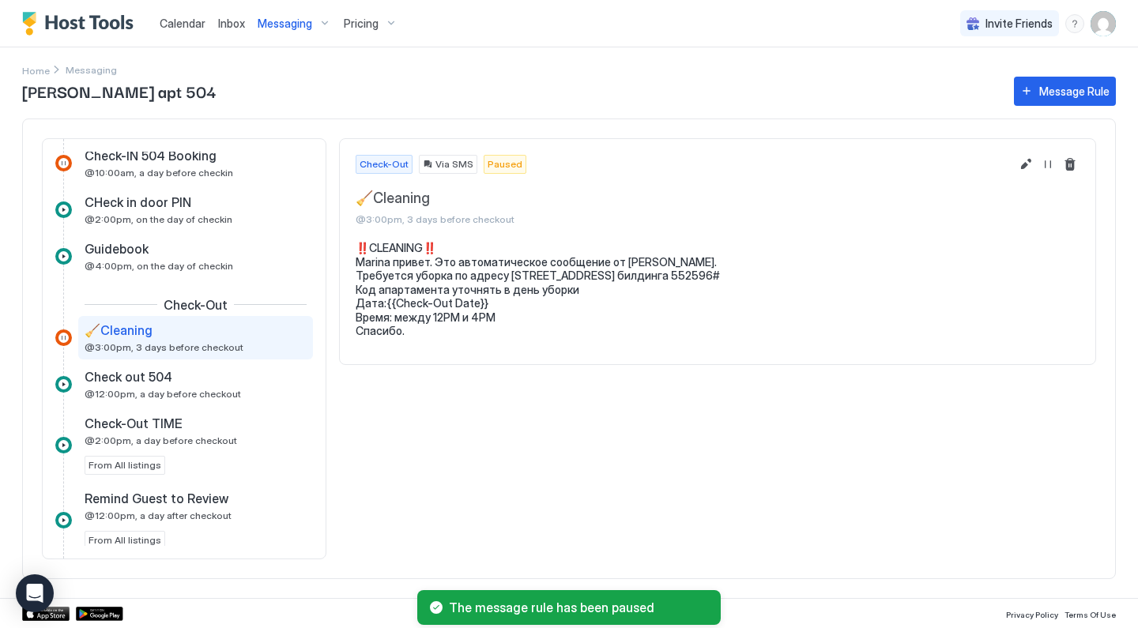
click at [295, 26] on span "Messaging" at bounding box center [285, 24] width 55 height 14
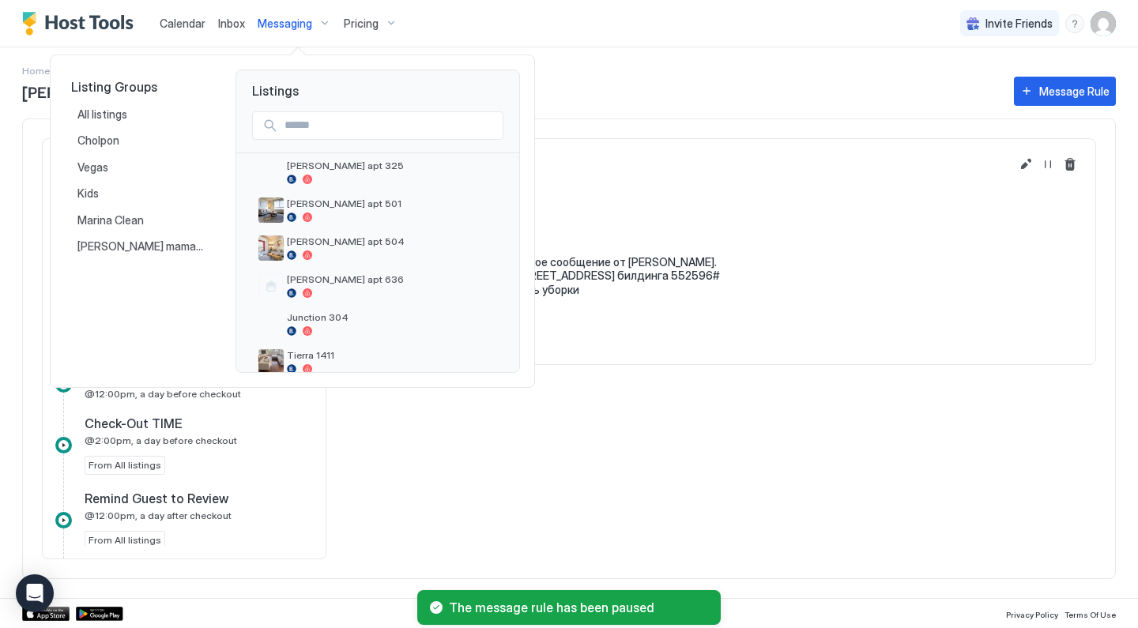
scroll to position [507, 0]
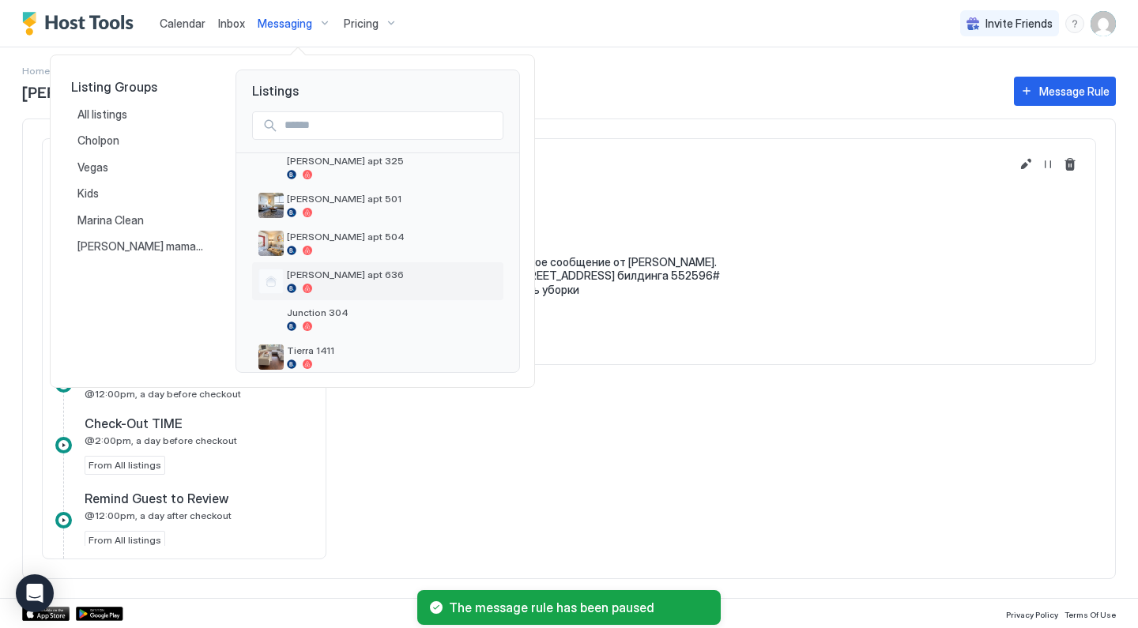
click at [310, 269] on span "[PERSON_NAME] apt 636" at bounding box center [392, 275] width 210 height 12
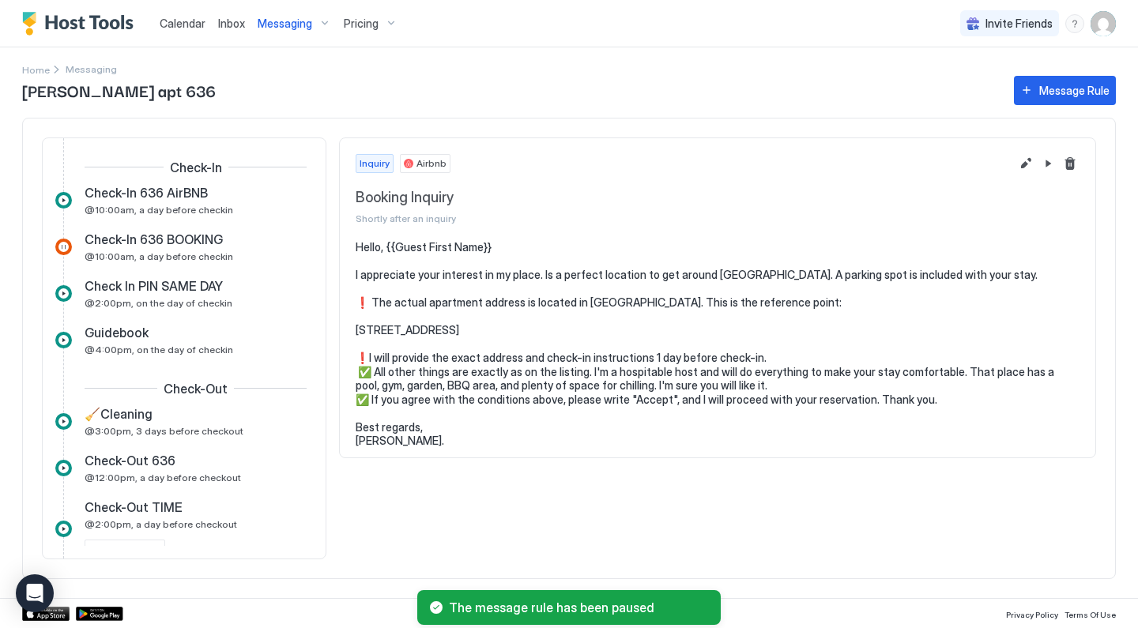
scroll to position [523, 0]
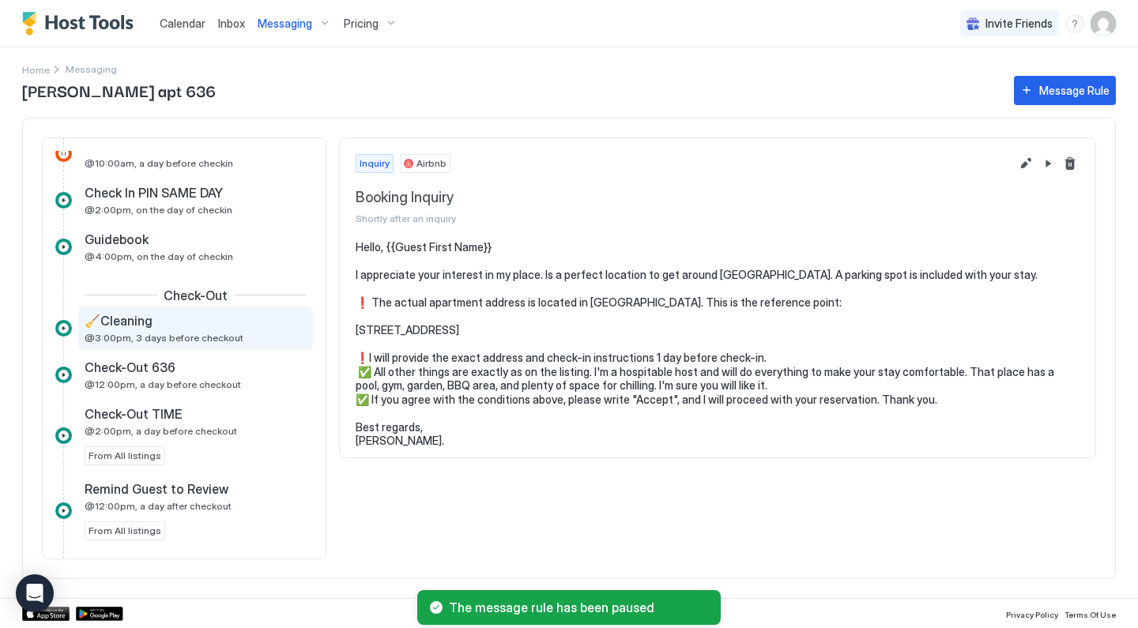
click at [234, 344] on div "🧹Cleaning @3:00pm, 3 days before checkout" at bounding box center [195, 328] width 235 height 43
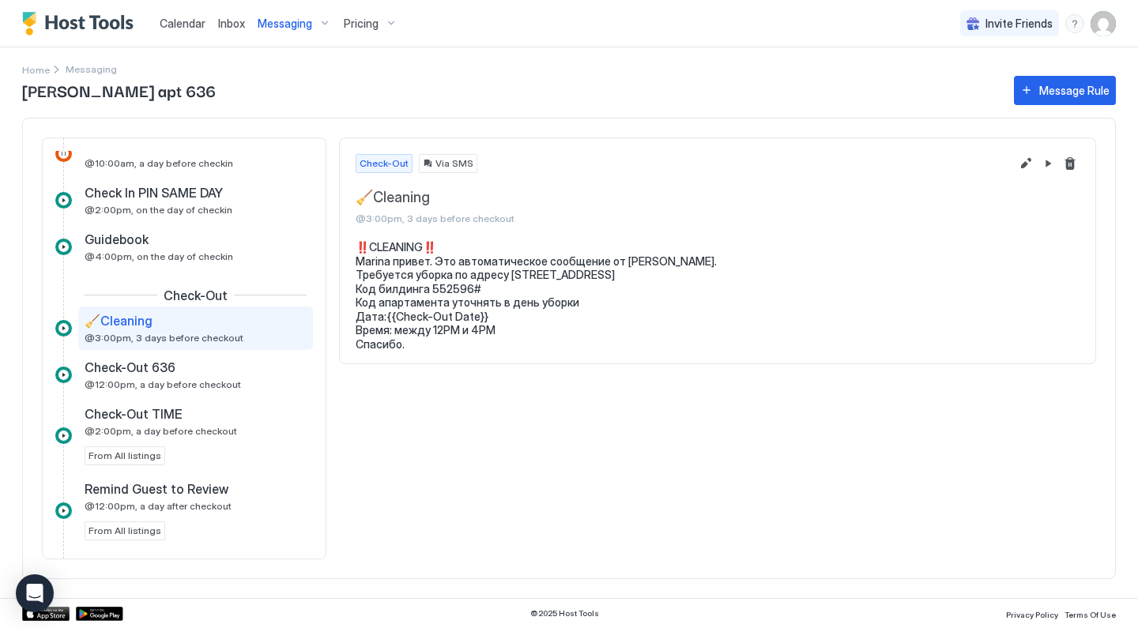
click at [1049, 156] on button "Pause Message Rule" at bounding box center [1048, 163] width 19 height 19
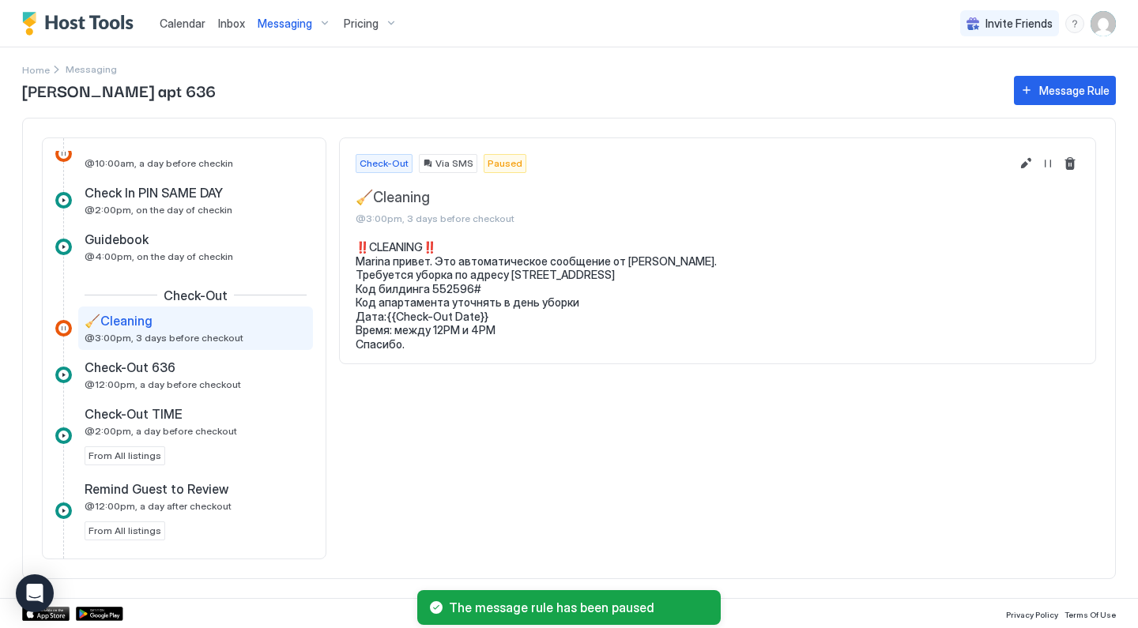
click at [297, 28] on span "Messaging" at bounding box center [285, 24] width 55 height 14
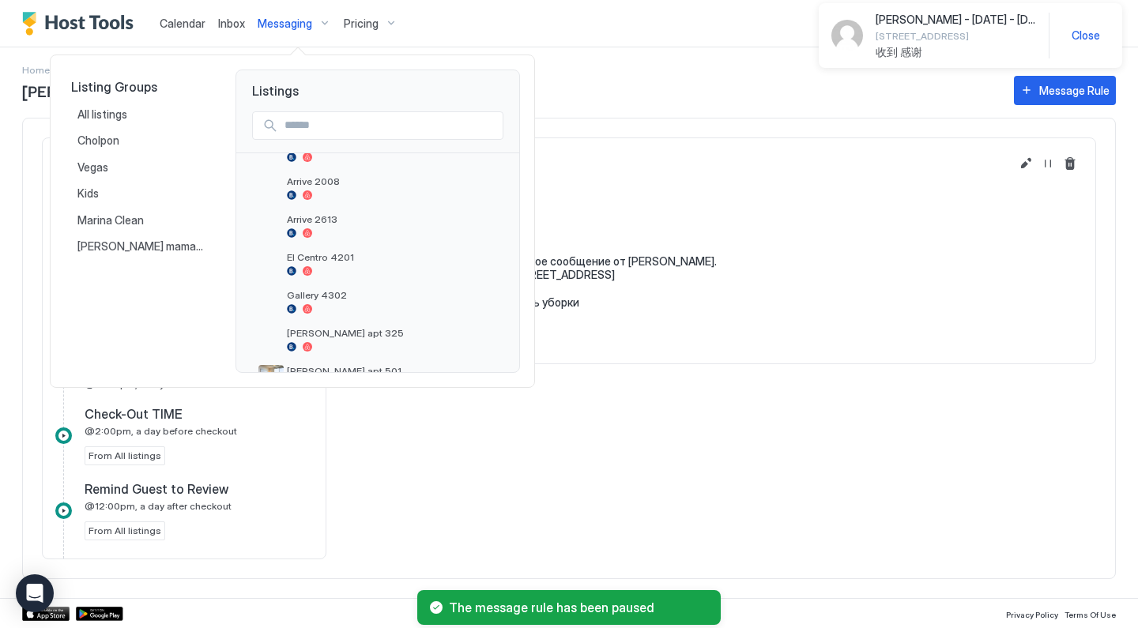
scroll to position [343, 0]
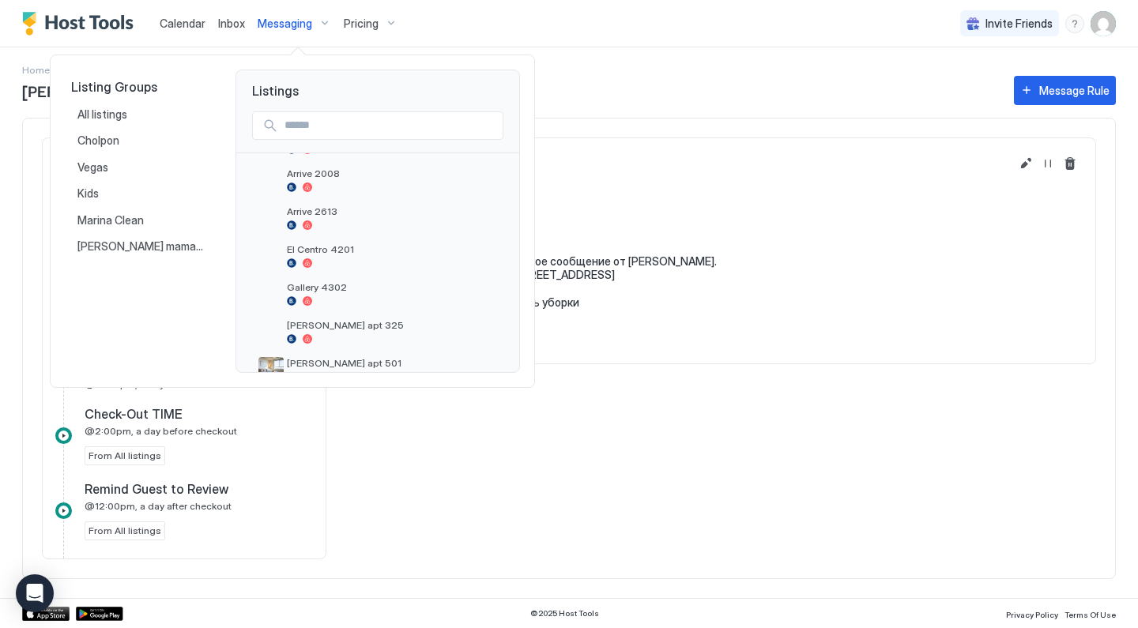
click at [465, 518] on div at bounding box center [569, 314] width 1138 height 628
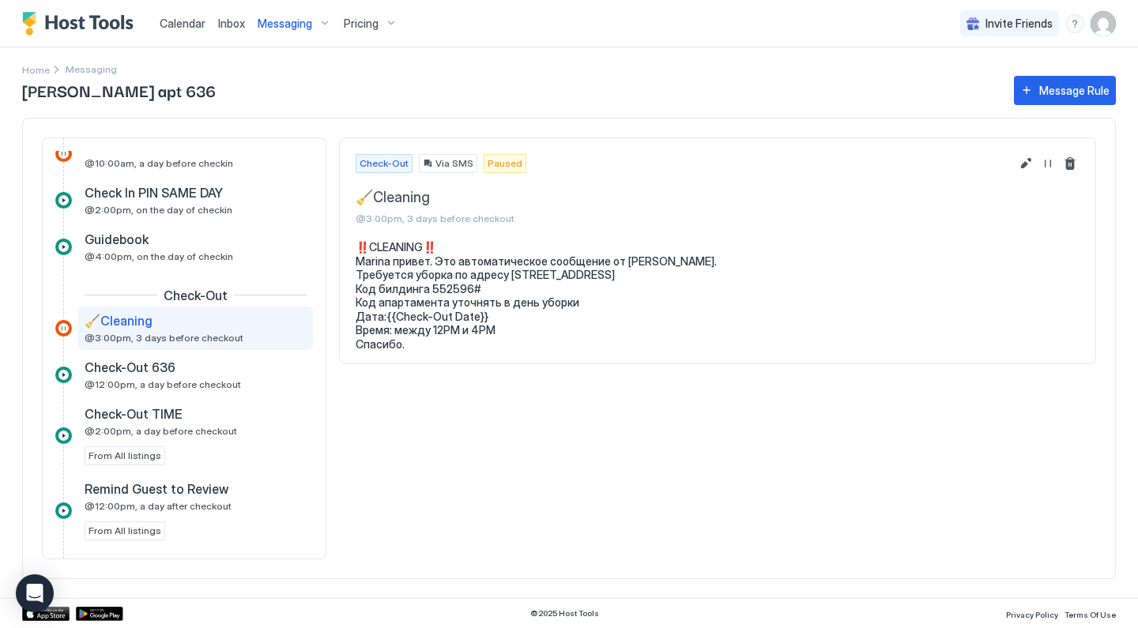
click at [307, 23] on span "Messaging" at bounding box center [285, 24] width 55 height 14
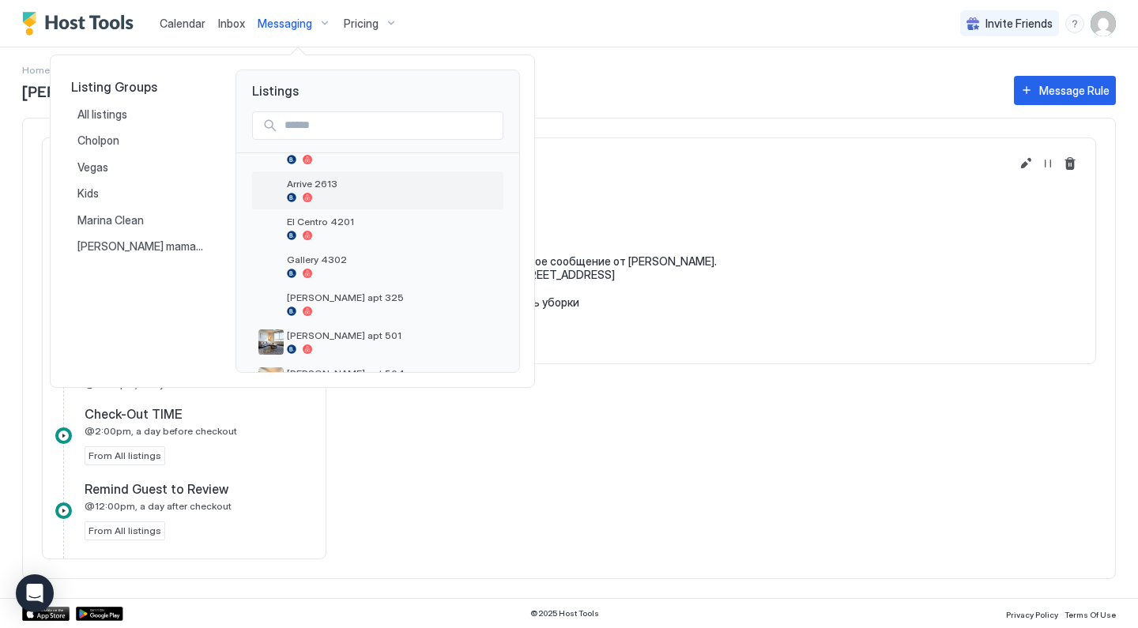
scroll to position [372, 0]
click at [410, 485] on div at bounding box center [569, 314] width 1138 height 628
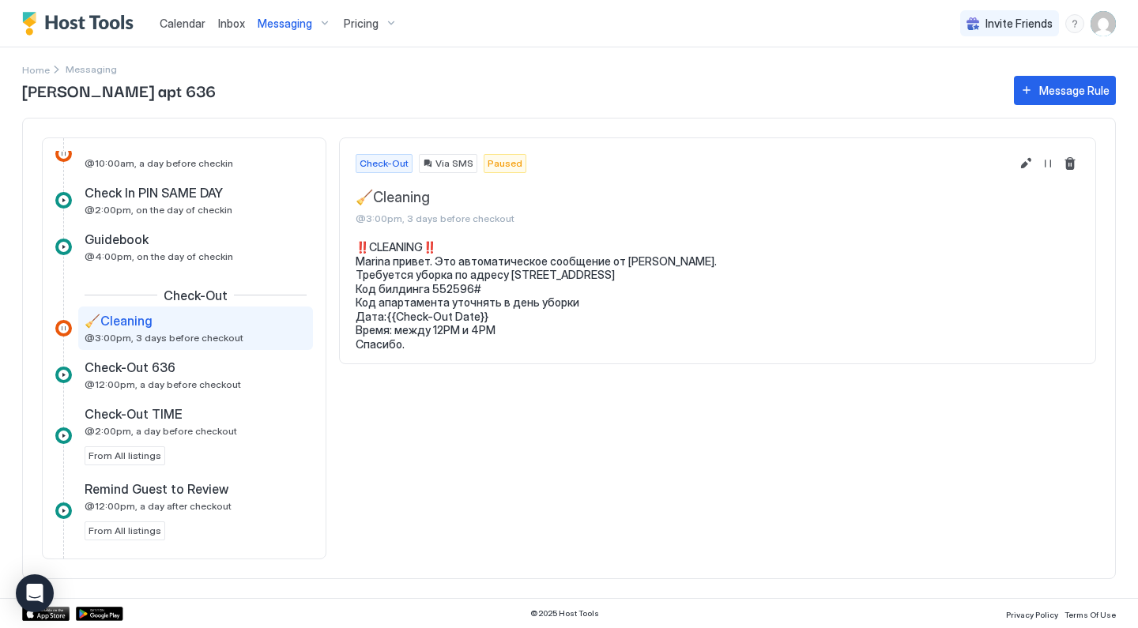
click at [306, 28] on span "Messaging" at bounding box center [285, 24] width 55 height 14
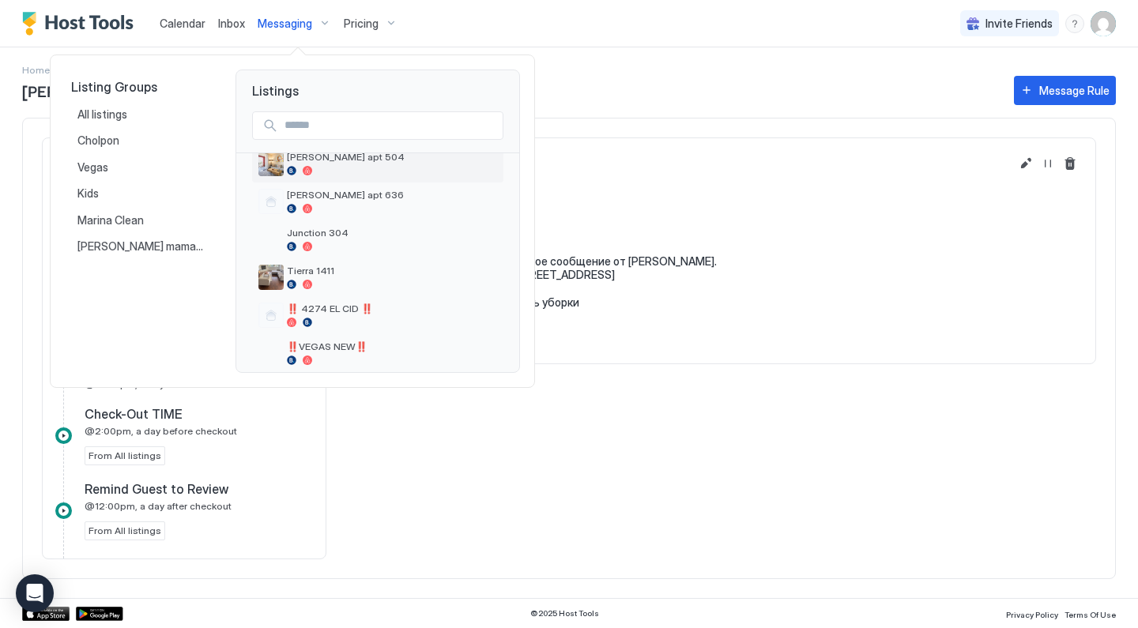
scroll to position [590, 0]
click at [342, 231] on span "Junction 304" at bounding box center [392, 230] width 210 height 12
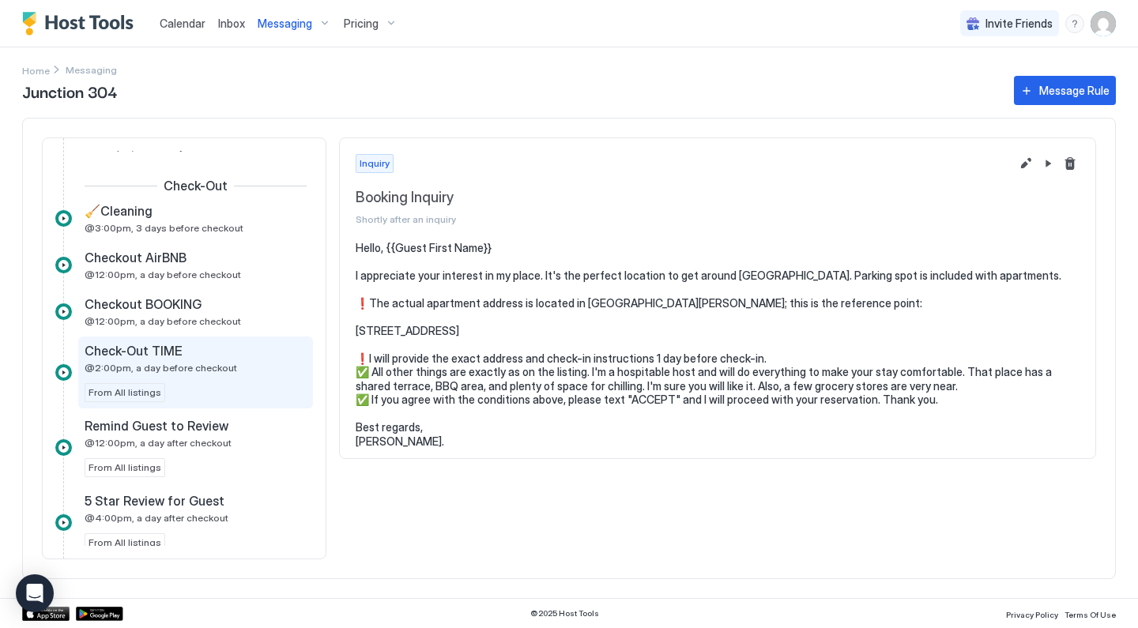
scroll to position [539, 0]
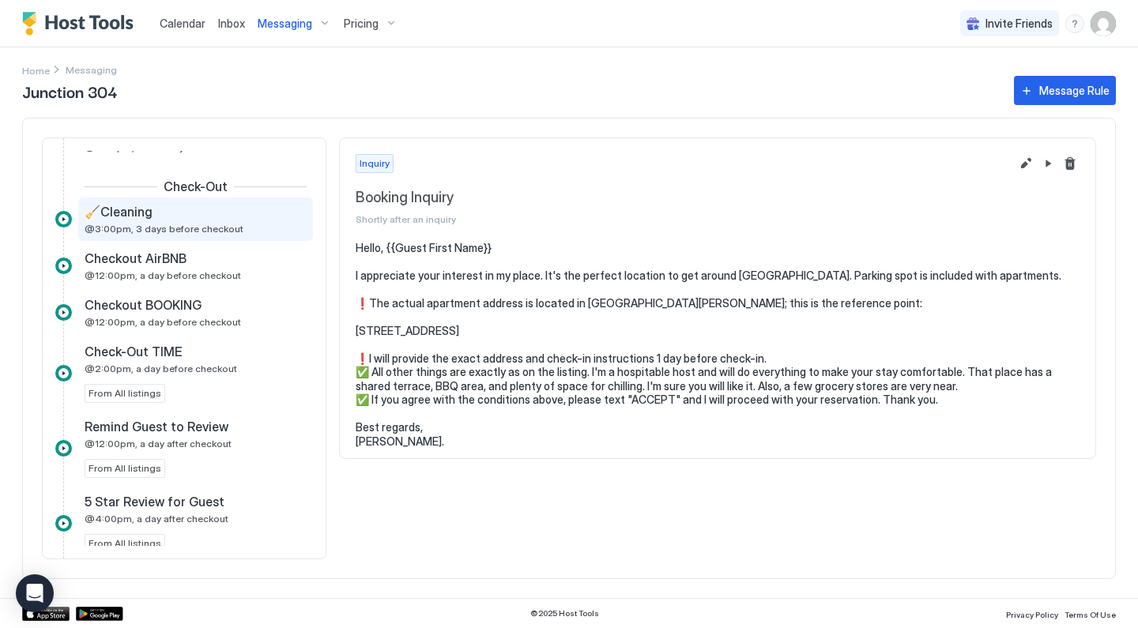
click at [191, 229] on span "@3:00pm, 3 days before checkout" at bounding box center [164, 229] width 159 height 12
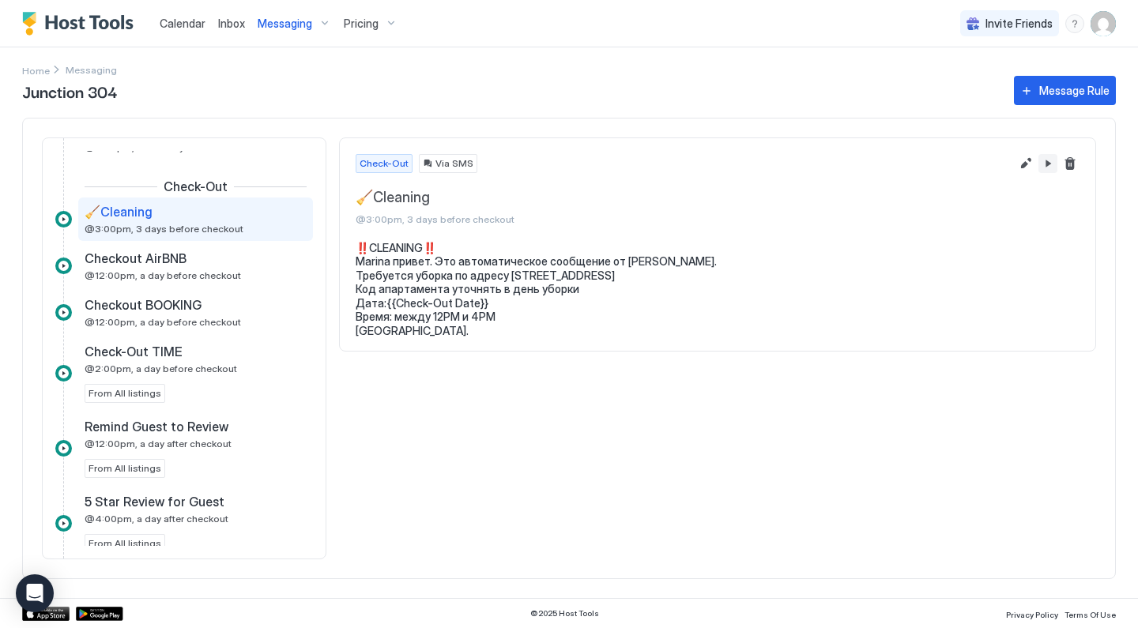
click at [1051, 163] on button "Pause Message Rule" at bounding box center [1048, 163] width 19 height 19
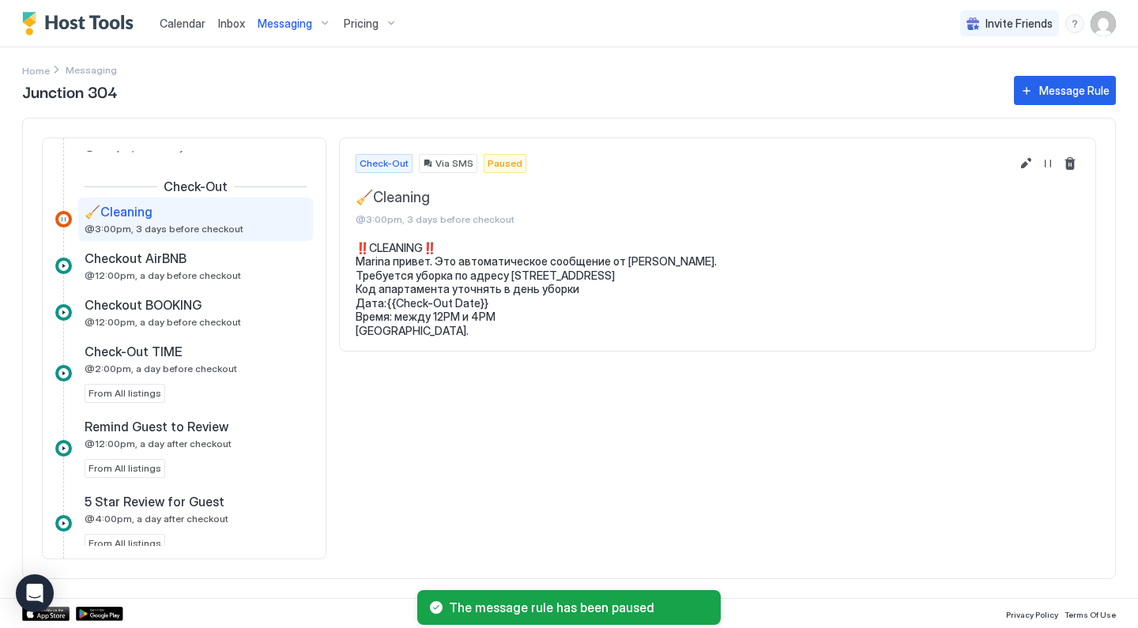
click at [312, 22] on div "Messaging" at bounding box center [294, 23] width 86 height 27
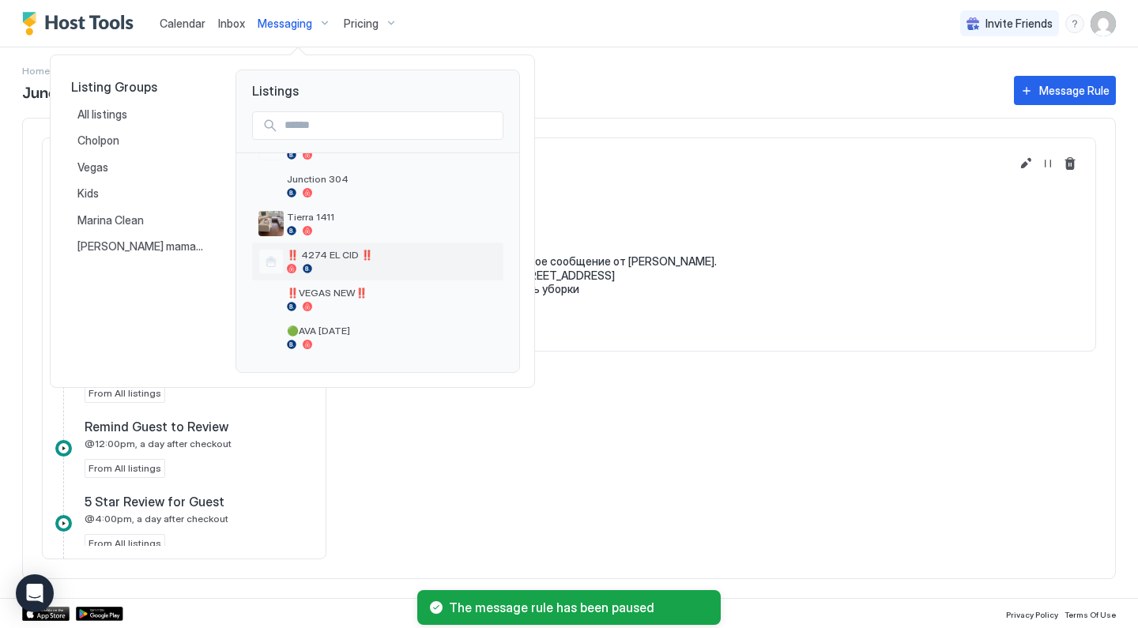
scroll to position [641, 0]
click at [337, 209] on div "Tierra 1411" at bounding box center [377, 224] width 251 height 38
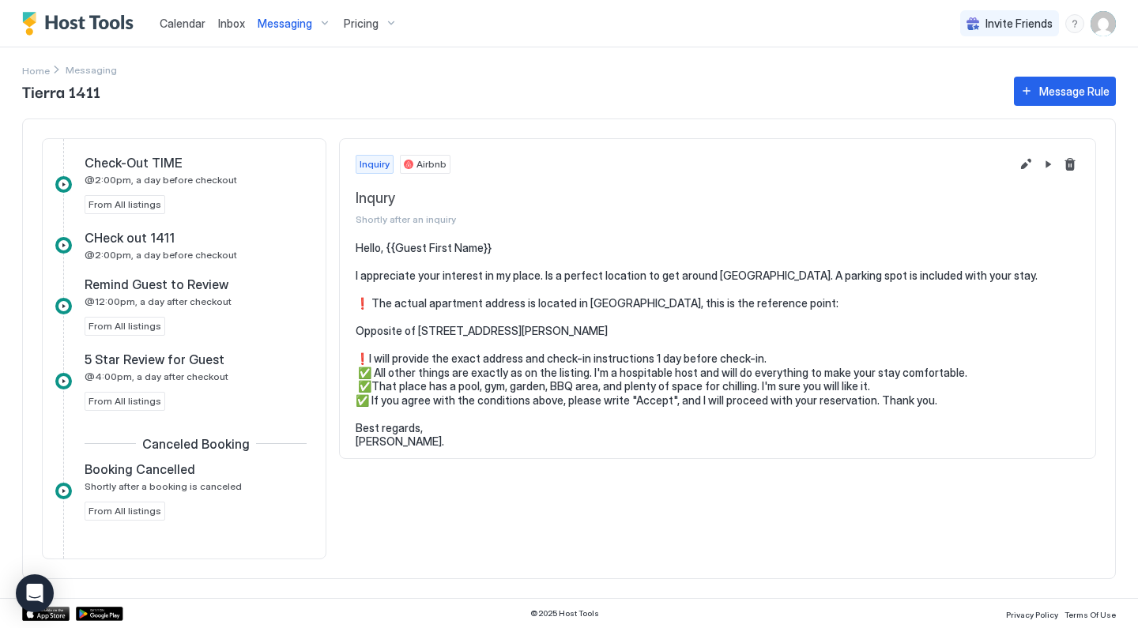
scroll to position [682, 0]
click at [1035, 94] on button "Message Rule" at bounding box center [1065, 91] width 102 height 29
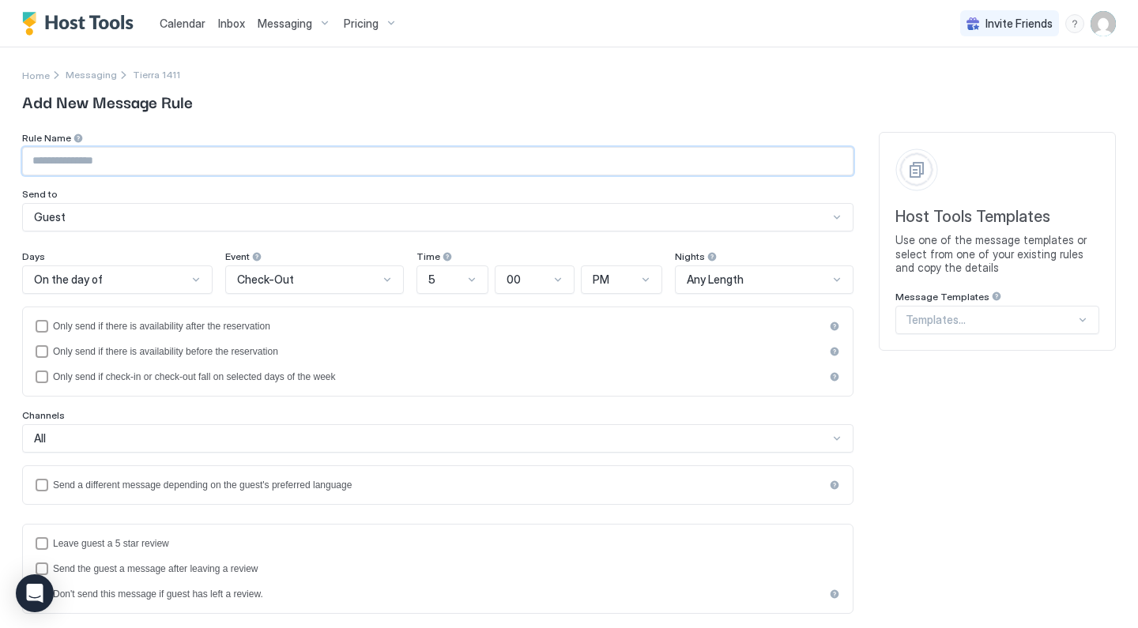
click at [182, 156] on input "Input Field" at bounding box center [438, 161] width 830 height 27
click at [367, 13] on div "Pricing" at bounding box center [371, 23] width 66 height 27
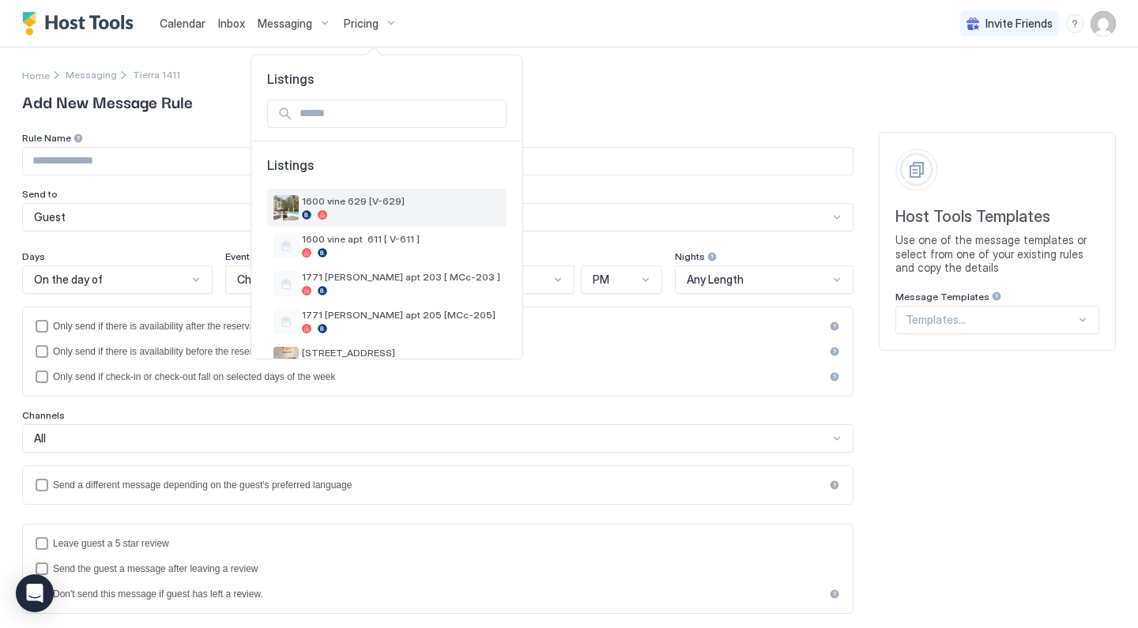
scroll to position [643, 0]
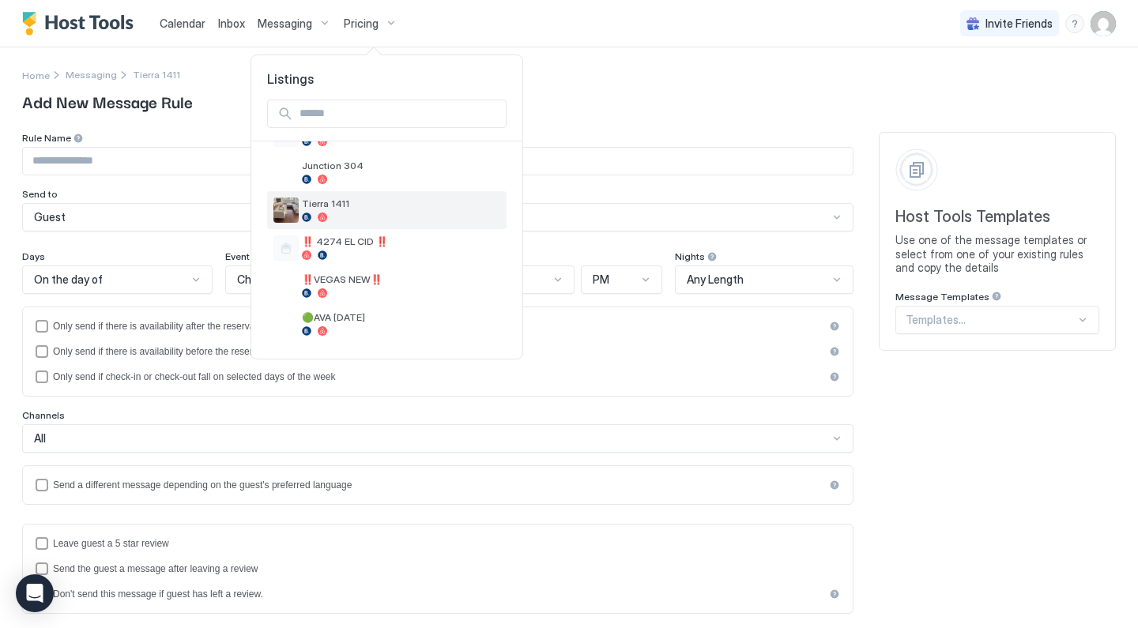
click at [334, 212] on div "Tierra 1411" at bounding box center [401, 210] width 198 height 25
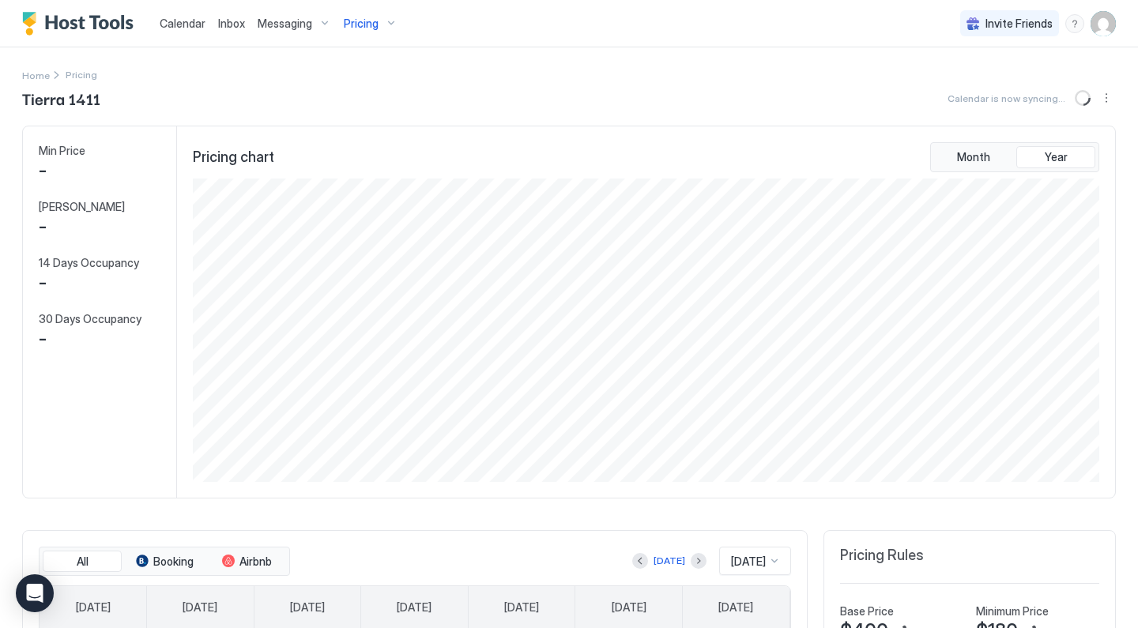
scroll to position [304, 910]
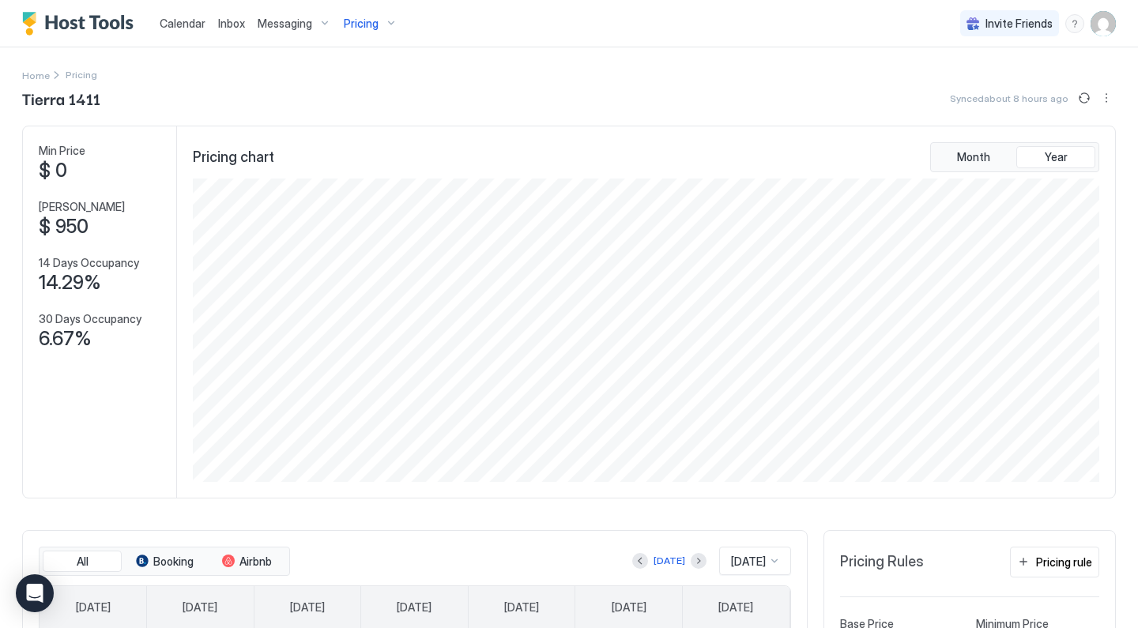
click at [189, 27] on span "Calendar" at bounding box center [183, 23] width 46 height 13
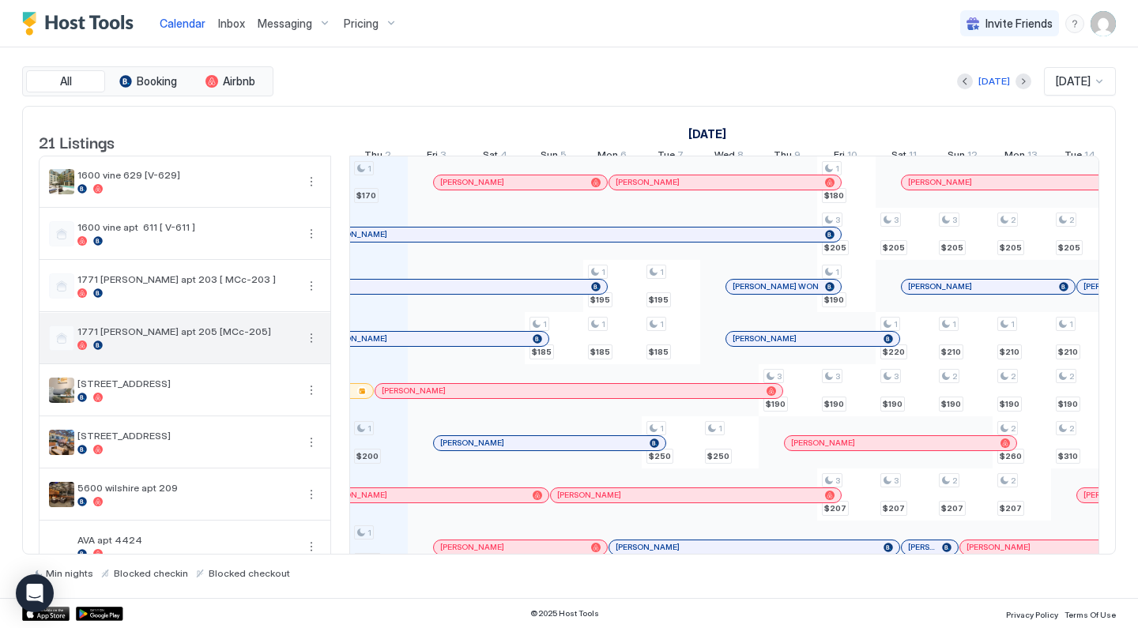
scroll to position [363, 0]
